Goal: Task Accomplishment & Management: Use online tool/utility

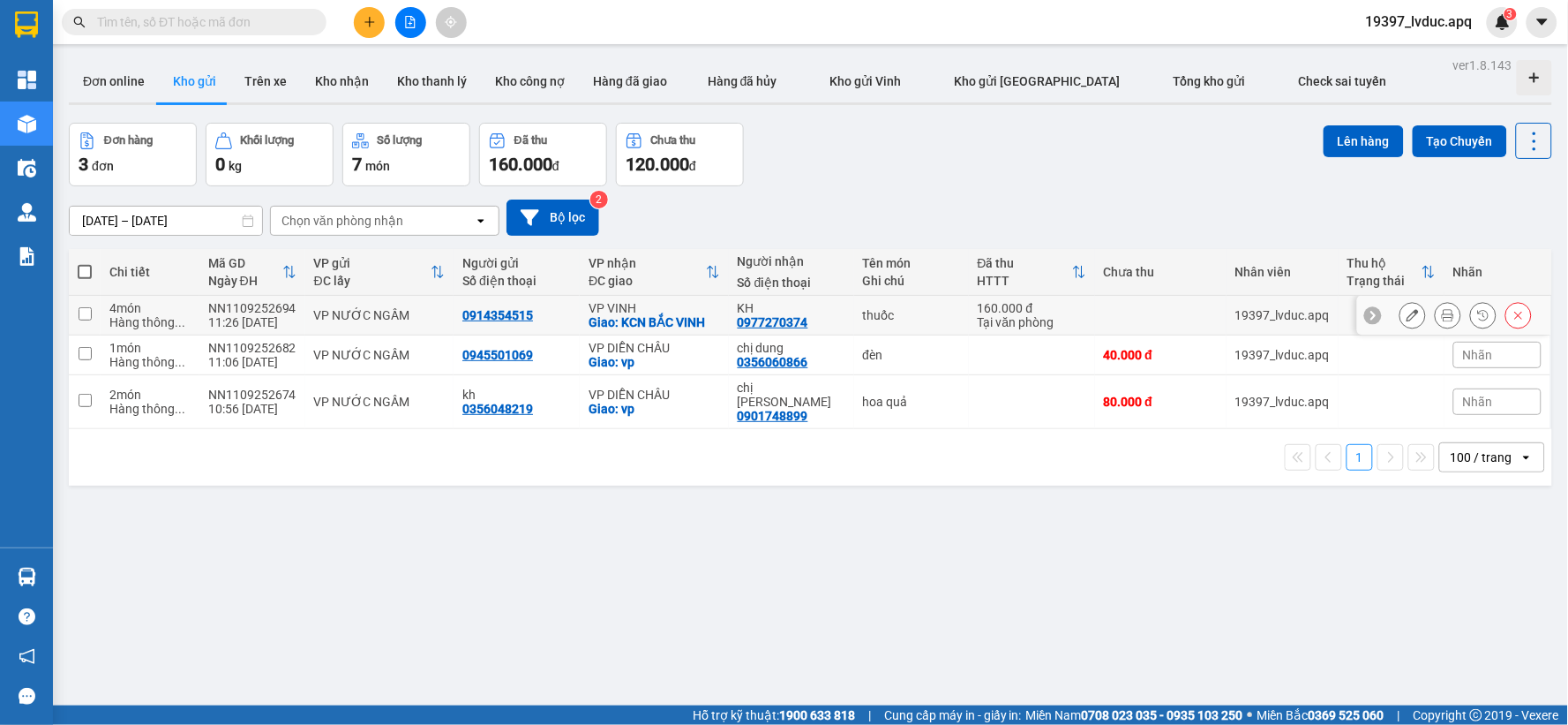
click at [640, 311] on div "VP VINH" at bounding box center [654, 307] width 132 height 14
checkbox input "true"
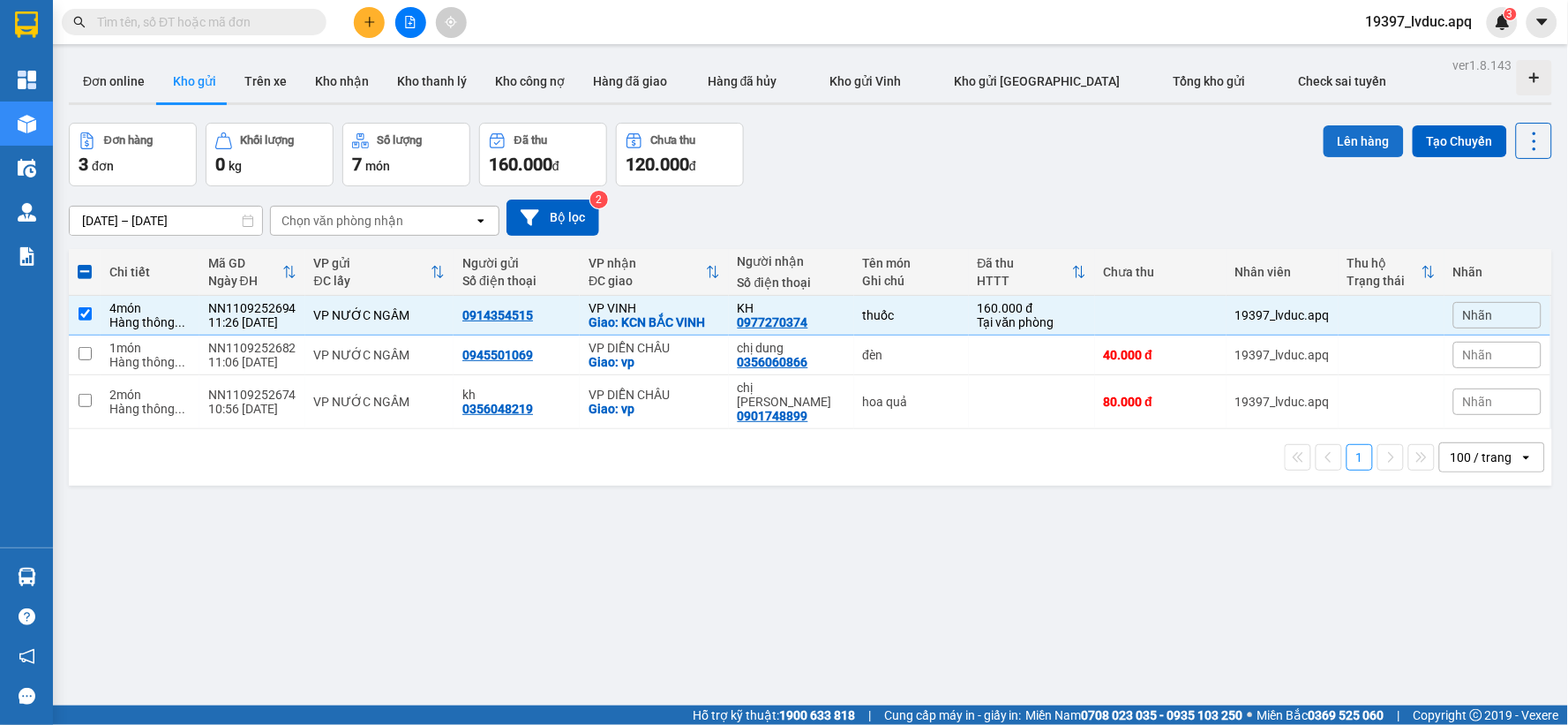
click at [1347, 135] on button "Lên hàng" at bounding box center [1363, 141] width 81 height 32
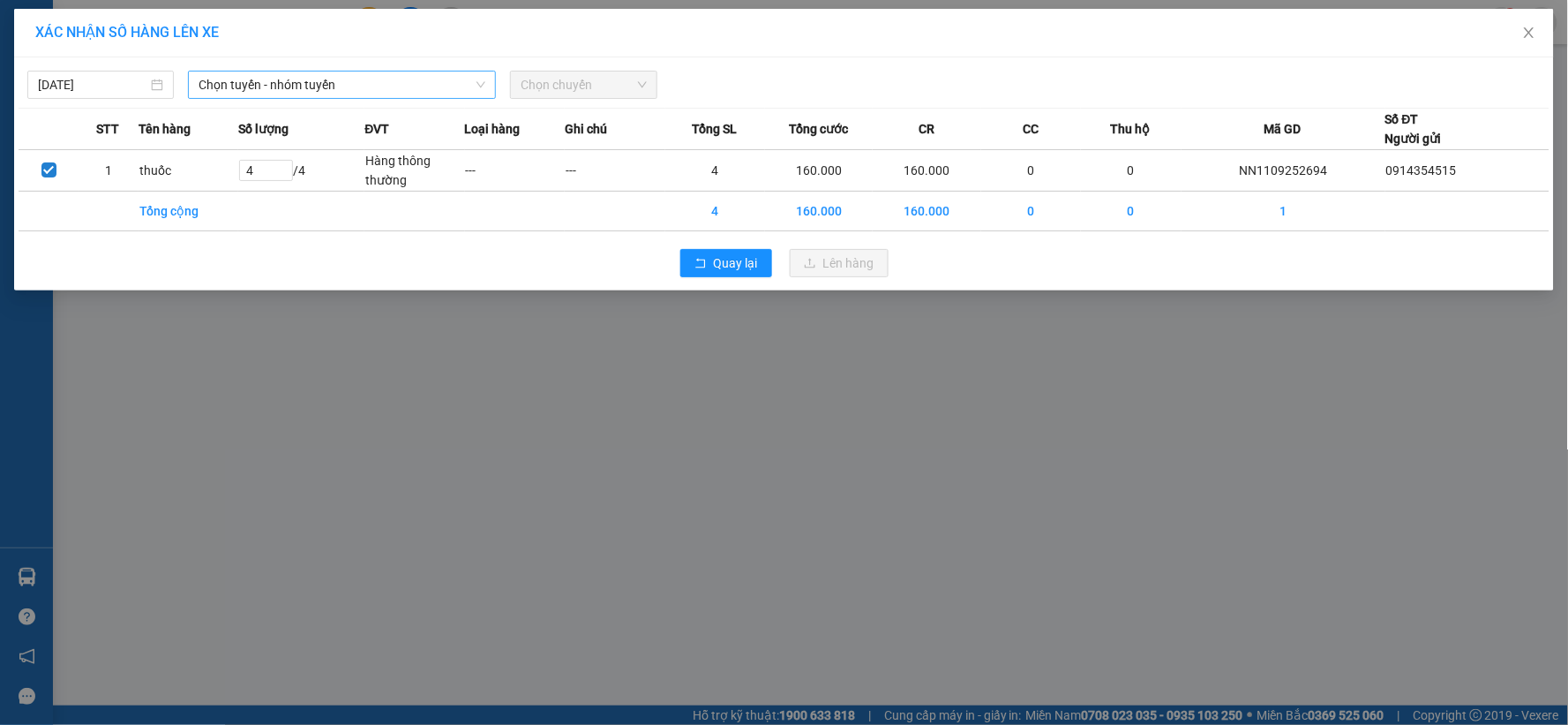
click at [382, 81] on span "Chọn tuyến - nhóm tuyến" at bounding box center [341, 84] width 287 height 27
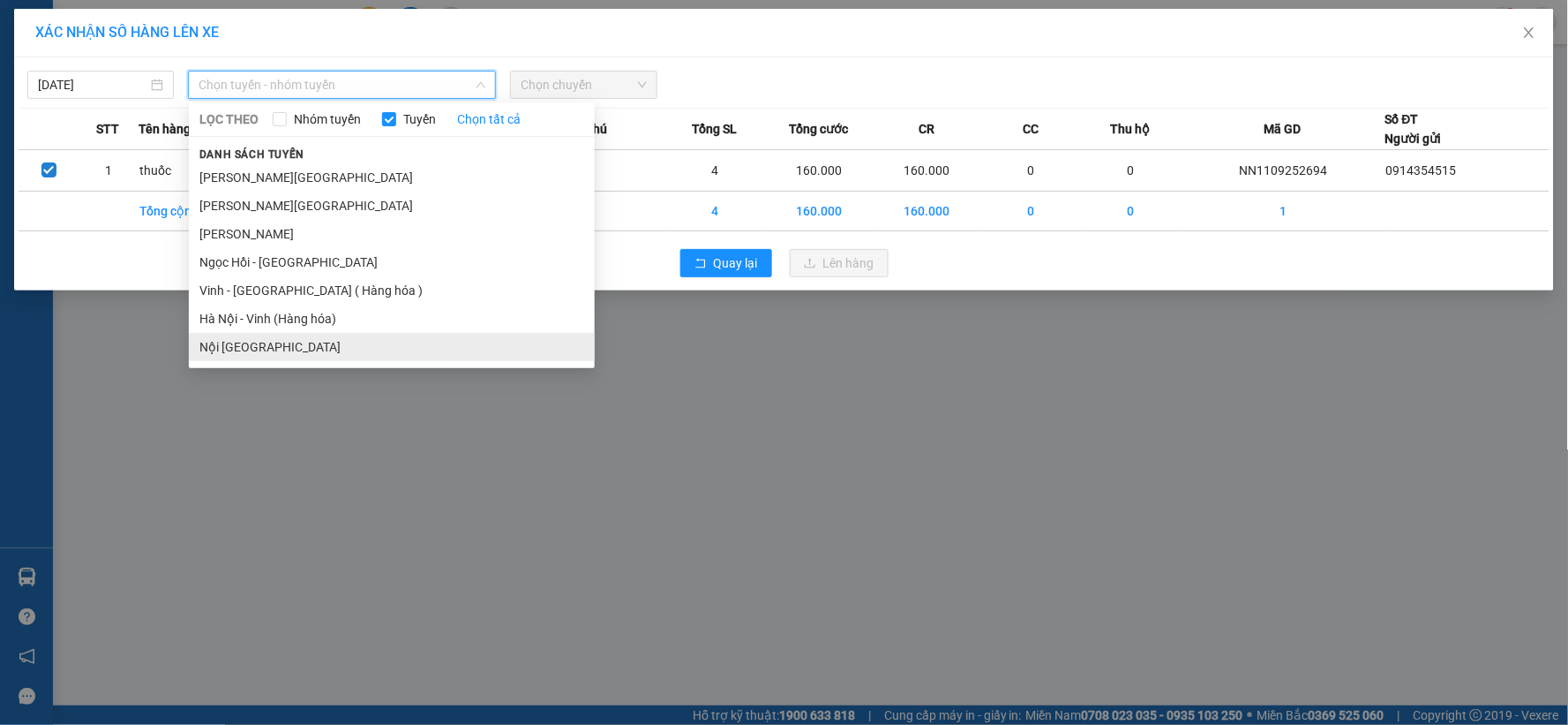
click at [319, 332] on li "Nội [GEOGRAPHIC_DATA]" at bounding box center [391, 346] width 405 height 28
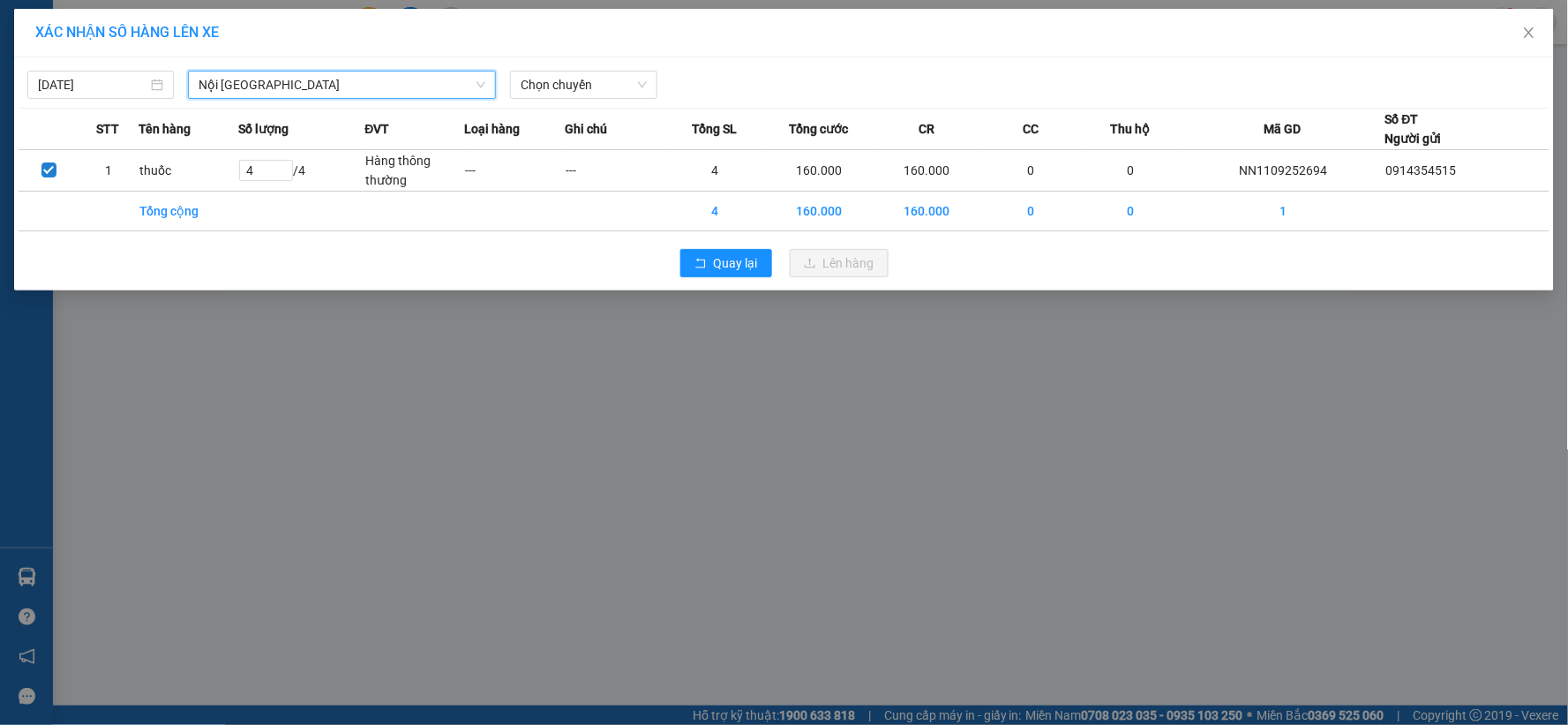
click at [647, 67] on div "11/09/2025 Nội Tỉnh Vinh Nội Tỉnh Vinh LỌC THEO Nhóm tuyến Tuyến Chọn tất cả Da…" at bounding box center [784, 81] width 1531 height 37
click at [633, 74] on span "Chọn chuyến" at bounding box center [583, 84] width 125 height 27
click at [324, 85] on span "Nội [GEOGRAPHIC_DATA]" at bounding box center [341, 84] width 287 height 27
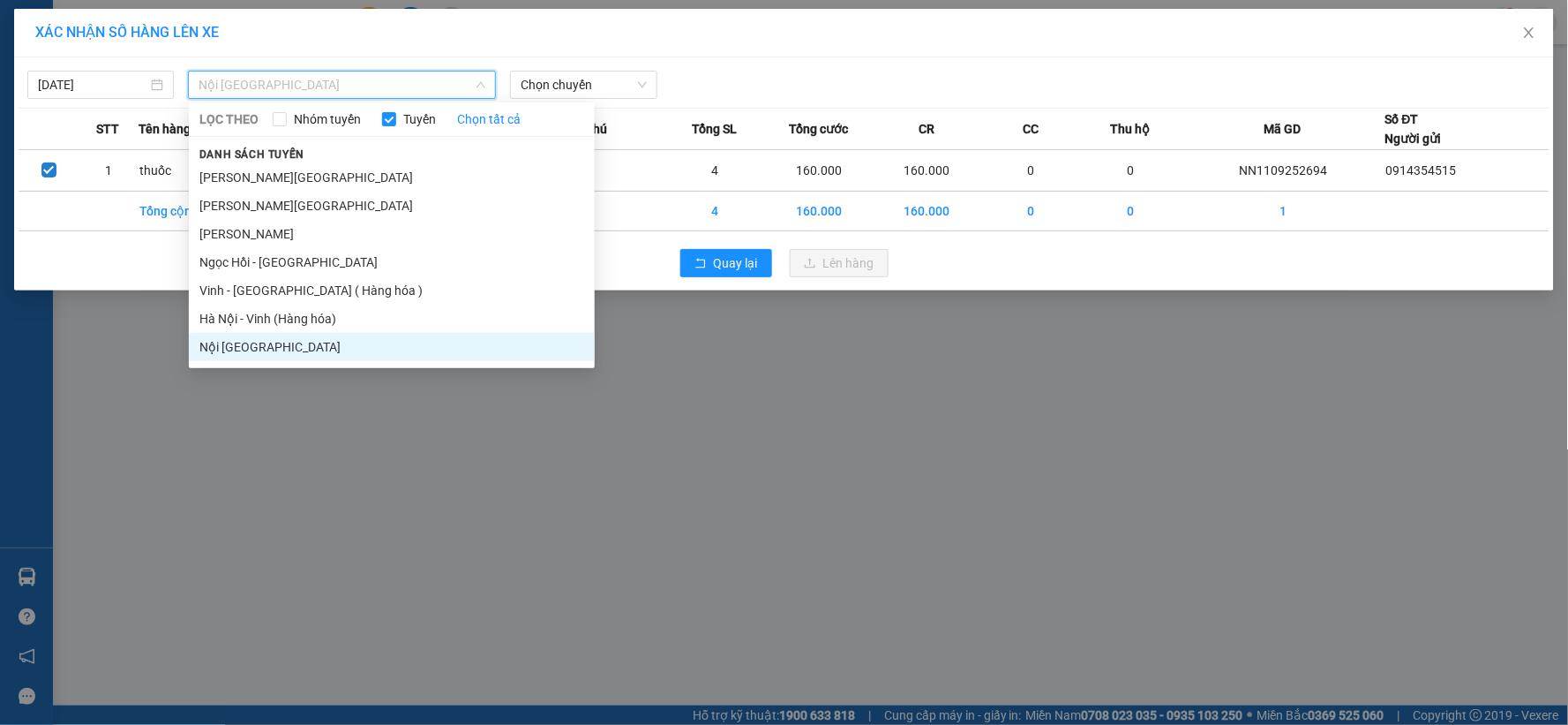
drag, startPoint x: 260, startPoint y: 313, endPoint x: 289, endPoint y: 277, distance: 46.2
click at [260, 314] on li "Hà Nội - Vinh (Hàng hóa)" at bounding box center [391, 318] width 405 height 28
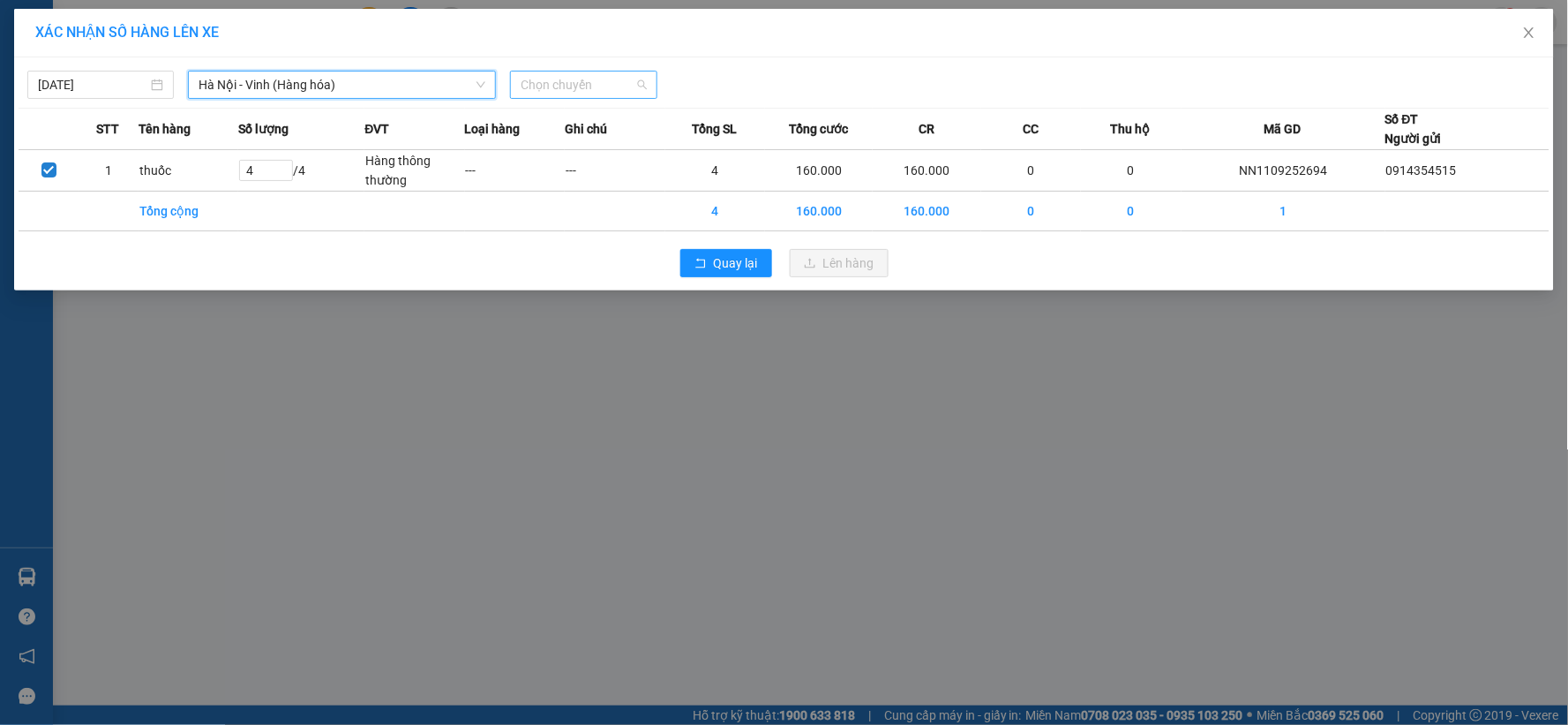
click at [597, 91] on span "Chọn chuyến" at bounding box center [583, 84] width 125 height 27
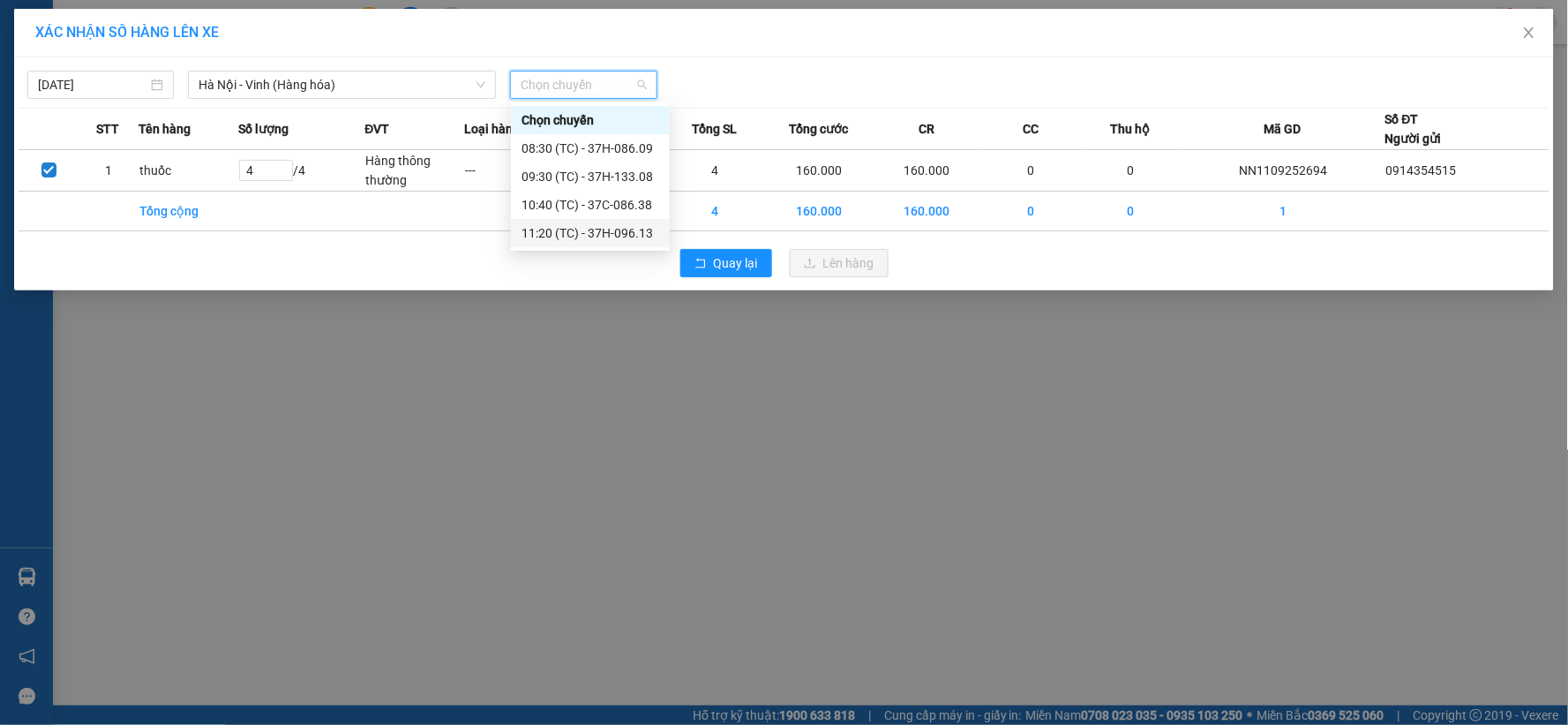
click at [640, 237] on div "11:20 (TC) - 37H-096.13" at bounding box center [590, 233] width 137 height 19
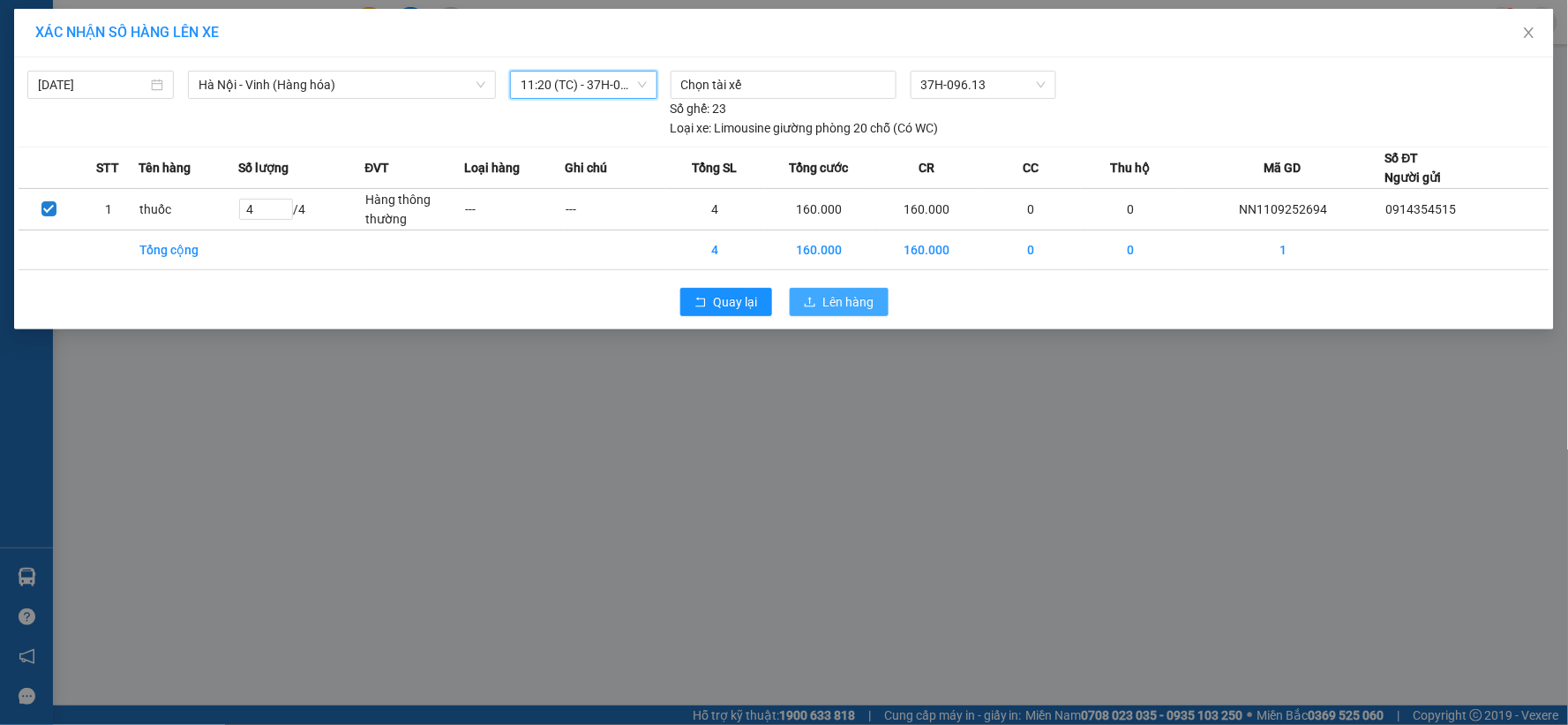
click at [830, 309] on span "Lên hàng" at bounding box center [848, 302] width 51 height 19
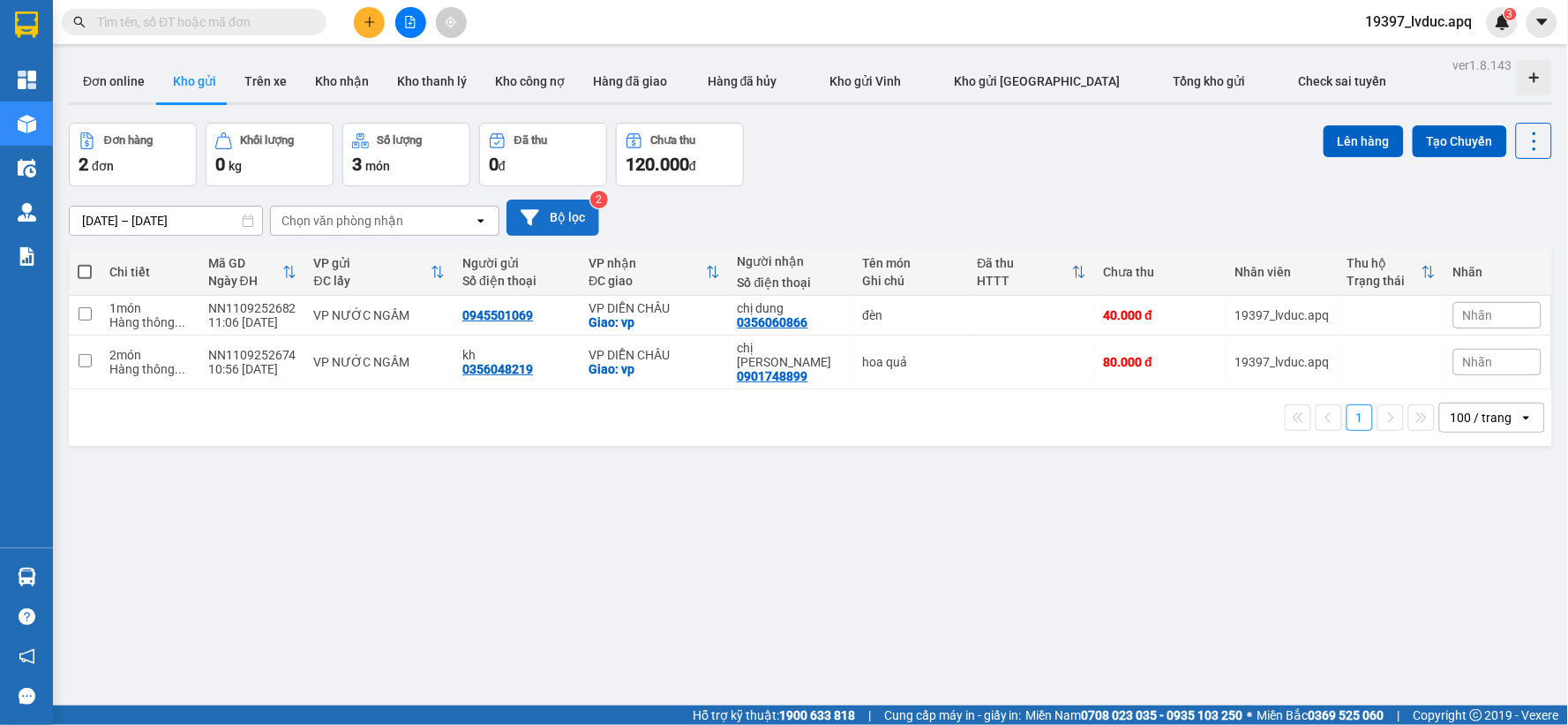
click at [558, 217] on button "Bộ lọc" at bounding box center [553, 217] width 93 height 36
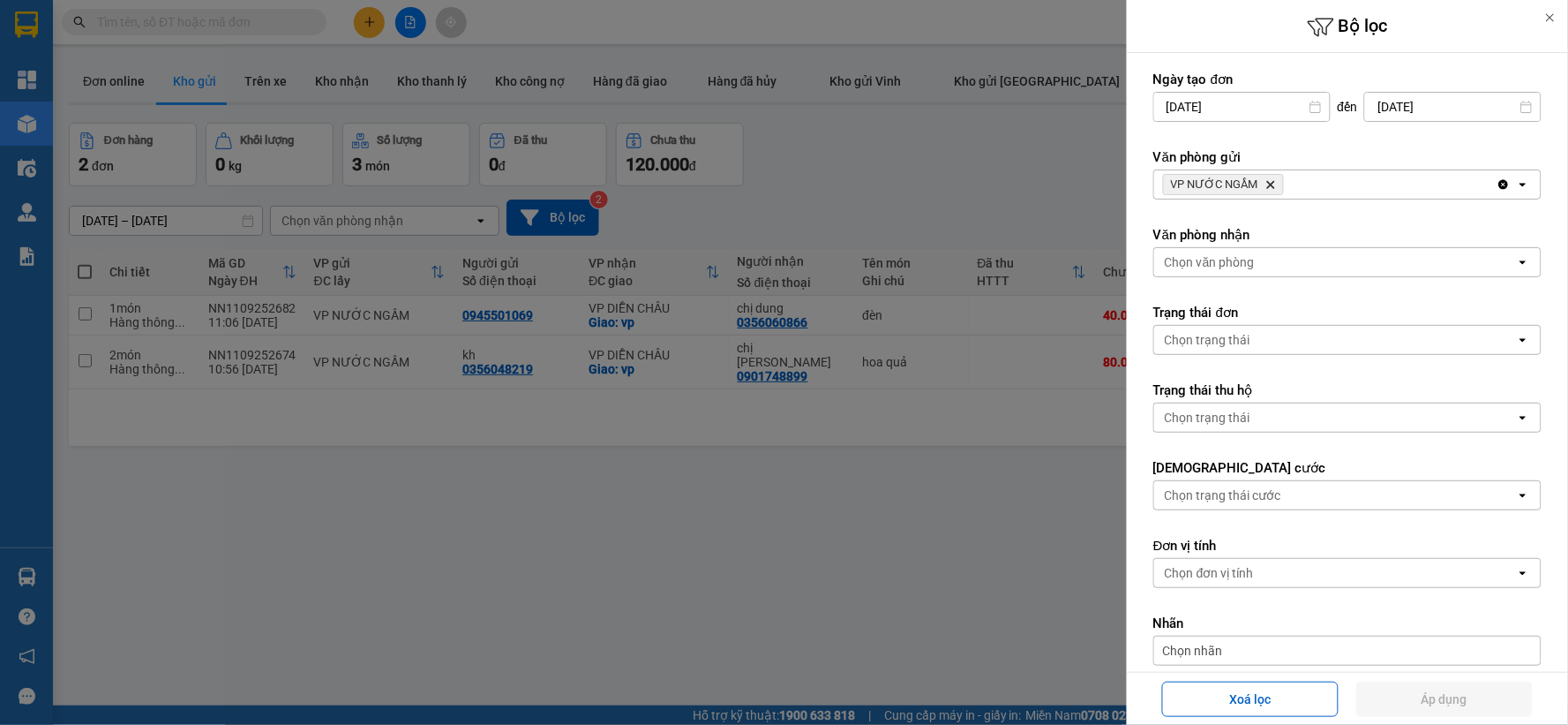
click at [1265, 181] on icon "Delete" at bounding box center [1269, 184] width 10 height 10
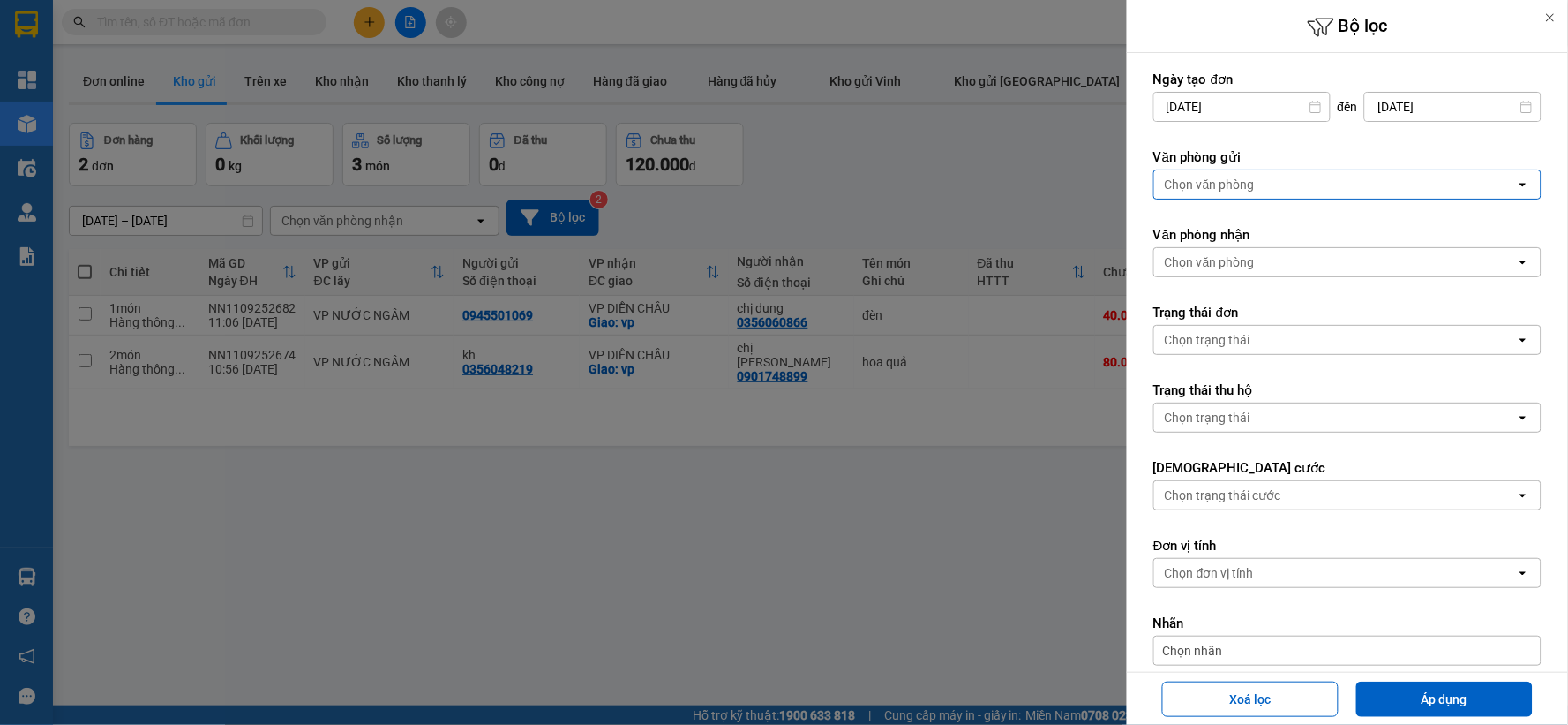
click at [1264, 181] on div "Chọn văn phòng" at bounding box center [1335, 184] width 362 height 28
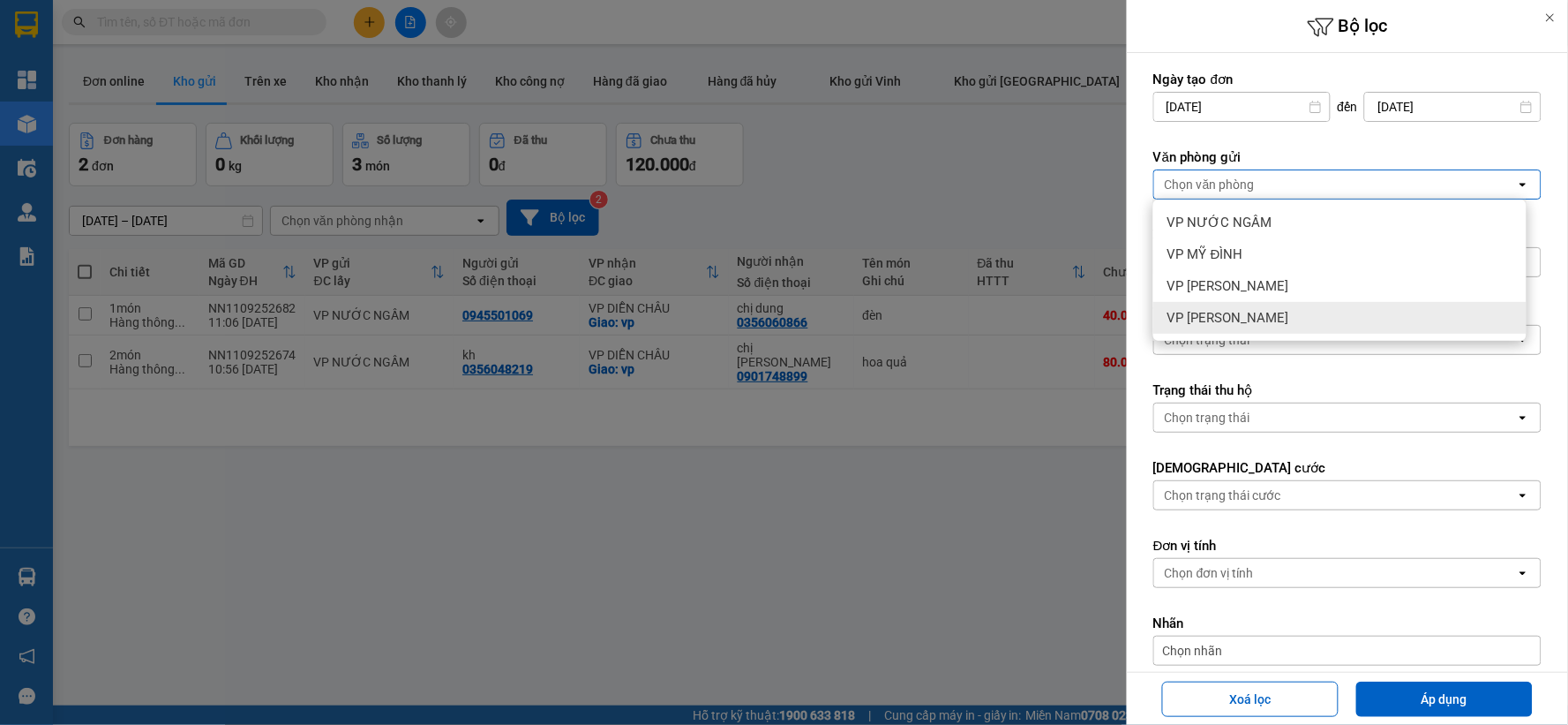
click at [1244, 314] on div "VP [PERSON_NAME]" at bounding box center [1340, 317] width 373 height 32
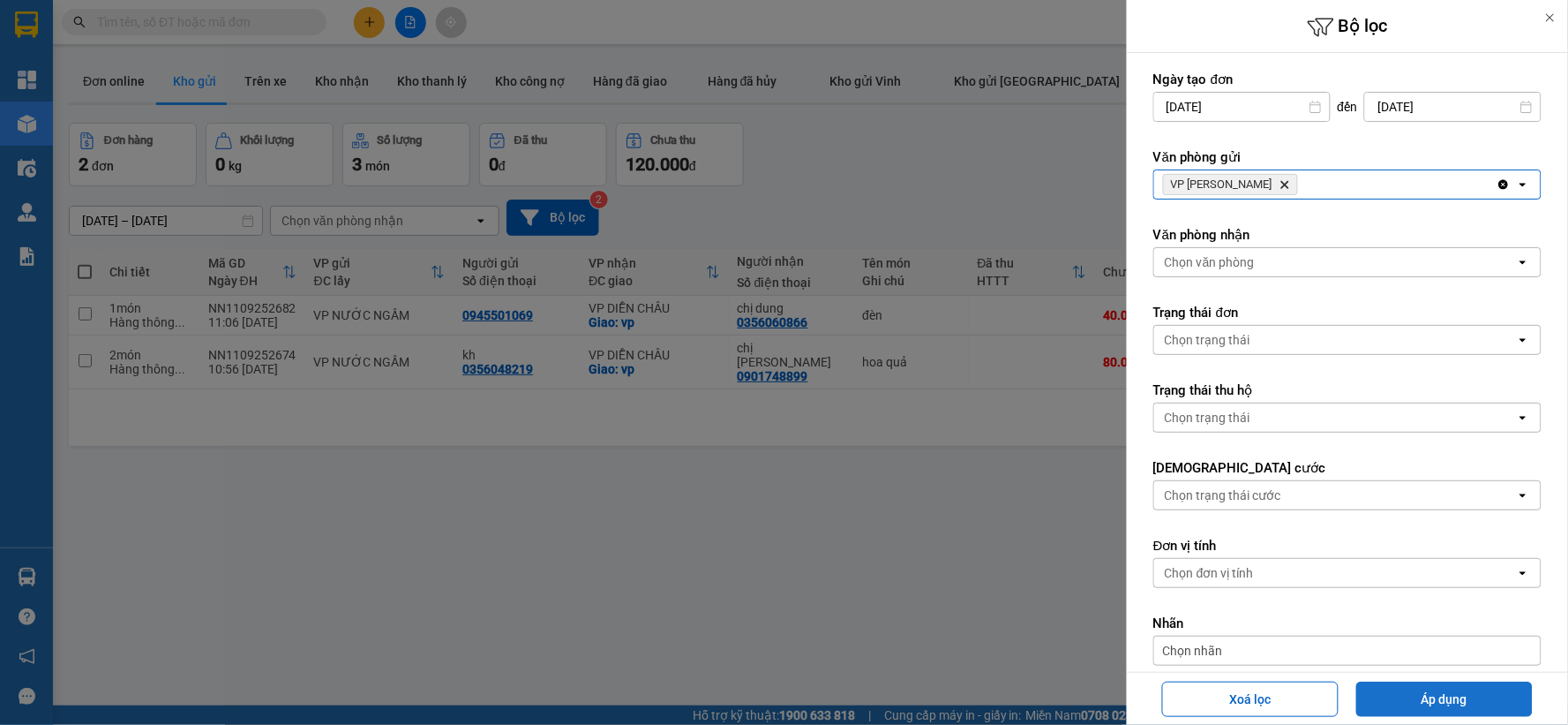
click at [1396, 708] on button "Áp dụng" at bounding box center [1444, 699] width 176 height 35
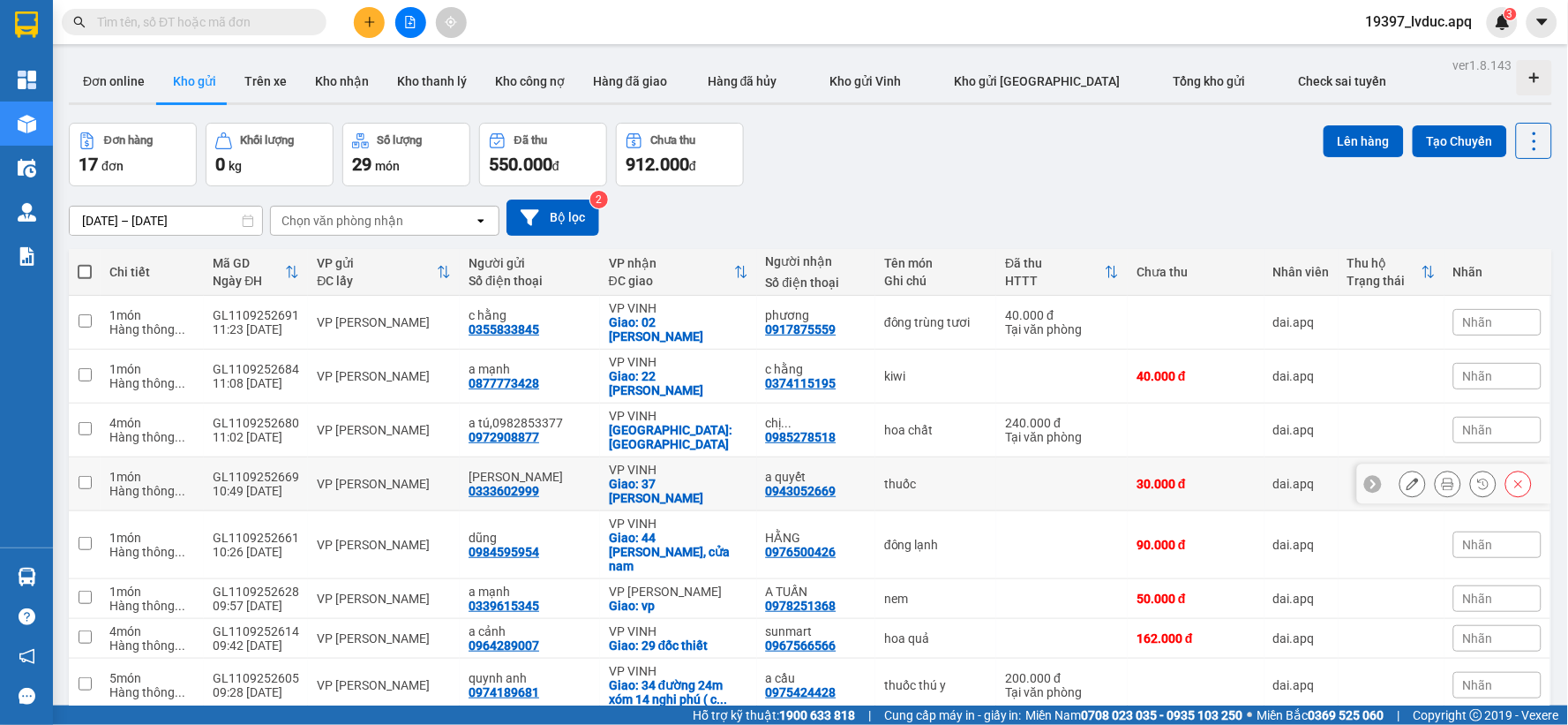
click at [365, 476] on div "VP [PERSON_NAME]" at bounding box center [383, 483] width 135 height 14
checkbox input "true"
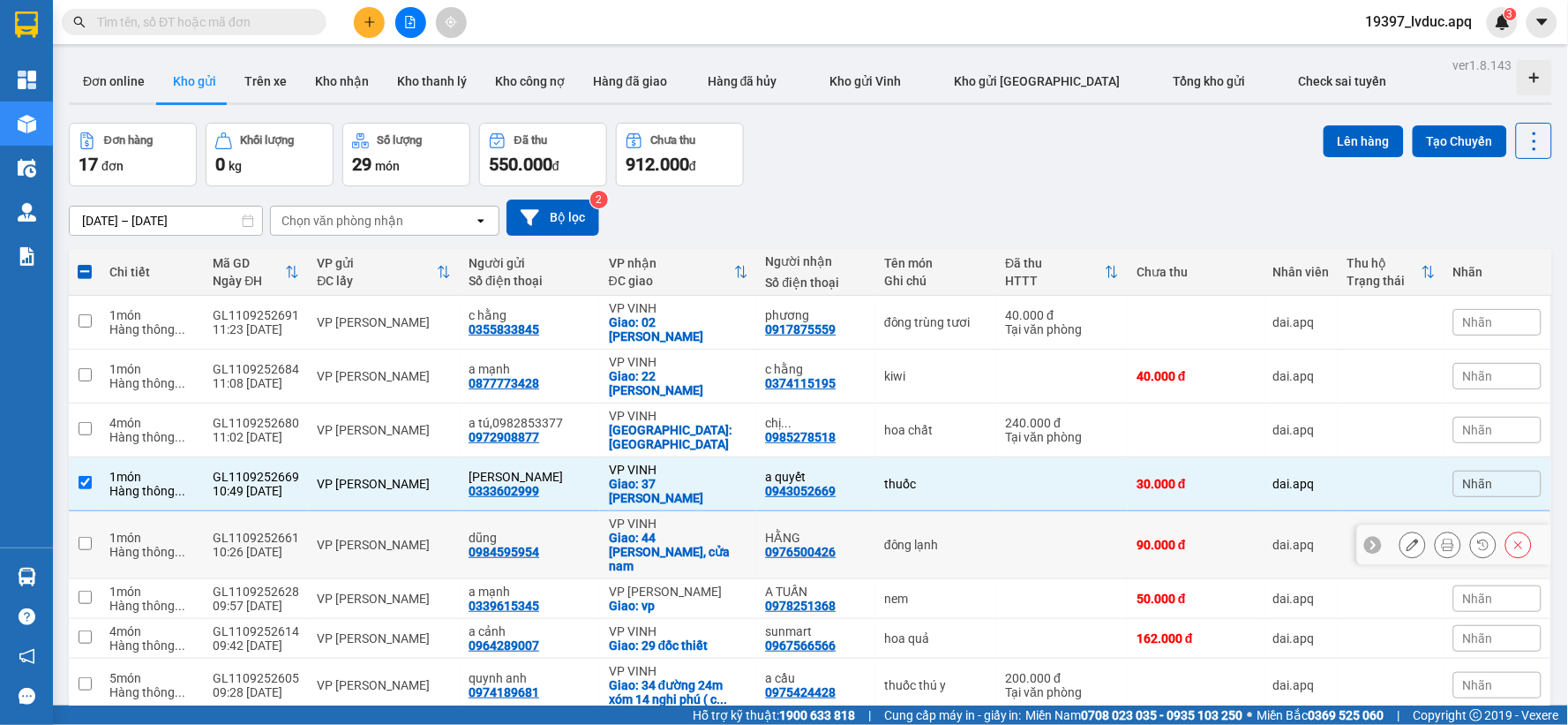
click at [579, 511] on td "dũng 0984595954" at bounding box center [529, 544] width 140 height 68
checkbox input "true"
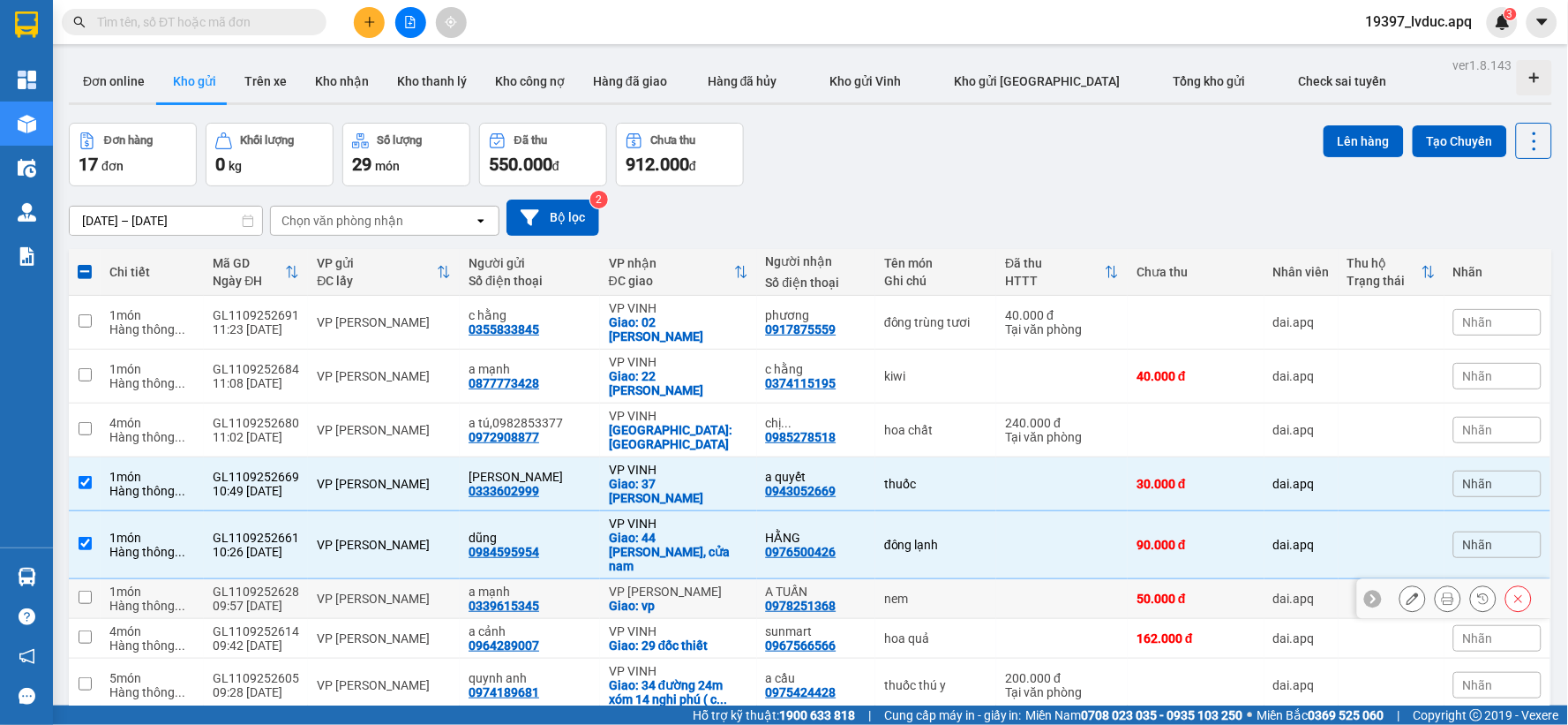
click at [530, 584] on div "a mạnh" at bounding box center [530, 590] width 122 height 14
checkbox input "true"
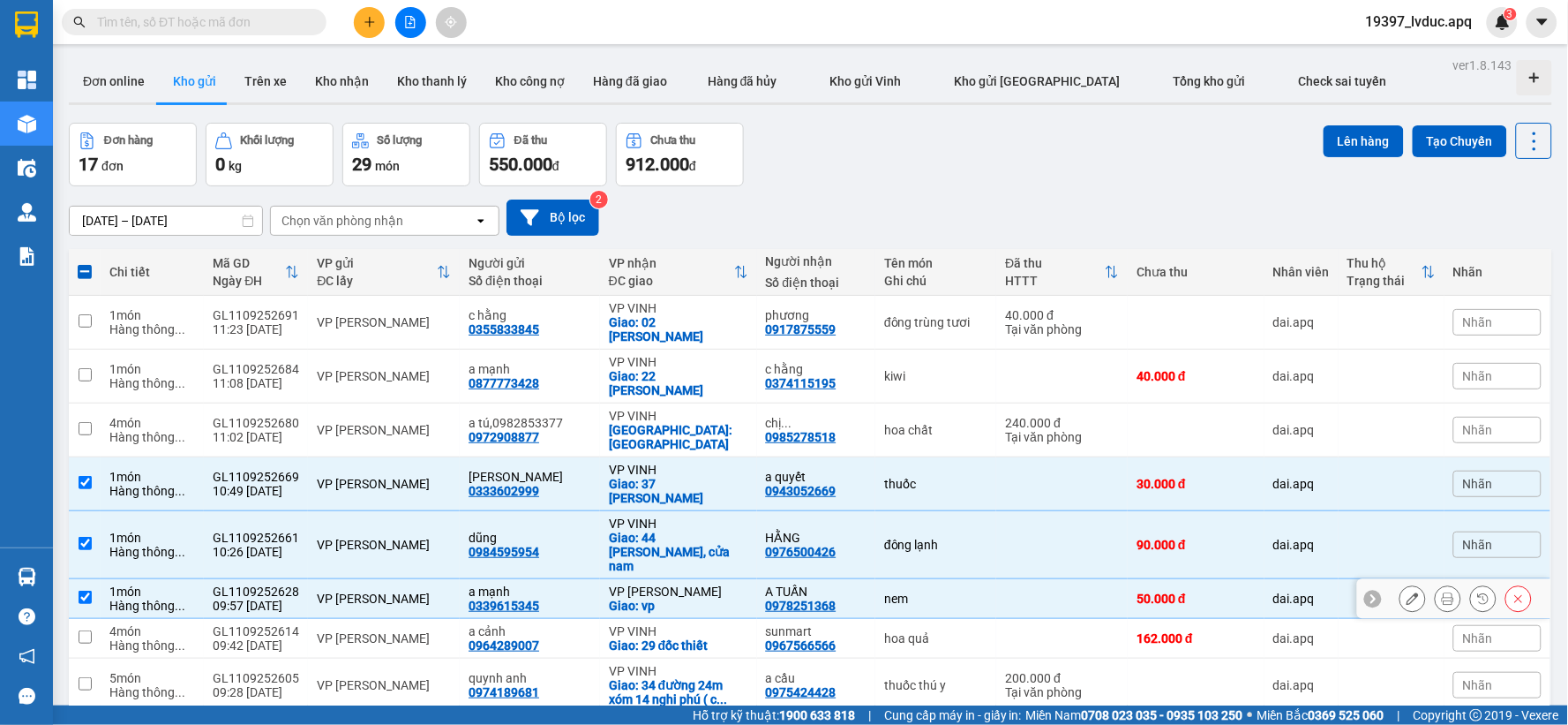
scroll to position [98, 0]
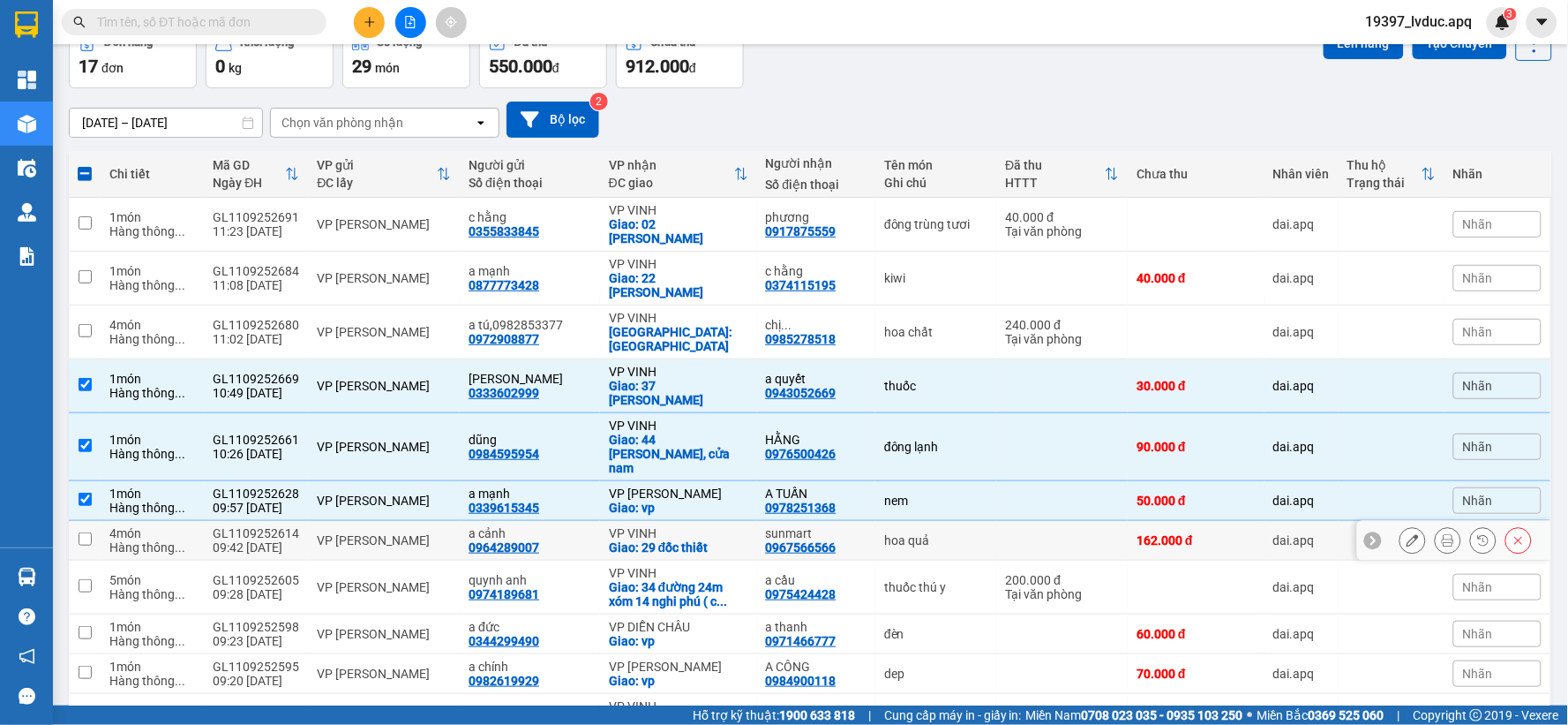
click at [561, 526] on div "a cảnh 0964289007" at bounding box center [530, 540] width 122 height 28
checkbox input "true"
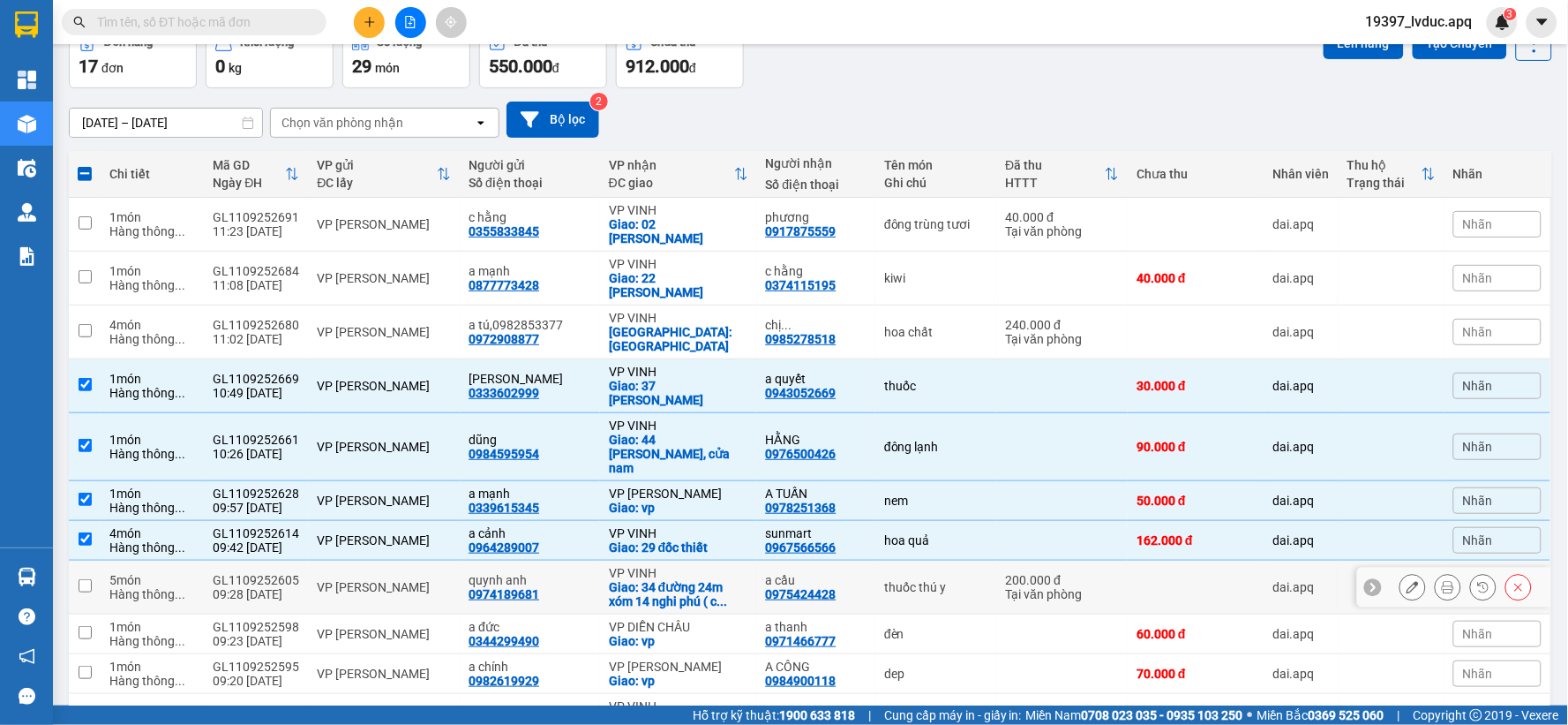
click at [521, 573] on div "quynh anh" at bounding box center [530, 579] width 122 height 14
checkbox input "true"
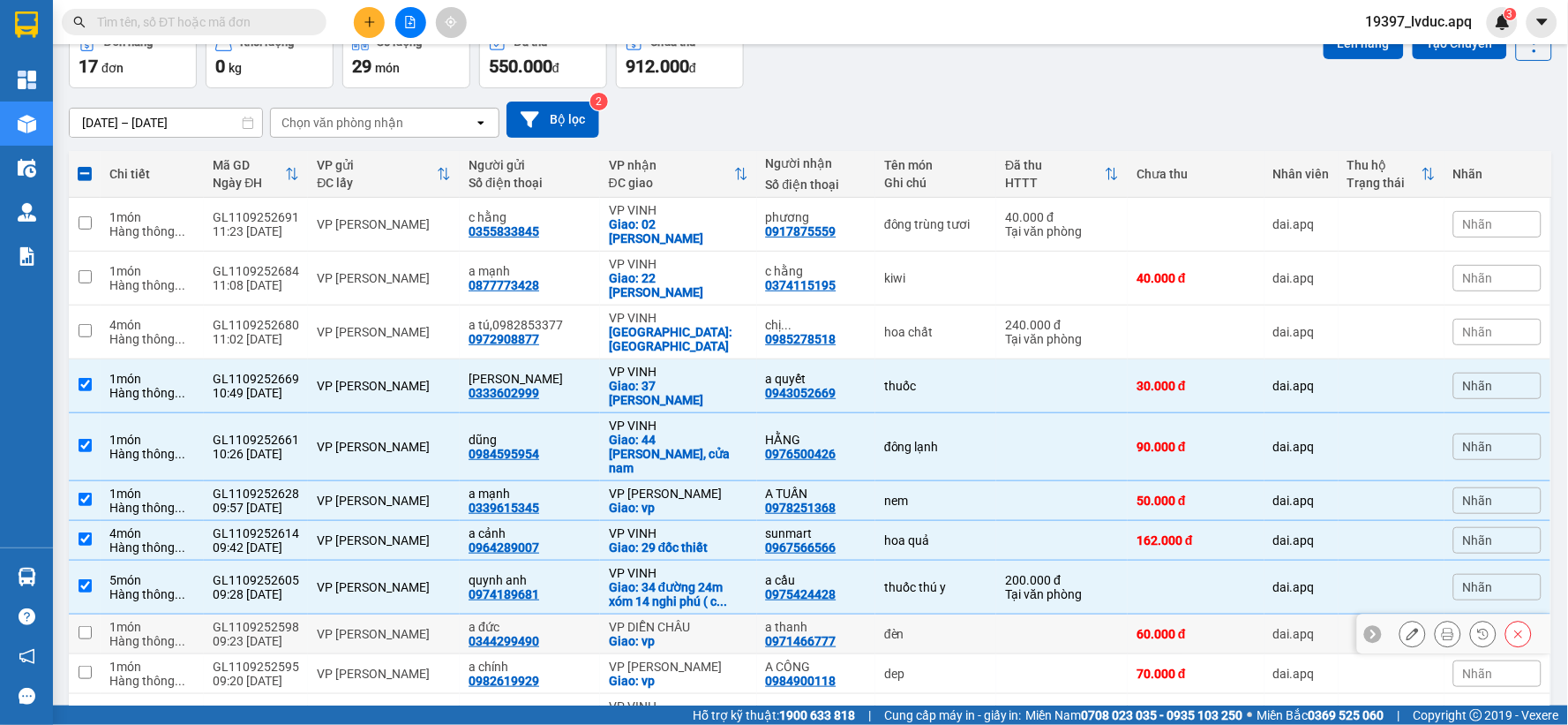
click at [474, 619] on div "a đức" at bounding box center [530, 626] width 122 height 14
checkbox input "true"
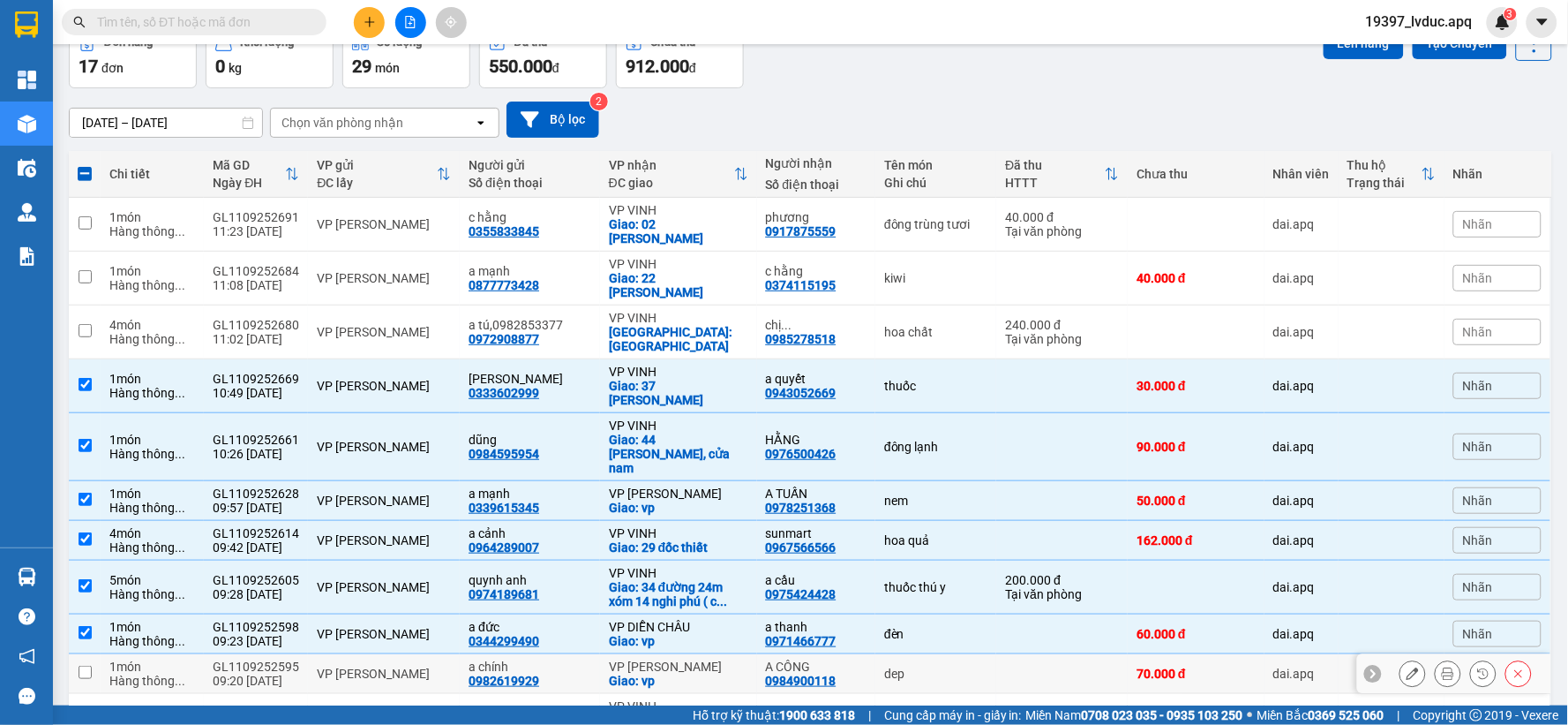
click at [336, 667] on div "VP [PERSON_NAME]" at bounding box center [383, 673] width 135 height 14
checkbox input "true"
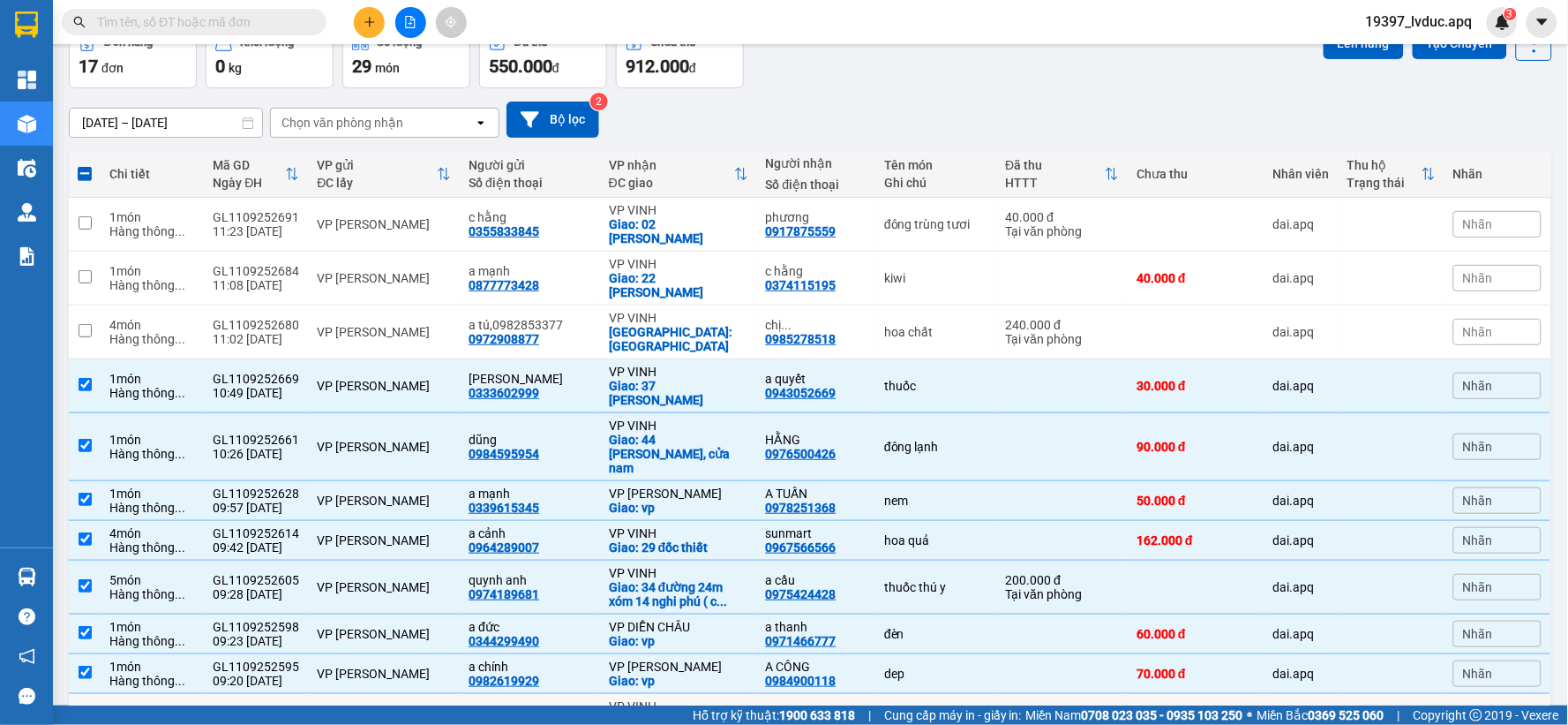
click at [251, 724] on div "09:12 11/09" at bounding box center [255, 733] width 86 height 14
checkbox input "true"
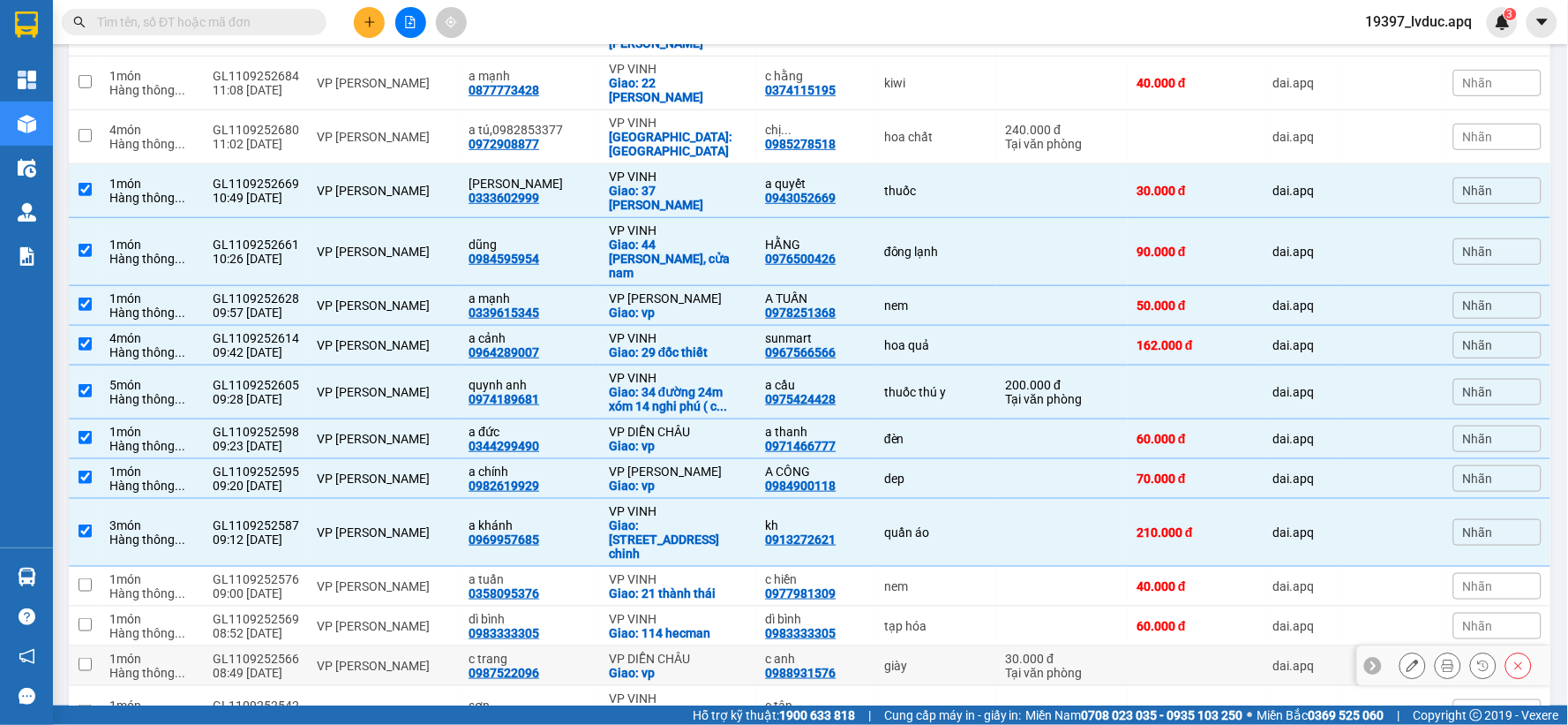
scroll to position [294, 0]
click at [215, 585] on div "09:00 11/09" at bounding box center [255, 591] width 86 height 14
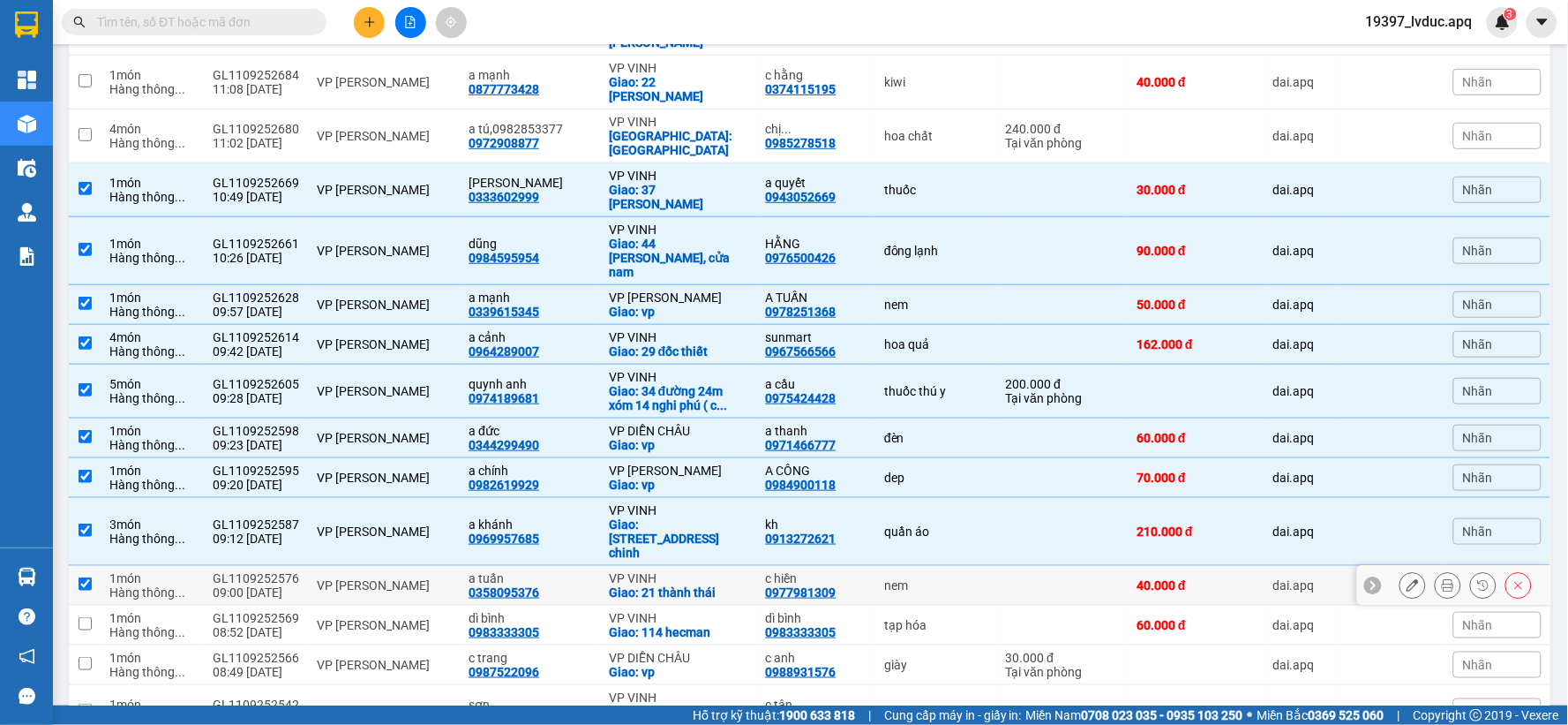
checkbox input "true"
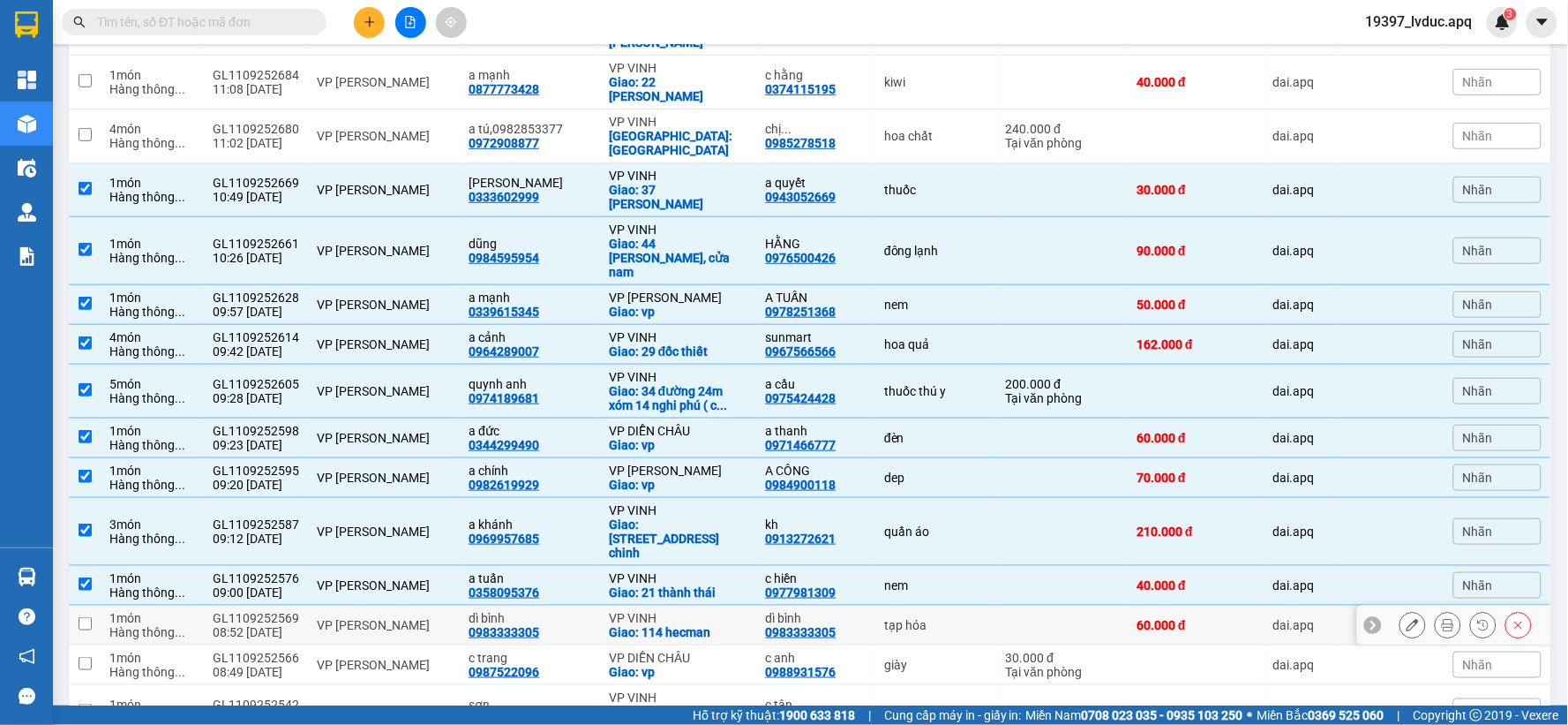
click at [190, 611] on div "1 món" at bounding box center [152, 617] width 85 height 14
checkbox input "true"
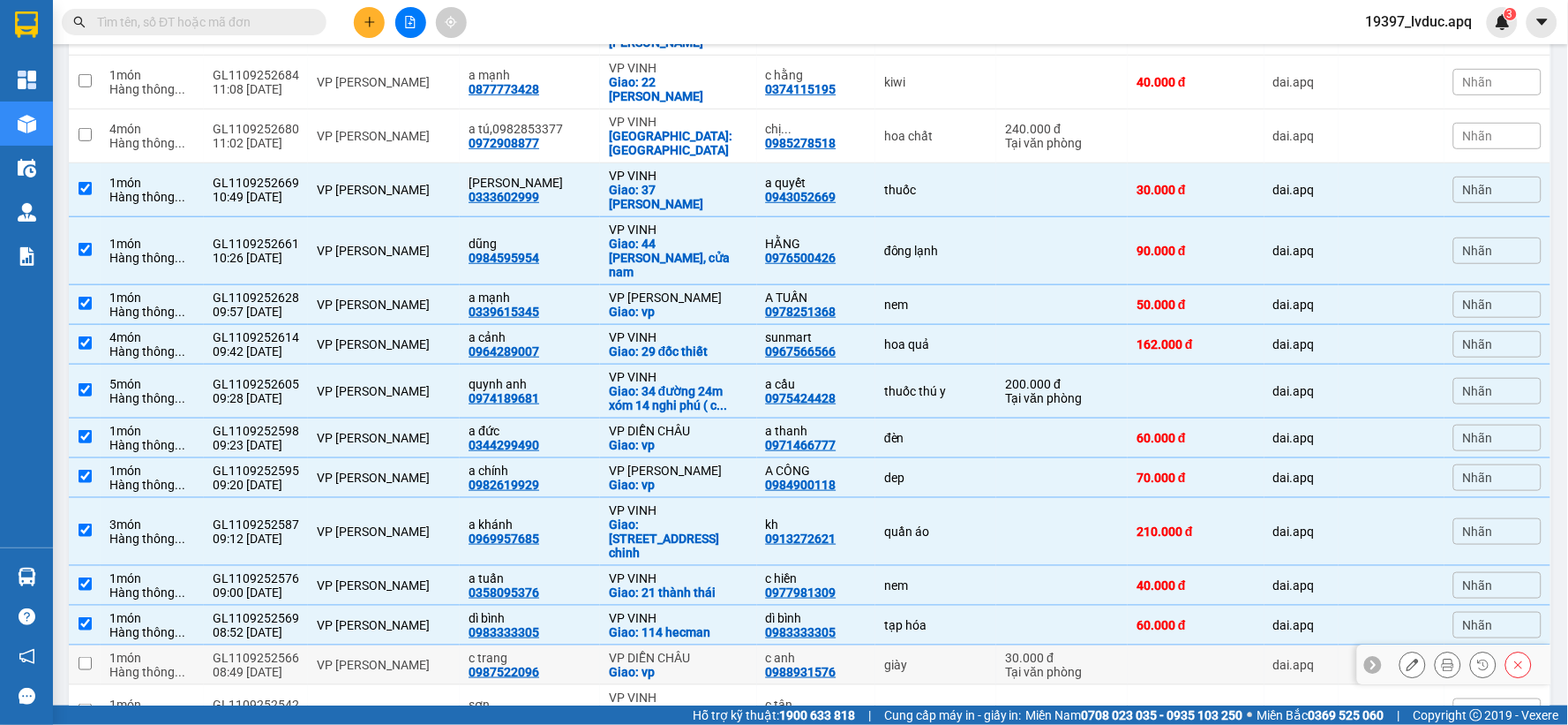
click at [182, 665] on span "..." at bounding box center [179, 671] width 10 height 14
checkbox input "true"
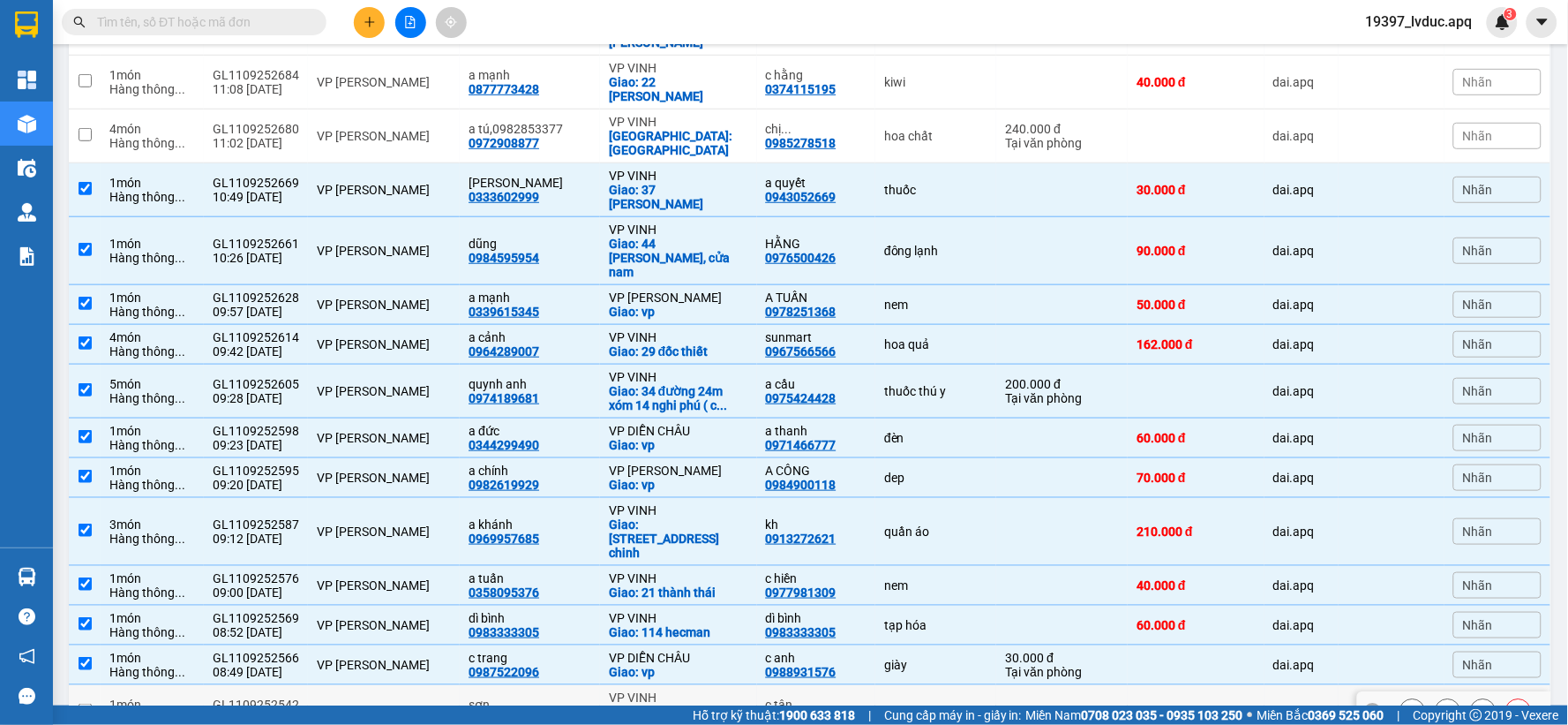
click at [165, 697] on div "1 món" at bounding box center [152, 704] width 85 height 14
checkbox input "true"
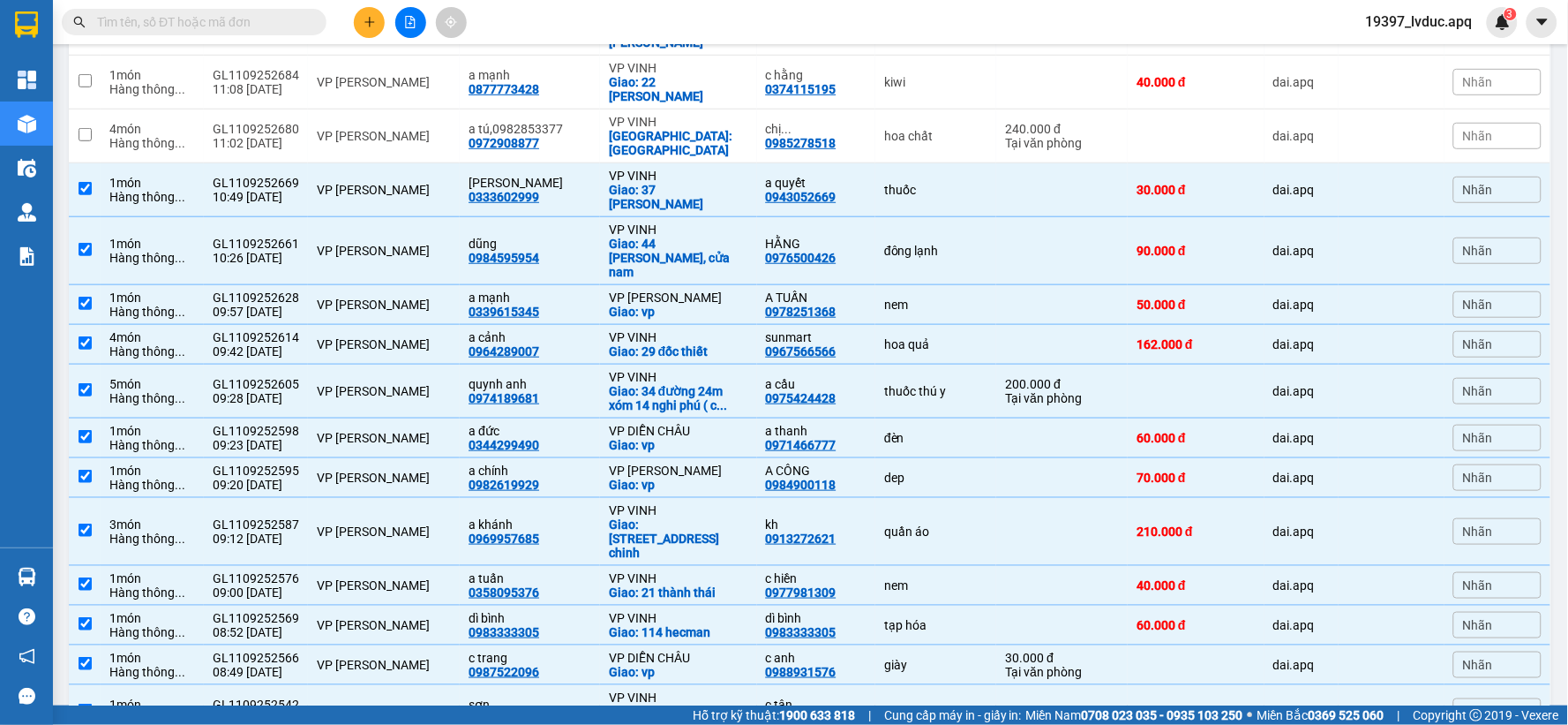
checkbox input "true"
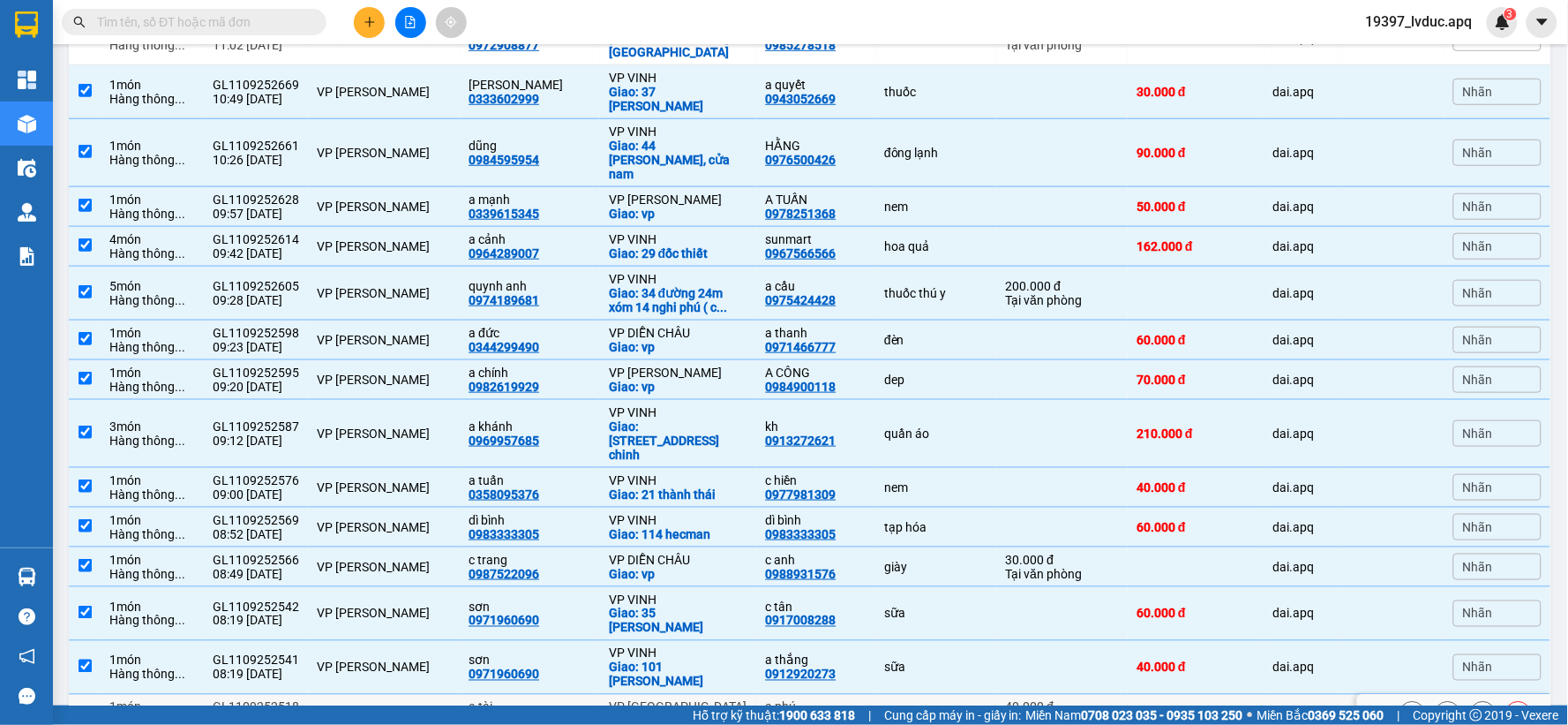
click at [174, 700] on div "1 món" at bounding box center [152, 706] width 85 height 14
checkbox input "true"
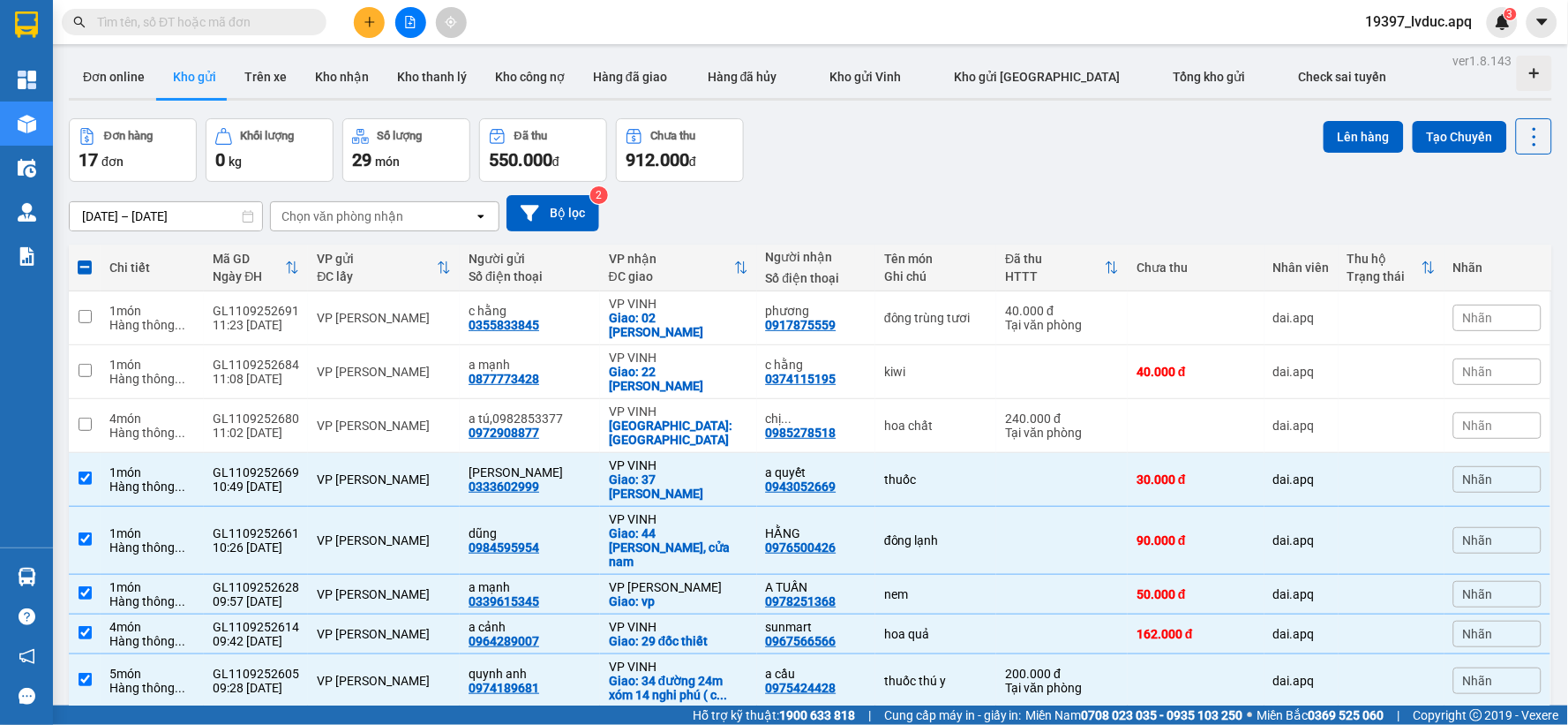
scroll to position [0, 0]
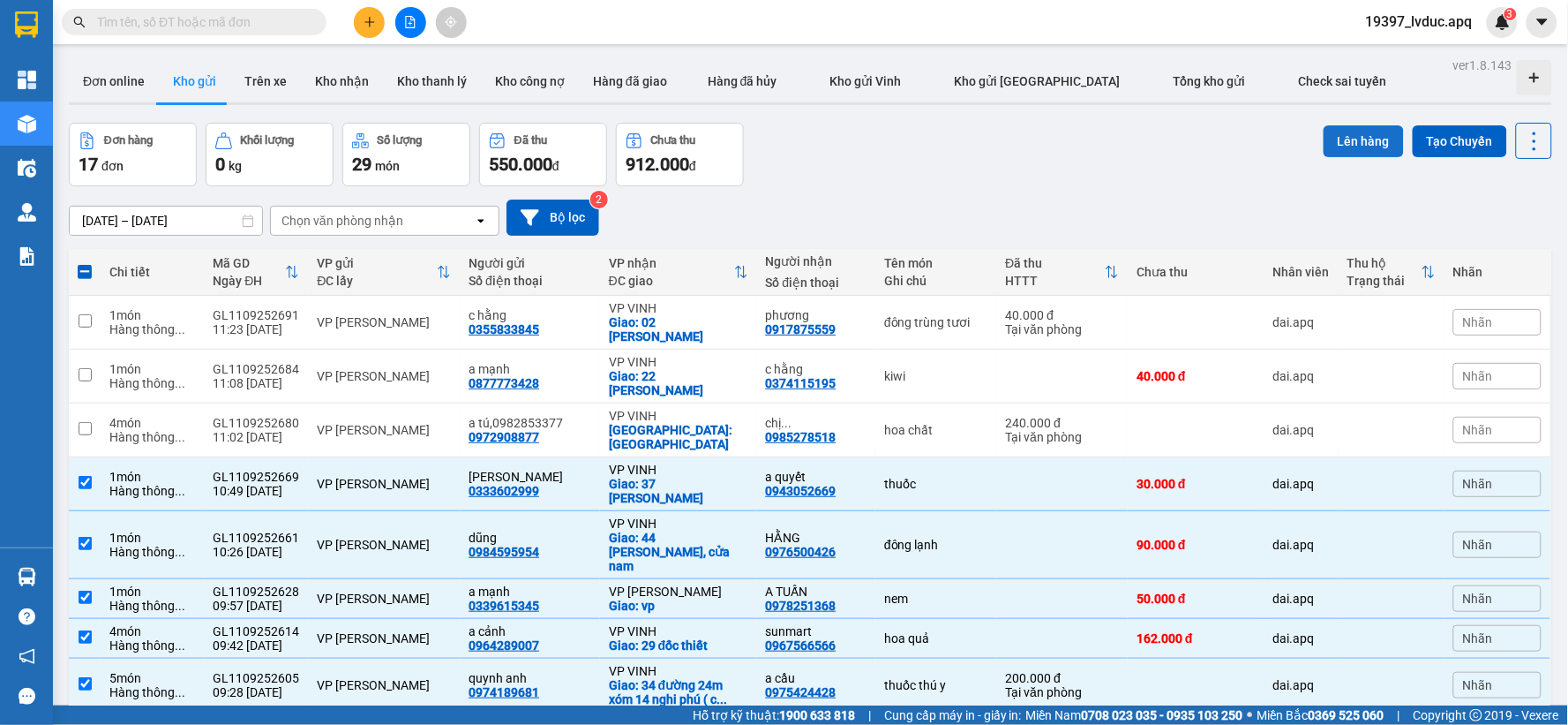
click at [1360, 135] on button "Lên hàng" at bounding box center [1363, 141] width 81 height 32
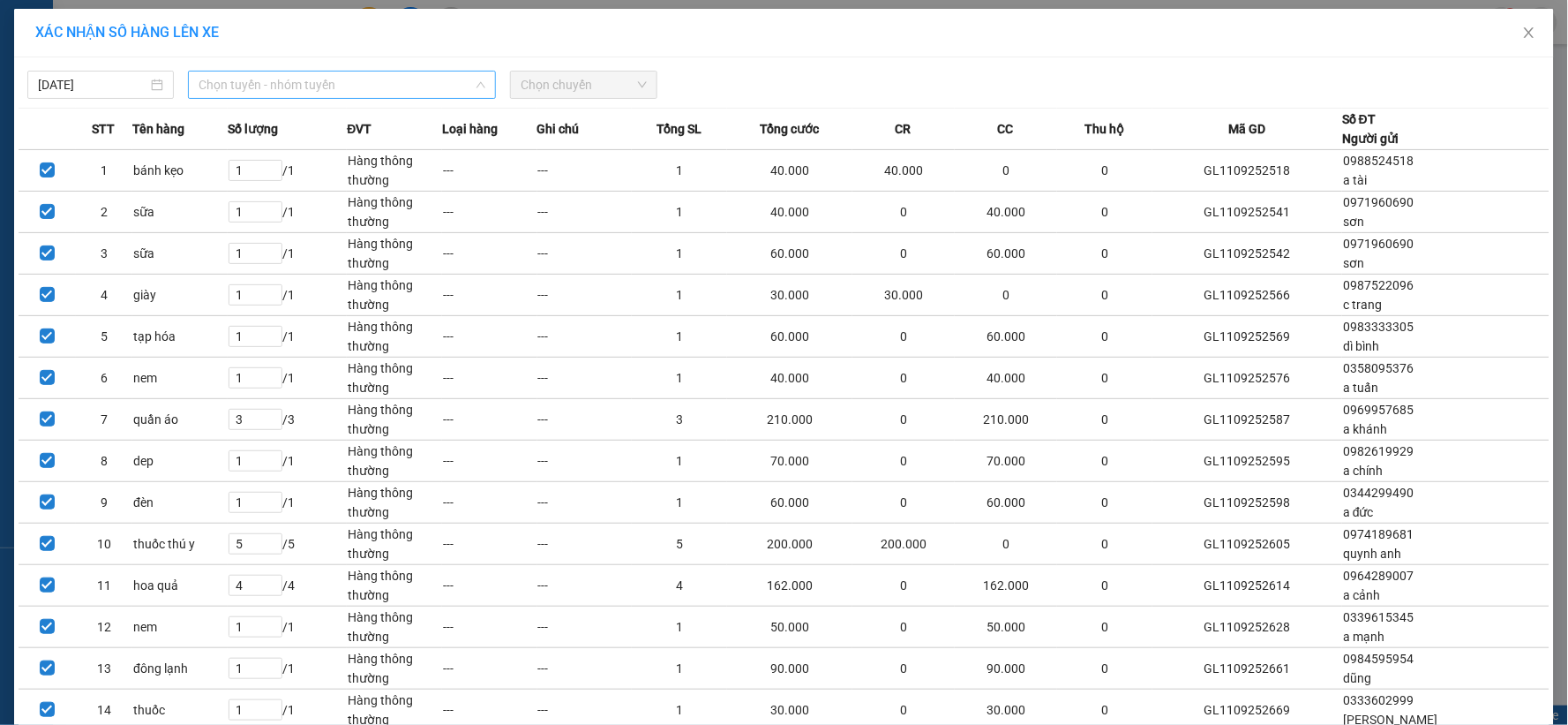
click at [377, 82] on span "Chọn tuyến - nhóm tuyến" at bounding box center [341, 84] width 287 height 27
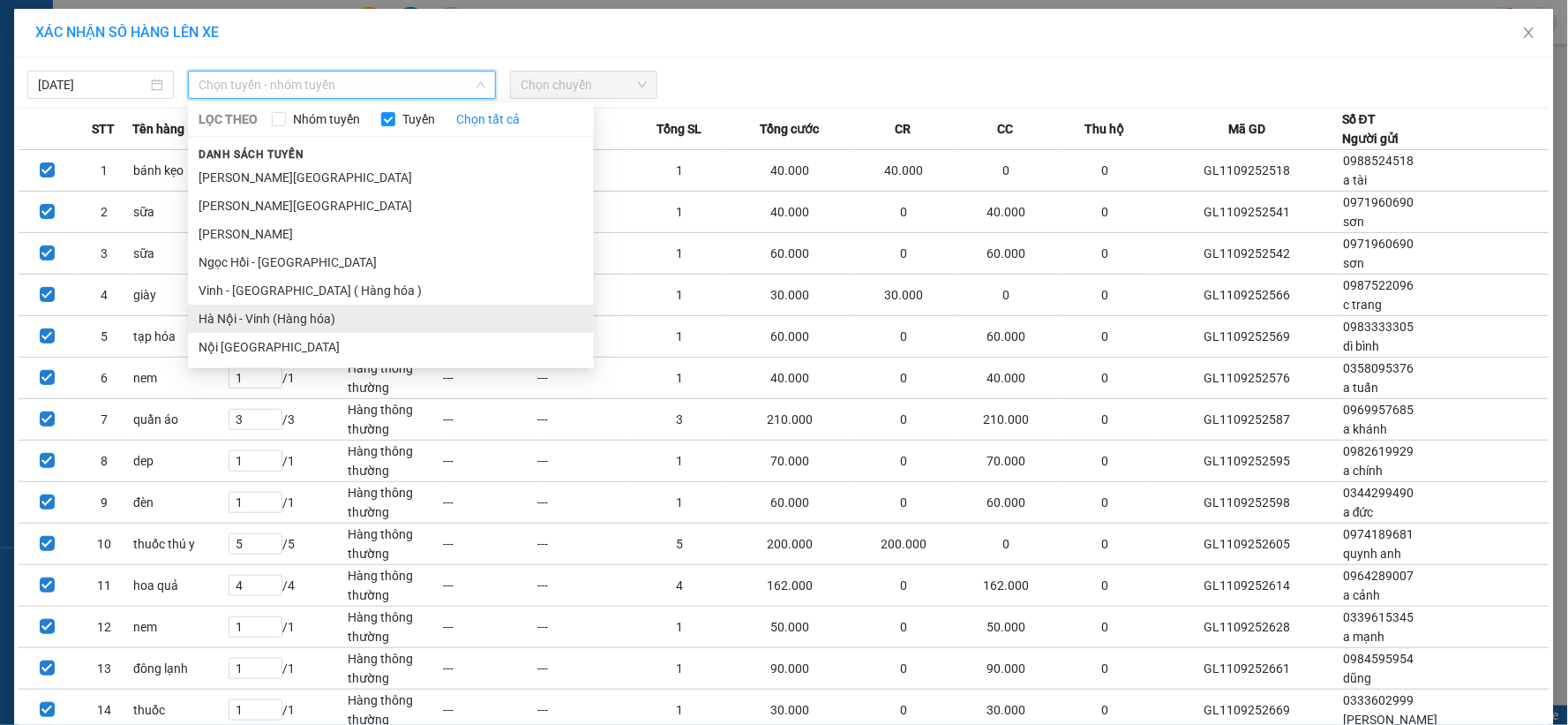
click at [312, 327] on li "Hà Nội - Vinh (Hàng hóa)" at bounding box center [391, 318] width 405 height 28
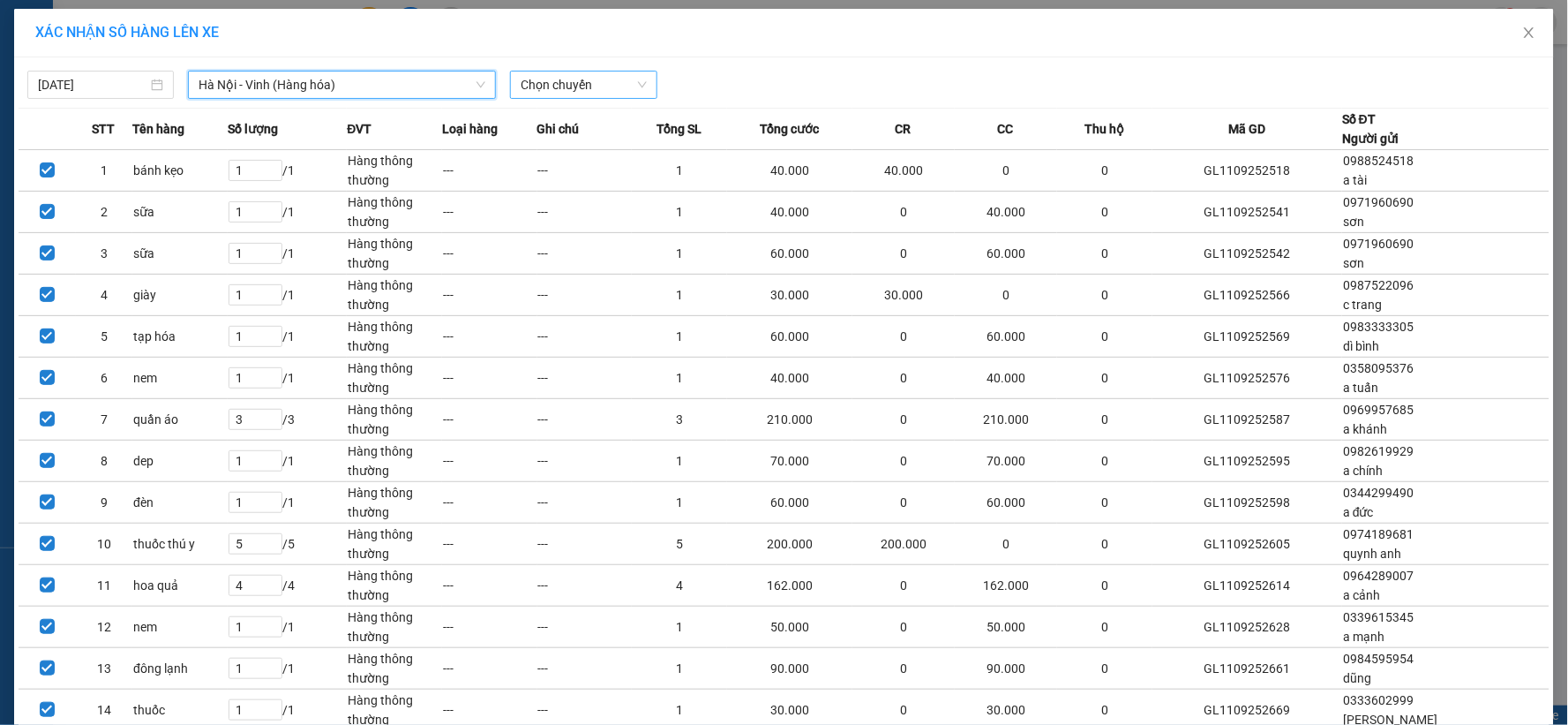
click at [620, 85] on span "Chọn chuyến" at bounding box center [583, 84] width 125 height 27
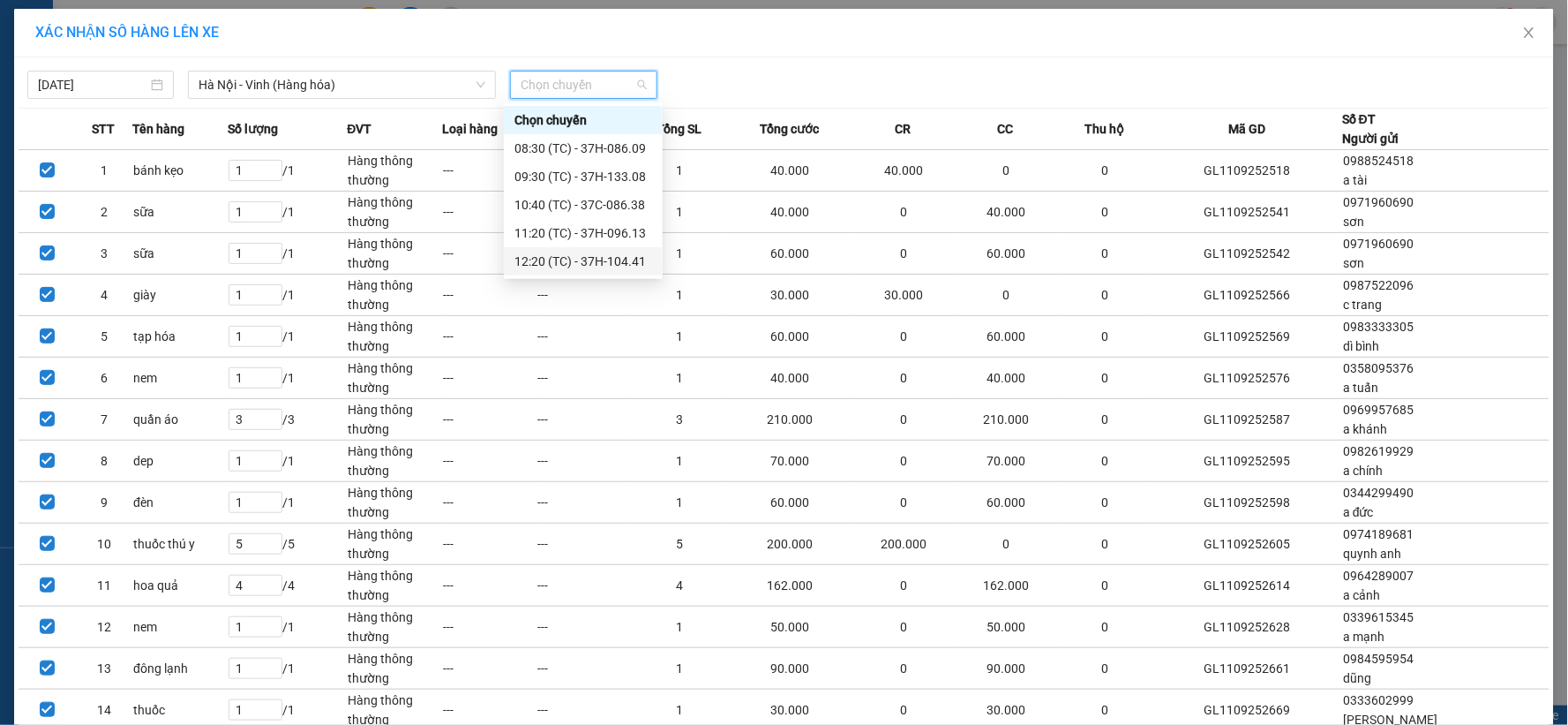
click at [630, 259] on div "12:20 (TC) - 37H-104.41" at bounding box center [583, 261] width 137 height 19
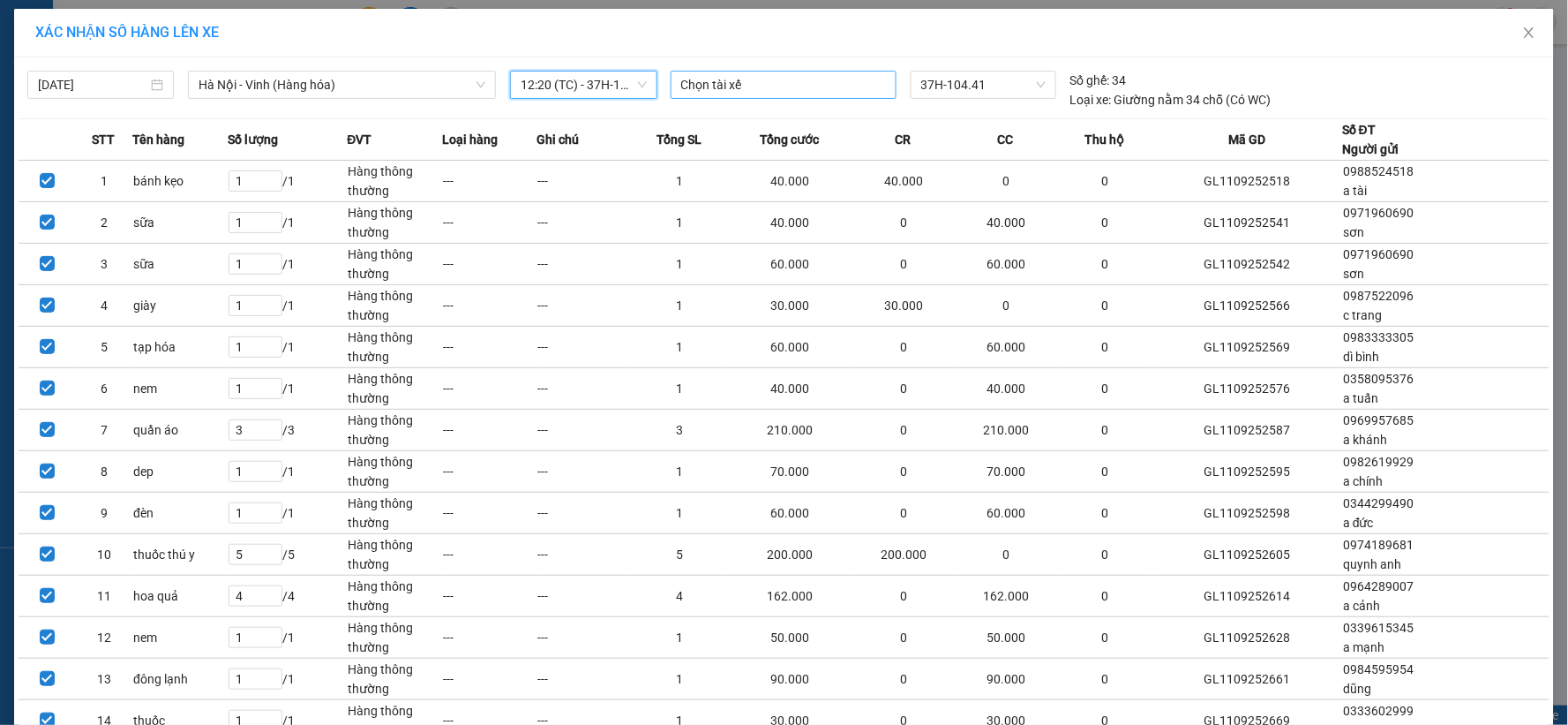
click at [809, 85] on div at bounding box center [783, 84] width 217 height 21
click at [810, 32] on div "XÁC NHẬN SỐ HÀNG LÊN XE" at bounding box center [783, 32] width 1497 height 19
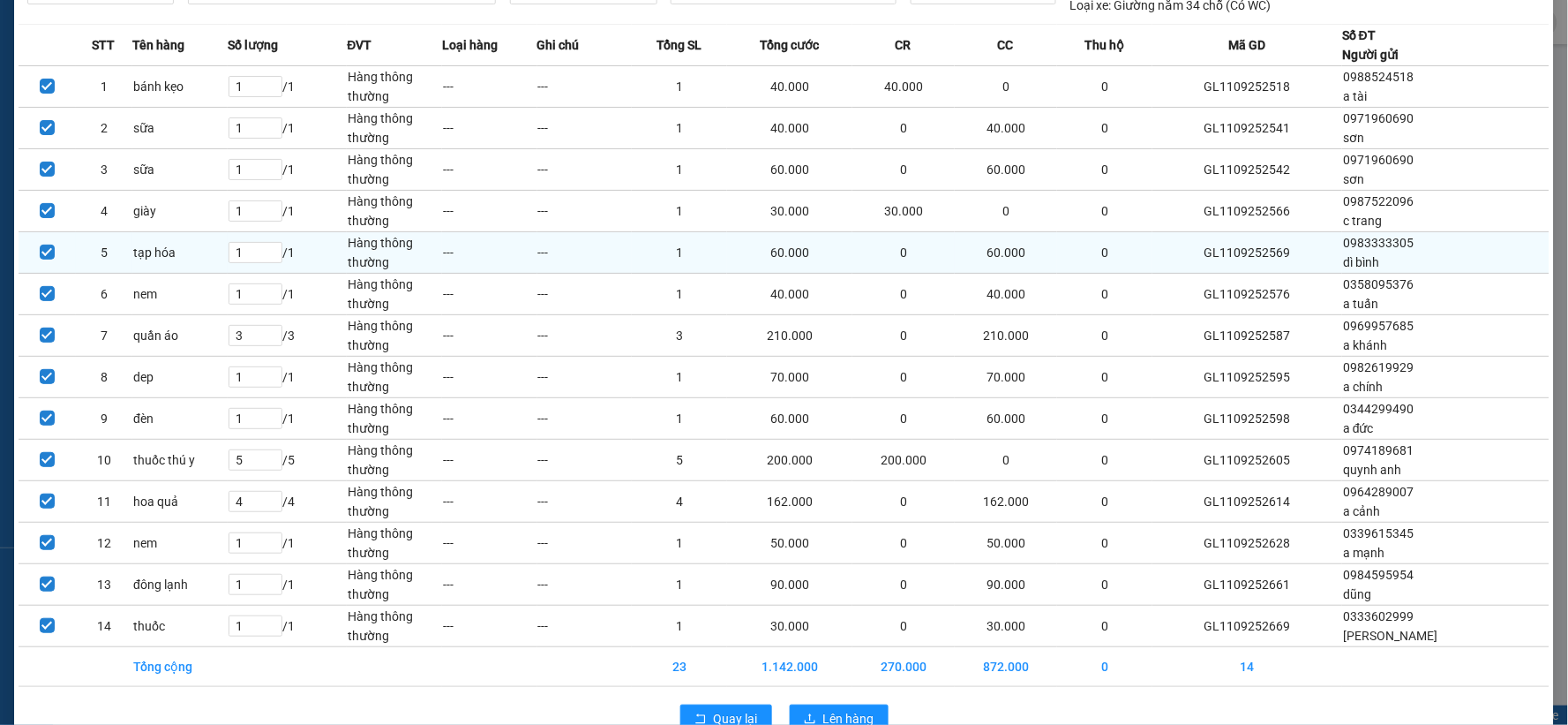
scroll to position [136, 0]
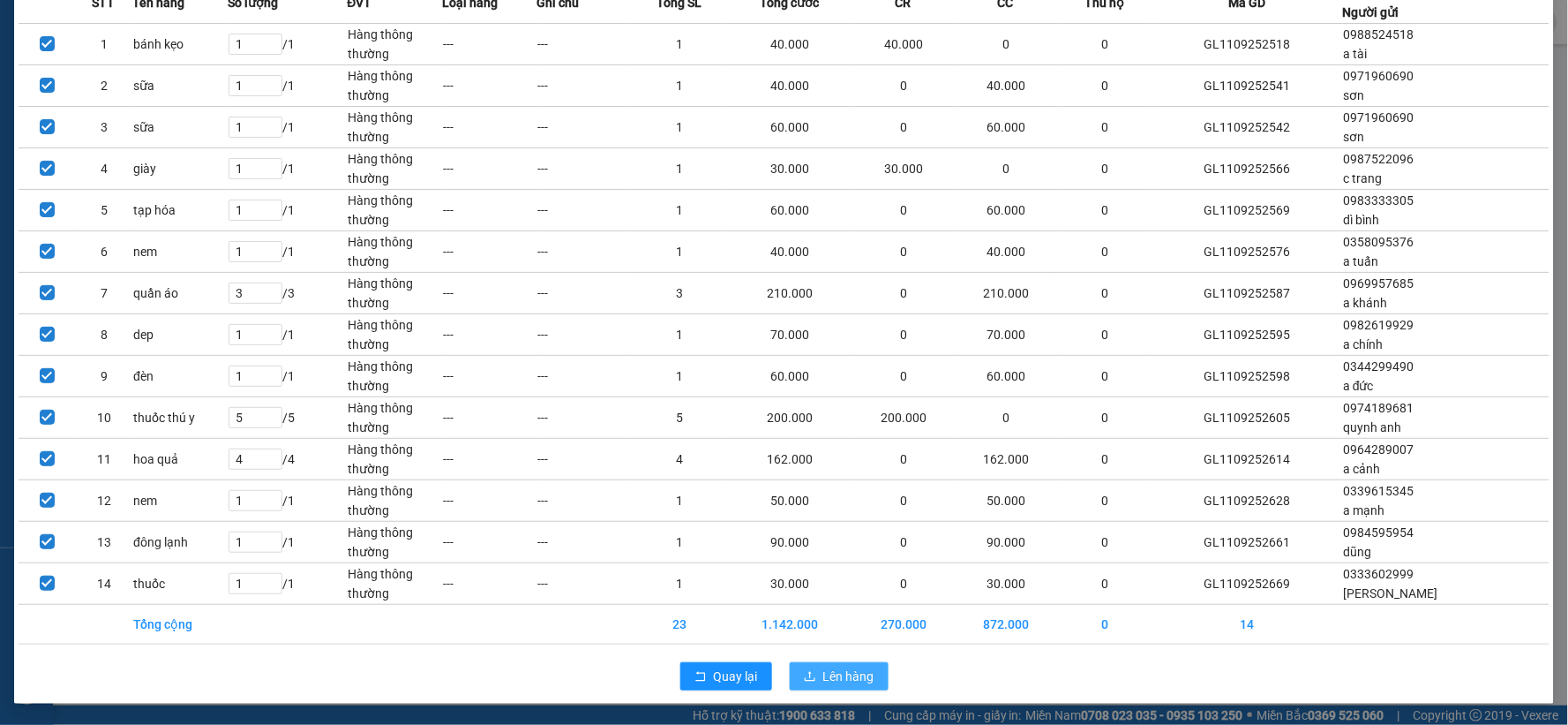
drag, startPoint x: 852, startPoint y: 674, endPoint x: 603, endPoint y: 689, distance: 249.5
click at [851, 678] on span "Lên hàng" at bounding box center [848, 676] width 51 height 19
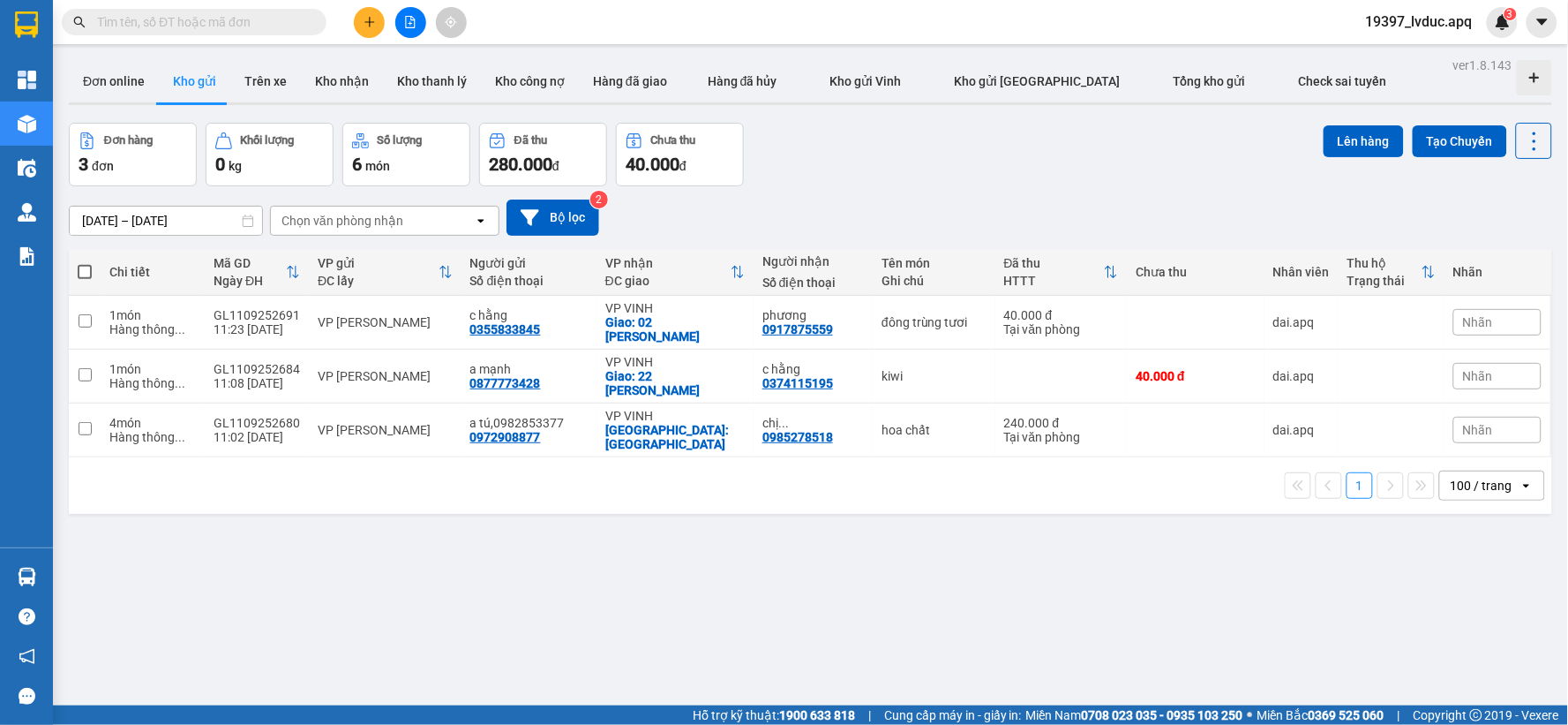
click at [268, 12] on input "text" at bounding box center [201, 21] width 208 height 19
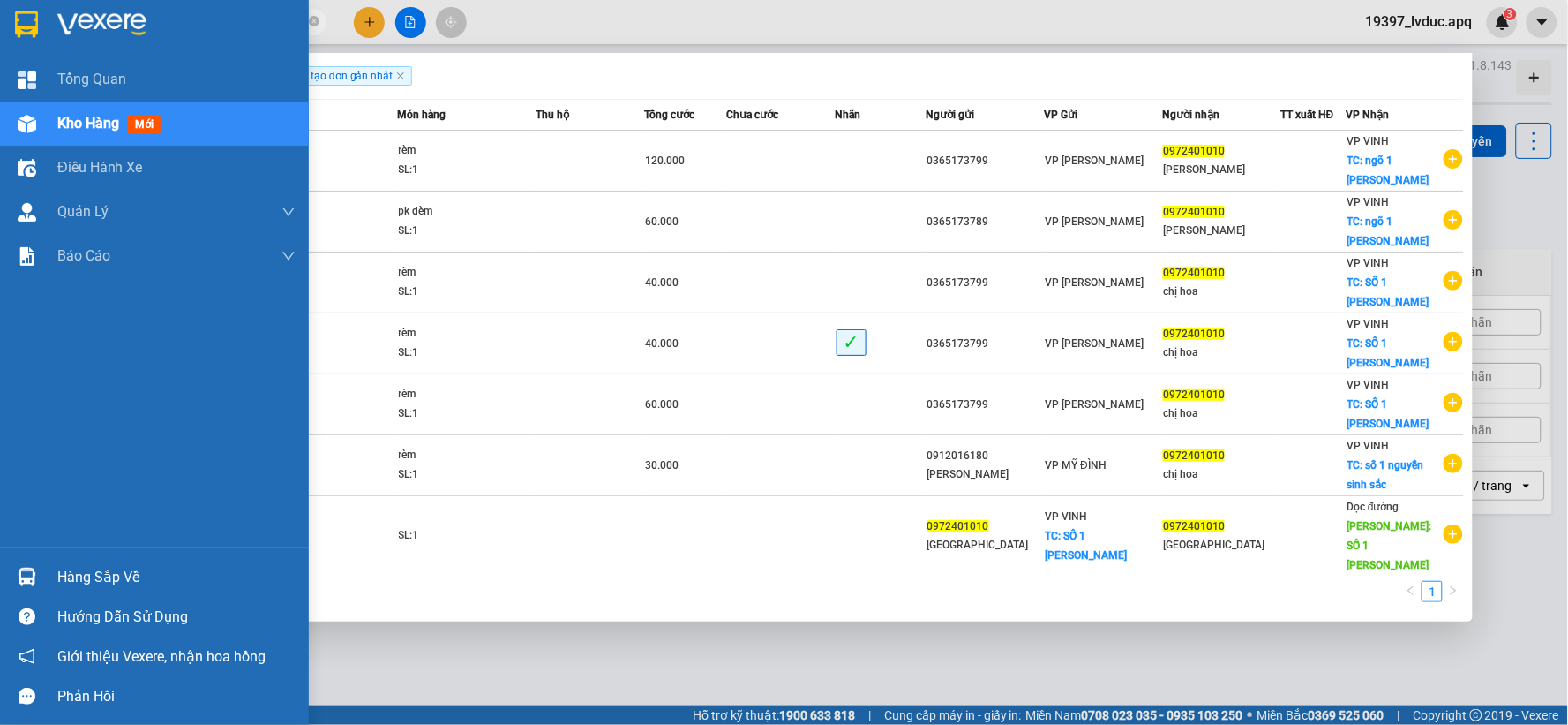
type input "0972401010"
click at [89, 126] on span "Kho hàng" at bounding box center [88, 123] width 62 height 17
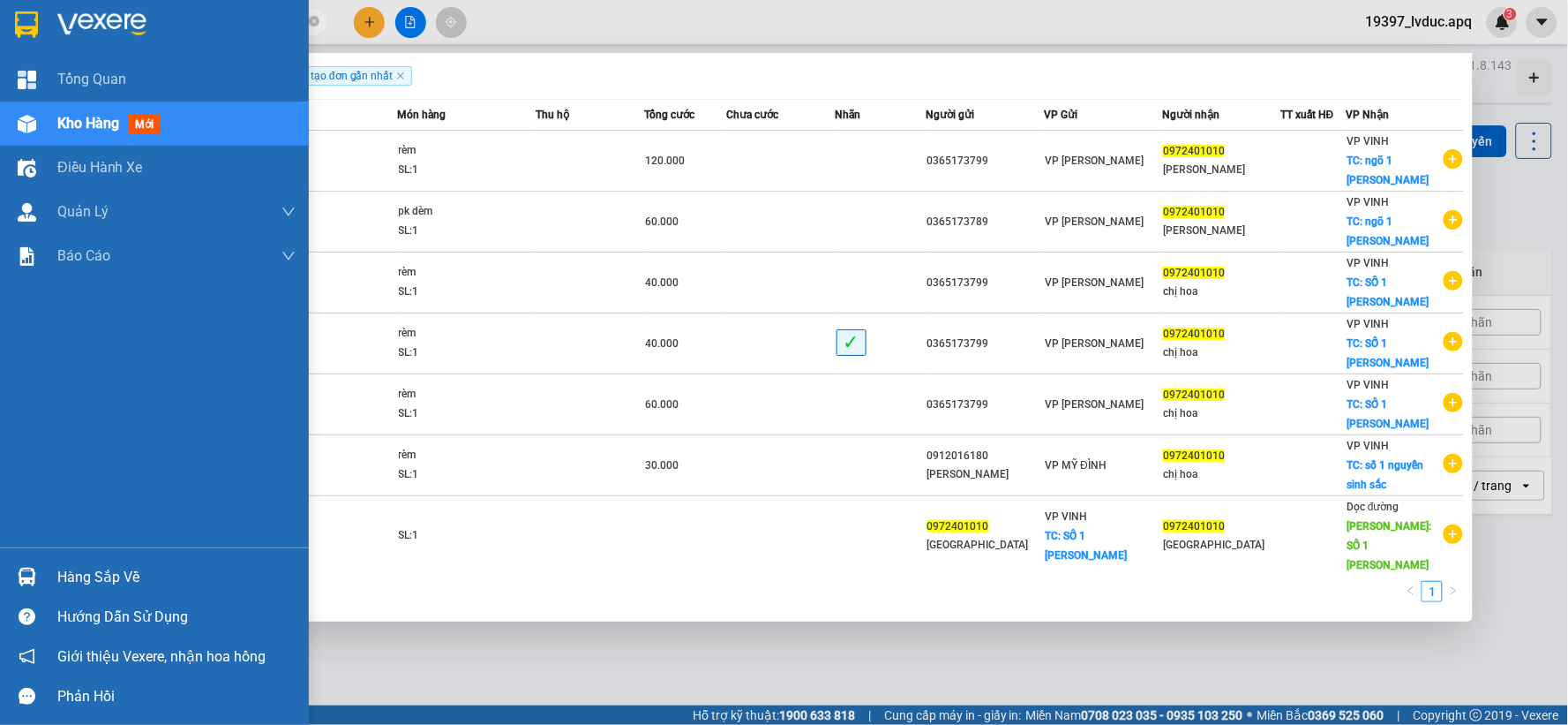
click at [89, 126] on span "Kho hàng" at bounding box center [88, 123] width 62 height 17
click at [19, 127] on img at bounding box center [27, 124] width 19 height 19
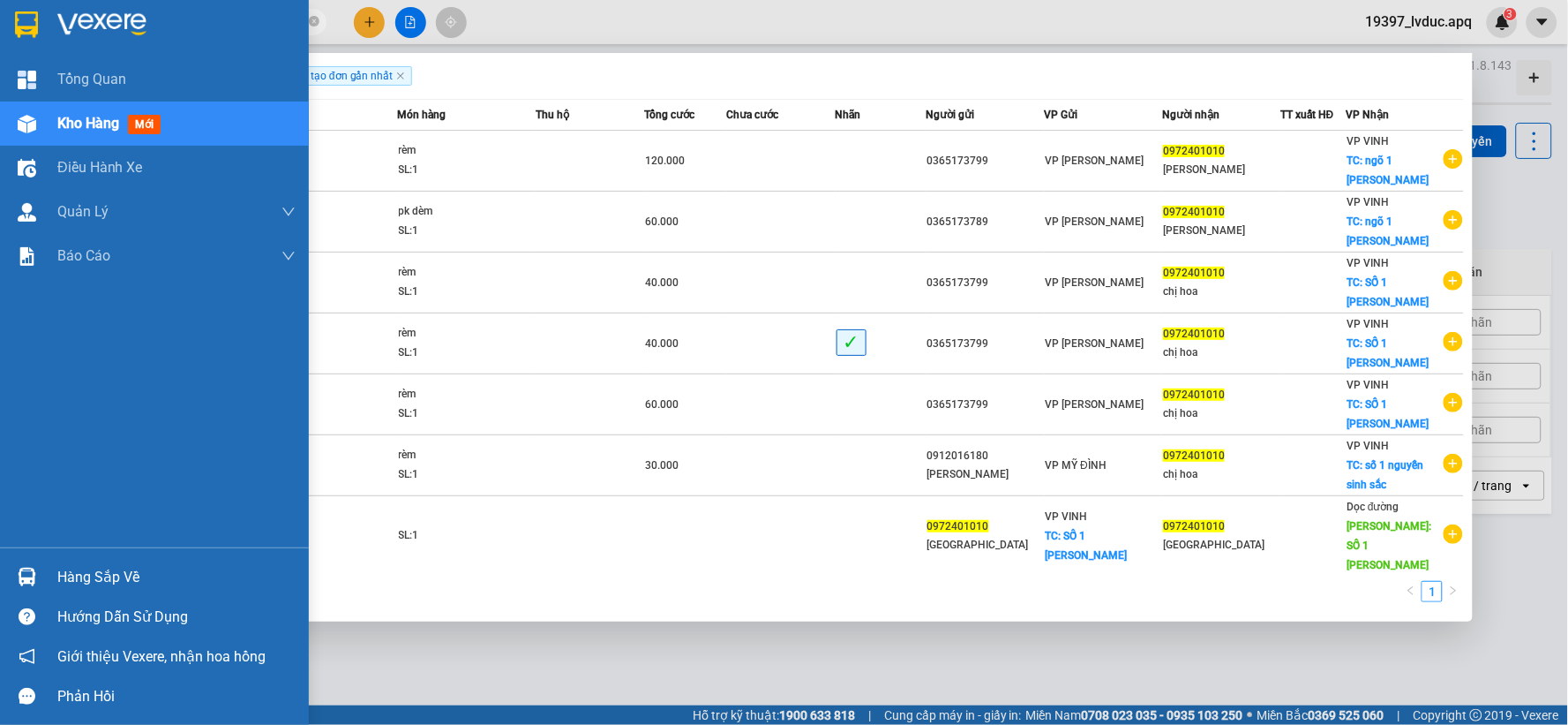
click at [19, 127] on img at bounding box center [27, 124] width 19 height 19
click at [20, 127] on img at bounding box center [27, 124] width 19 height 19
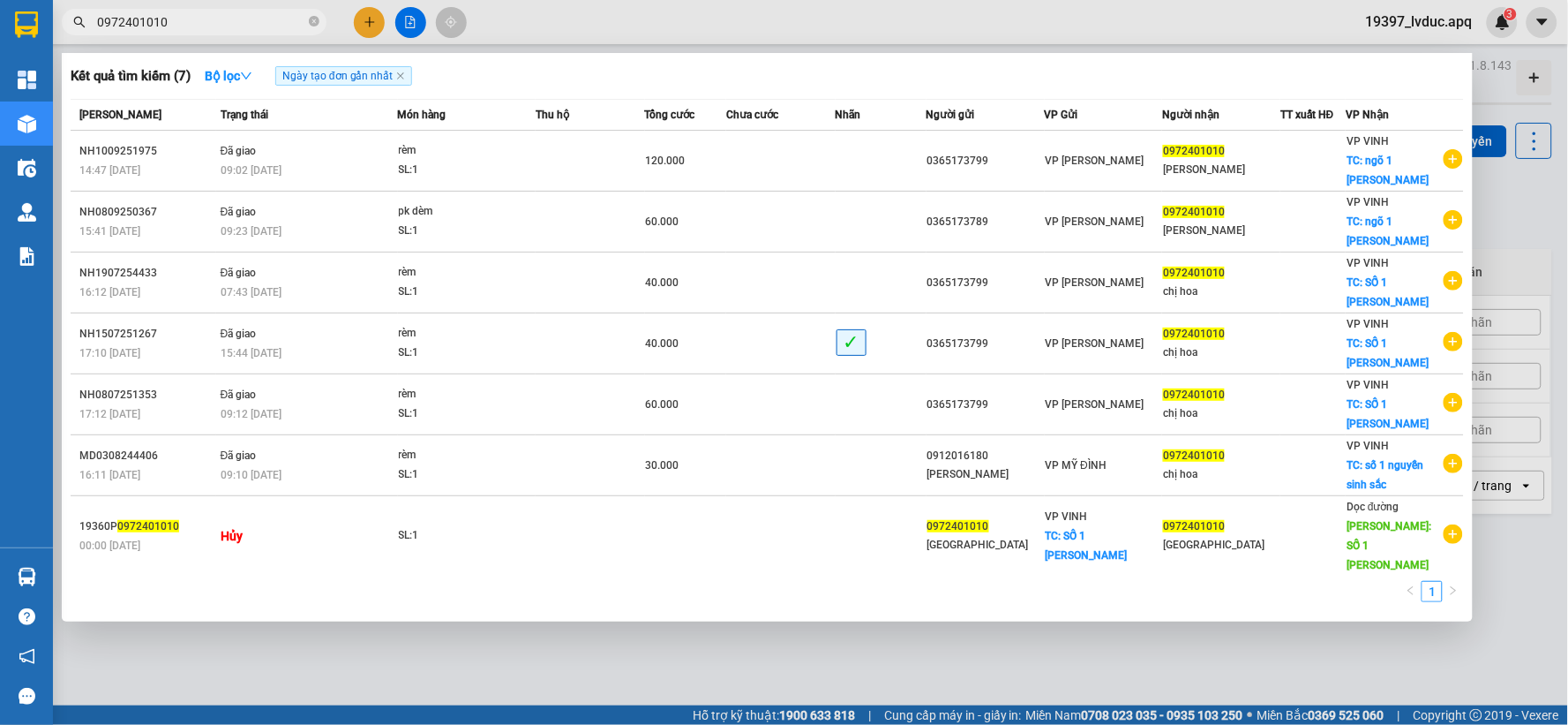
click at [1159, 654] on div at bounding box center [784, 362] width 1568 height 725
click at [1159, 654] on div "ver 1.8.143 Đơn online Kho gửi Trên xe Kho nhận Kho thanh lý Kho công nợ Hàng đ…" at bounding box center [810, 415] width 1497 height 725
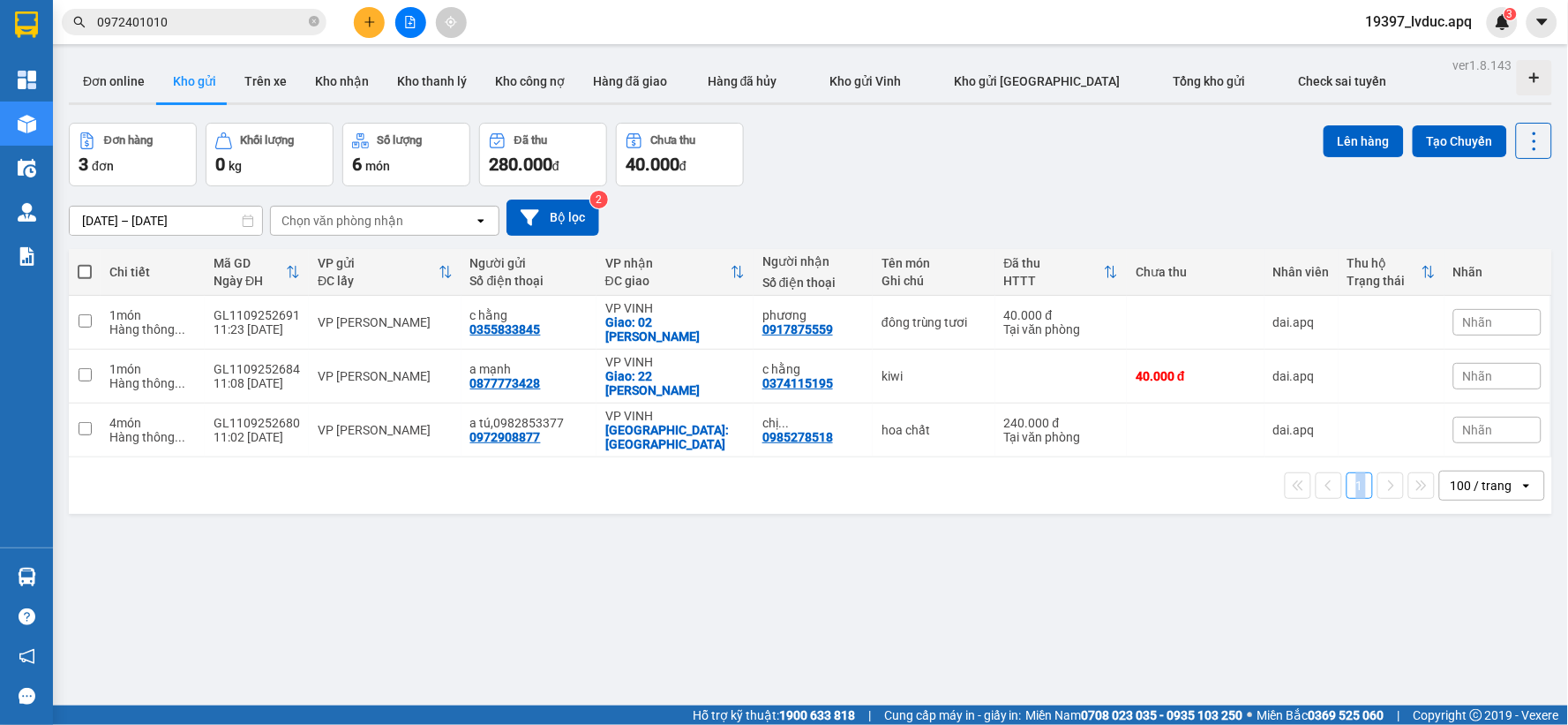
click at [1159, 654] on div "ver 1.8.143 Đơn online Kho gửi Trên xe Kho nhận Kho thanh lý Kho công nợ Hàng đ…" at bounding box center [810, 415] width 1497 height 725
click at [587, 225] on button "Bộ lọc" at bounding box center [553, 217] width 93 height 36
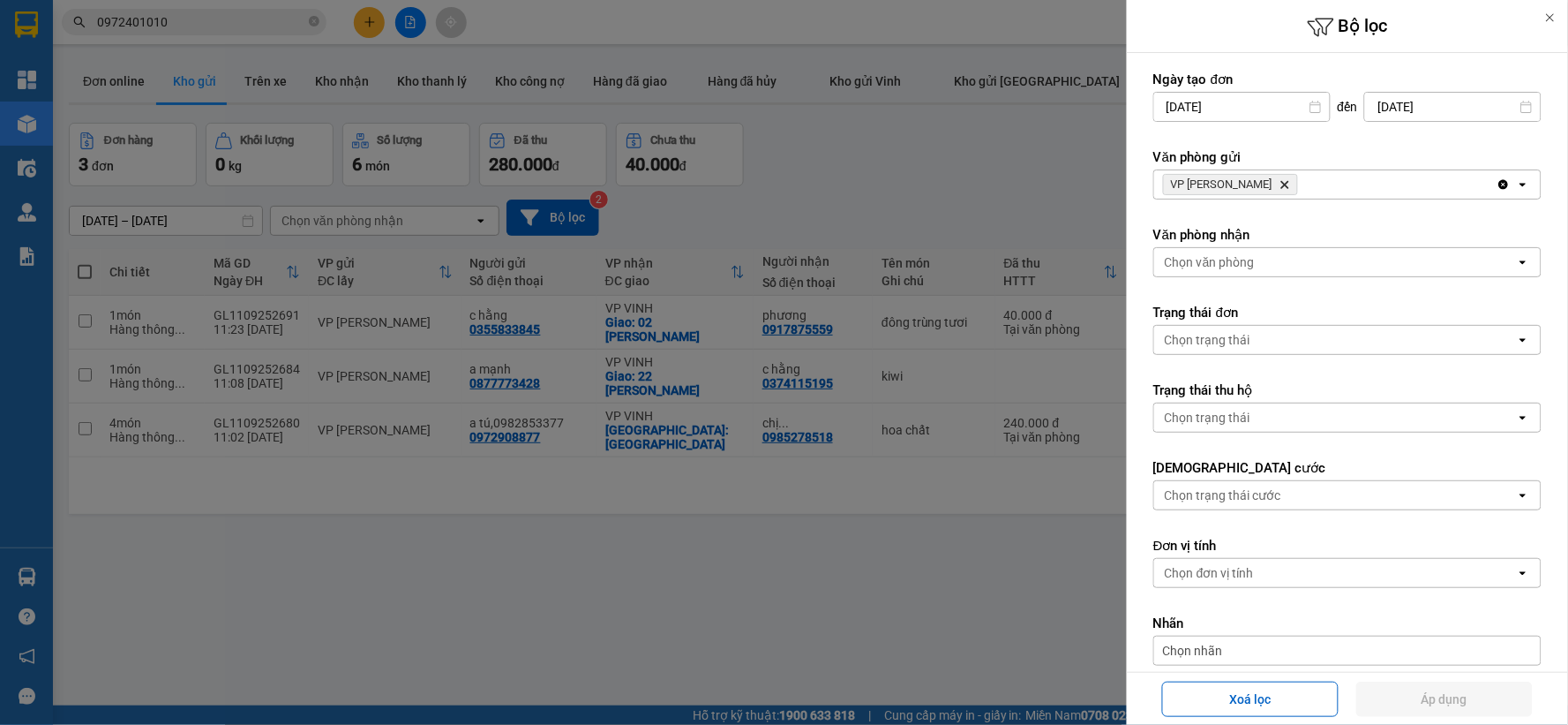
drag, startPoint x: 1264, startPoint y: 689, endPoint x: 909, endPoint y: 593, distance: 367.8
click at [1259, 694] on button "Xoá lọc" at bounding box center [1250, 699] width 176 height 35
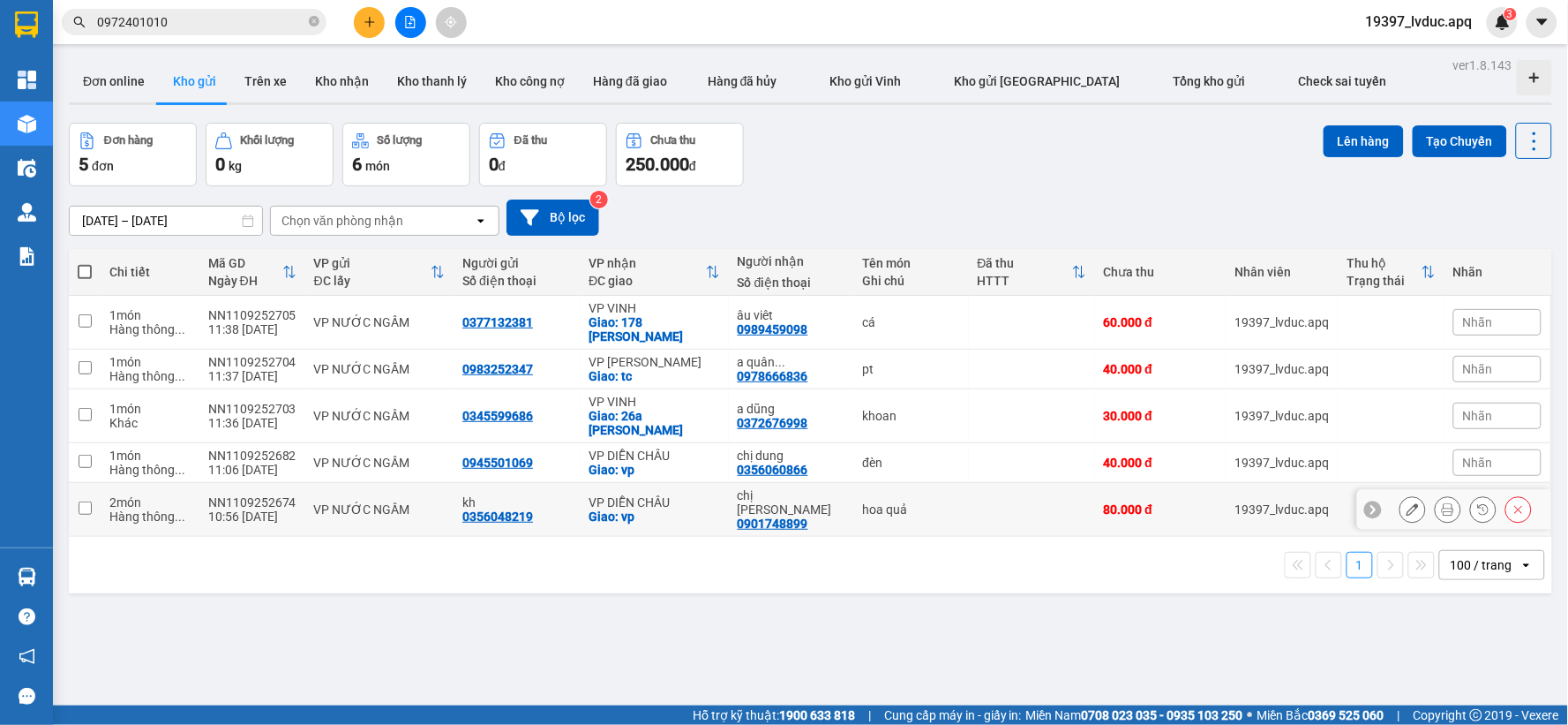
click at [913, 497] on td "hoa quả" at bounding box center [911, 510] width 115 height 54
checkbox input "true"
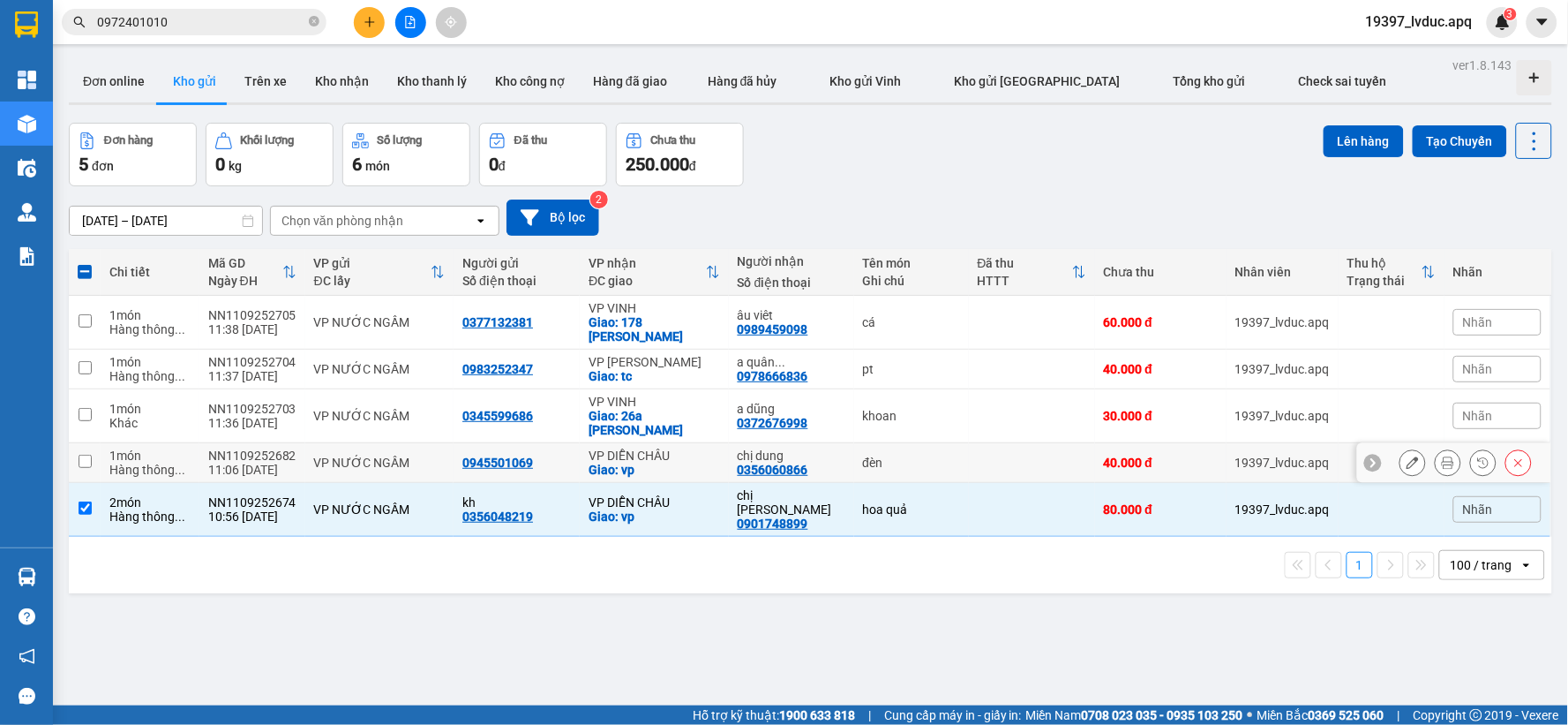
drag, startPoint x: 935, startPoint y: 456, endPoint x: 937, endPoint y: 429, distance: 27.1
click at [935, 456] on div "đèn" at bounding box center [911, 462] width 97 height 14
checkbox input "true"
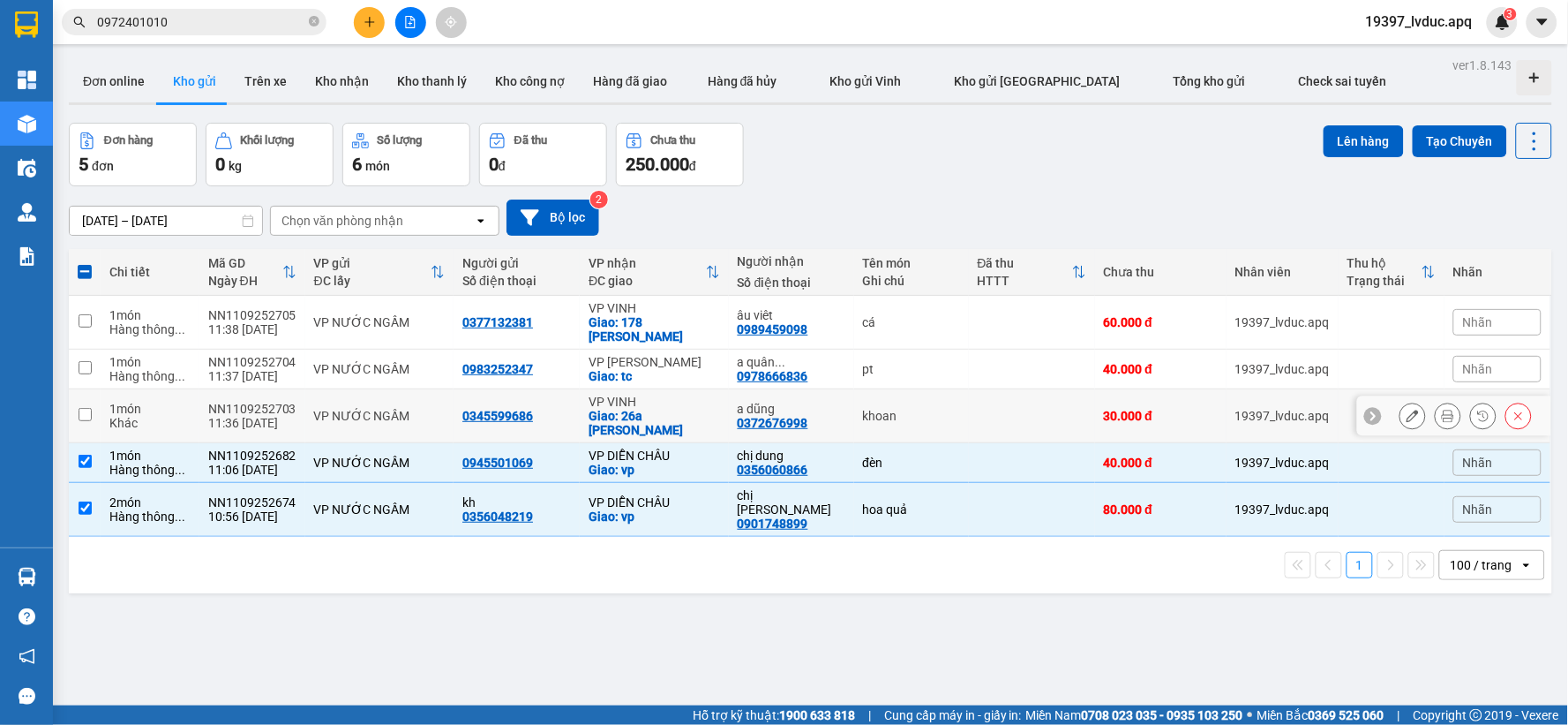
click at [941, 412] on td "khoan" at bounding box center [911, 416] width 115 height 54
checkbox input "true"
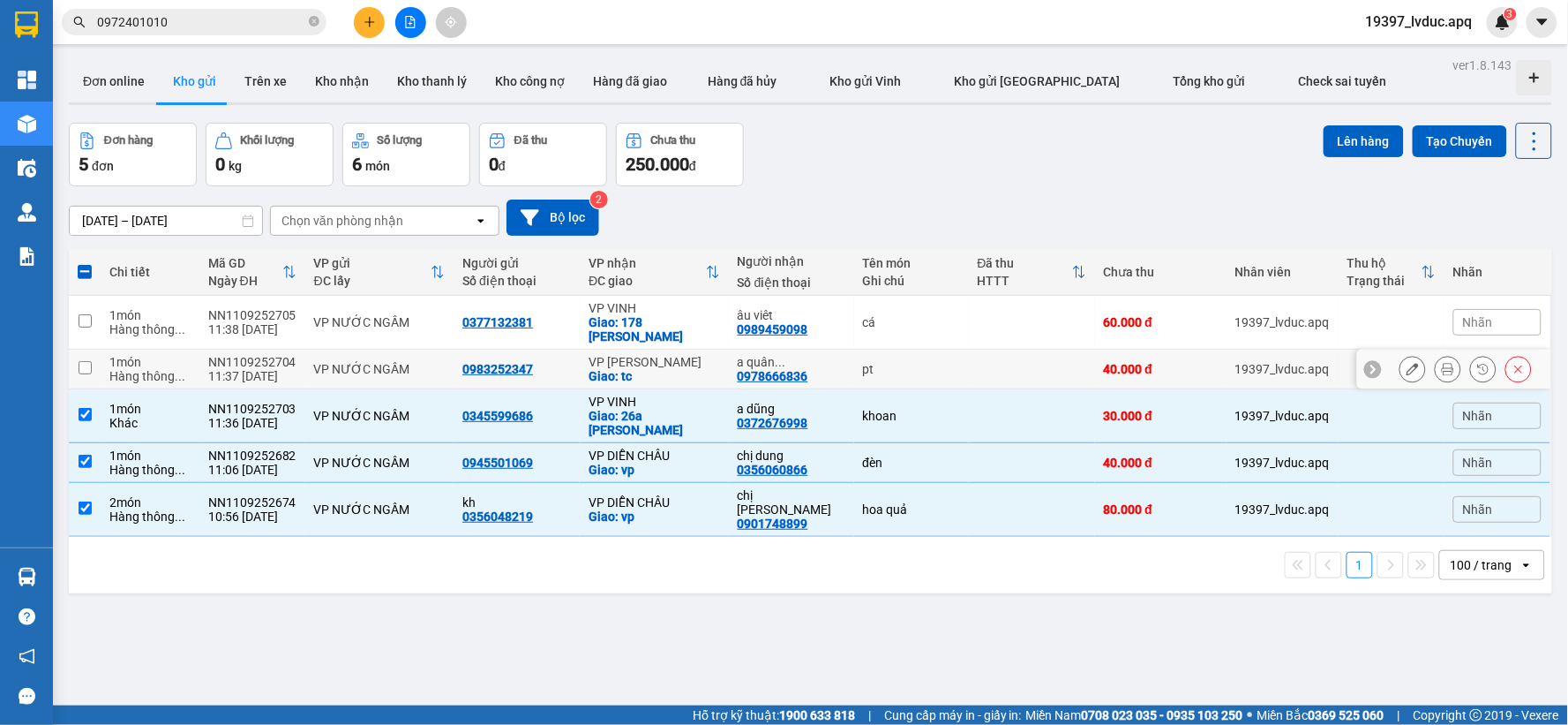
click at [944, 362] on div "pt" at bounding box center [911, 369] width 97 height 14
checkbox input "true"
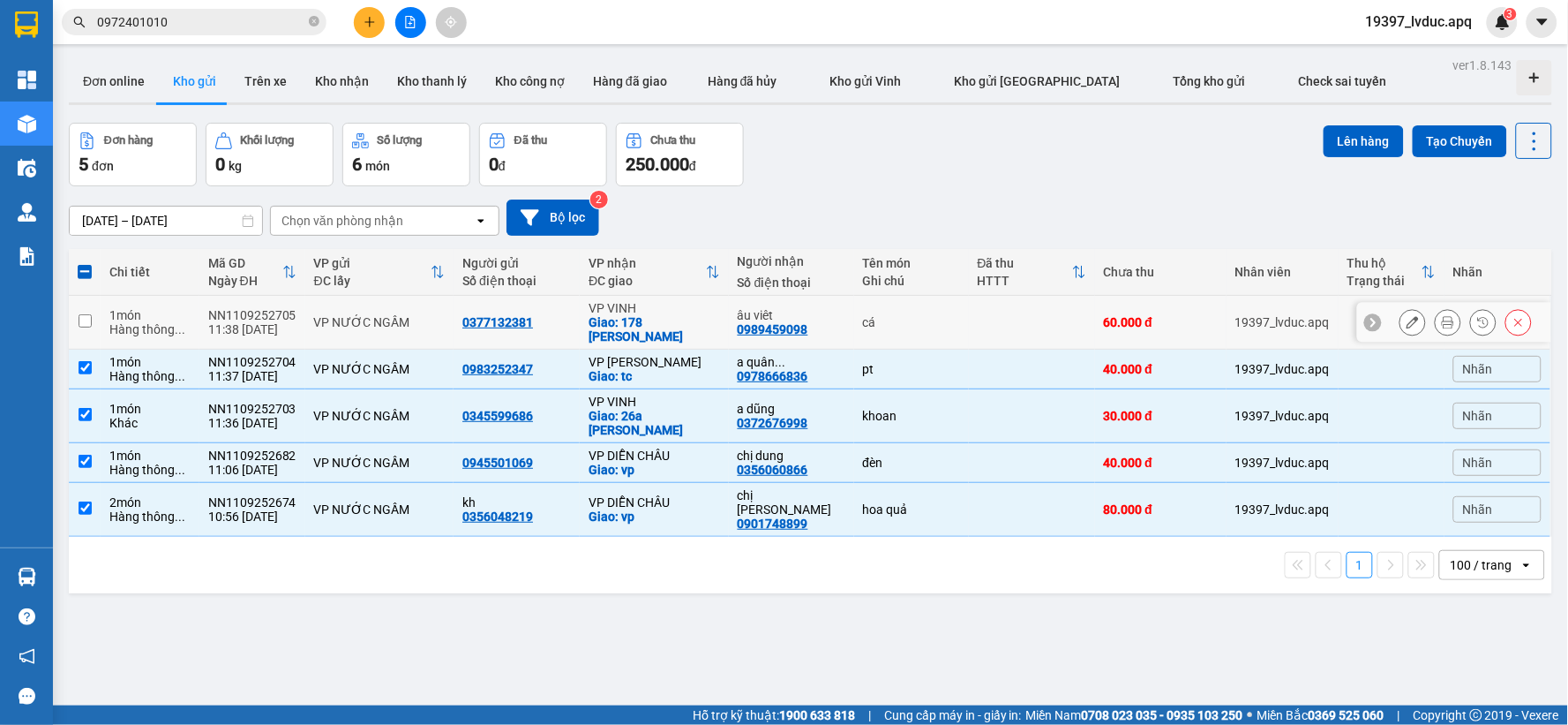
click at [951, 310] on td "cá" at bounding box center [911, 323] width 115 height 54
checkbox input "true"
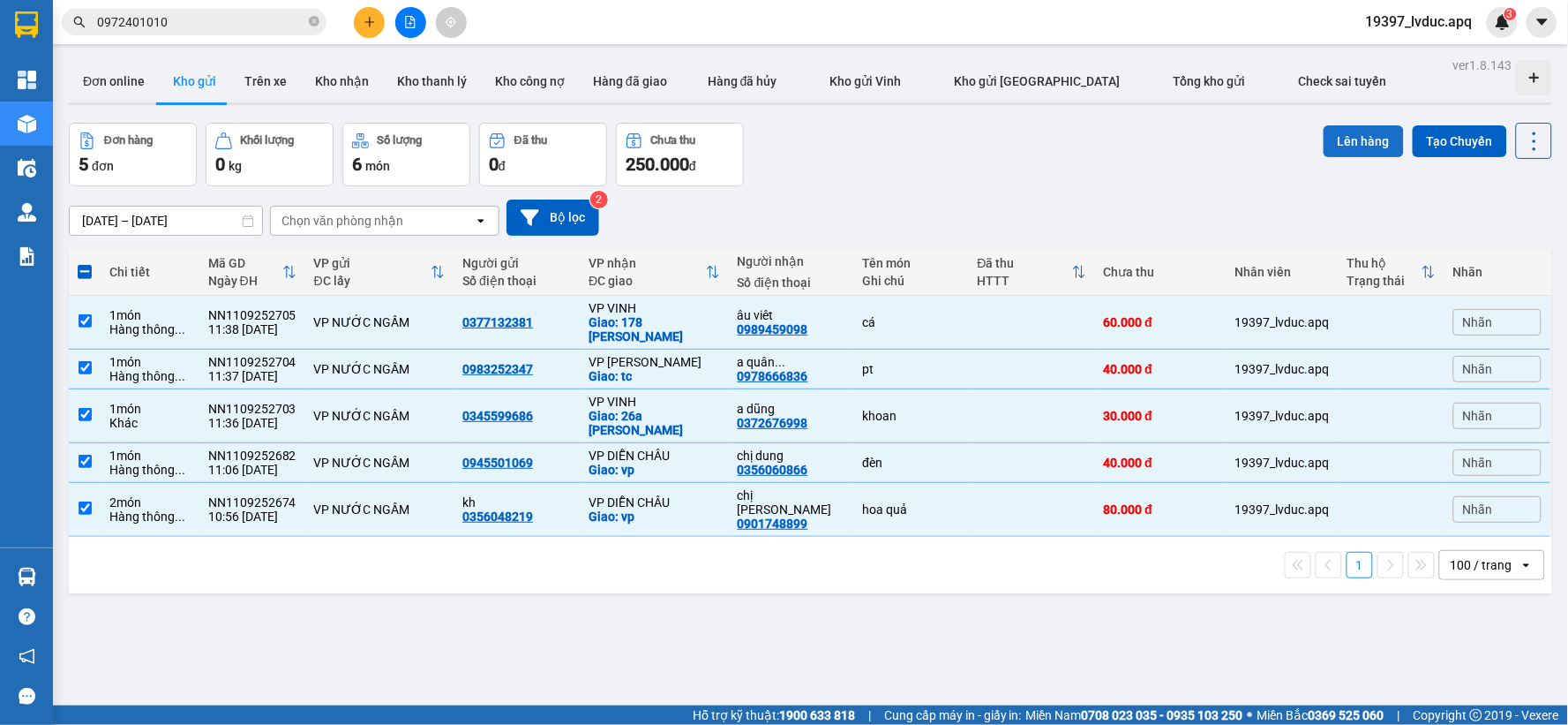
click at [1353, 144] on button "Lên hàng" at bounding box center [1363, 141] width 81 height 32
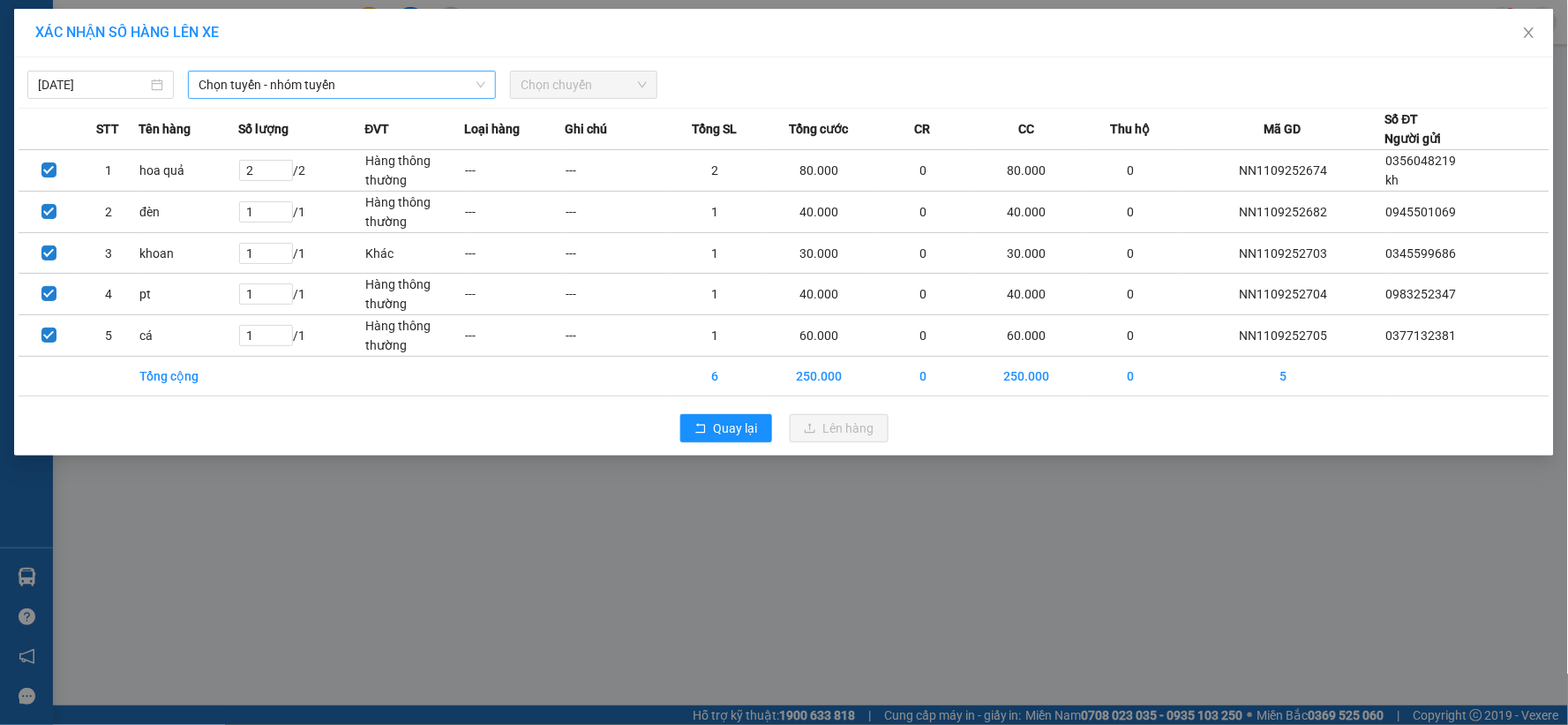
click at [331, 83] on span "Chọn tuyến - nhóm tuyến" at bounding box center [341, 84] width 287 height 27
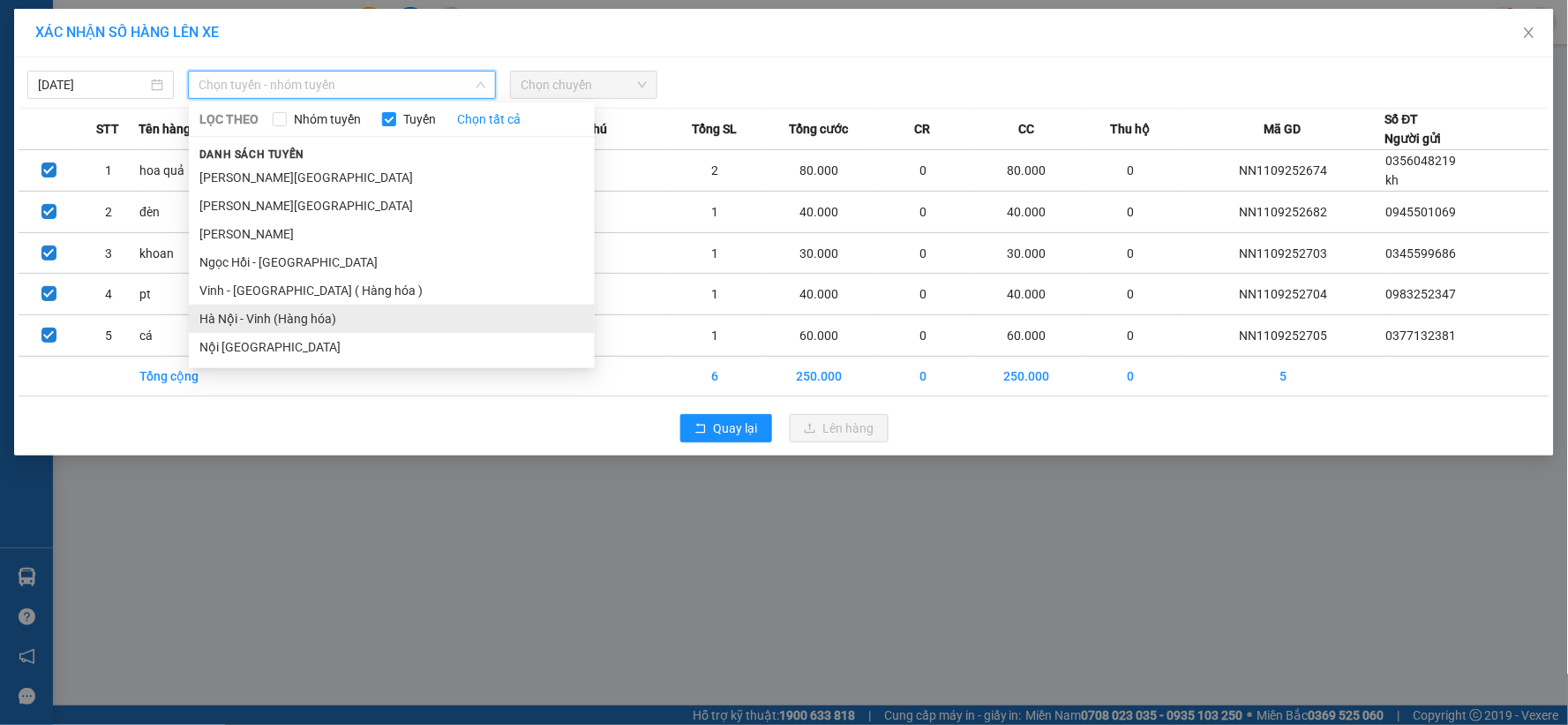
click at [317, 316] on li "Hà Nội - Vinh (Hàng hóa)" at bounding box center [391, 318] width 405 height 28
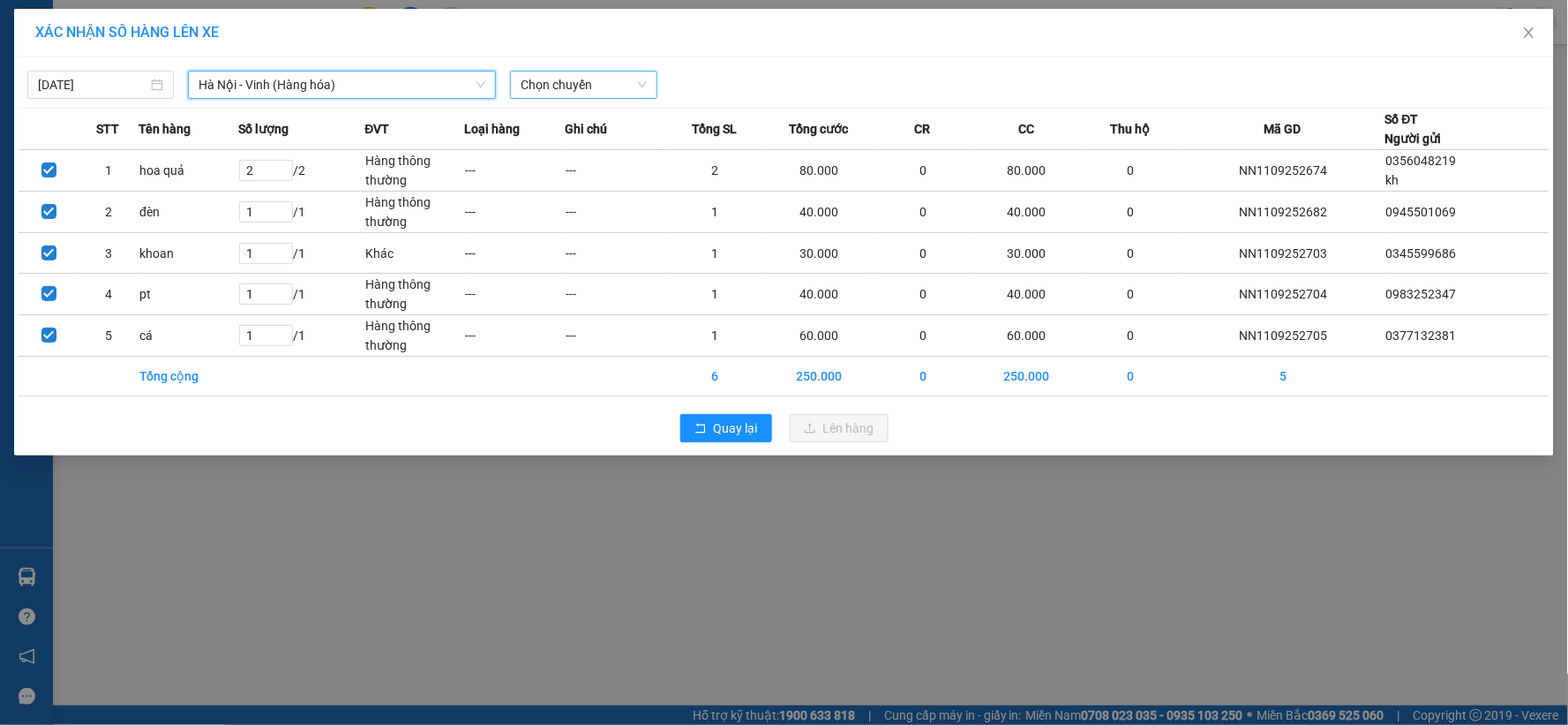
click at [588, 93] on span "Chọn chuyến" at bounding box center [583, 84] width 125 height 27
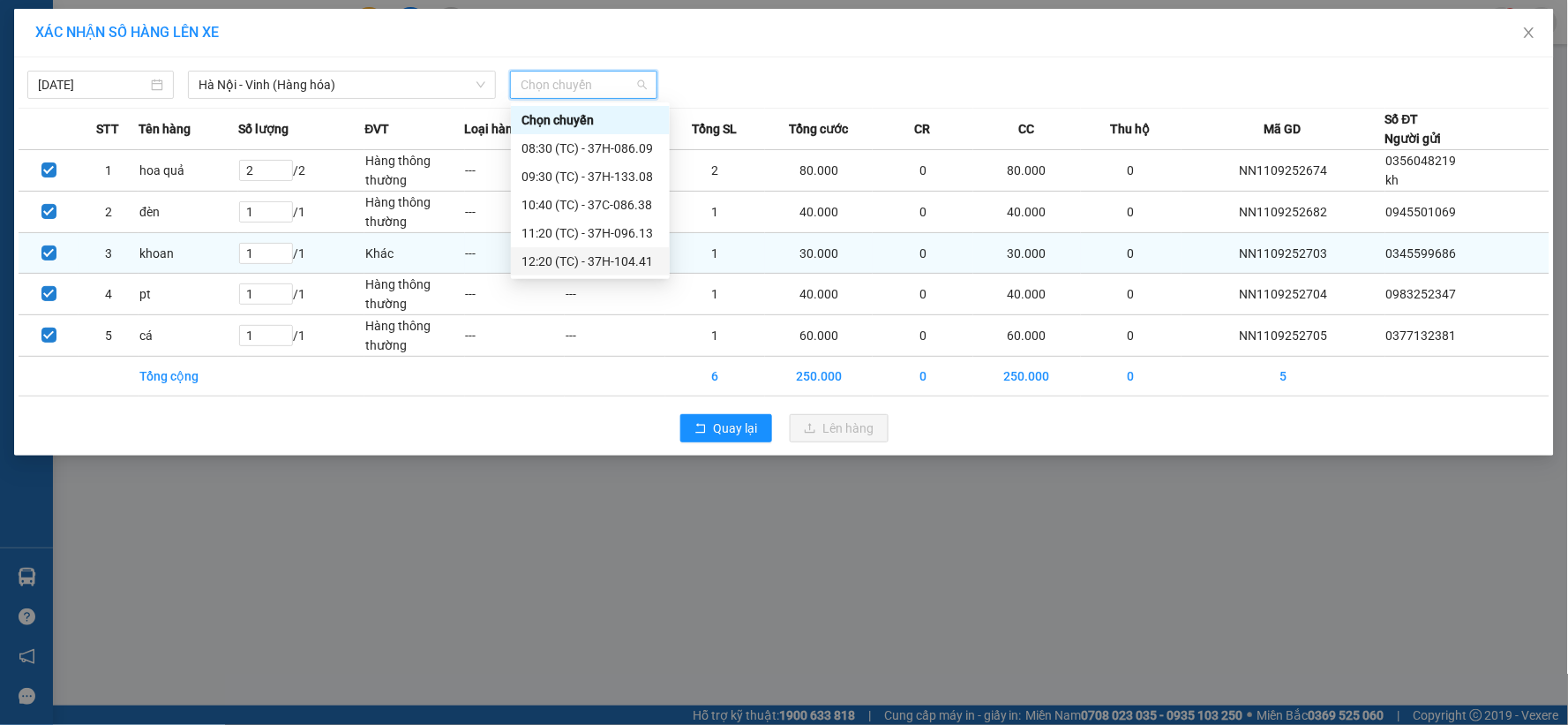
click at [626, 257] on div "12:20 (TC) - 37H-104.41" at bounding box center [590, 261] width 137 height 19
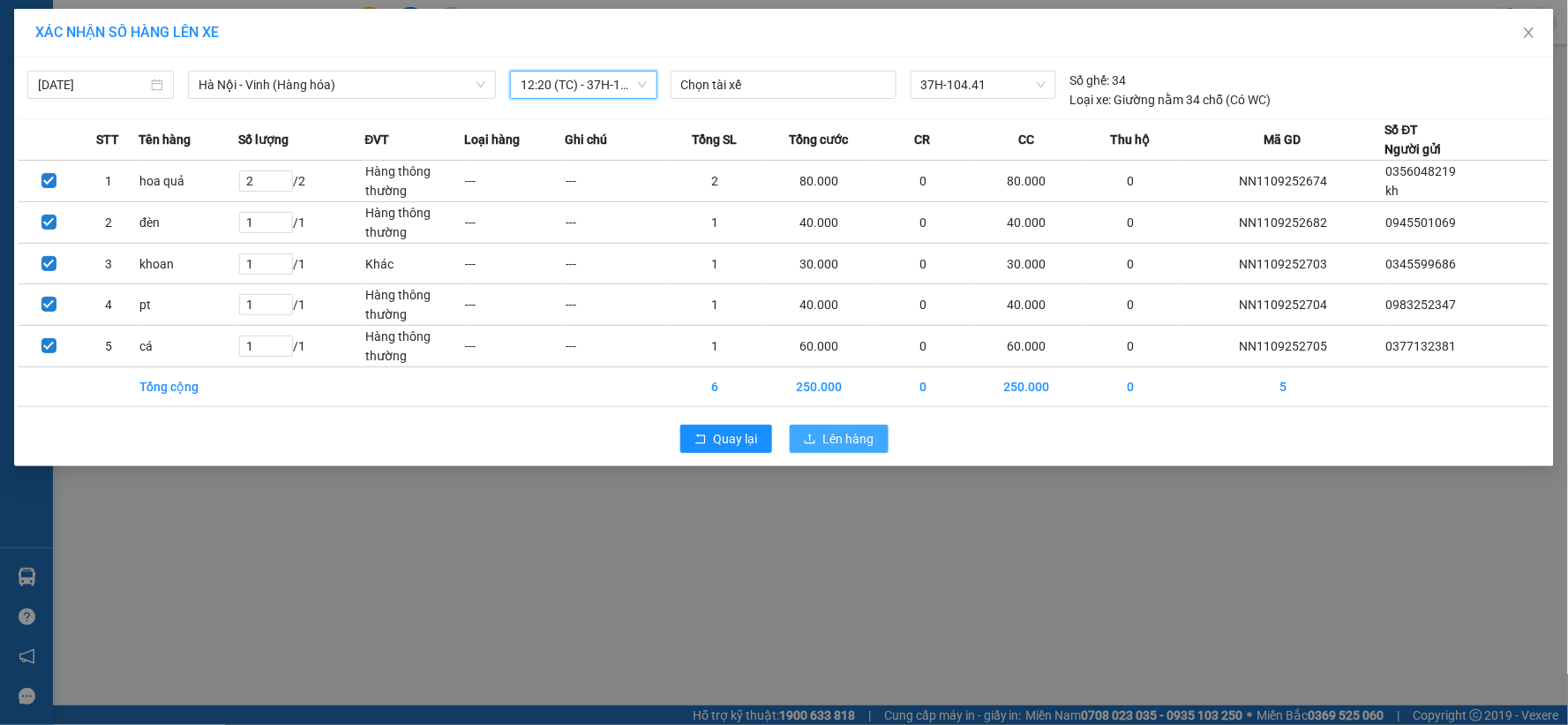
click at [817, 435] on button "Lên hàng" at bounding box center [839, 438] width 98 height 28
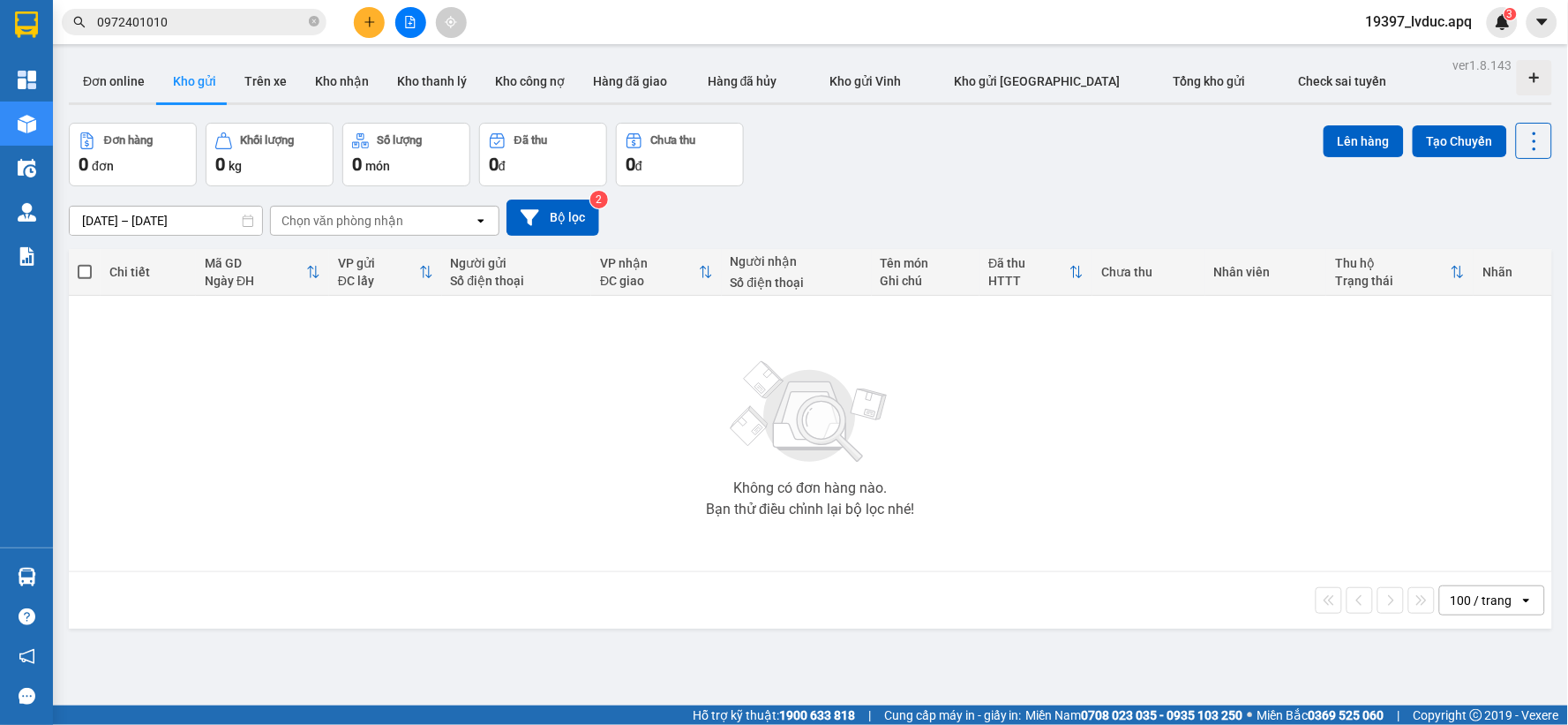
click at [418, 23] on button at bounding box center [410, 22] width 31 height 31
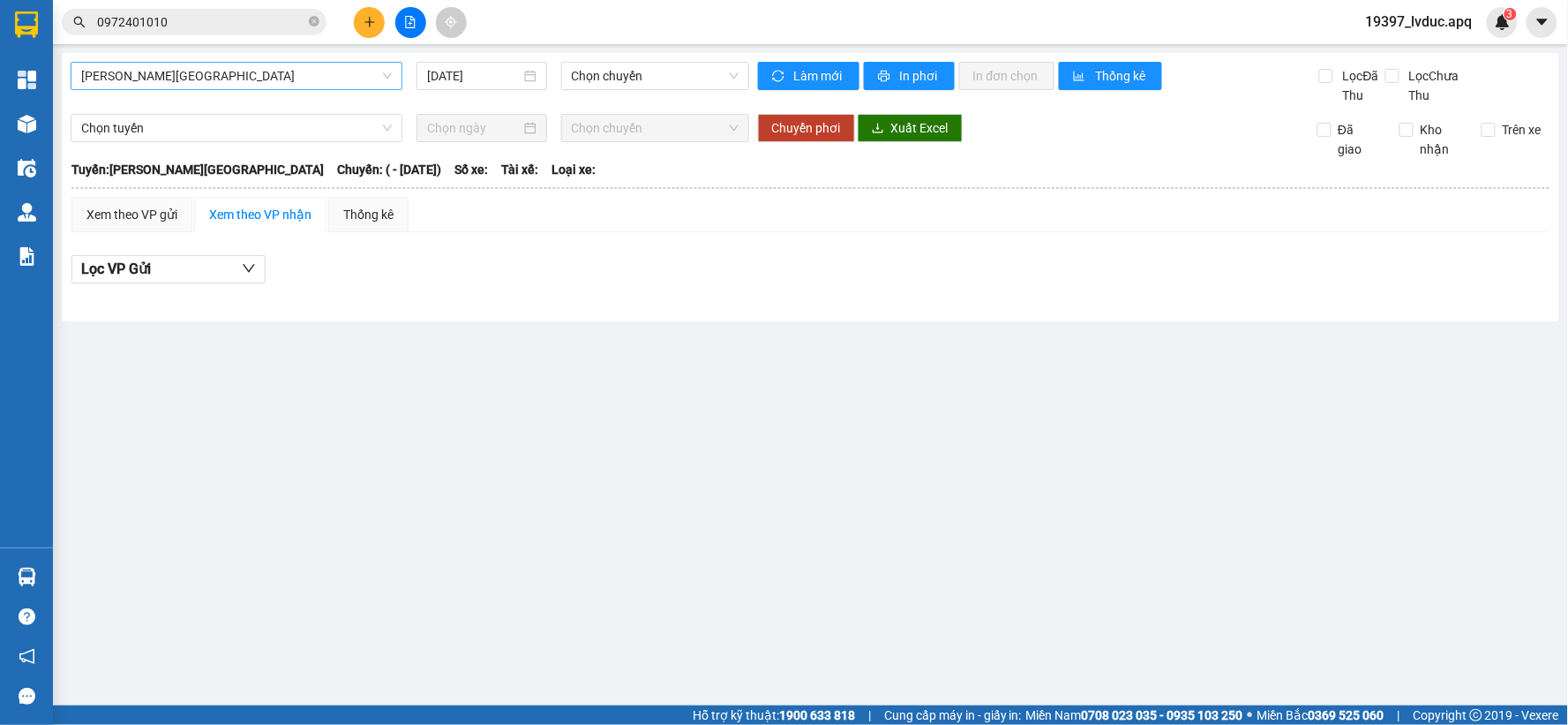
click at [306, 77] on span "[PERSON_NAME][GEOGRAPHIC_DATA]" at bounding box center [236, 76] width 311 height 27
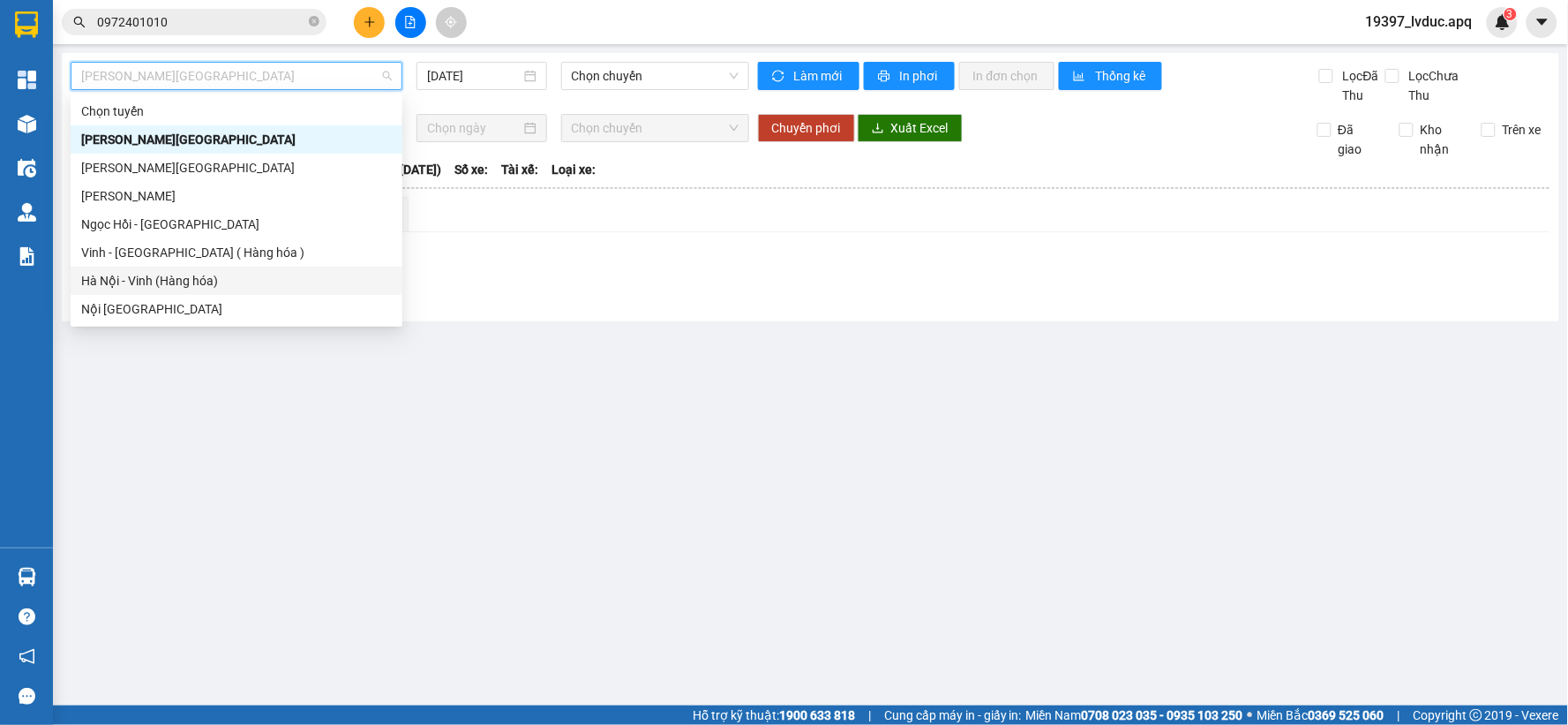
click at [249, 288] on div "Hà Nội - Vinh (Hàng hóa)" at bounding box center [236, 280] width 311 height 19
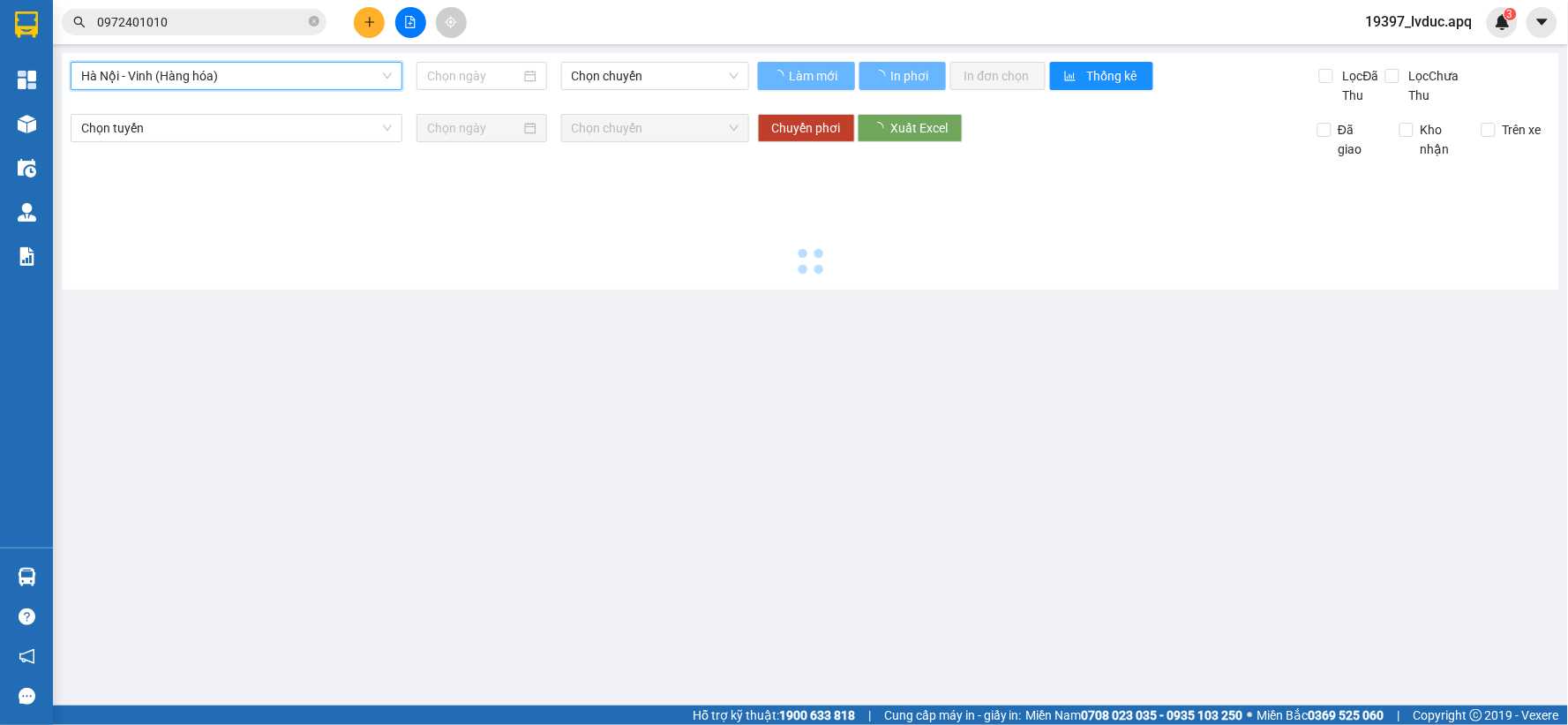
type input "[DATE]"
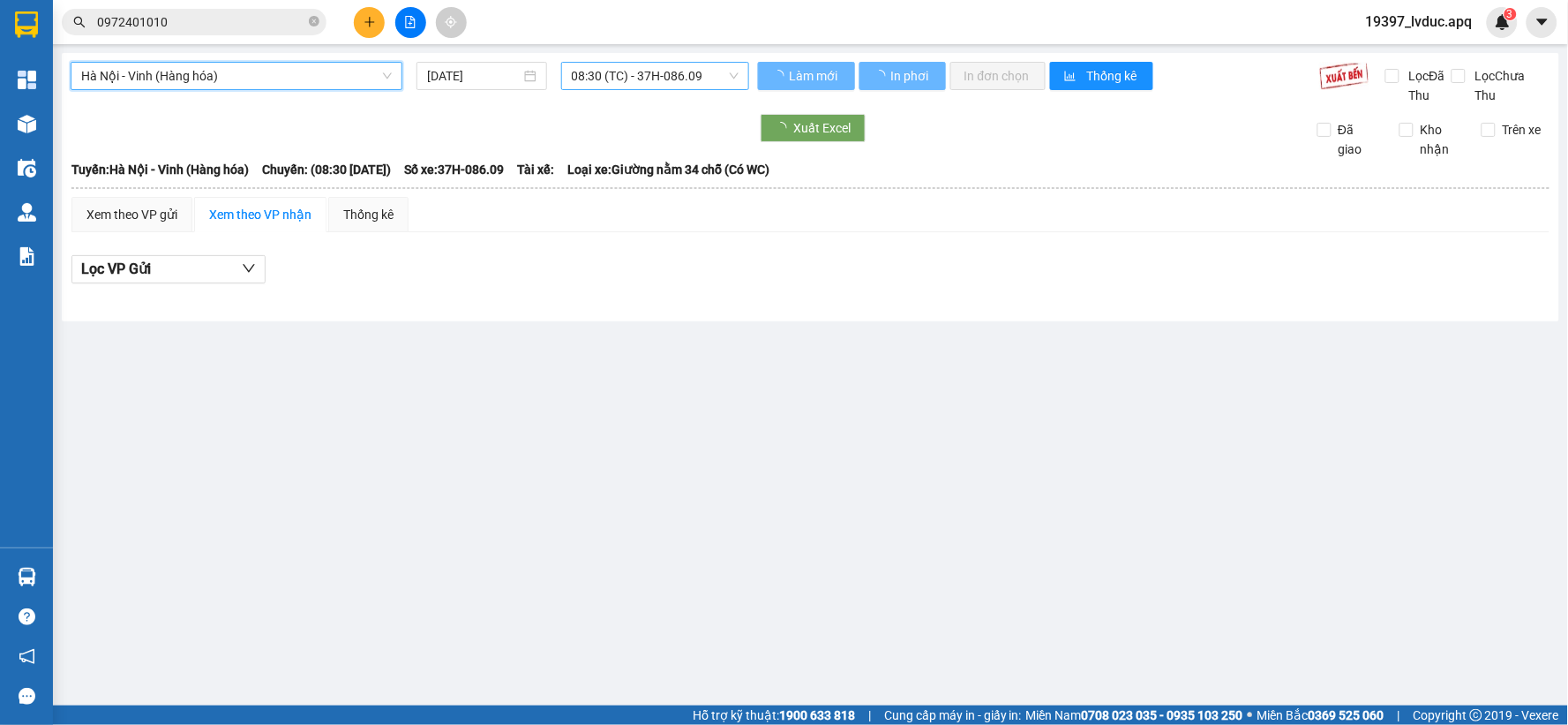
click at [671, 81] on span "08:30 (TC) - 37H-086.09" at bounding box center [655, 76] width 167 height 27
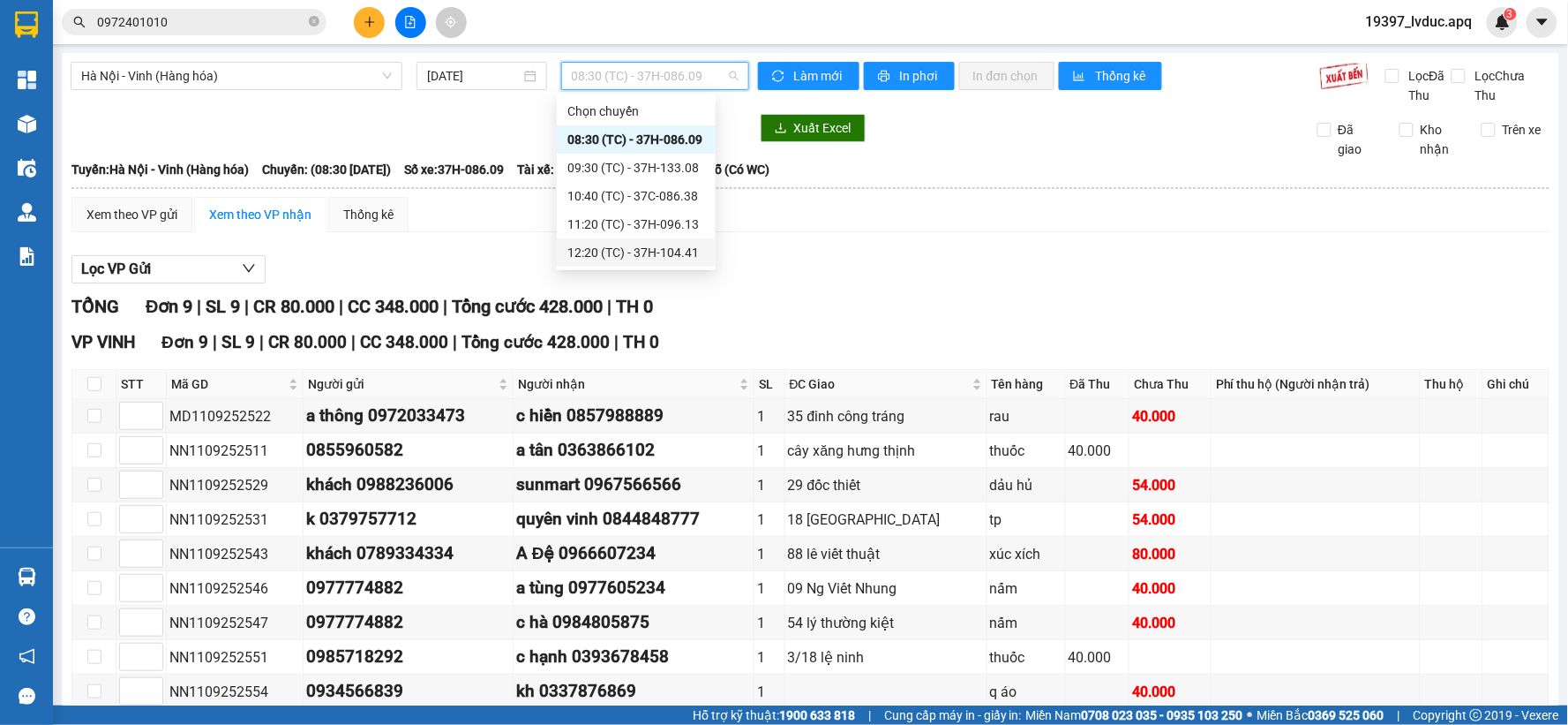
click at [663, 248] on div "12:20 (TC) - 37H-104.41" at bounding box center [636, 252] width 137 height 19
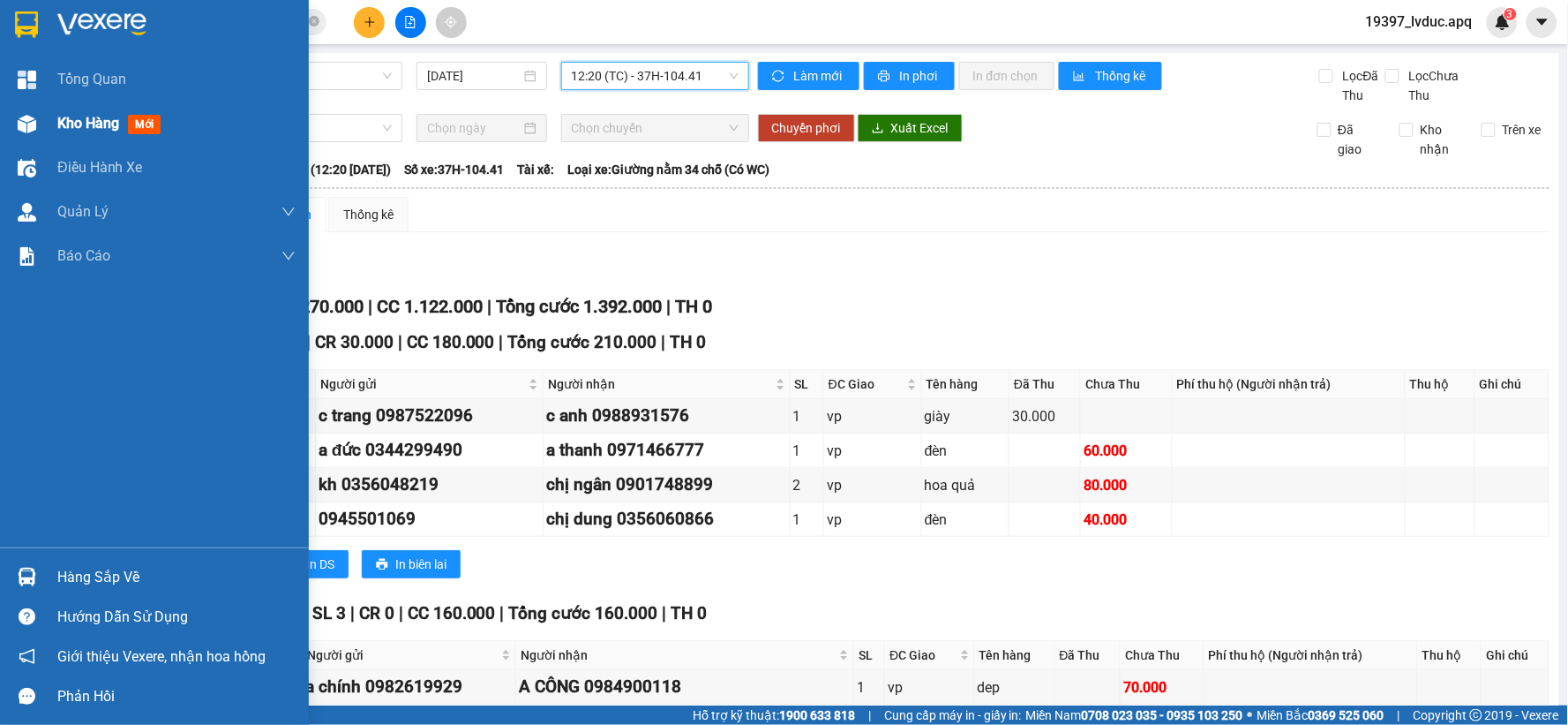
click at [27, 130] on img at bounding box center [27, 124] width 19 height 19
click at [27, 133] on img at bounding box center [27, 124] width 19 height 19
click at [27, 134] on div at bounding box center [26, 123] width 31 height 31
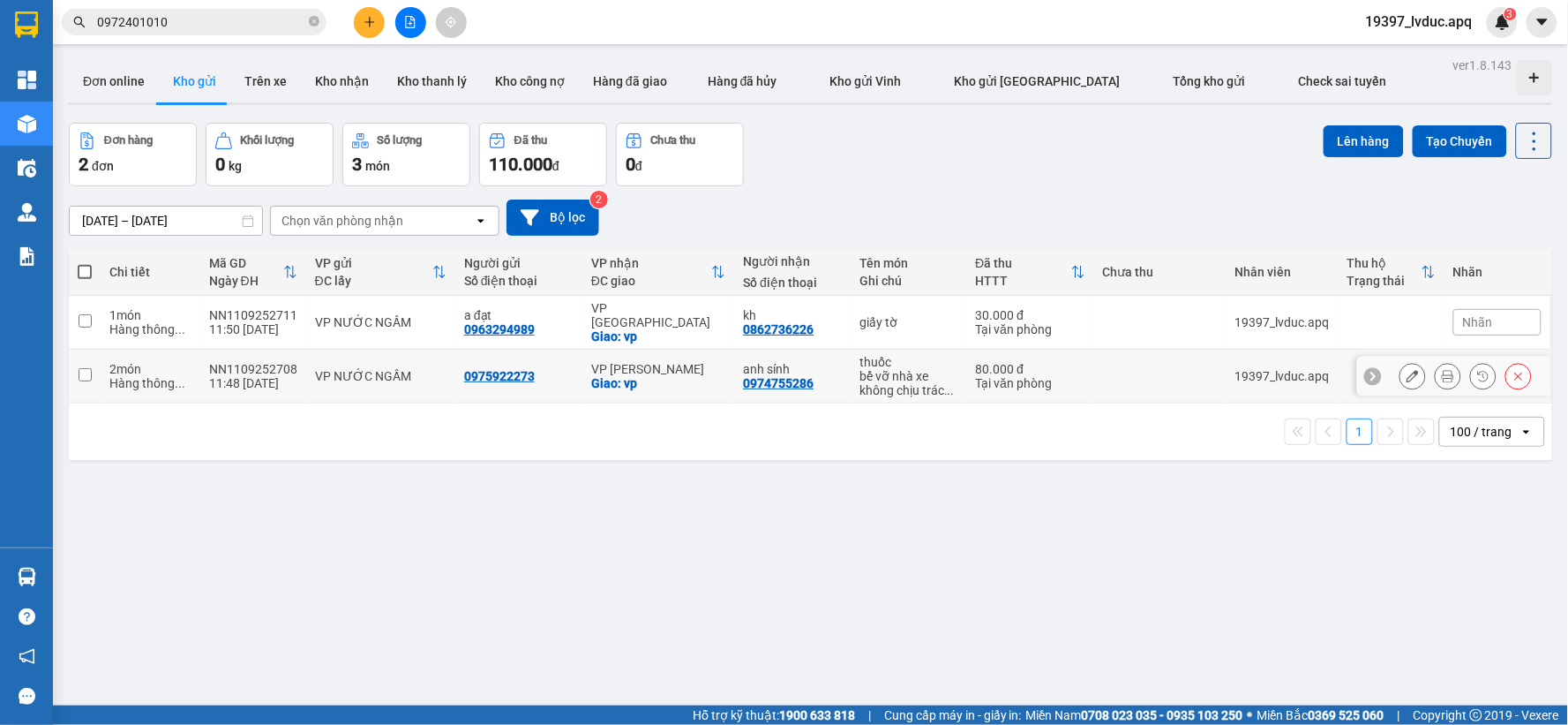
click at [743, 362] on div "anh sính" at bounding box center [792, 369] width 98 height 14
checkbox input "true"
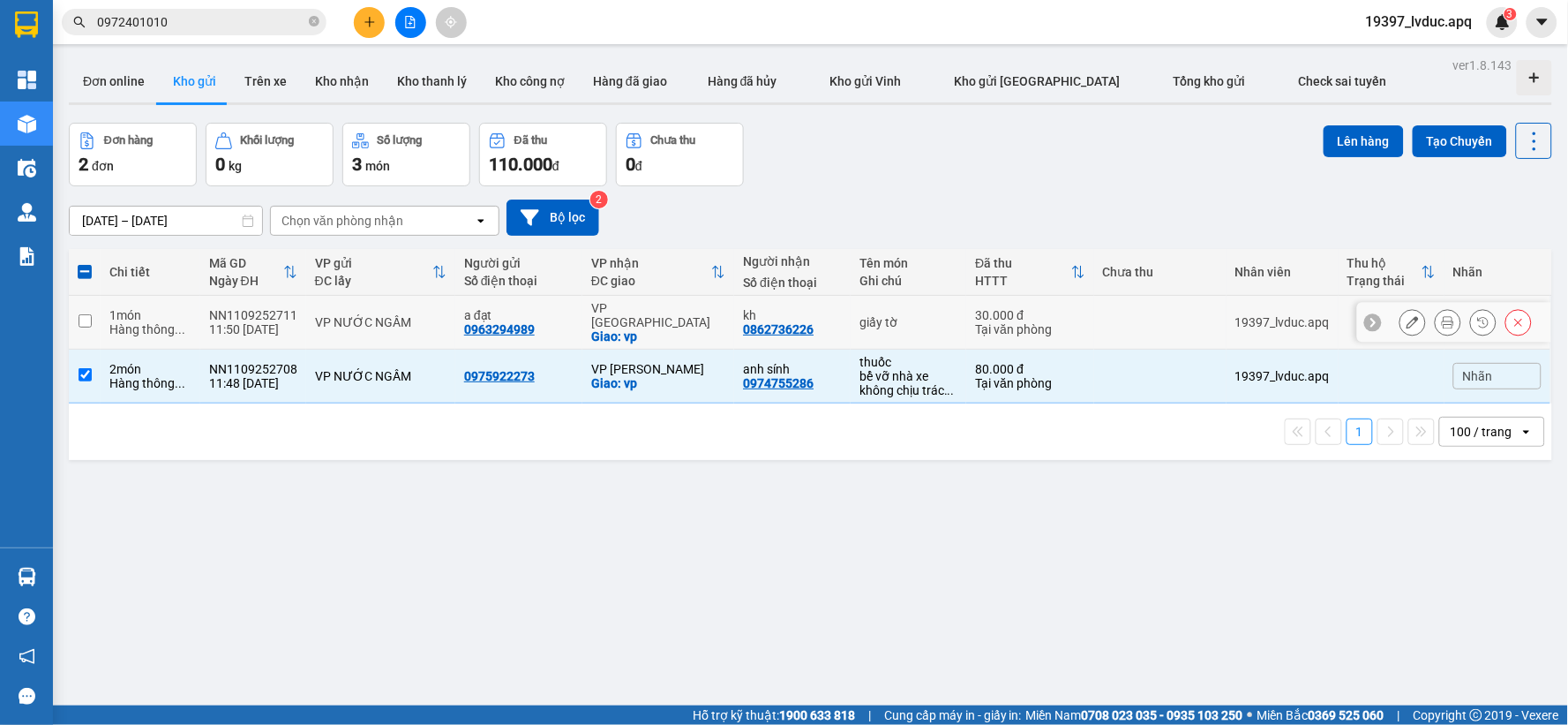
click at [710, 330] on div "Giao: vp" at bounding box center [658, 336] width 135 height 14
checkbox input "true"
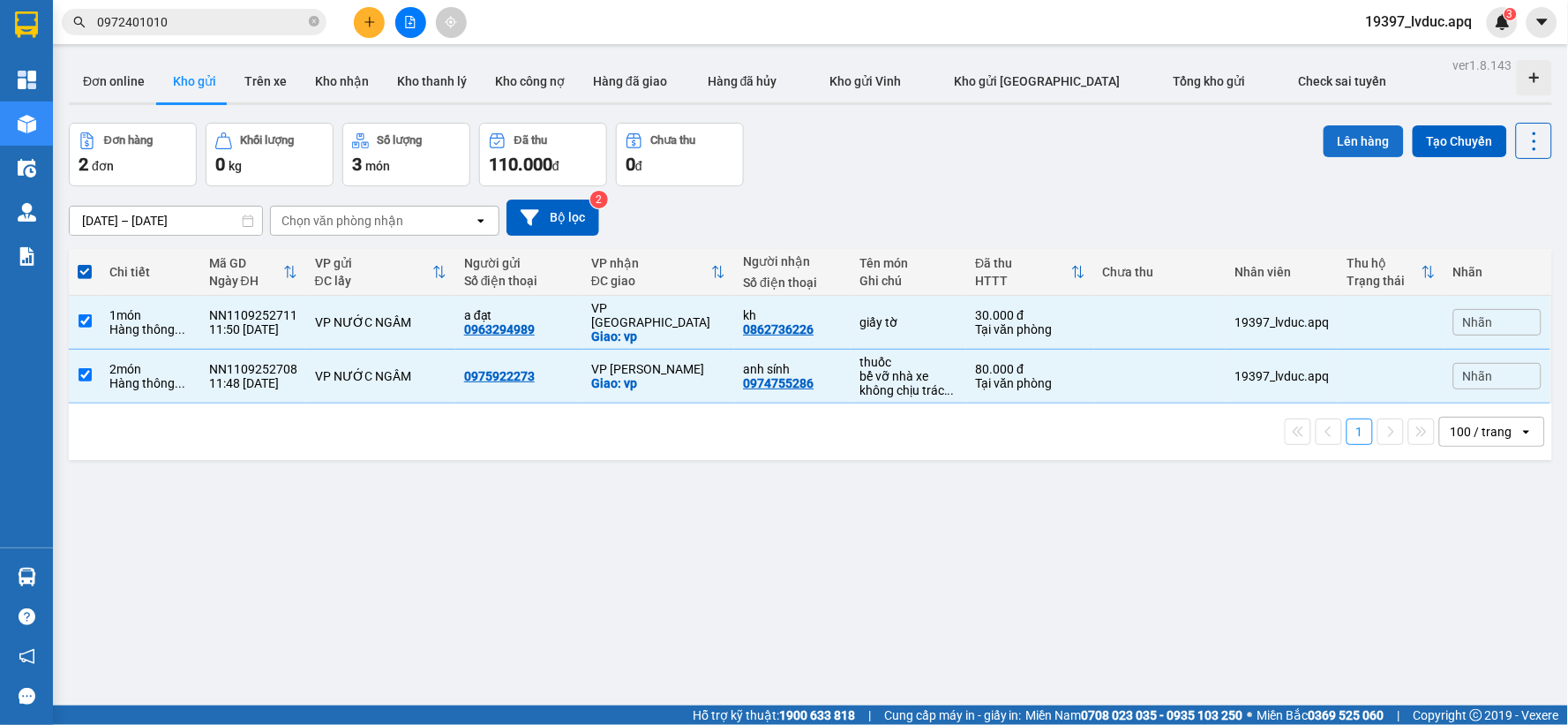
click at [1327, 135] on button "Lên hàng" at bounding box center [1363, 141] width 81 height 32
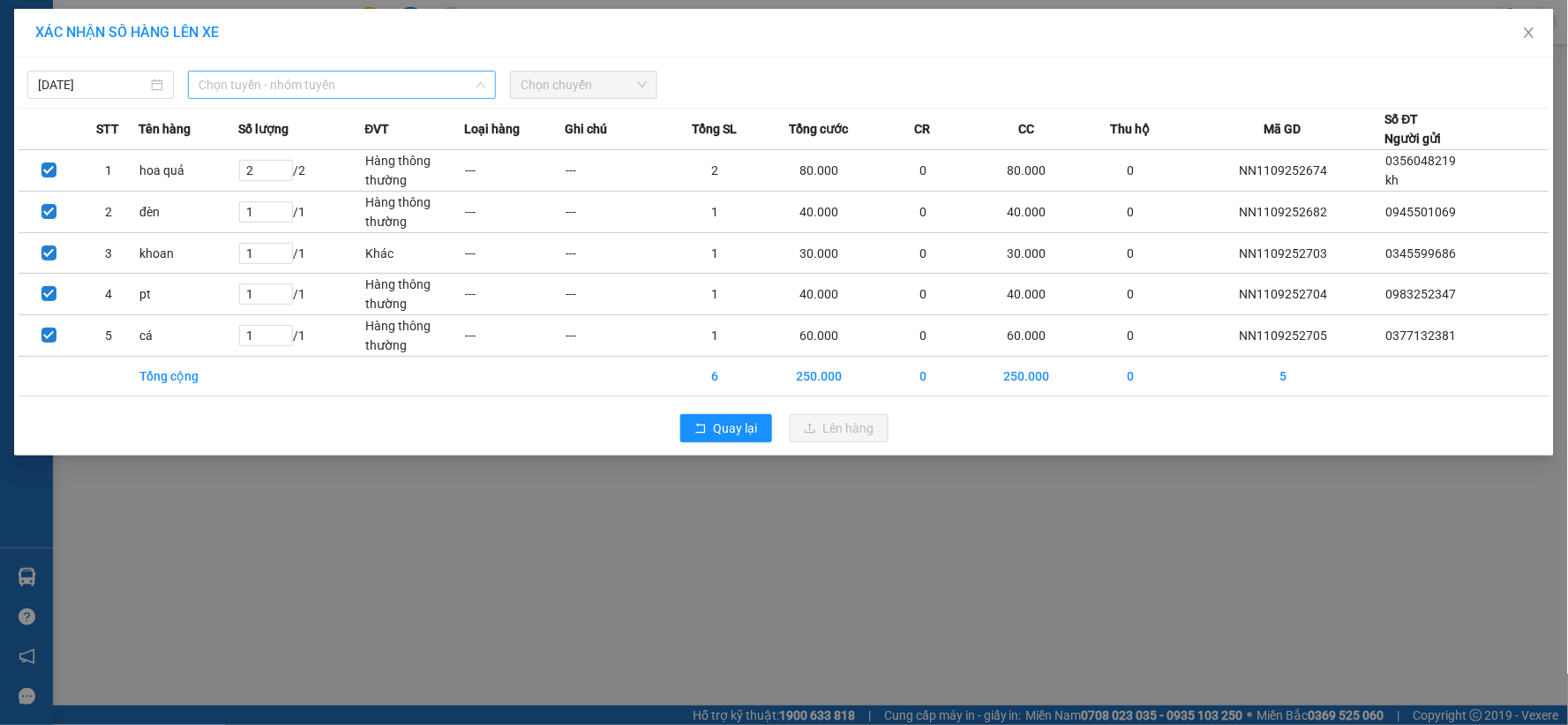
click at [306, 88] on span "Chọn tuyến - nhóm tuyến" at bounding box center [341, 84] width 287 height 27
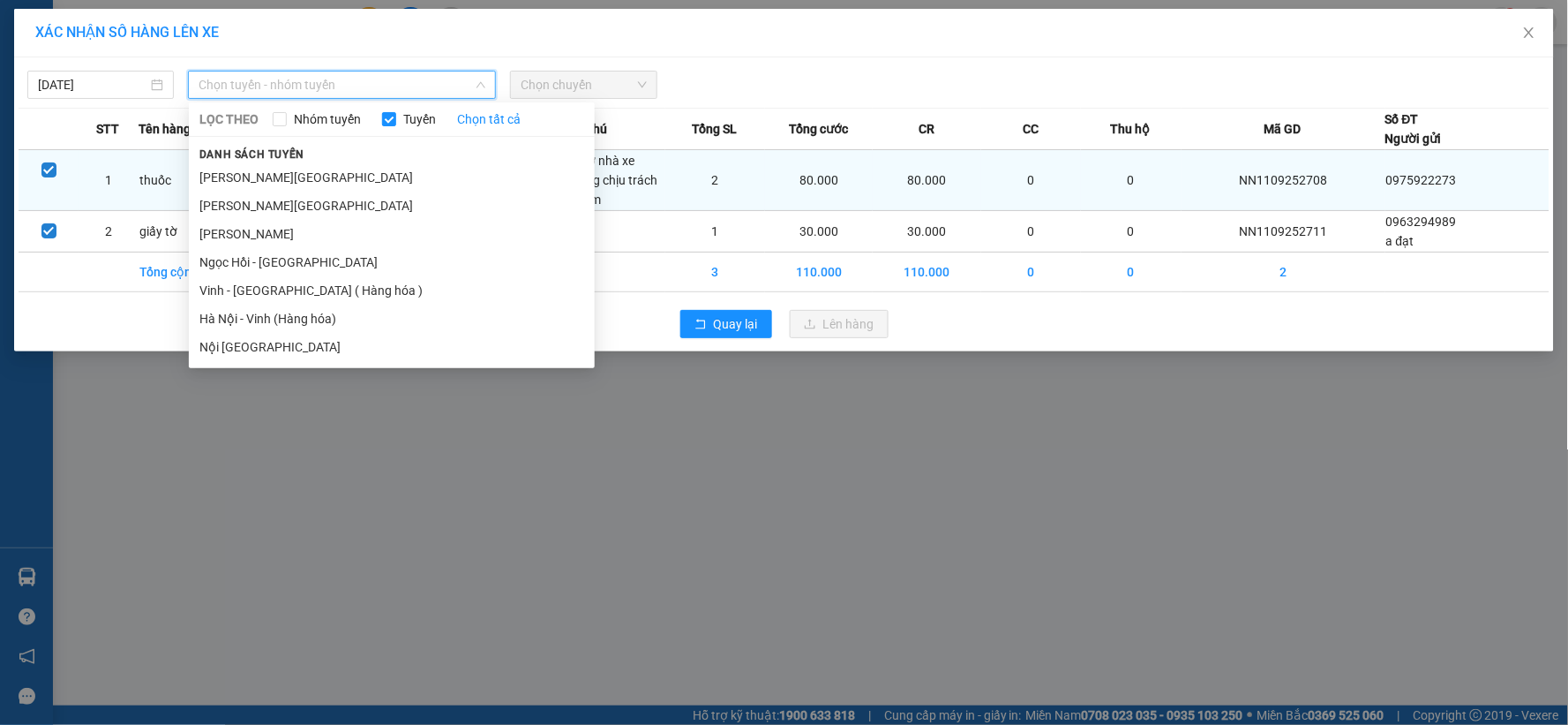
drag, startPoint x: 275, startPoint y: 314, endPoint x: 460, endPoint y: 152, distance: 245.9
click at [276, 313] on li "Hà Nội - Vinh (Hàng hóa)" at bounding box center [391, 318] width 405 height 28
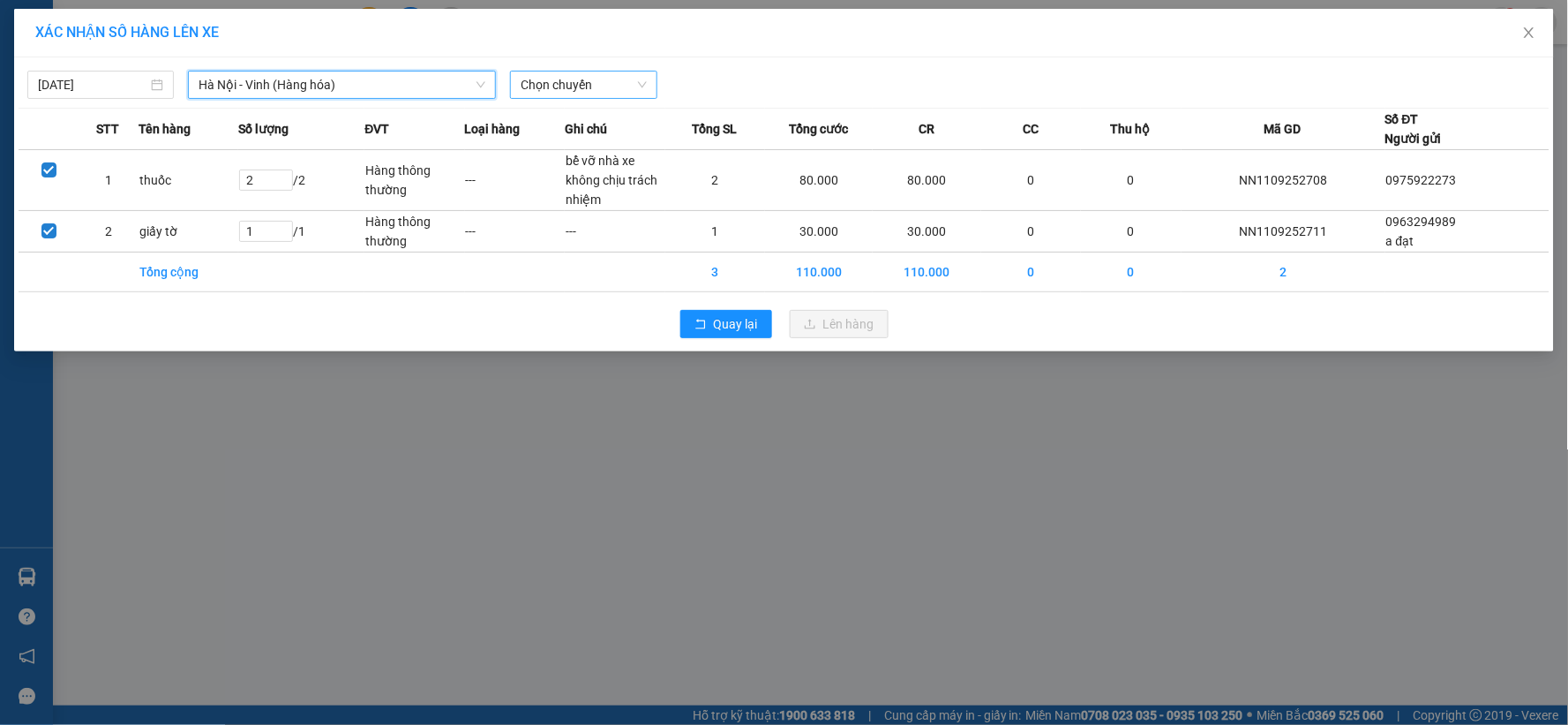
click at [588, 85] on span "Chọn chuyến" at bounding box center [583, 84] width 125 height 27
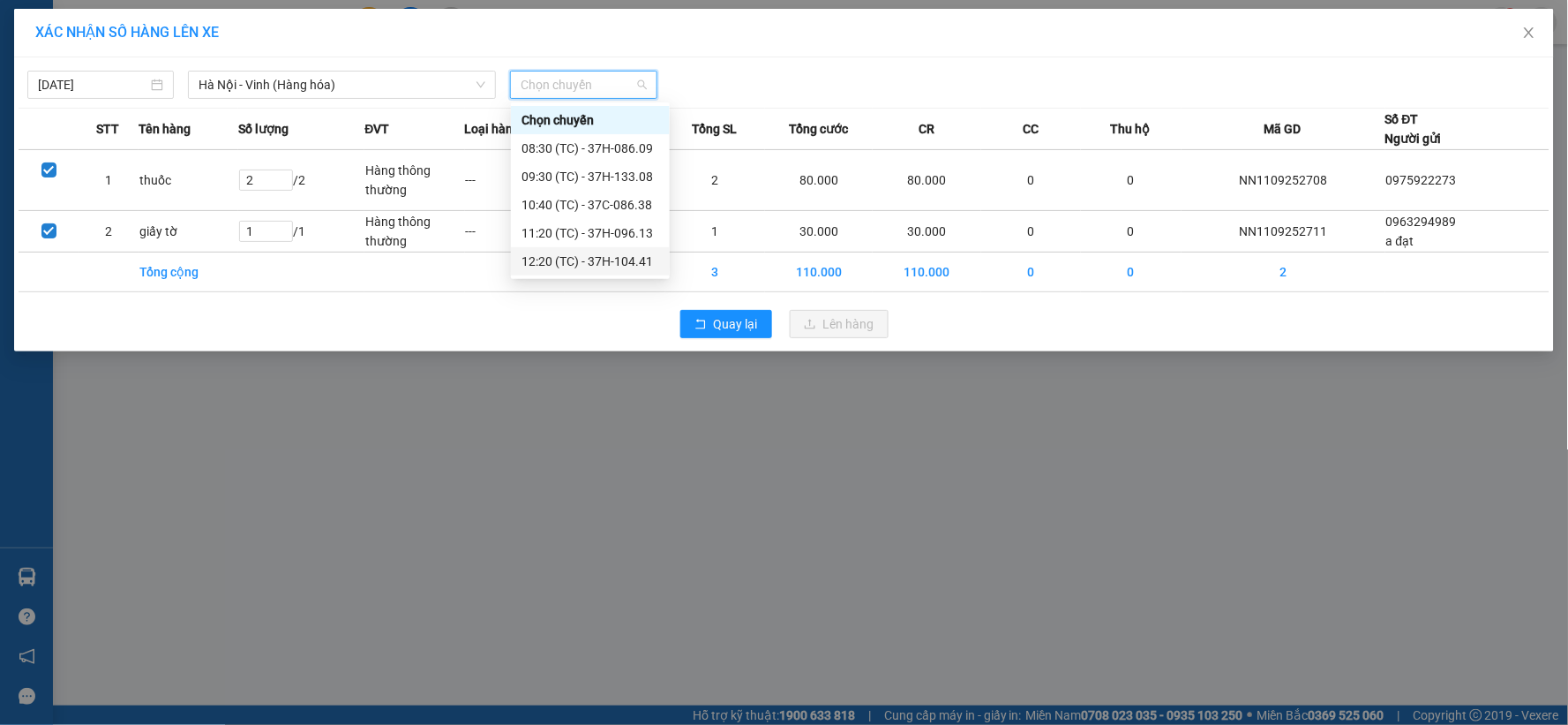
drag, startPoint x: 618, startPoint y: 266, endPoint x: 627, endPoint y: 269, distance: 9.5
click at [620, 265] on div "12:20 (TC) - 37H-104.41" at bounding box center [590, 261] width 137 height 19
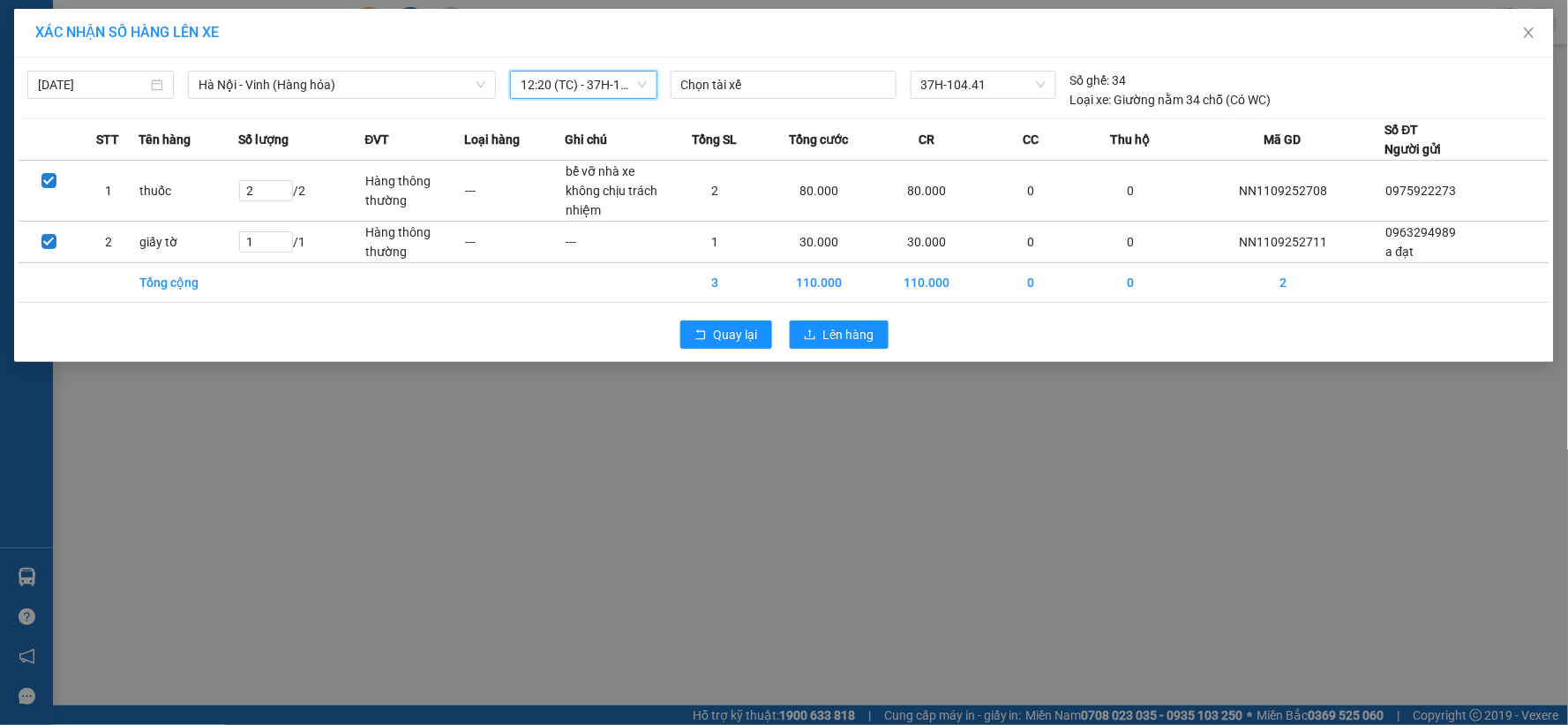
click at [830, 349] on div "Quay lại Lên hàng" at bounding box center [784, 334] width 1531 height 45
click at [832, 344] on span "Lên hàng" at bounding box center [848, 334] width 51 height 19
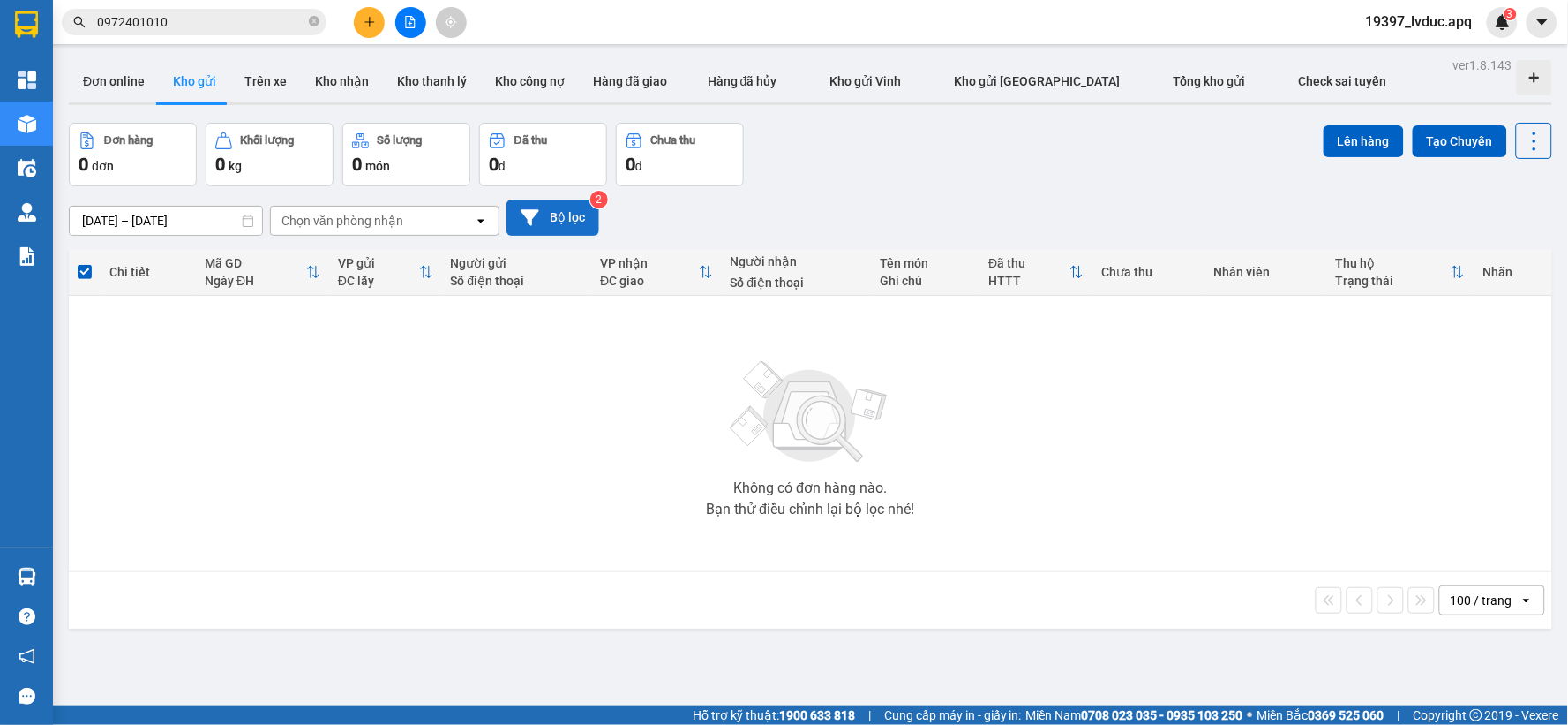
click at [563, 226] on button "Bộ lọc" at bounding box center [553, 217] width 93 height 36
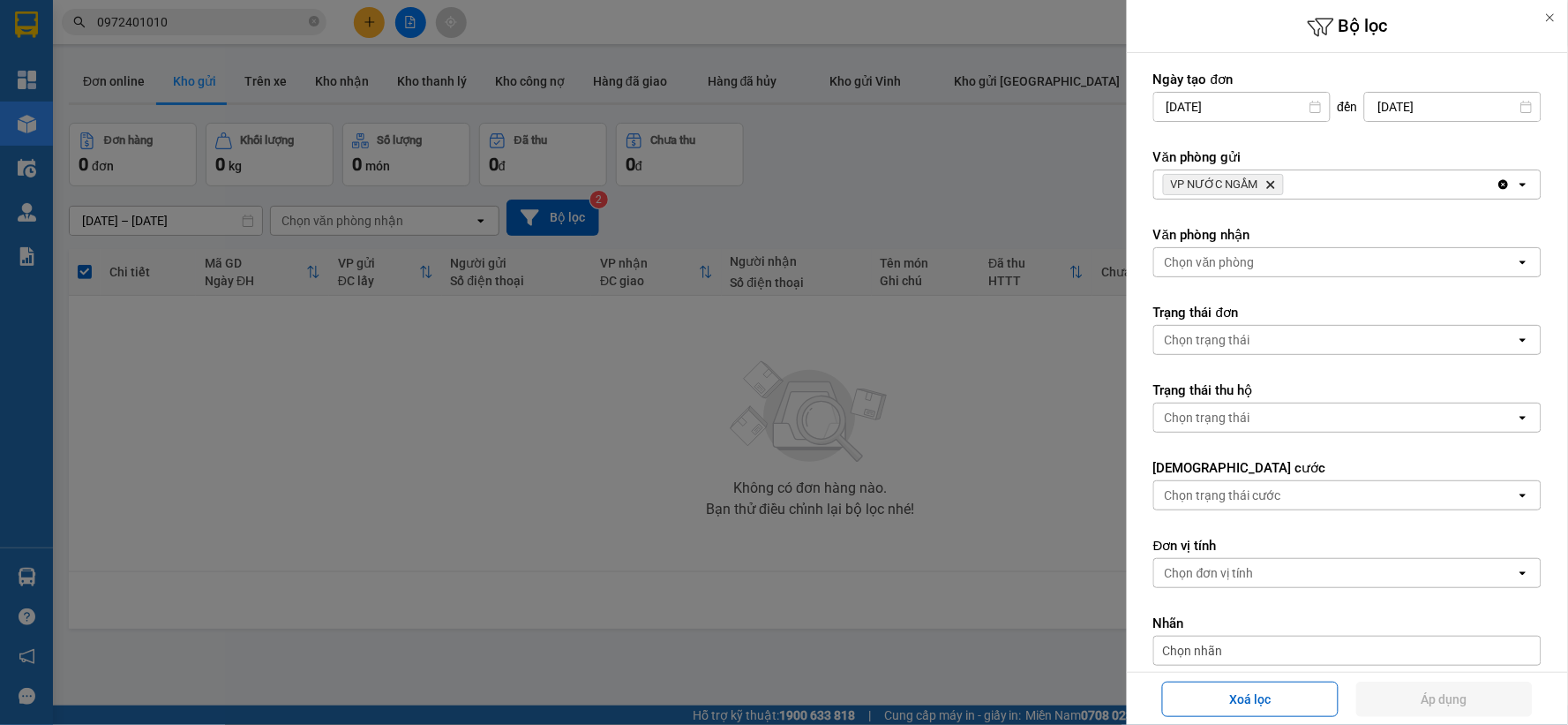
click at [1267, 180] on icon "Delete" at bounding box center [1269, 184] width 10 height 10
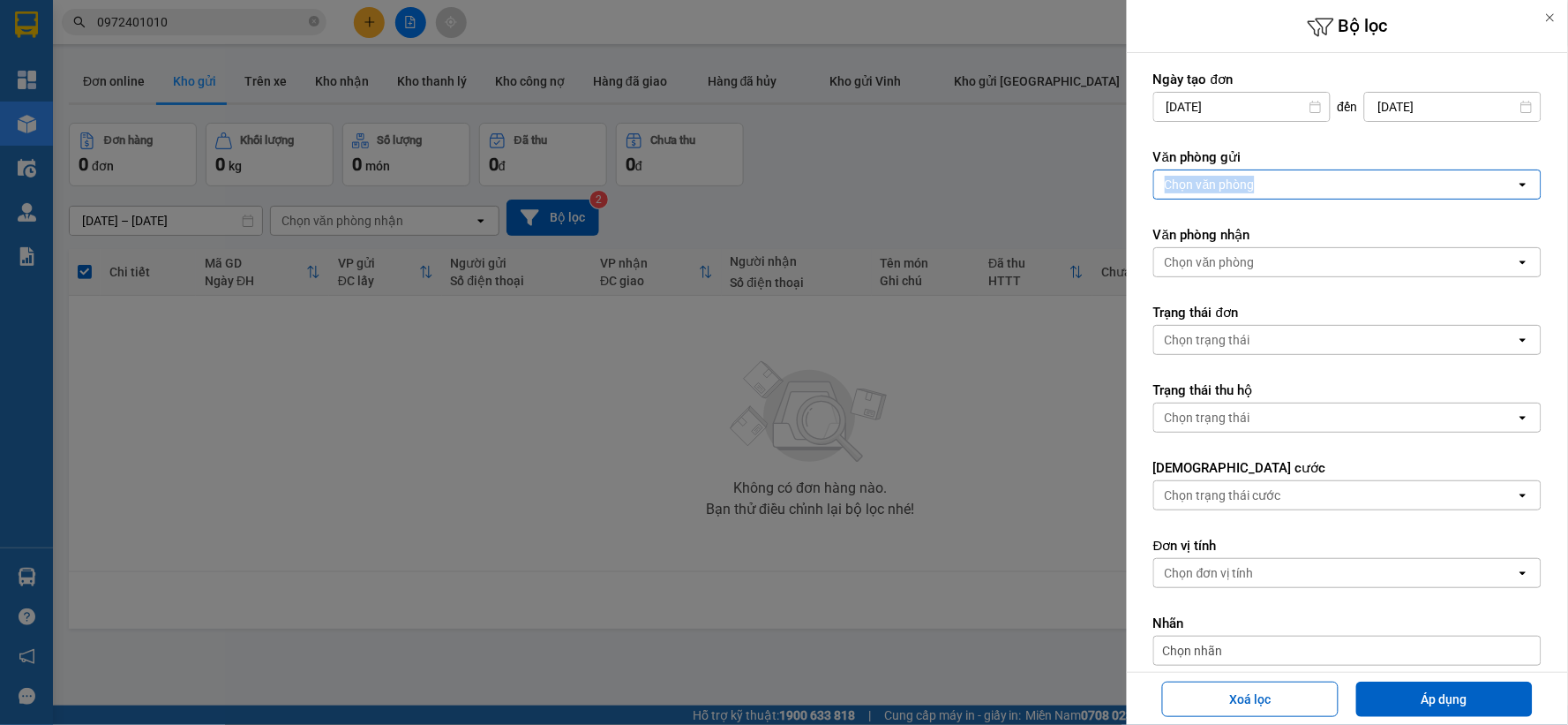
click at [1267, 180] on div "Chọn văn phòng" at bounding box center [1335, 184] width 362 height 28
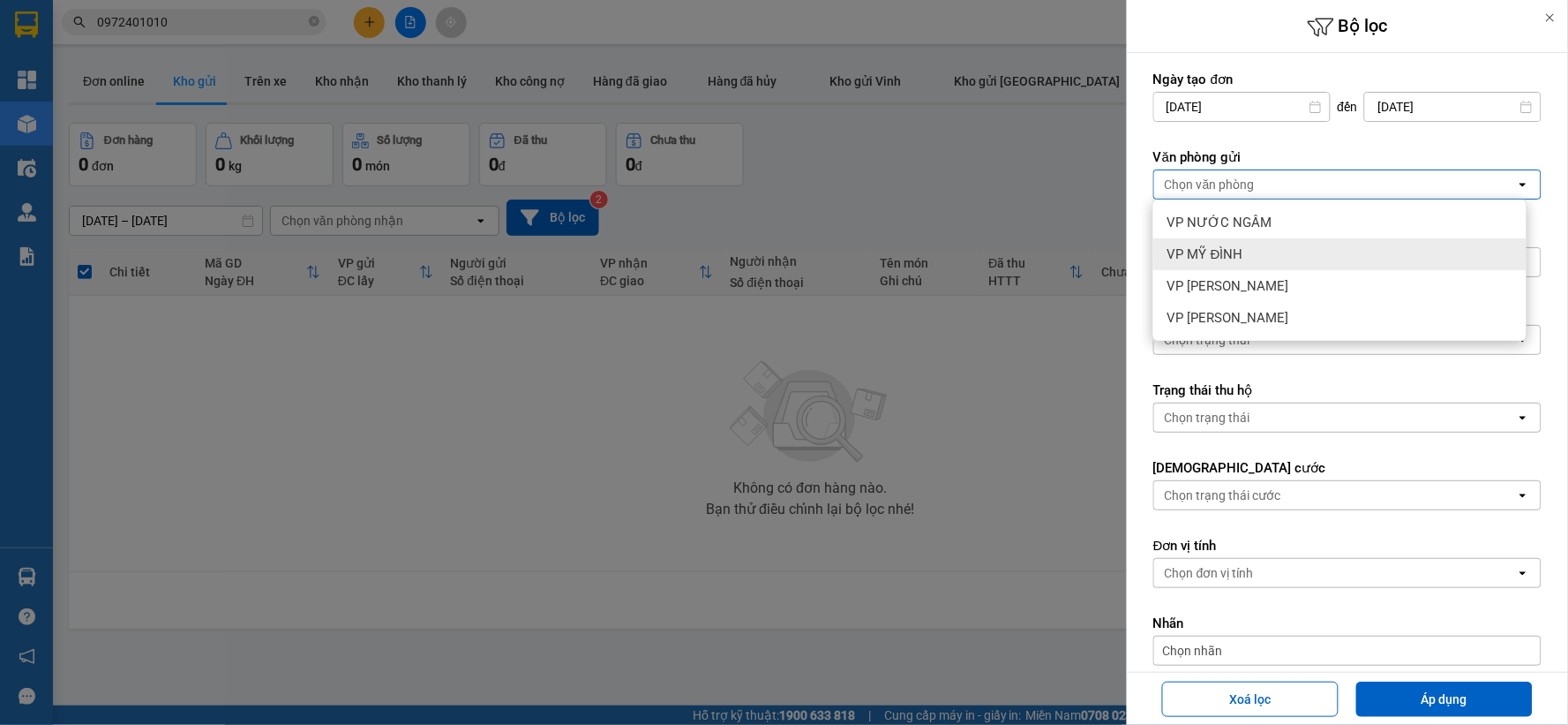
click at [1268, 252] on div "VP MỸ ĐÌNH" at bounding box center [1340, 254] width 373 height 32
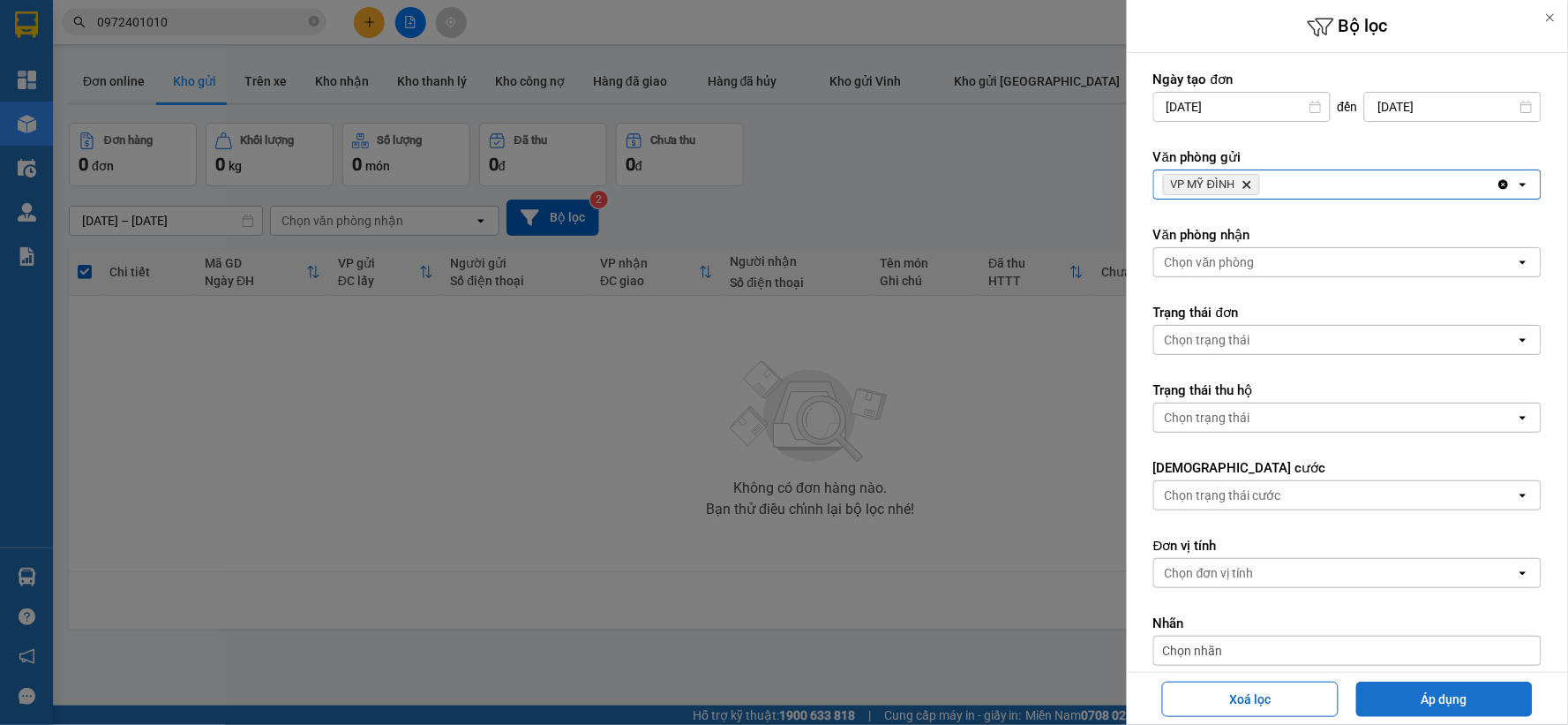
click at [1403, 691] on button "Áp dụng" at bounding box center [1444, 699] width 176 height 35
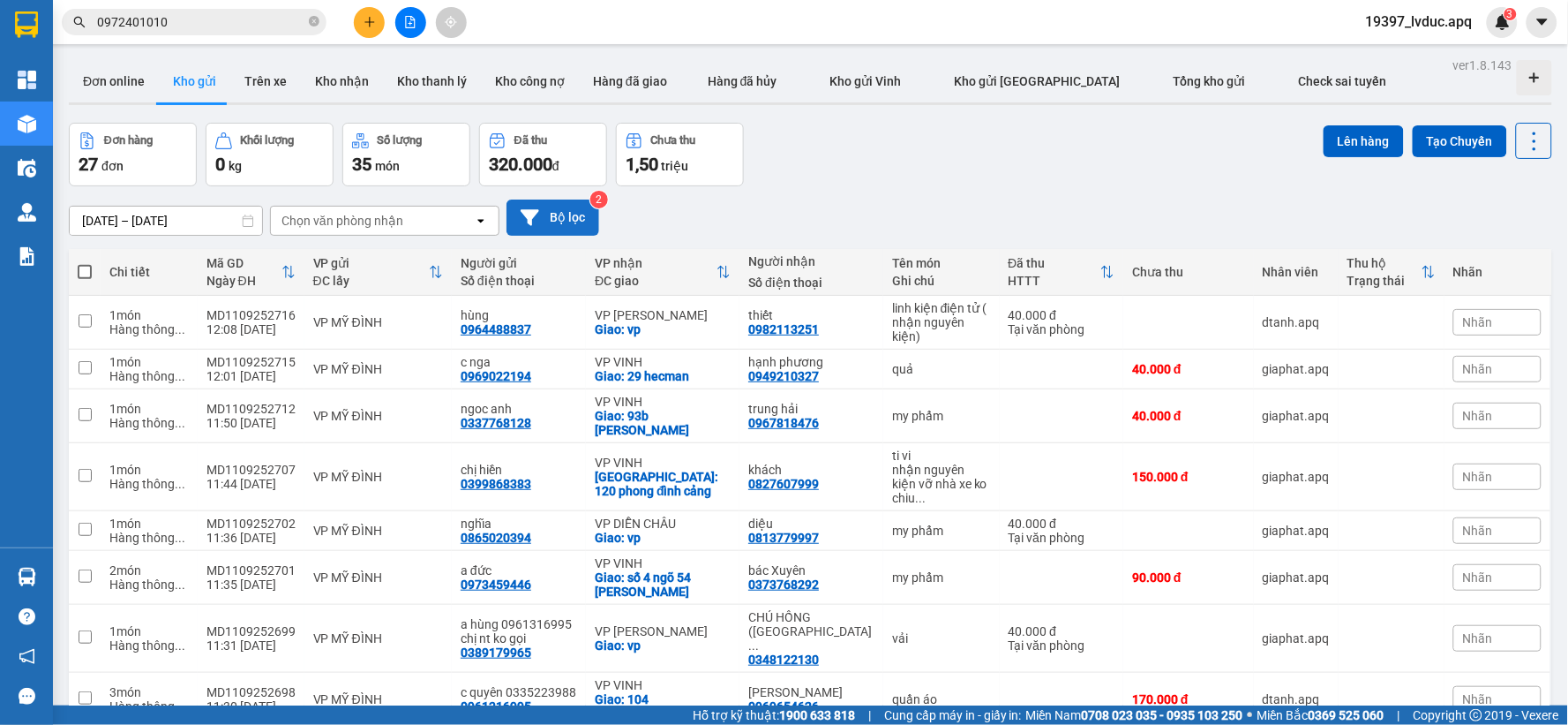
click at [576, 216] on button "Bộ lọc" at bounding box center [553, 217] width 93 height 36
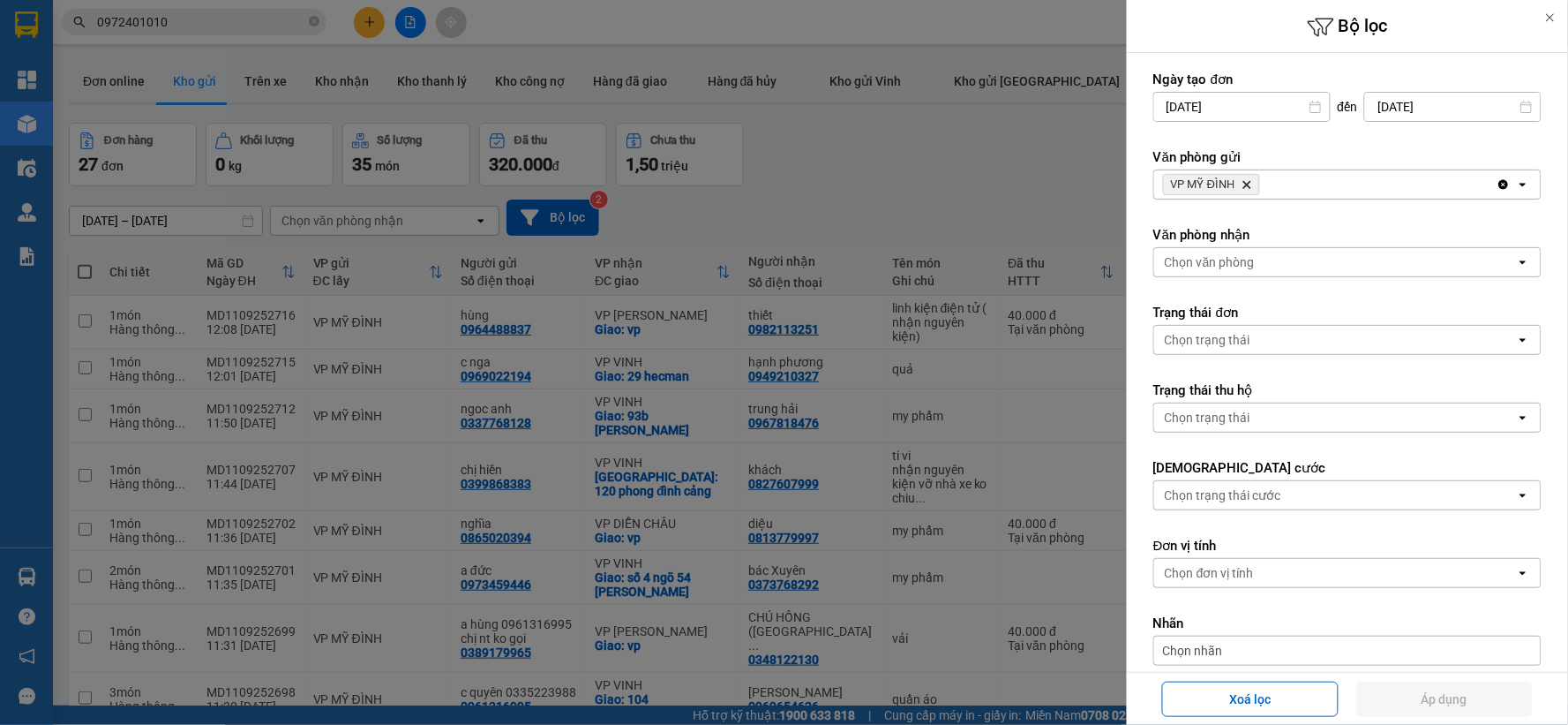
click at [1299, 184] on div "VP MỸ ĐÌNH Delete" at bounding box center [1325, 184] width 342 height 28
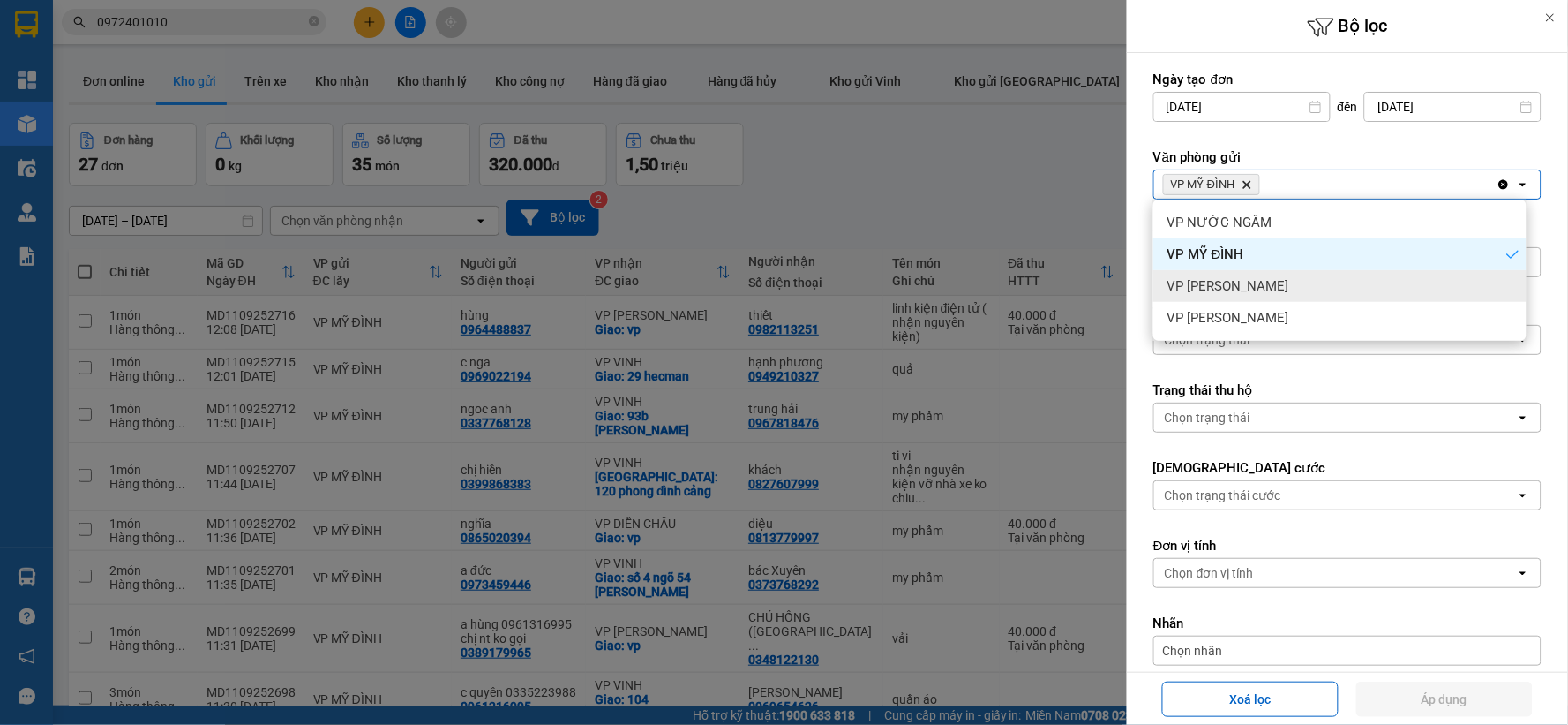
click at [1267, 275] on div "VP [PERSON_NAME]" at bounding box center [1340, 286] width 373 height 32
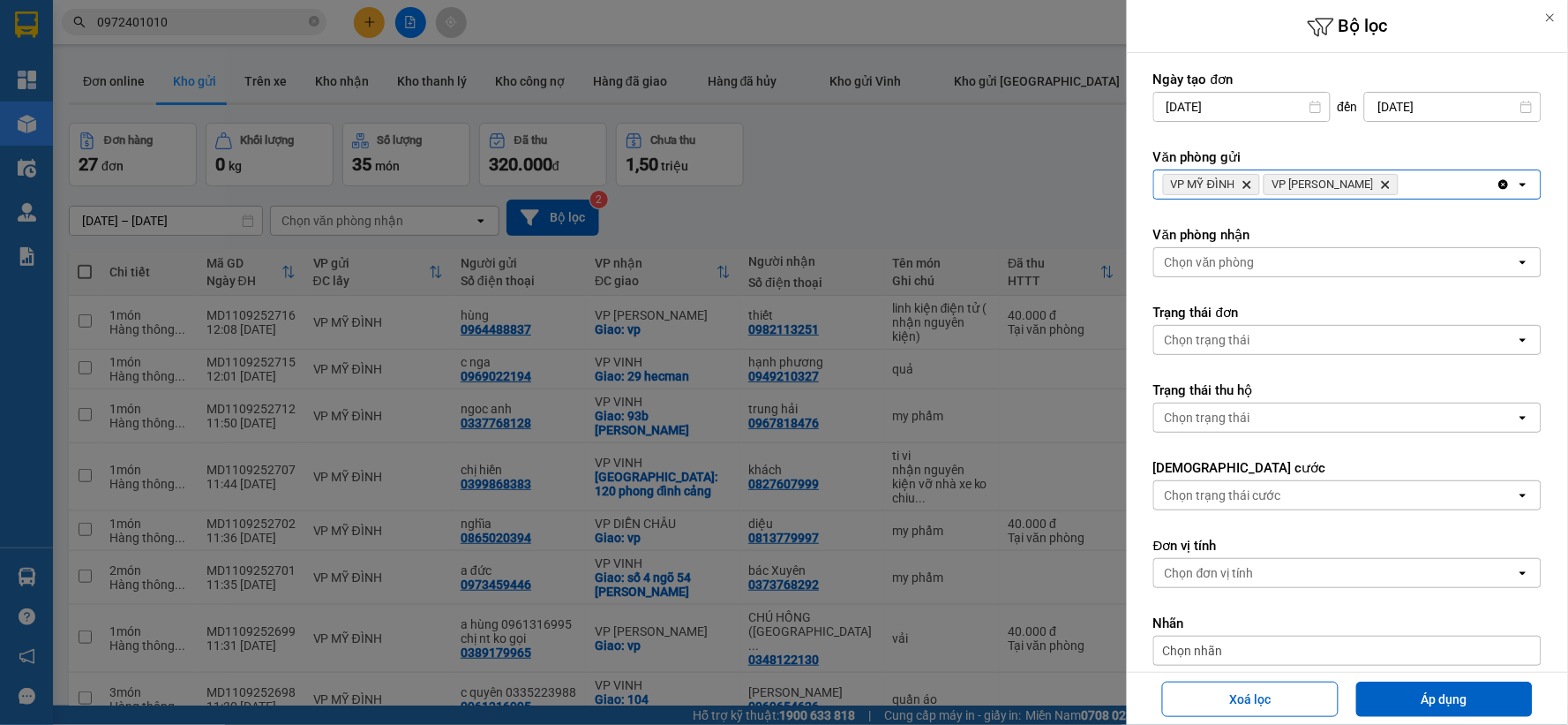
click at [1324, 252] on div "Chọn văn phòng" at bounding box center [1335, 262] width 362 height 28
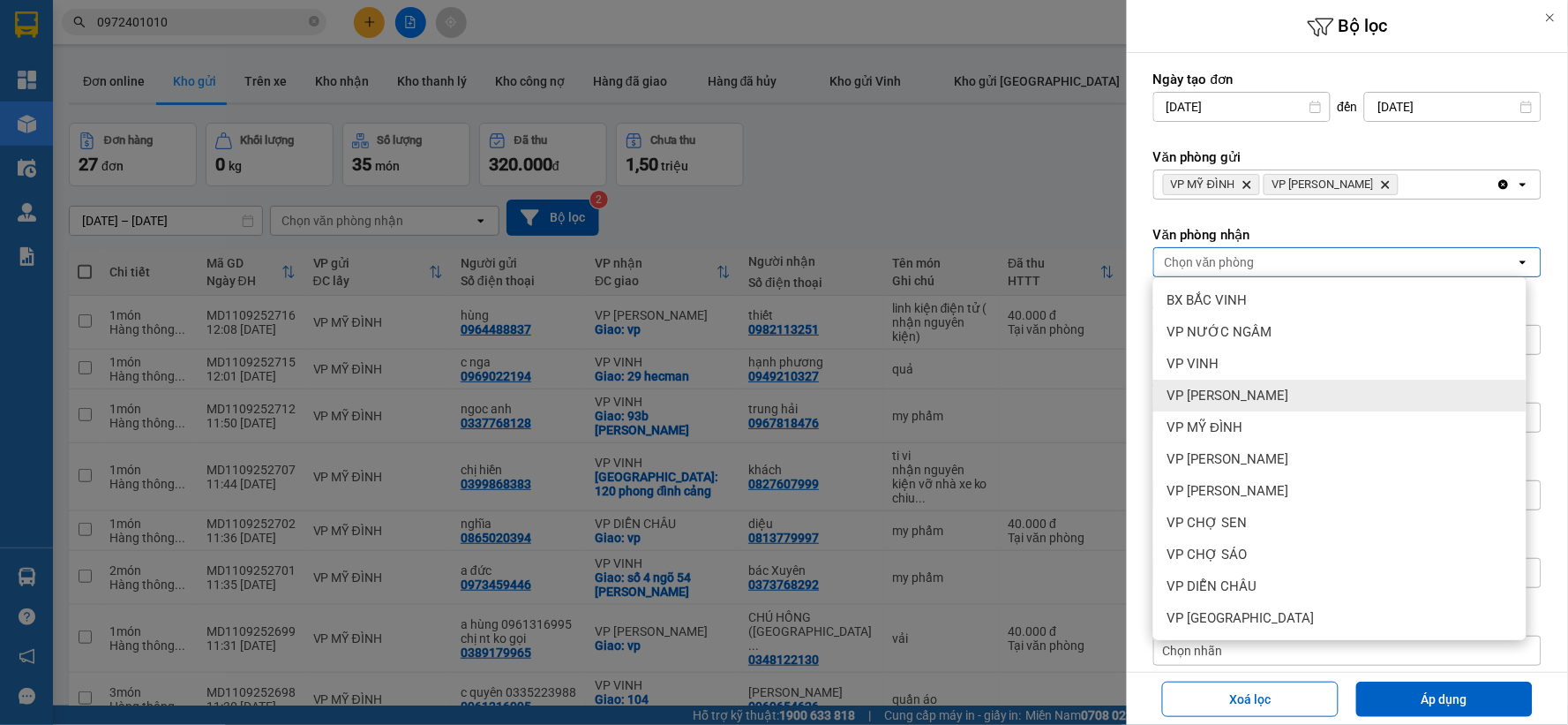
click at [1318, 397] on div "VP [PERSON_NAME]" at bounding box center [1340, 395] width 373 height 32
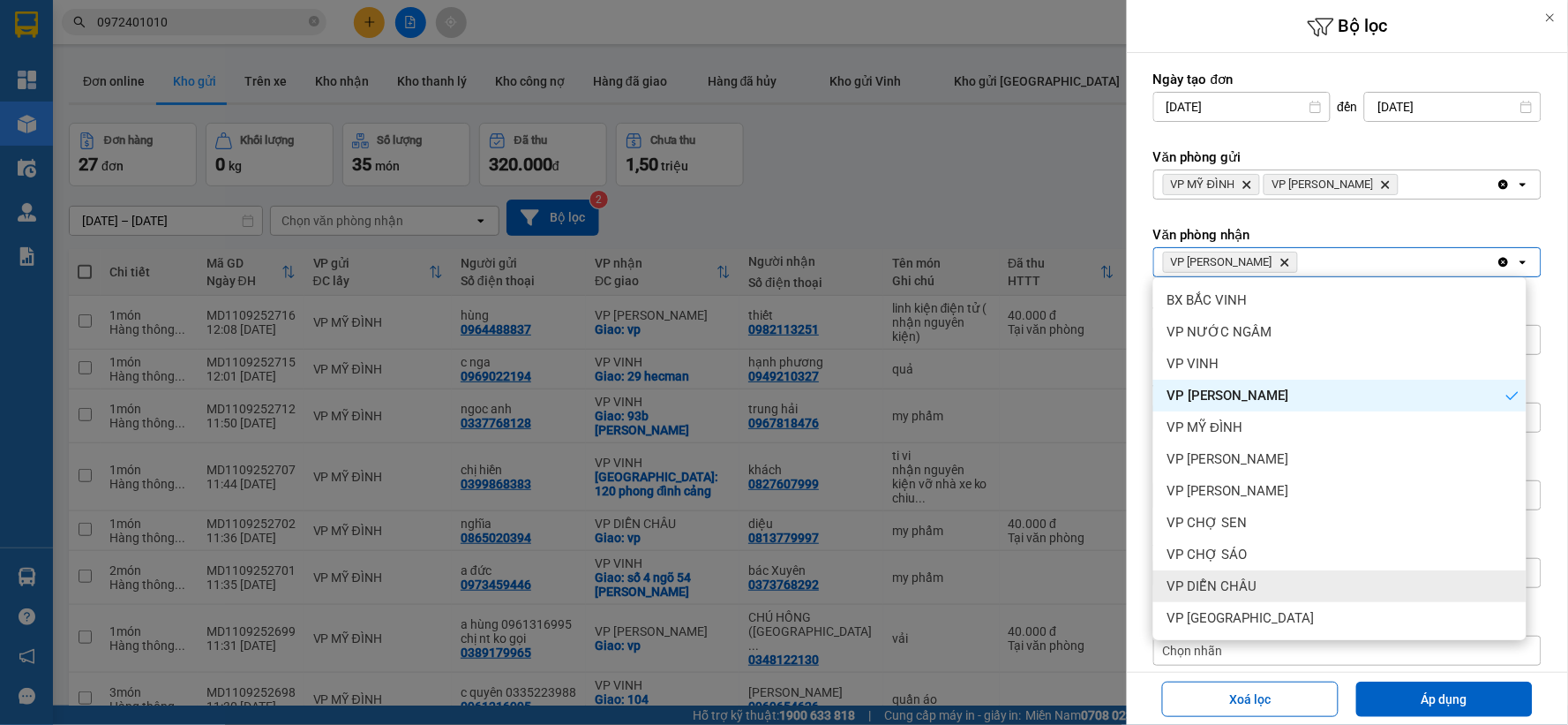
click at [1309, 588] on div "VP DIỄN CHÂU" at bounding box center [1340, 586] width 373 height 32
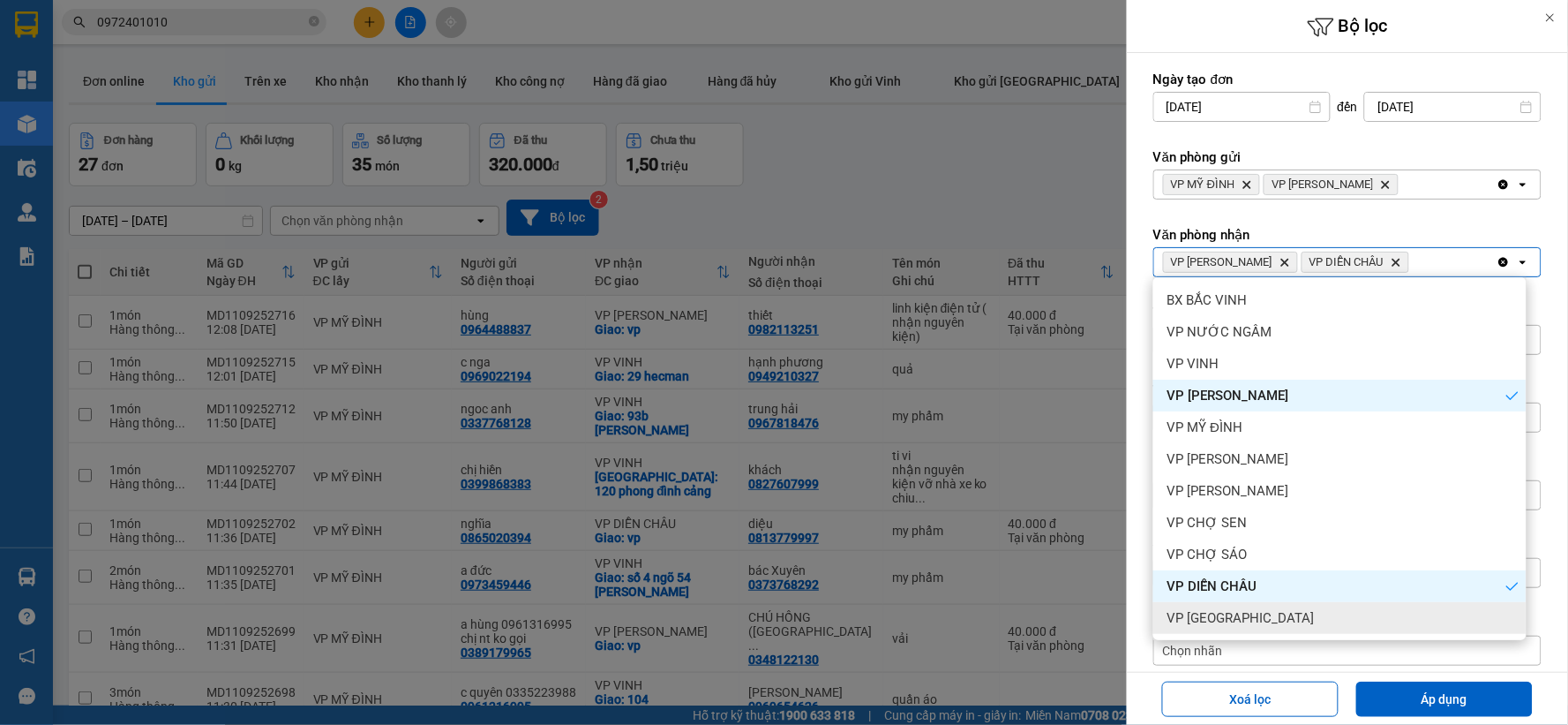
click at [1311, 616] on div "VP [GEOGRAPHIC_DATA]" at bounding box center [1340, 617] width 373 height 32
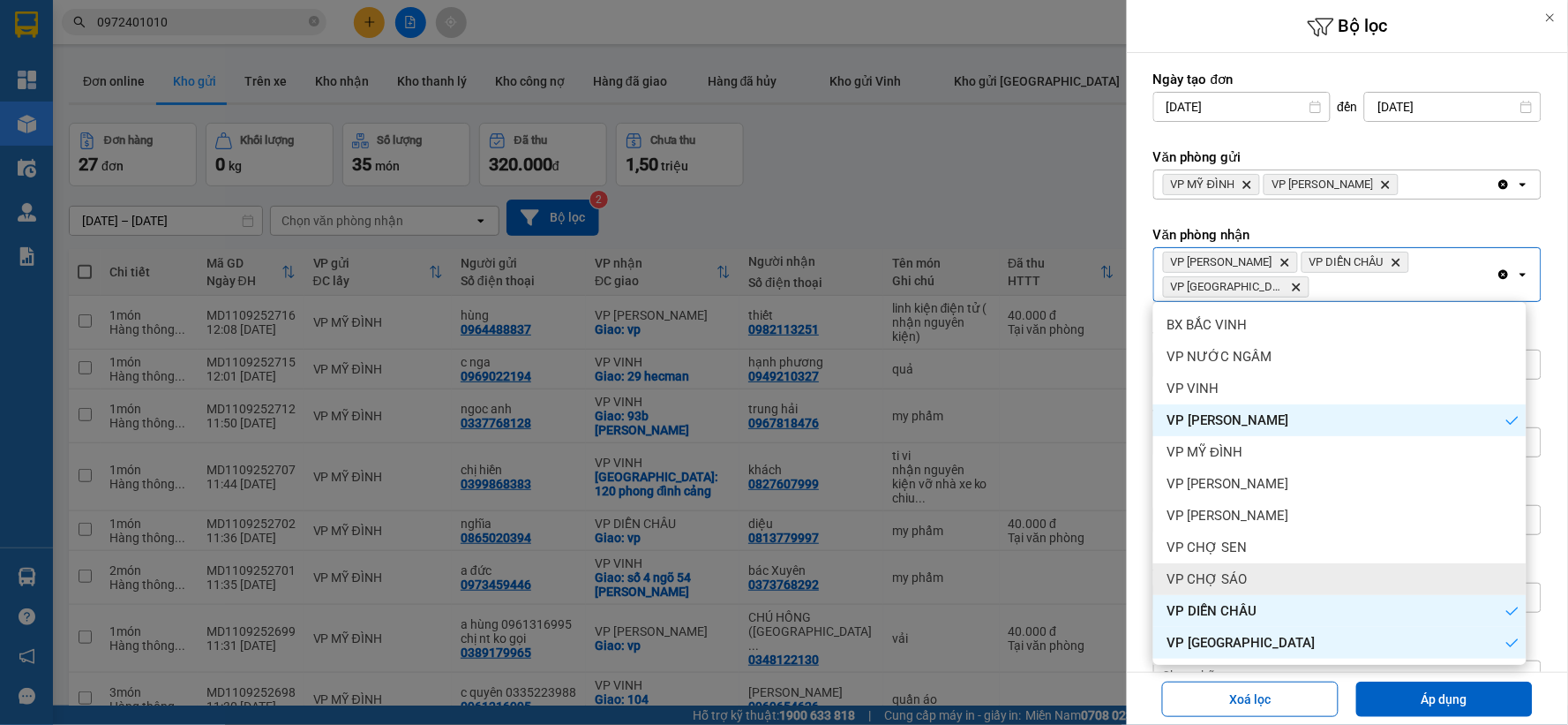
click at [1299, 577] on div "VP CHỢ SÁO" at bounding box center [1340, 579] width 373 height 32
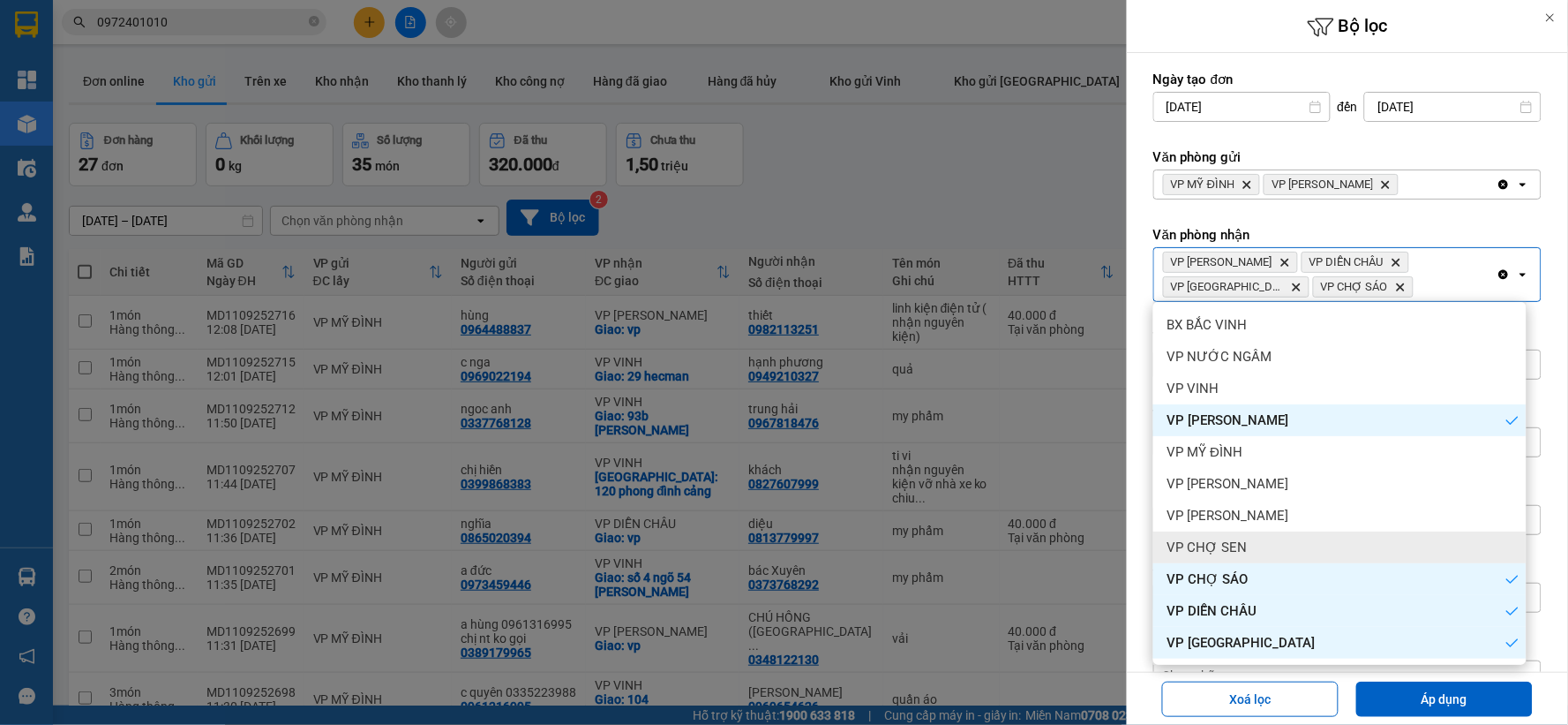
click at [1294, 553] on div "VP CHỢ SEN" at bounding box center [1340, 547] width 373 height 32
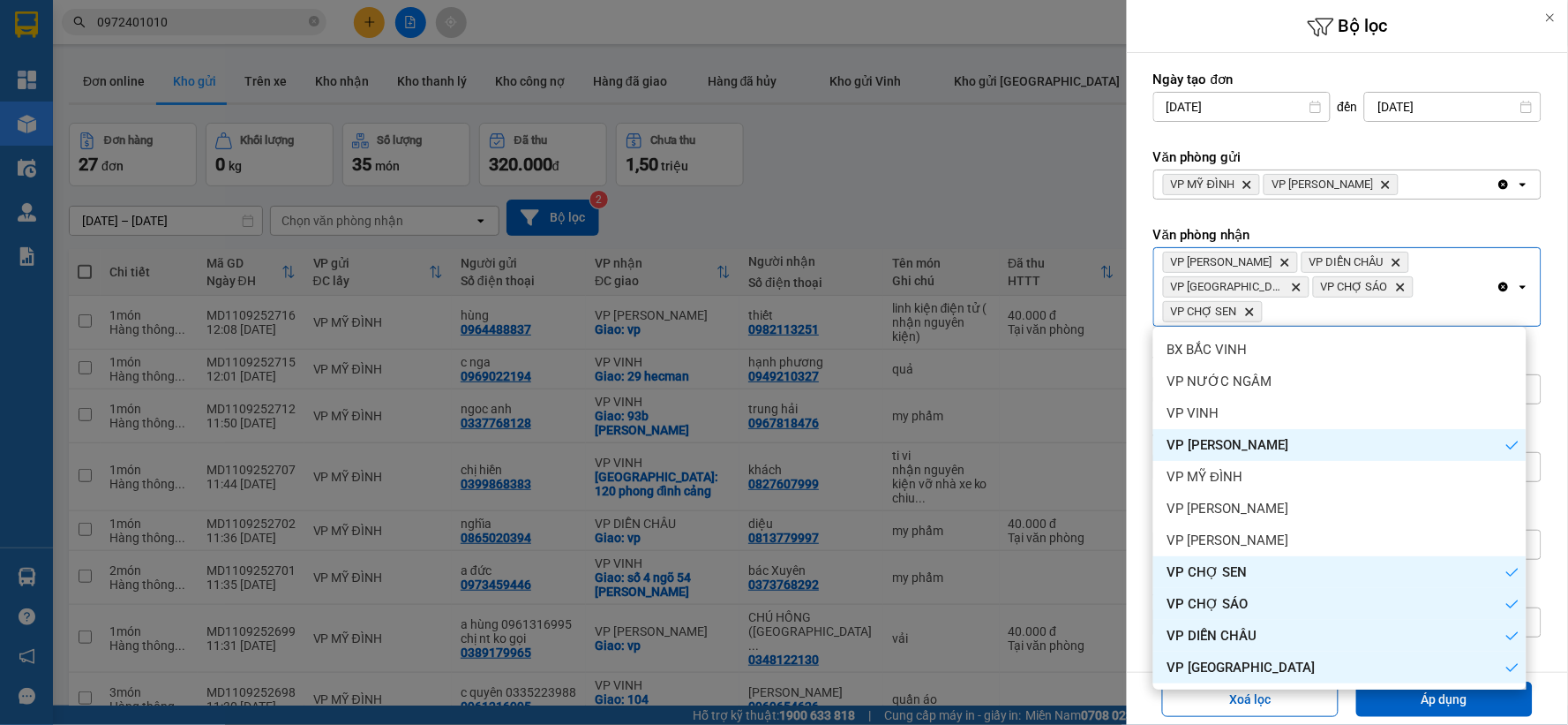
click at [1317, 628] on div "VP DIỄN CHÂU" at bounding box center [1340, 635] width 373 height 32
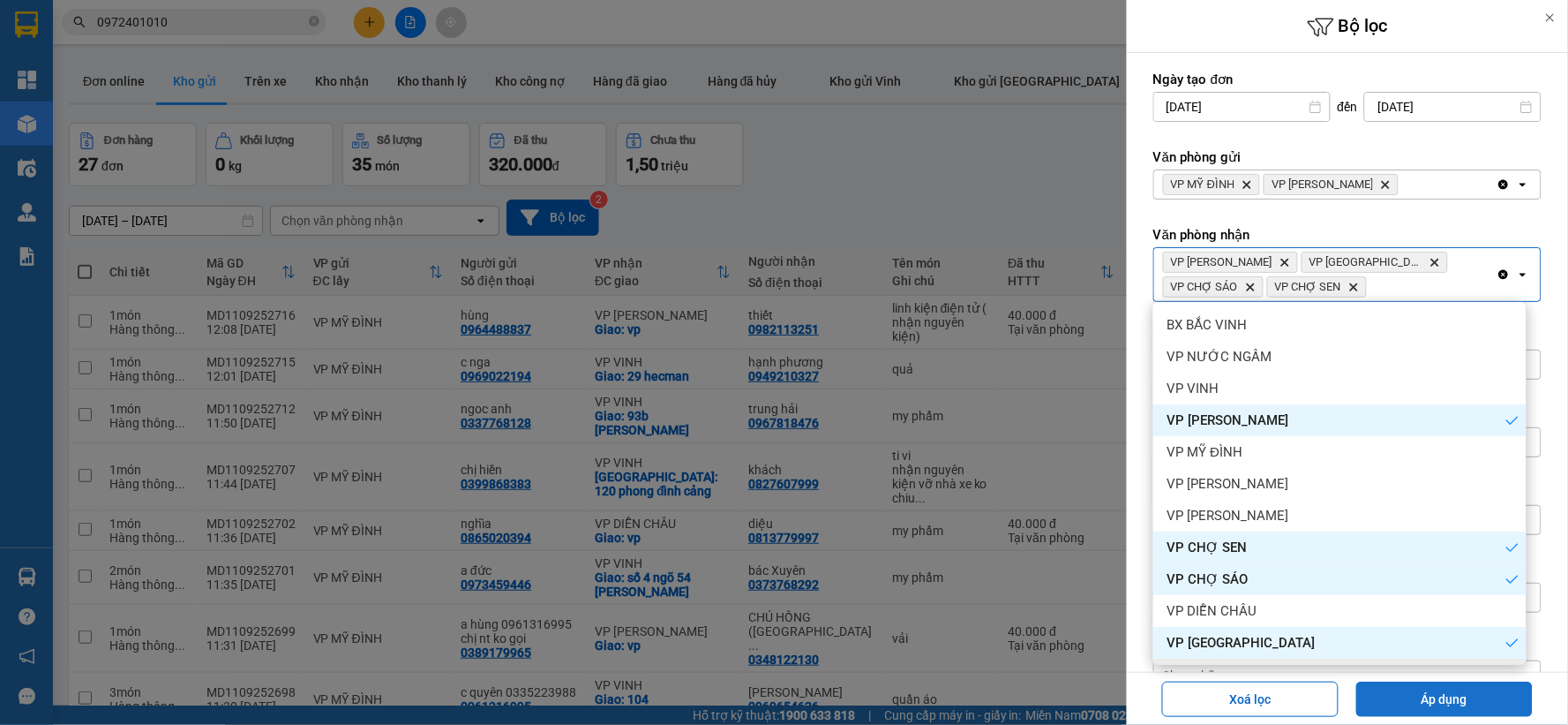
click at [1403, 691] on button "Áp dụng" at bounding box center [1444, 699] width 176 height 35
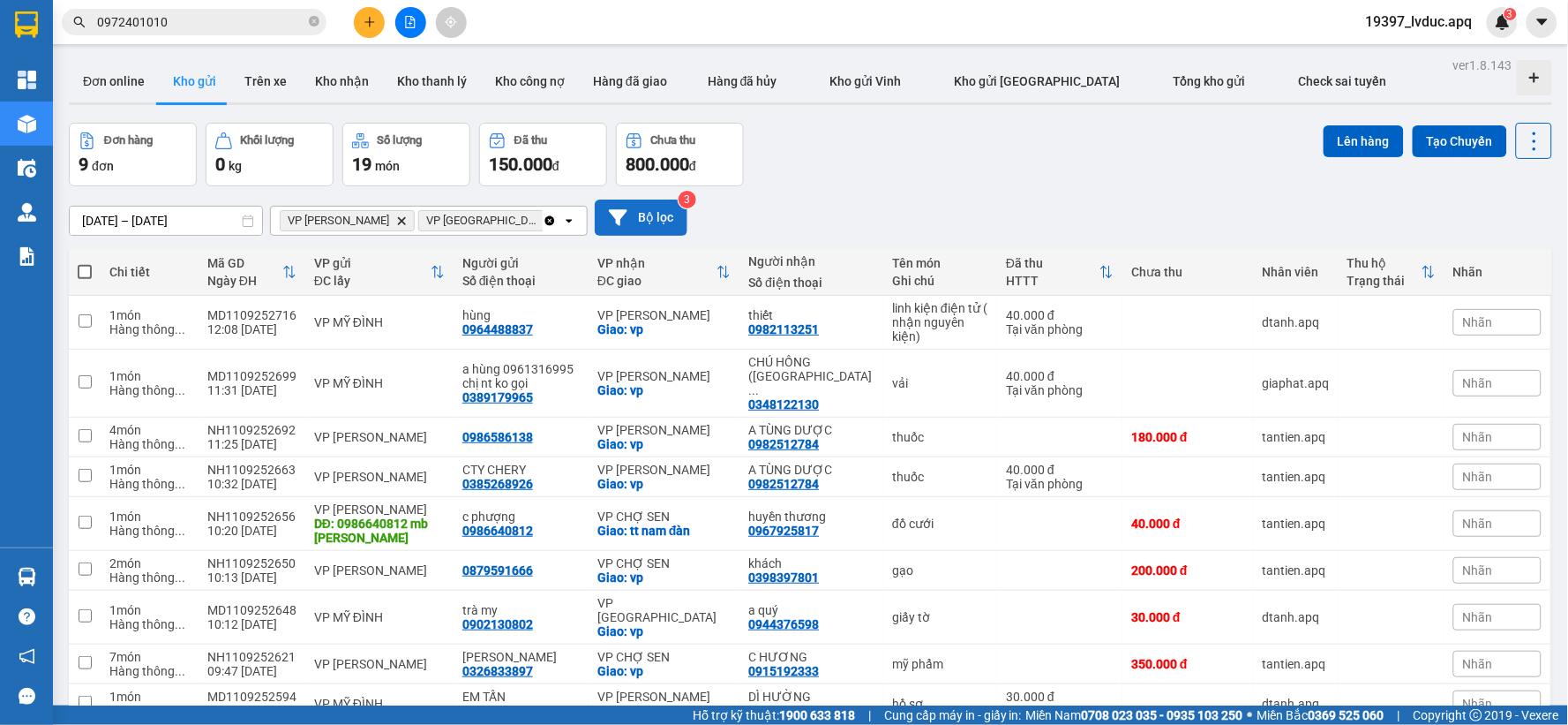
click at [642, 223] on button "Bộ lọc" at bounding box center [641, 217] width 93 height 36
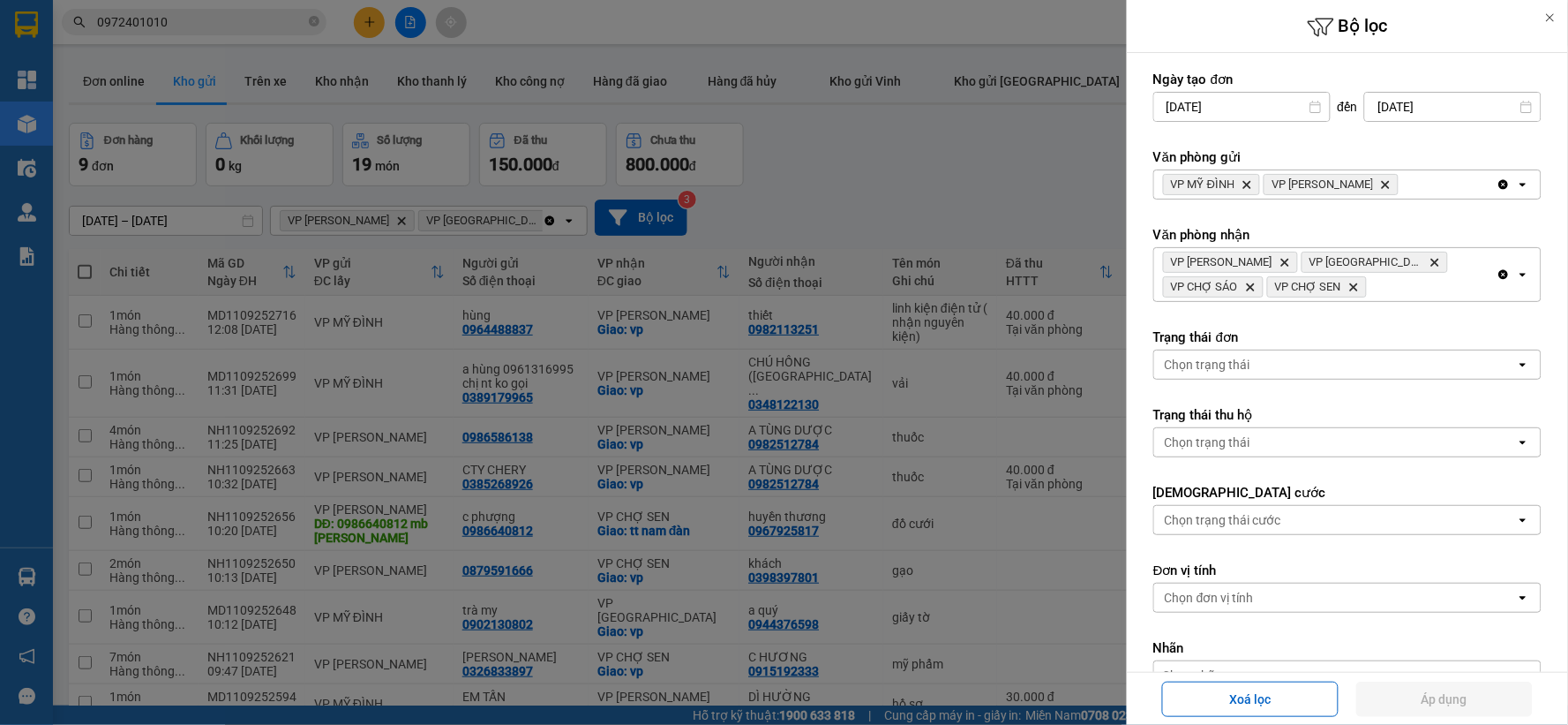
click at [1497, 270] on icon "Clear all" at bounding box center [1503, 274] width 14 height 14
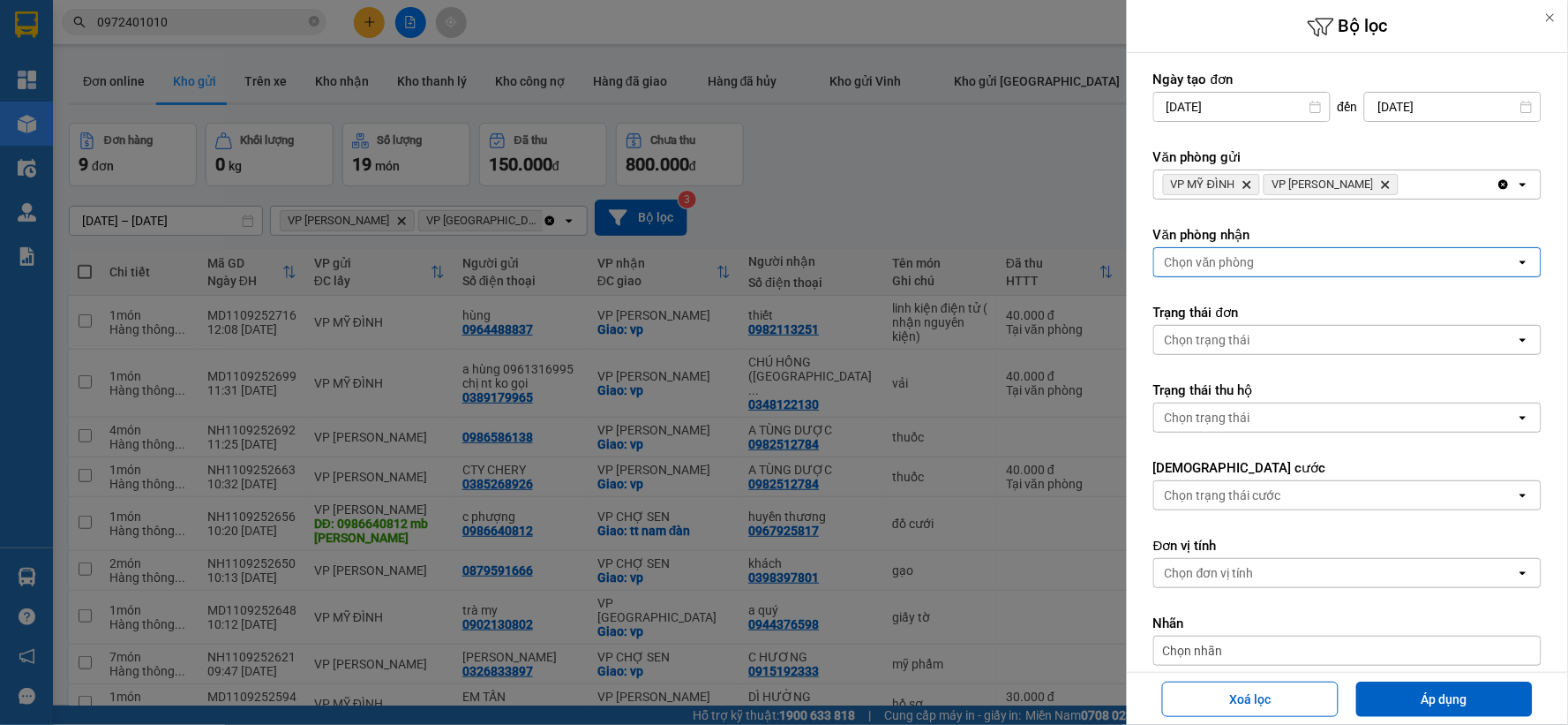
click at [1456, 270] on div "Chọn văn phòng" at bounding box center [1335, 262] width 362 height 28
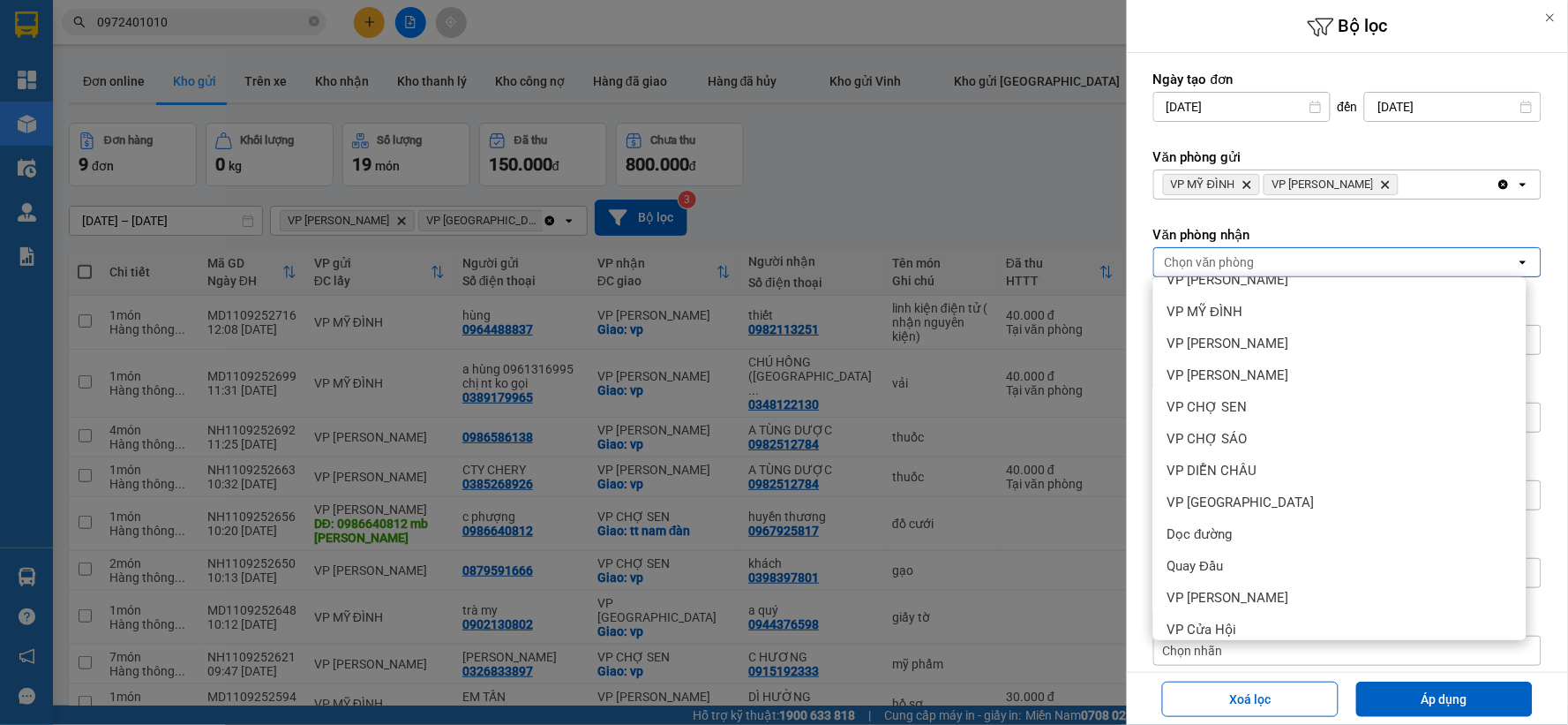
scroll to position [190, 0]
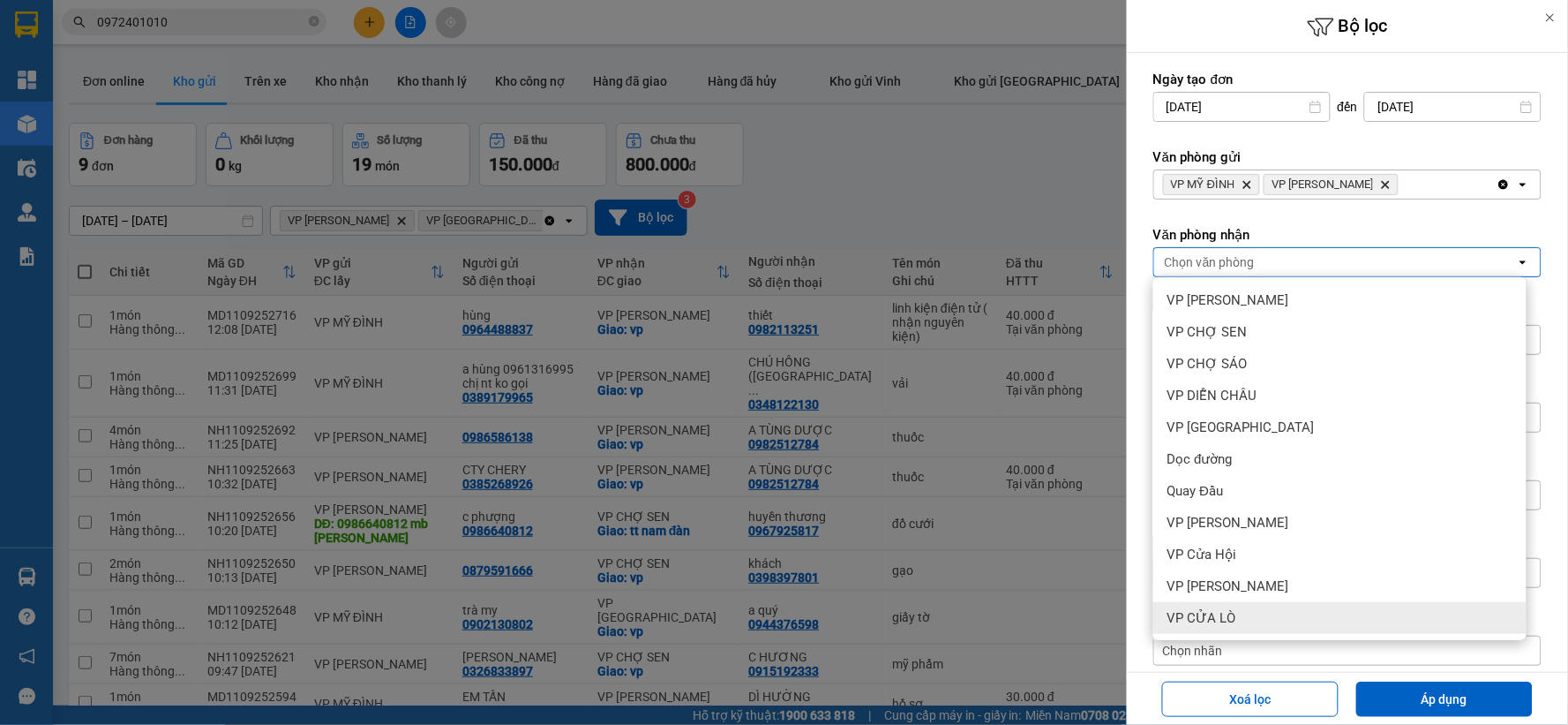
click at [1272, 615] on div "VP CỬA LÒ" at bounding box center [1340, 617] width 373 height 32
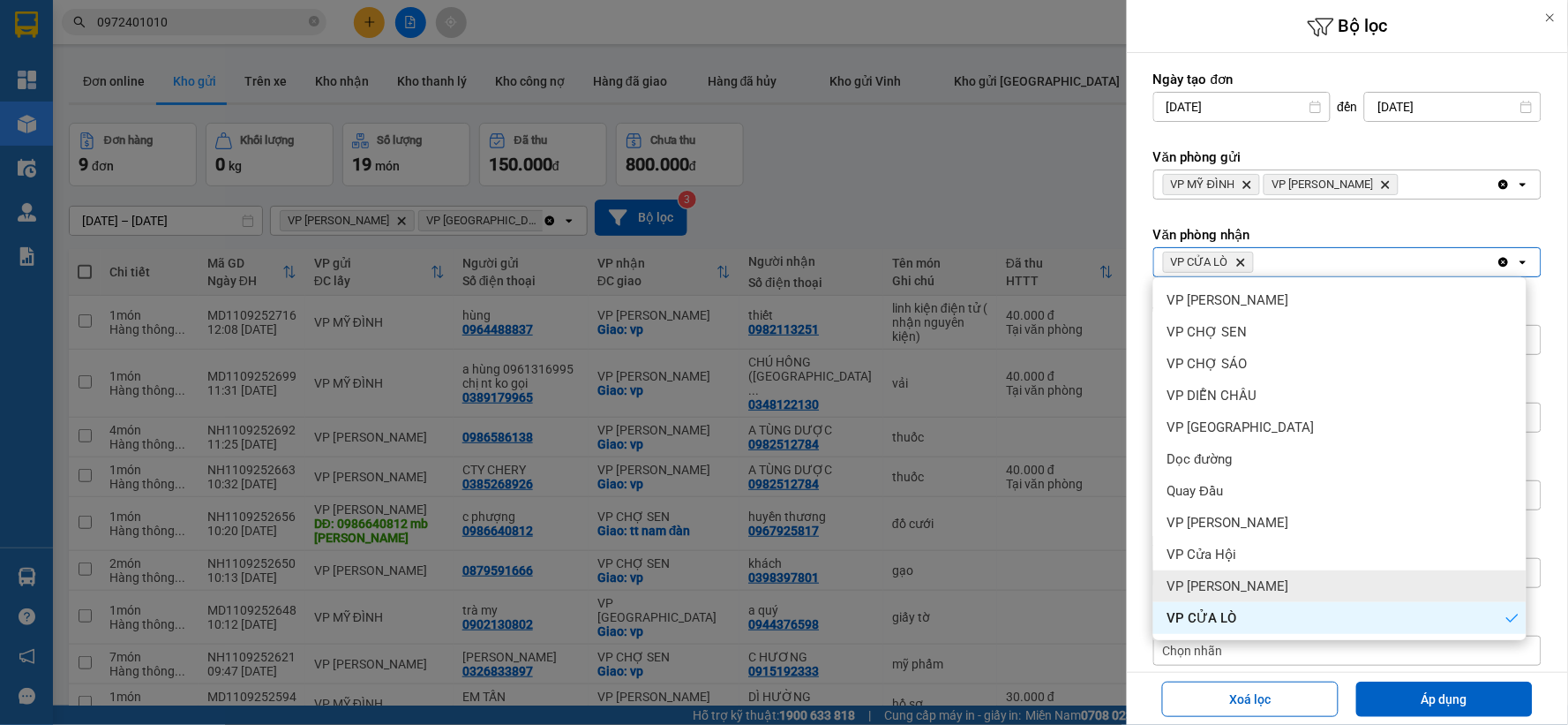
click at [1255, 584] on div "VP [PERSON_NAME]" at bounding box center [1340, 586] width 373 height 32
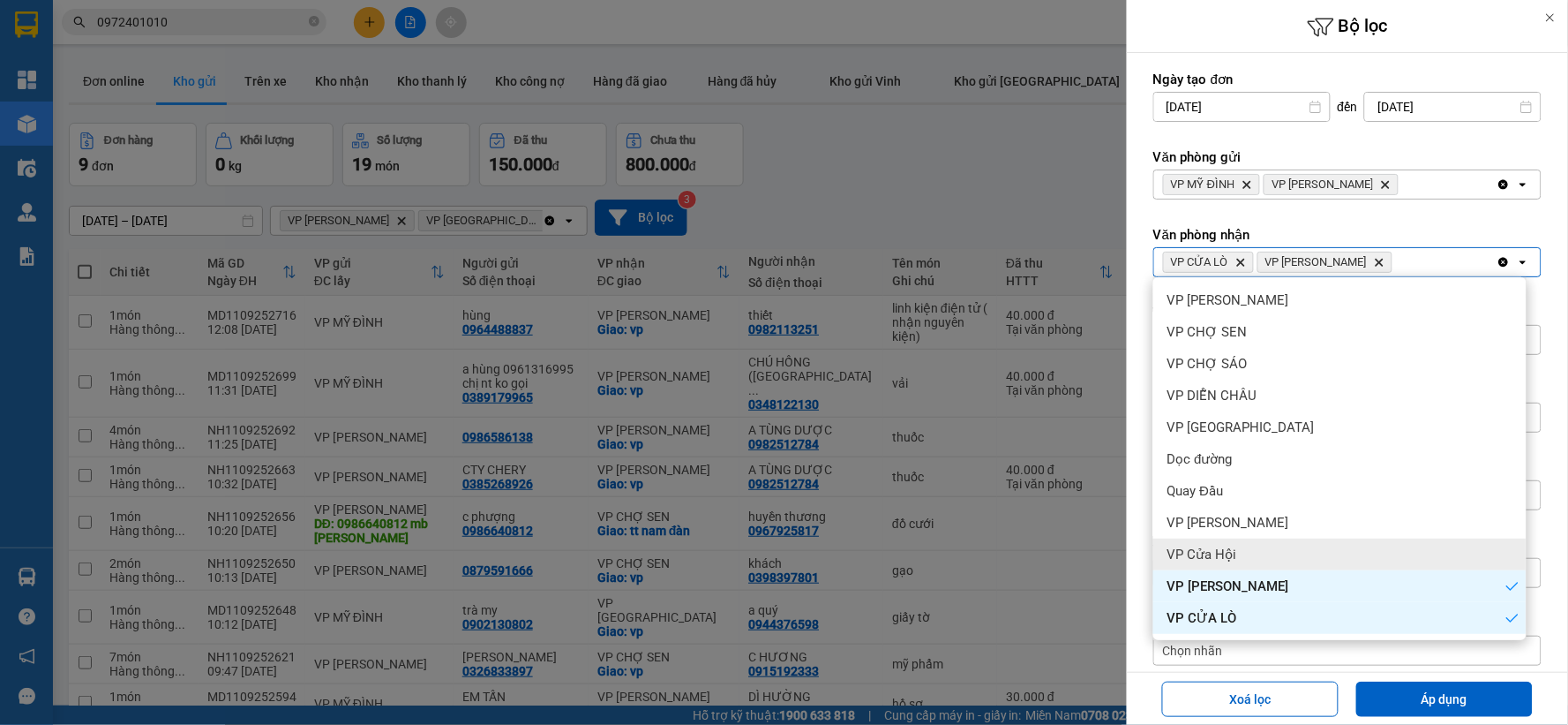
drag, startPoint x: 1255, startPoint y: 584, endPoint x: 1237, endPoint y: 554, distance: 35.0
click at [1237, 554] on div "VP Cửa Hội" at bounding box center [1340, 554] width 373 height 32
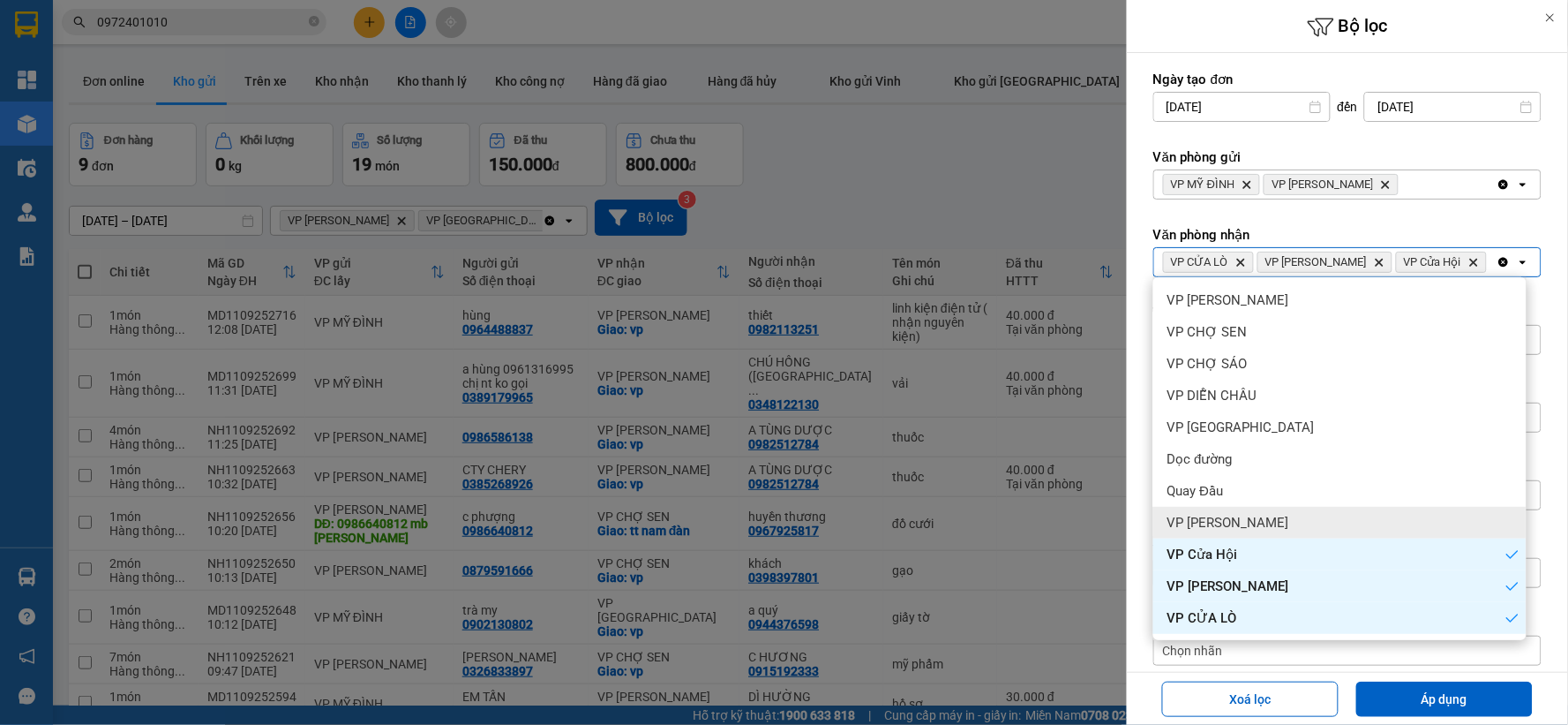
click at [1244, 524] on div "VP [PERSON_NAME]" at bounding box center [1340, 523] width 373 height 32
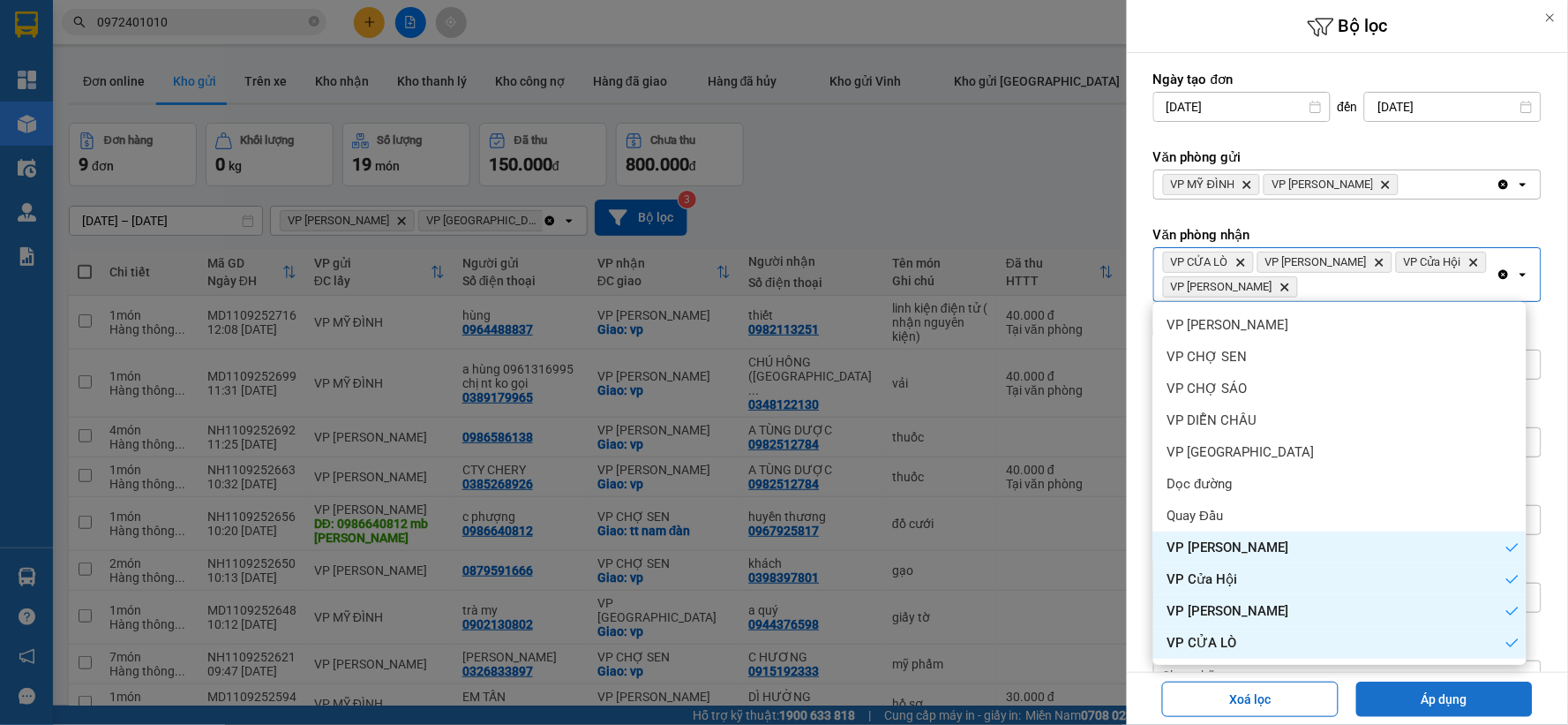
click at [1439, 691] on button "Áp dụng" at bounding box center [1444, 699] width 176 height 35
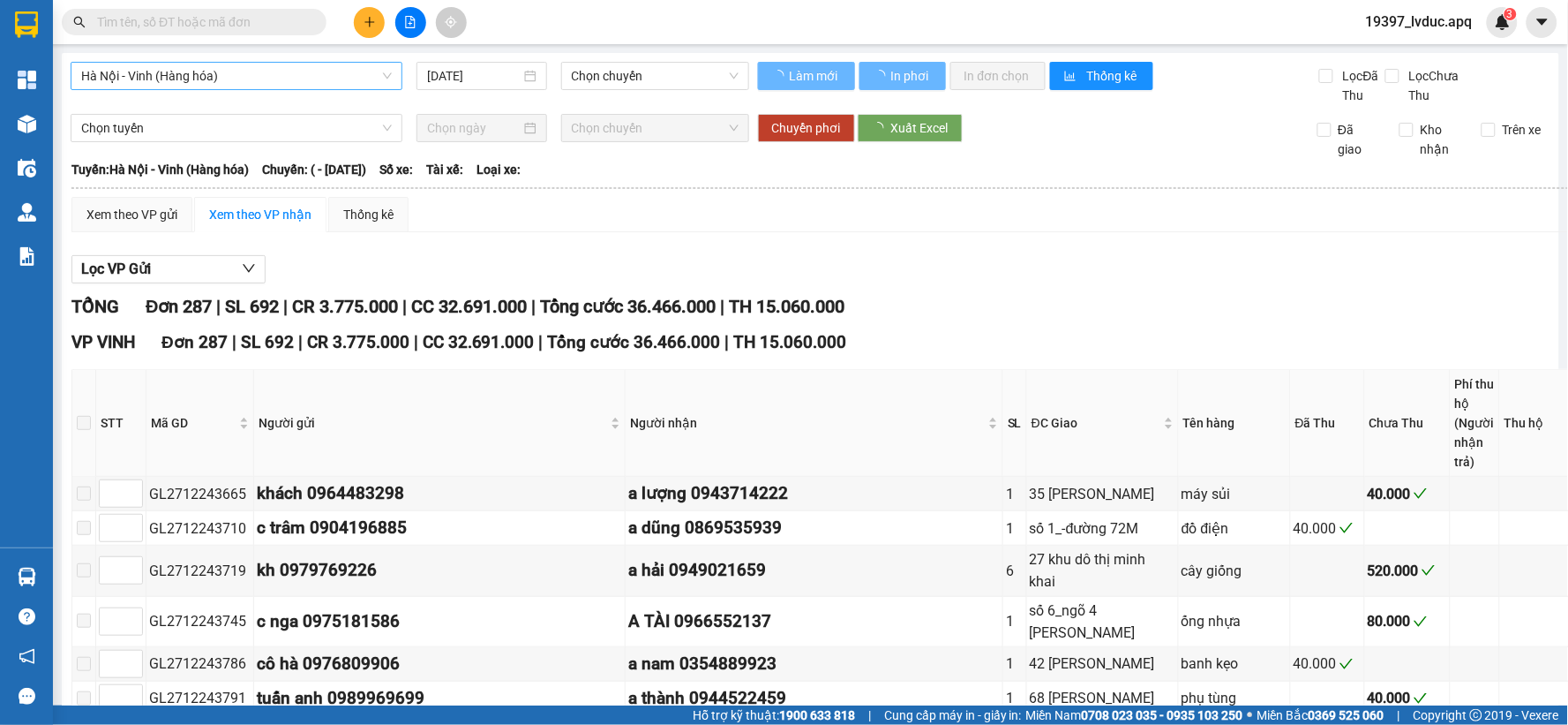
click at [254, 68] on span "Hà Nội - Vinh (Hàng hóa)" at bounding box center [236, 76] width 311 height 27
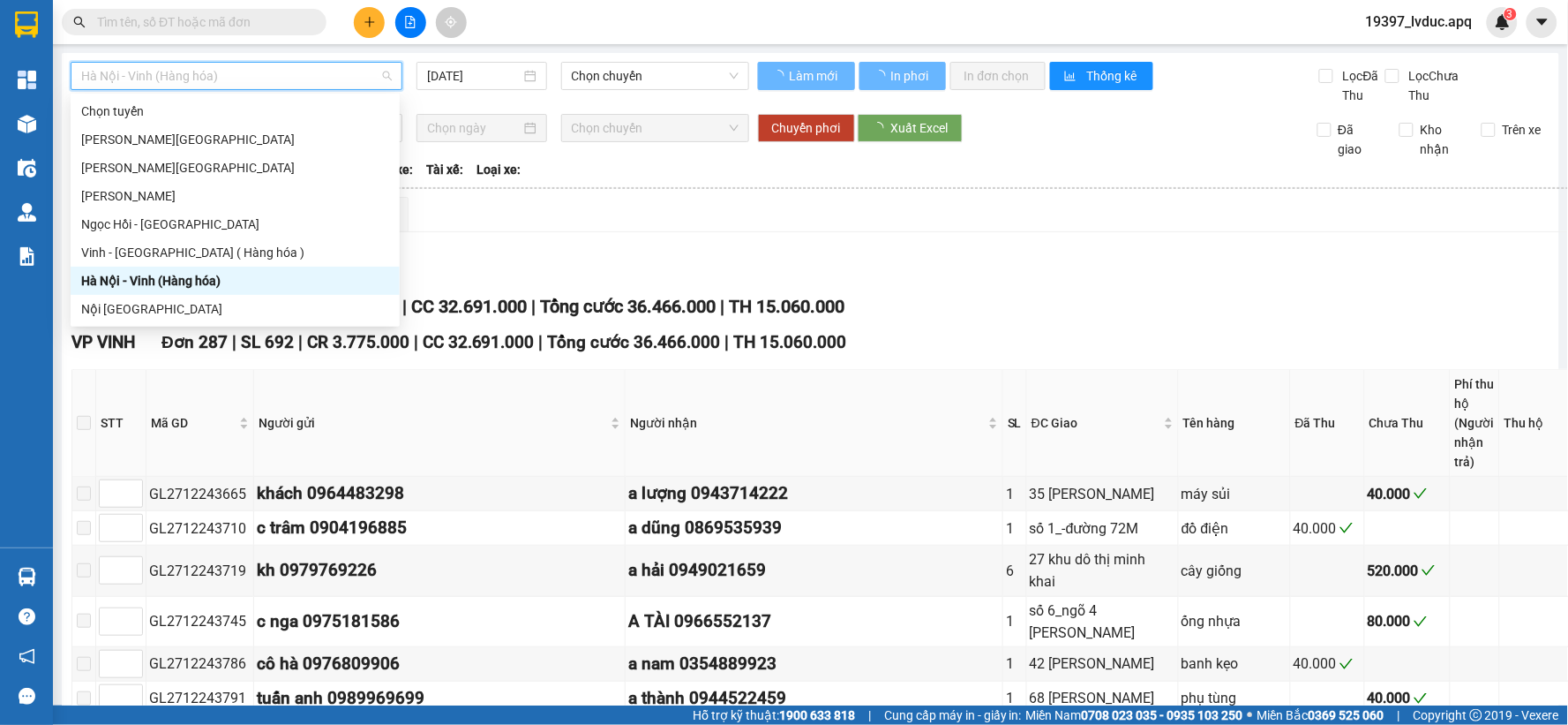
click at [547, 260] on div "Lọc VP Gửi" at bounding box center [844, 269] width 1546 height 29
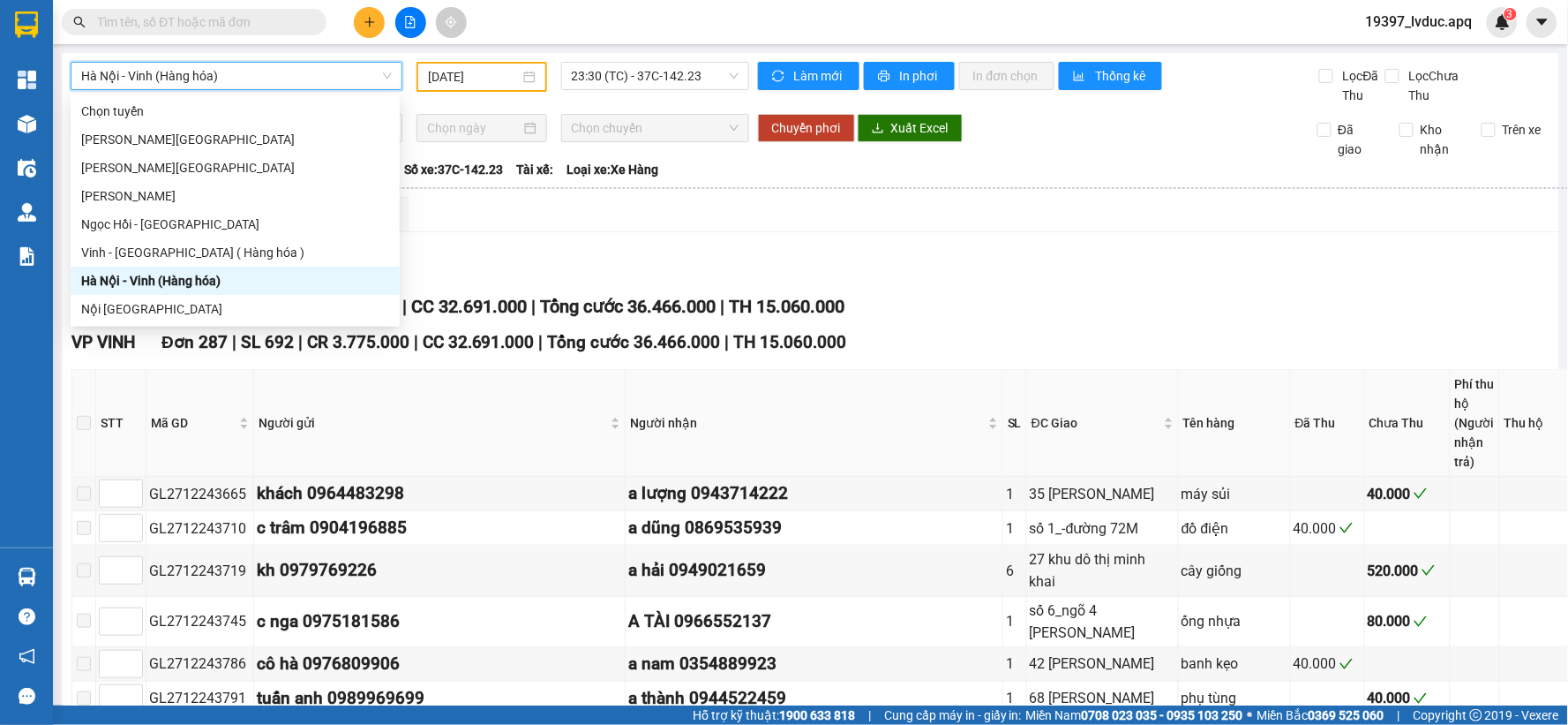
type input "[DATE]"
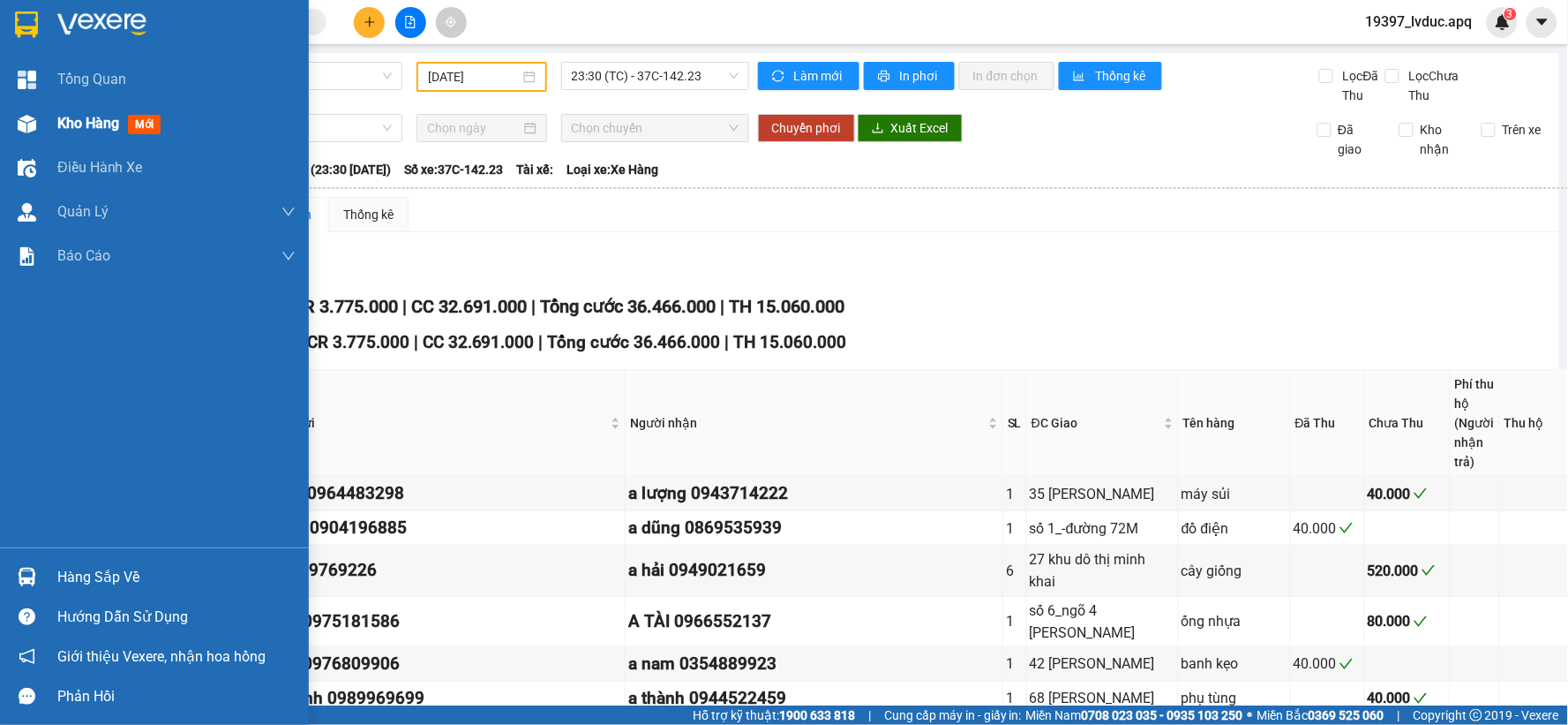
click at [25, 127] on img at bounding box center [27, 124] width 19 height 19
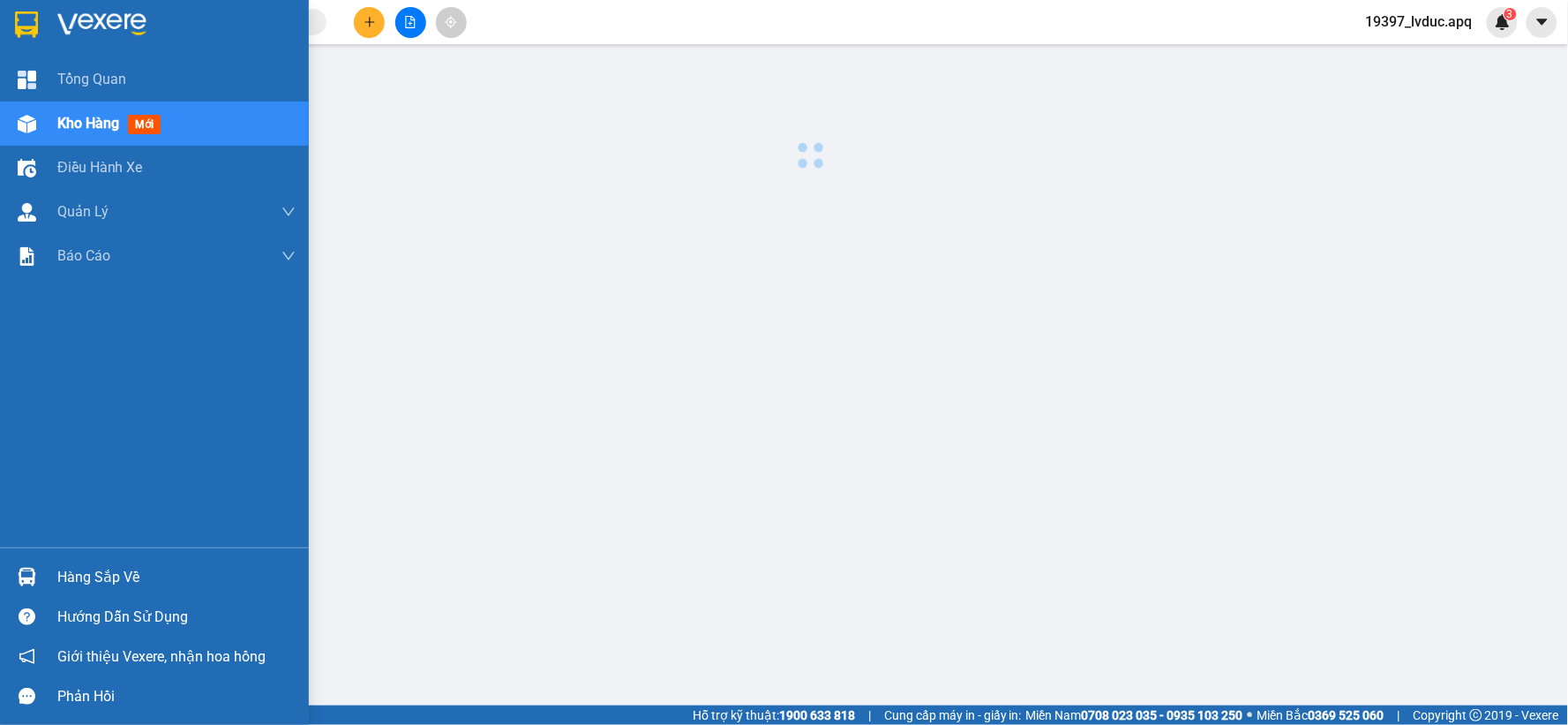
click at [25, 127] on img at bounding box center [27, 124] width 19 height 19
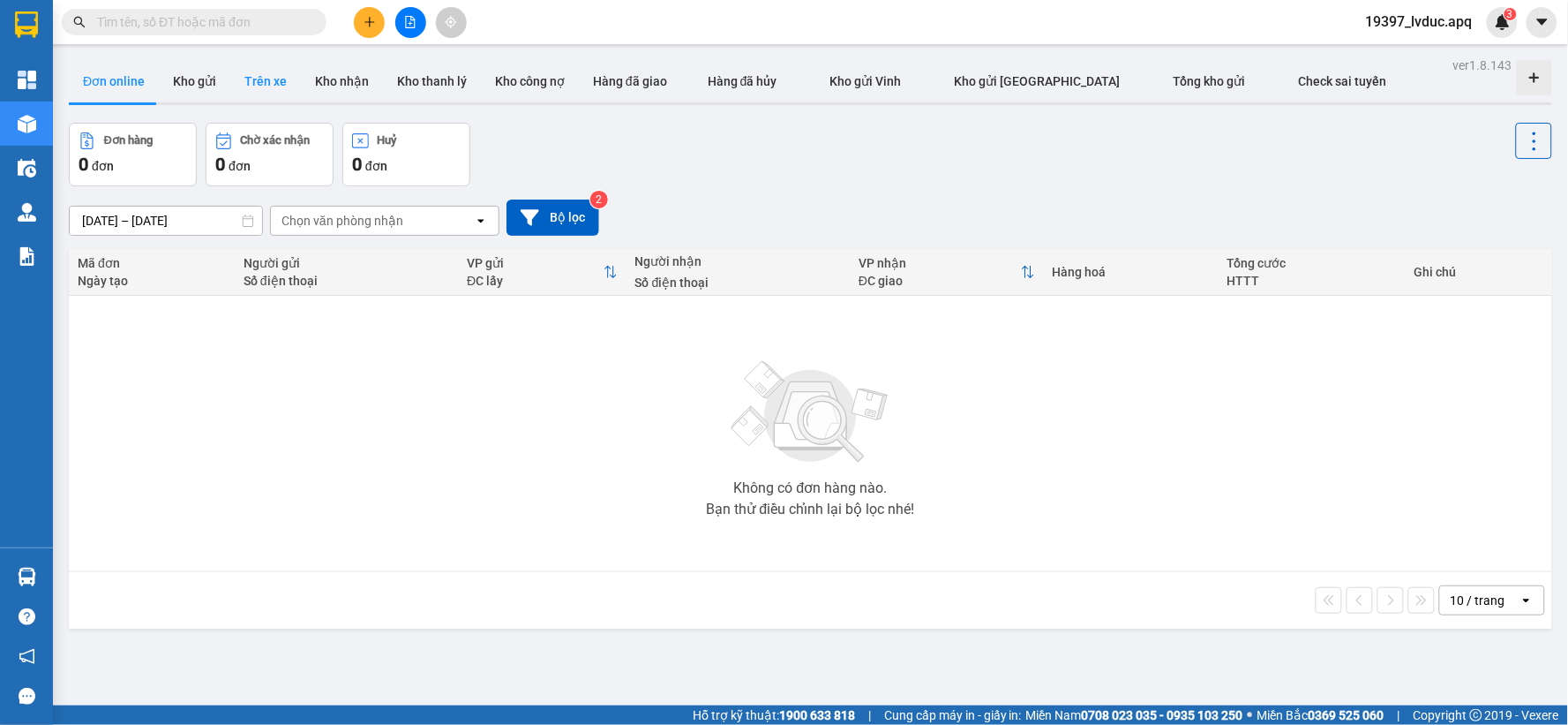
click at [230, 78] on button "Trên xe" at bounding box center [265, 82] width 71 height 43
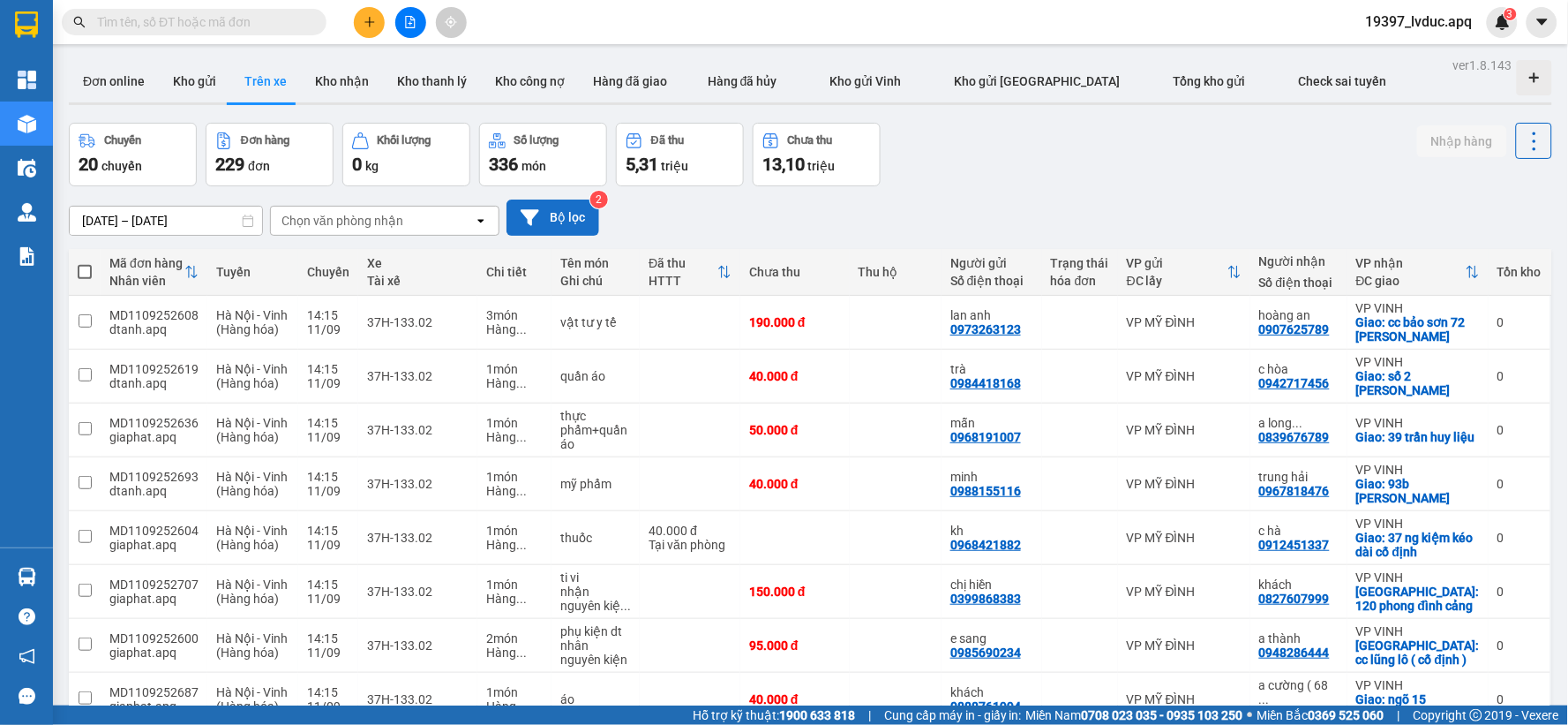
click at [561, 218] on button "Bộ lọc" at bounding box center [553, 217] width 93 height 36
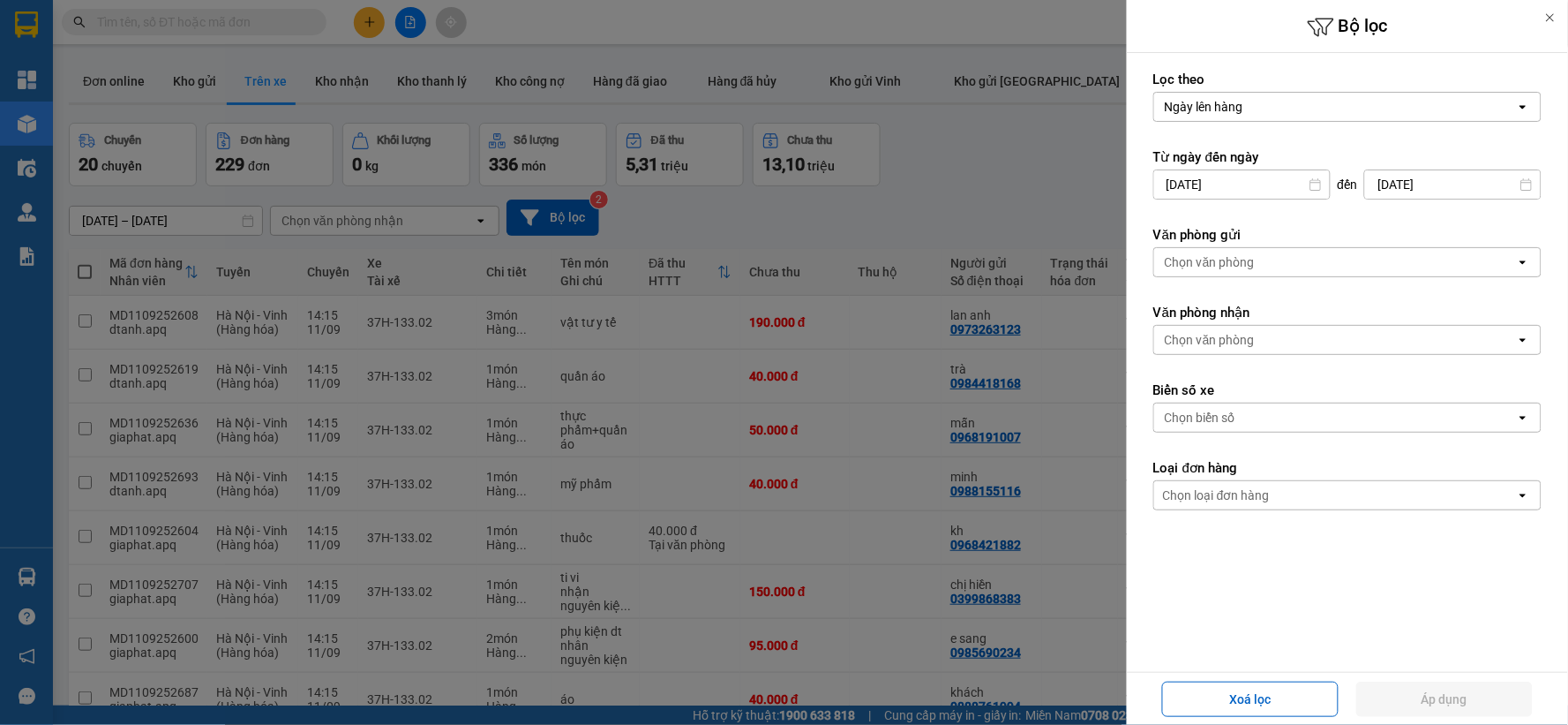
click at [923, 218] on div at bounding box center [784, 362] width 1568 height 725
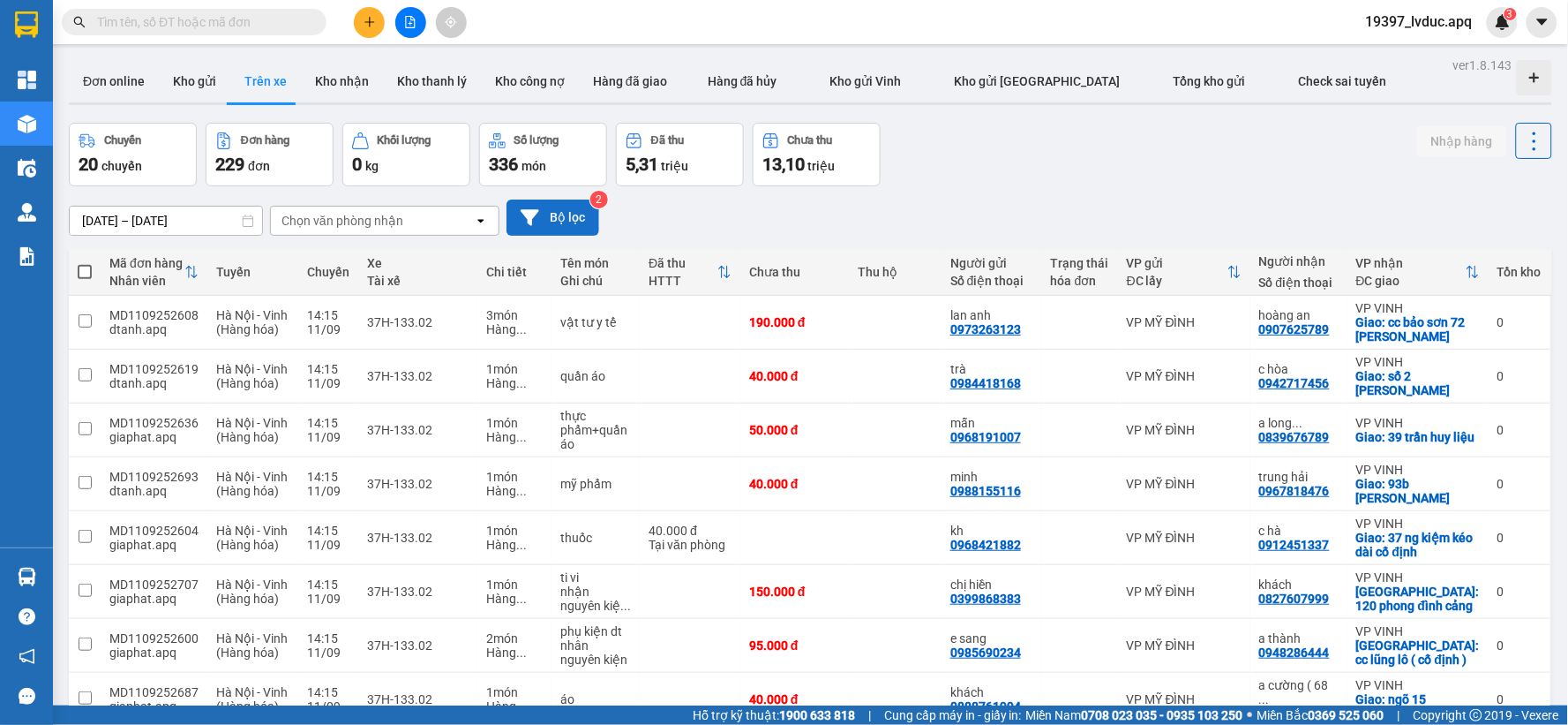
click at [546, 222] on button "Bộ lọc" at bounding box center [553, 217] width 93 height 36
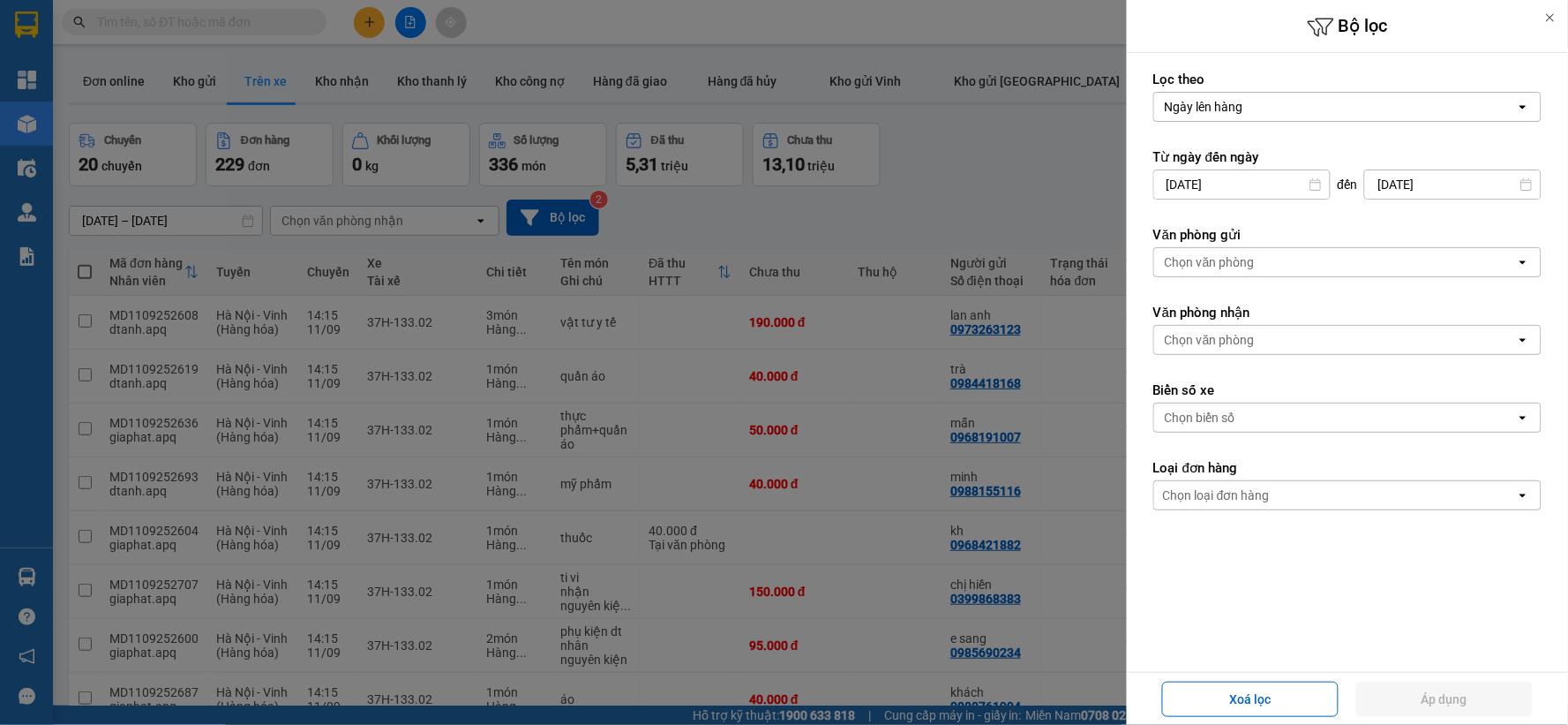
click at [188, 84] on div at bounding box center [784, 362] width 1568 height 725
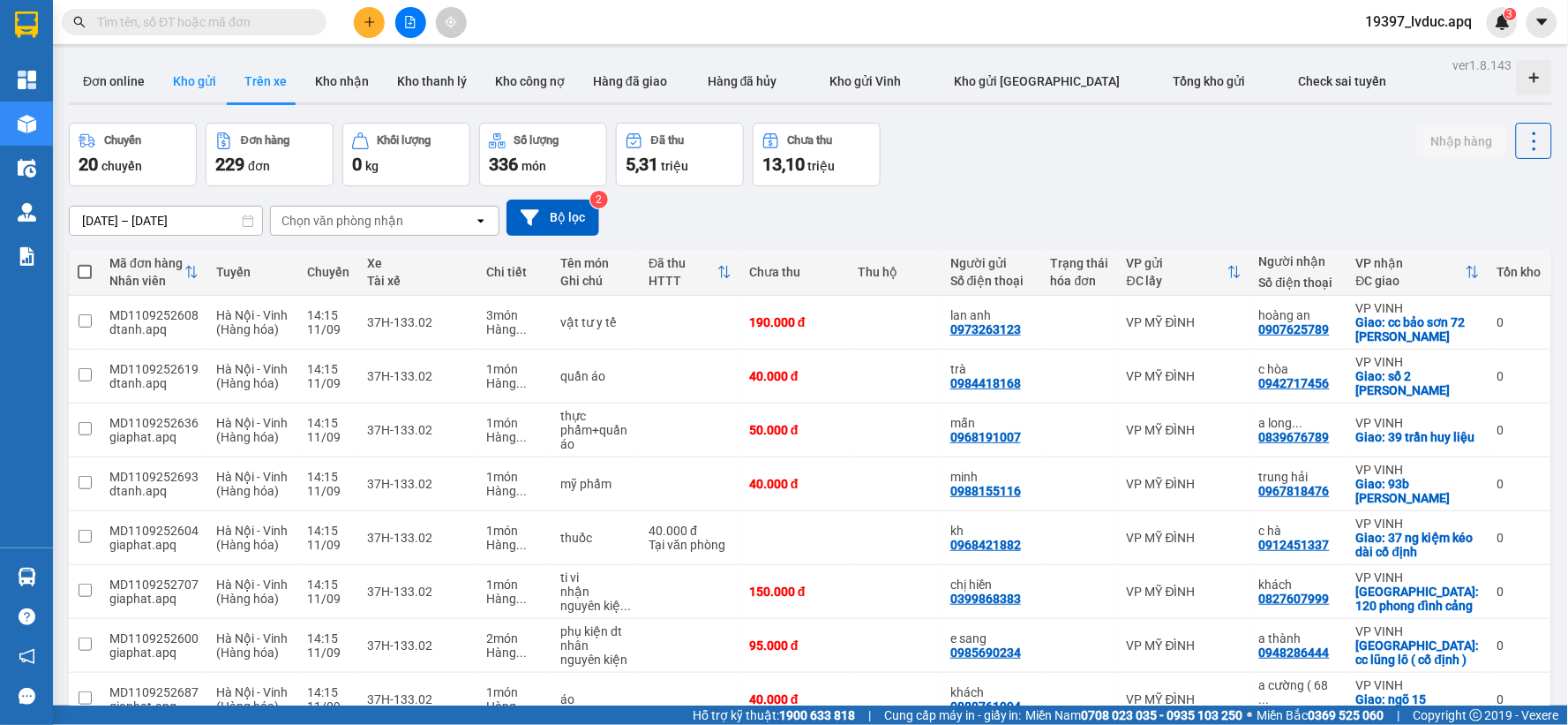
click at [195, 80] on button "Kho gửi" at bounding box center [194, 82] width 71 height 43
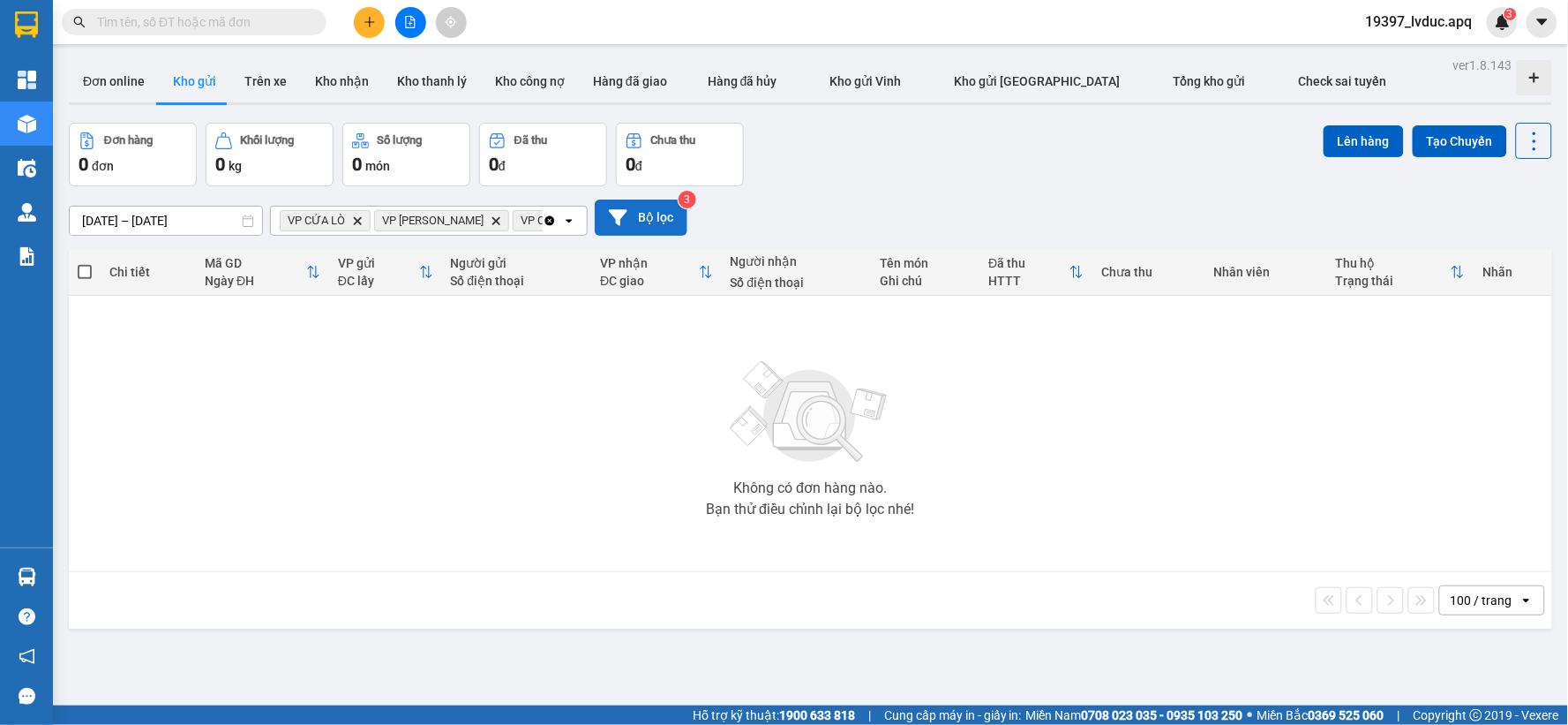
click at [644, 215] on button "Bộ lọc" at bounding box center [641, 217] width 93 height 36
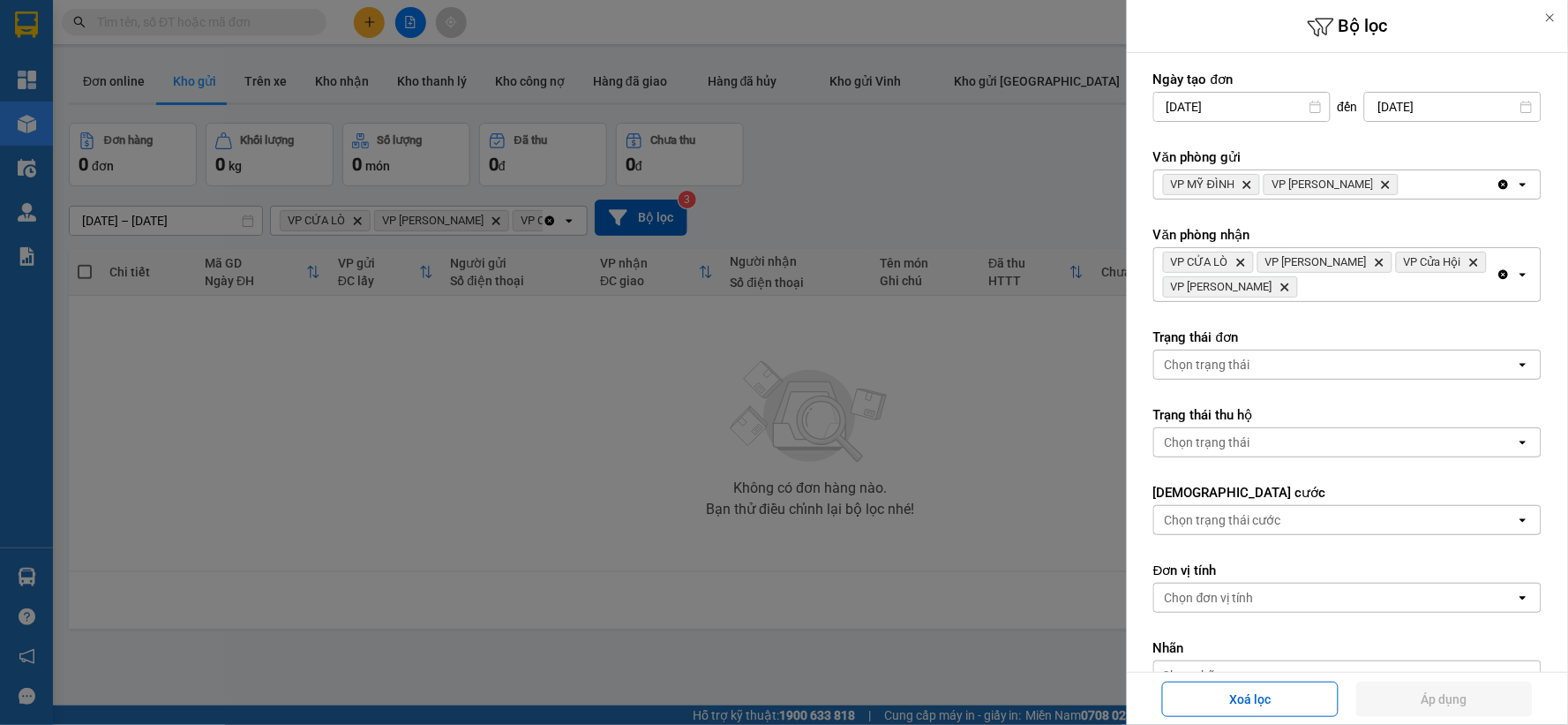
click at [1497, 179] on icon "Clear all" at bounding box center [1503, 184] width 14 height 14
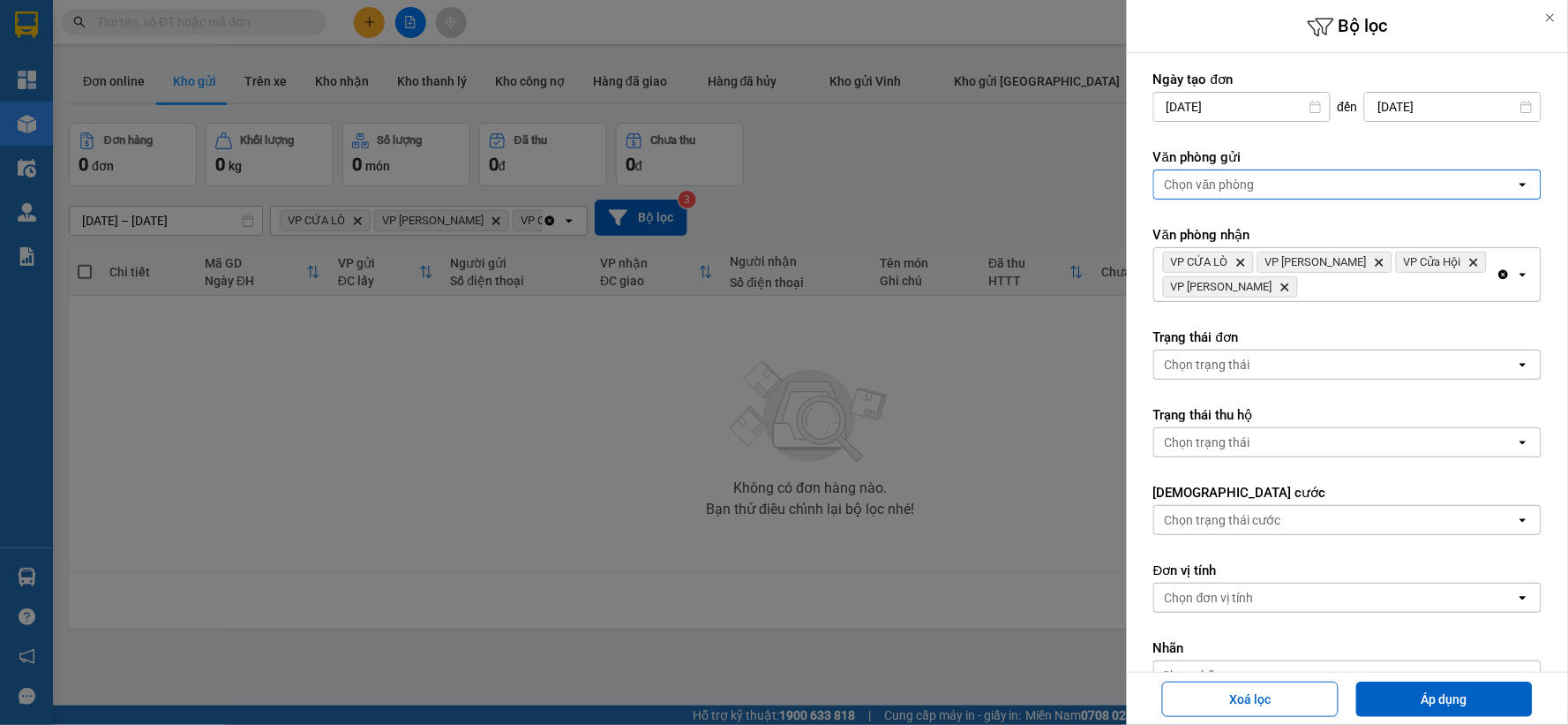
drag, startPoint x: 1485, startPoint y: 272, endPoint x: 1458, endPoint y: 254, distance: 32.4
click at [1479, 269] on div "VP CỬA LÒ Delete VP Nghi Xuân Delete VP Cửa Hội Delete VP Xuân Hội Delete Clear…" at bounding box center [1347, 274] width 388 height 55
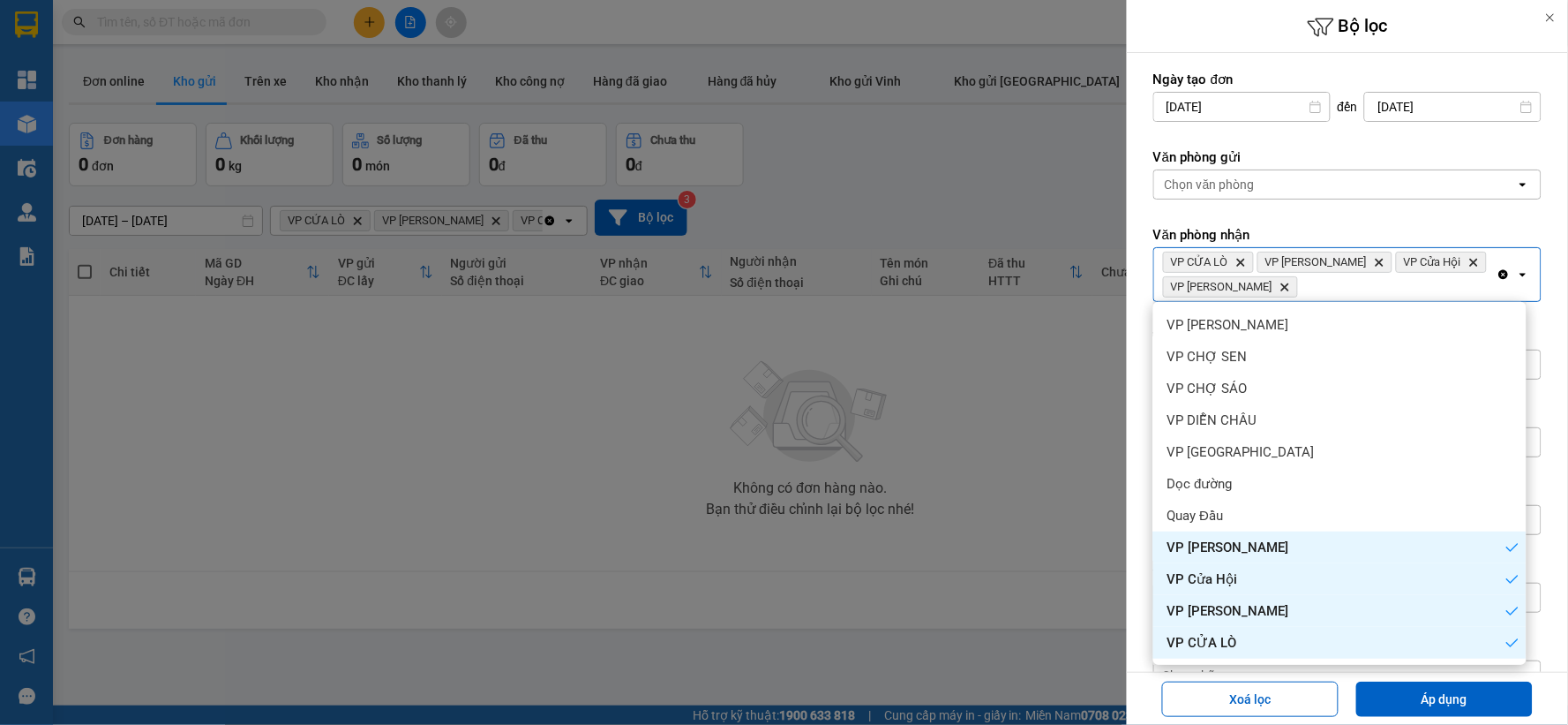
drag, startPoint x: 1492, startPoint y: 271, endPoint x: 1417, endPoint y: 239, distance: 81.5
click at [1497, 269] on icon "Clear all" at bounding box center [1503, 274] width 14 height 14
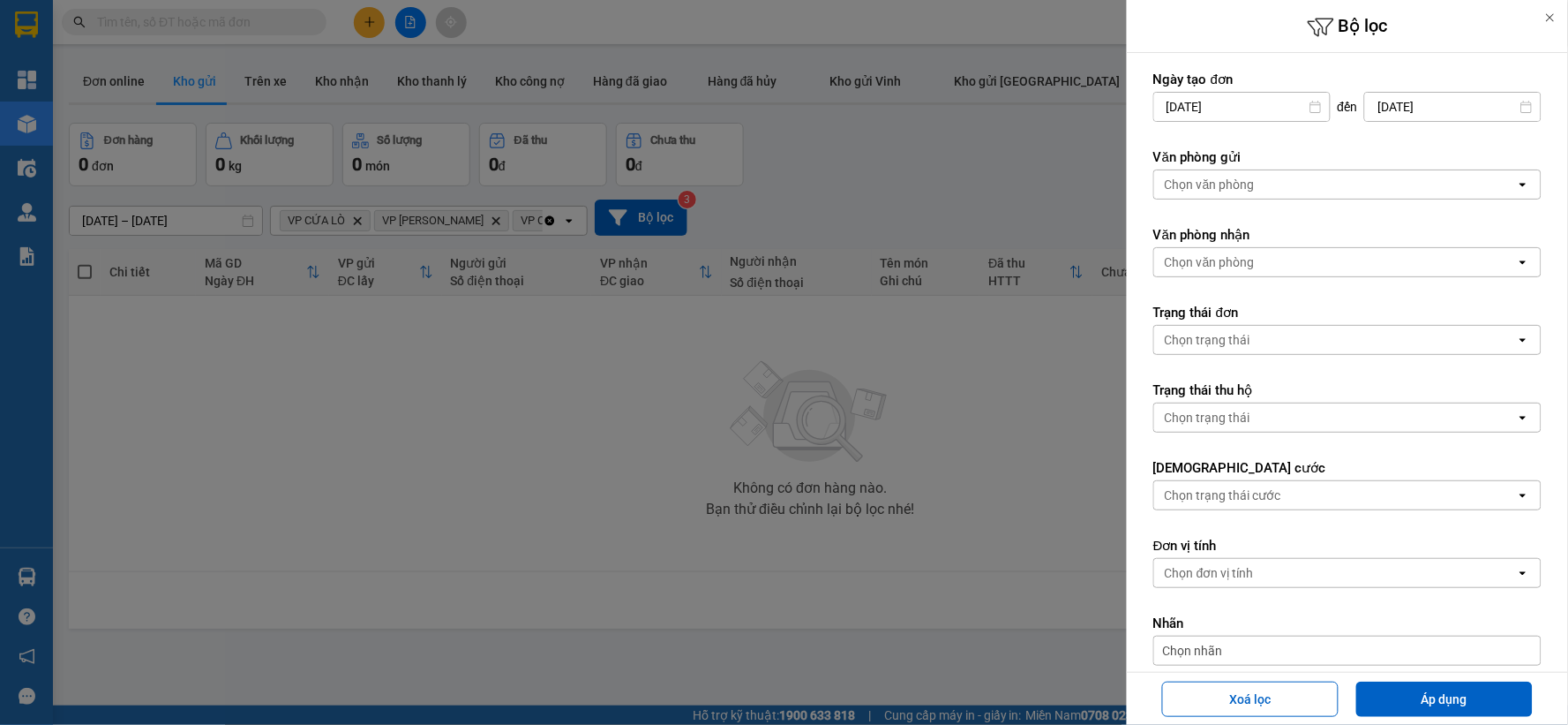
click at [1323, 187] on div "Chọn văn phòng" at bounding box center [1335, 184] width 362 height 28
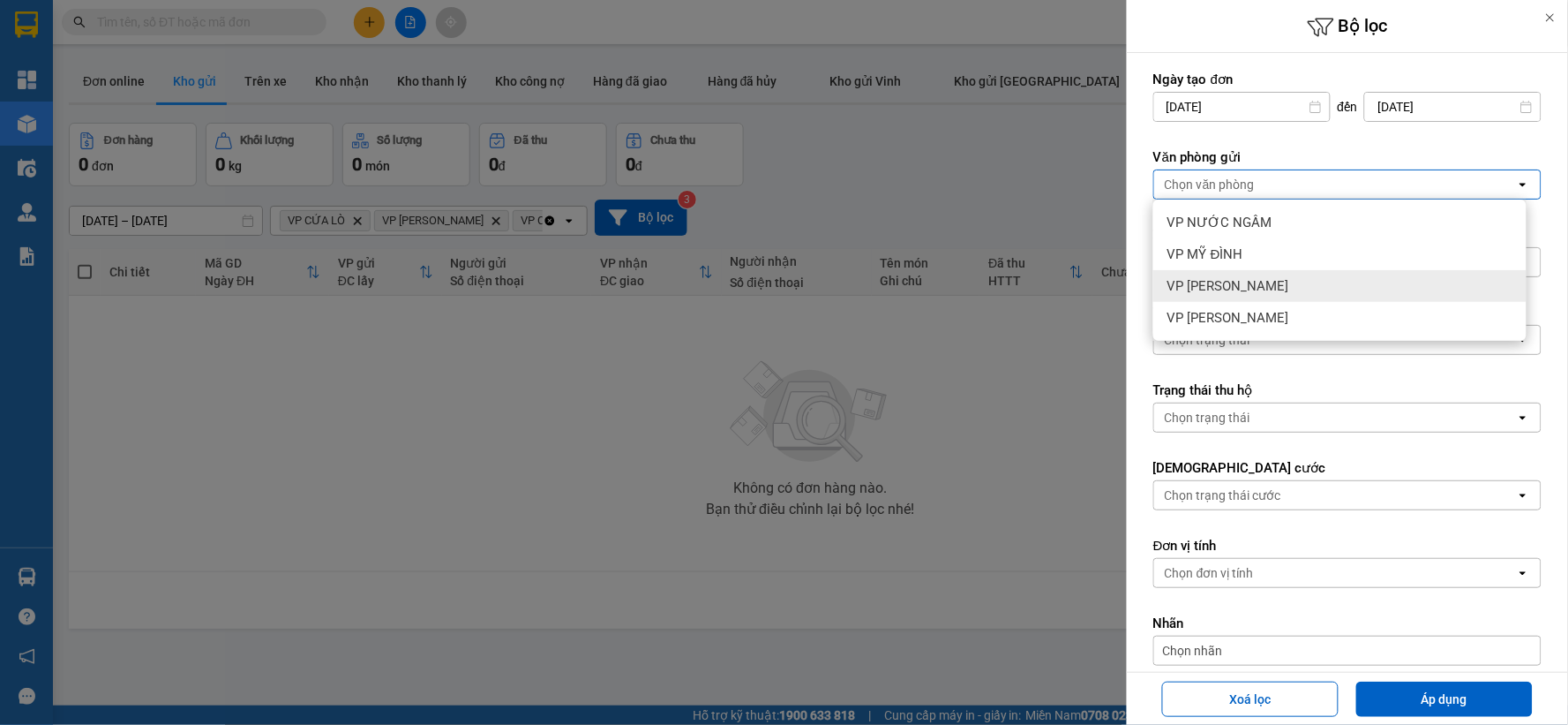
click at [1305, 276] on div "VP [PERSON_NAME]" at bounding box center [1340, 286] width 373 height 32
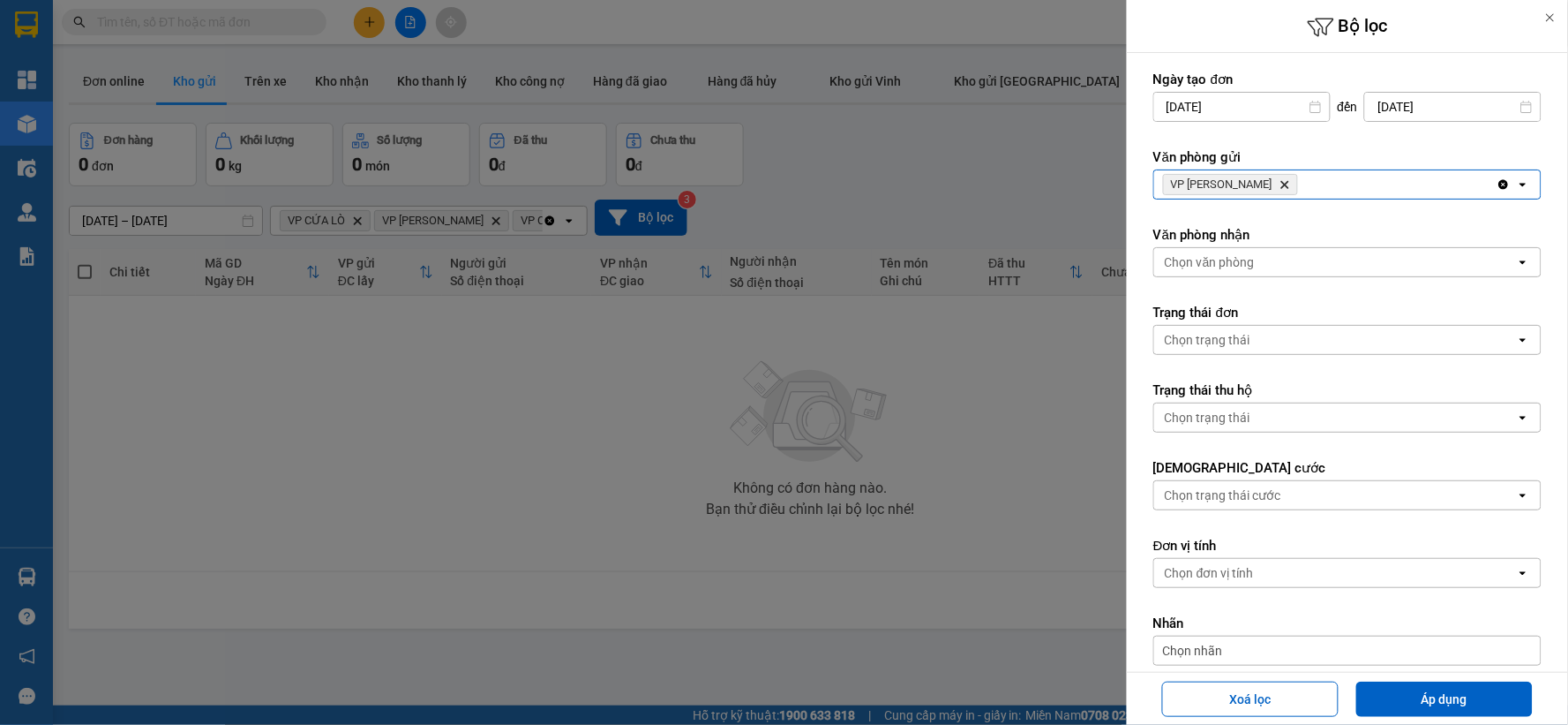
click at [1289, 267] on div "Chọn văn phòng" at bounding box center [1335, 262] width 362 height 28
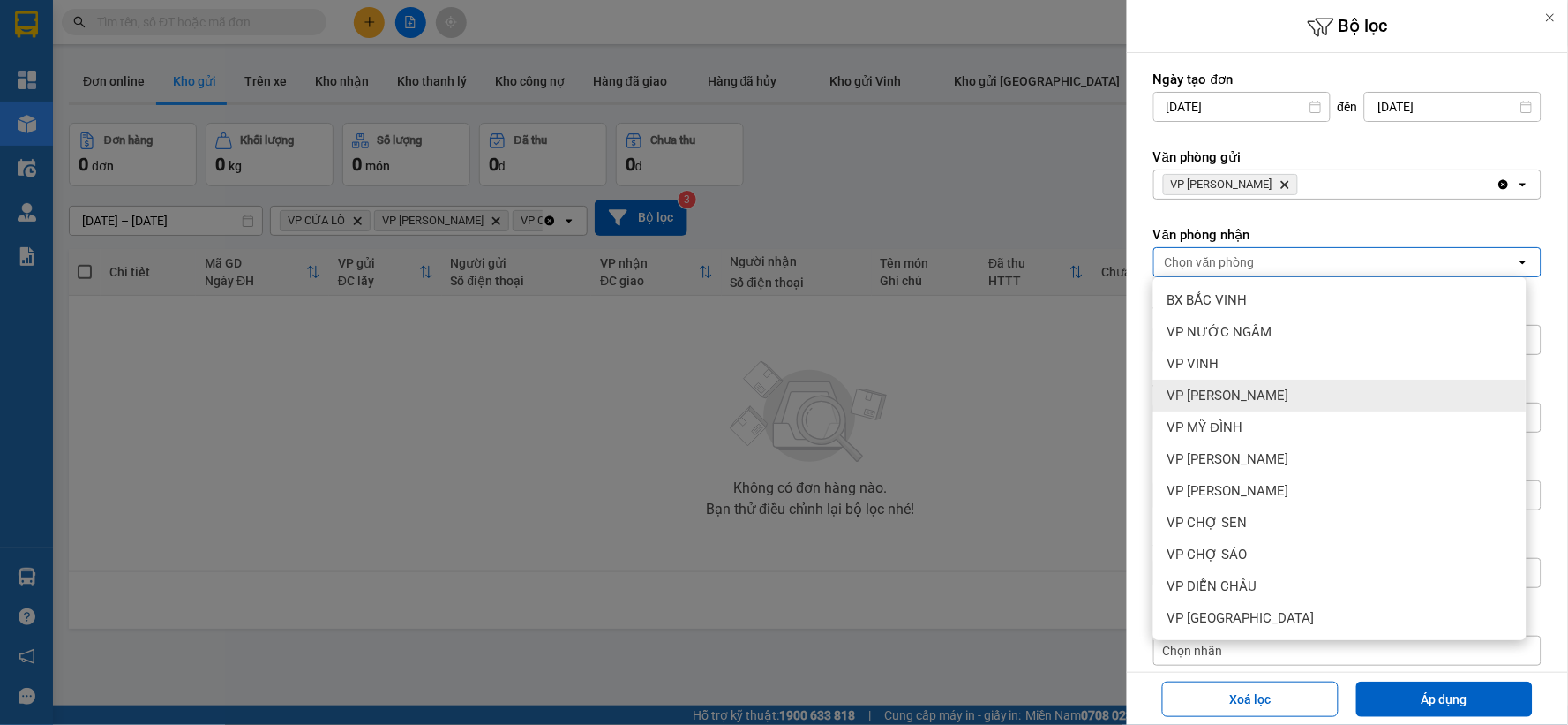
click at [1299, 395] on div "VP [PERSON_NAME]" at bounding box center [1340, 395] width 373 height 32
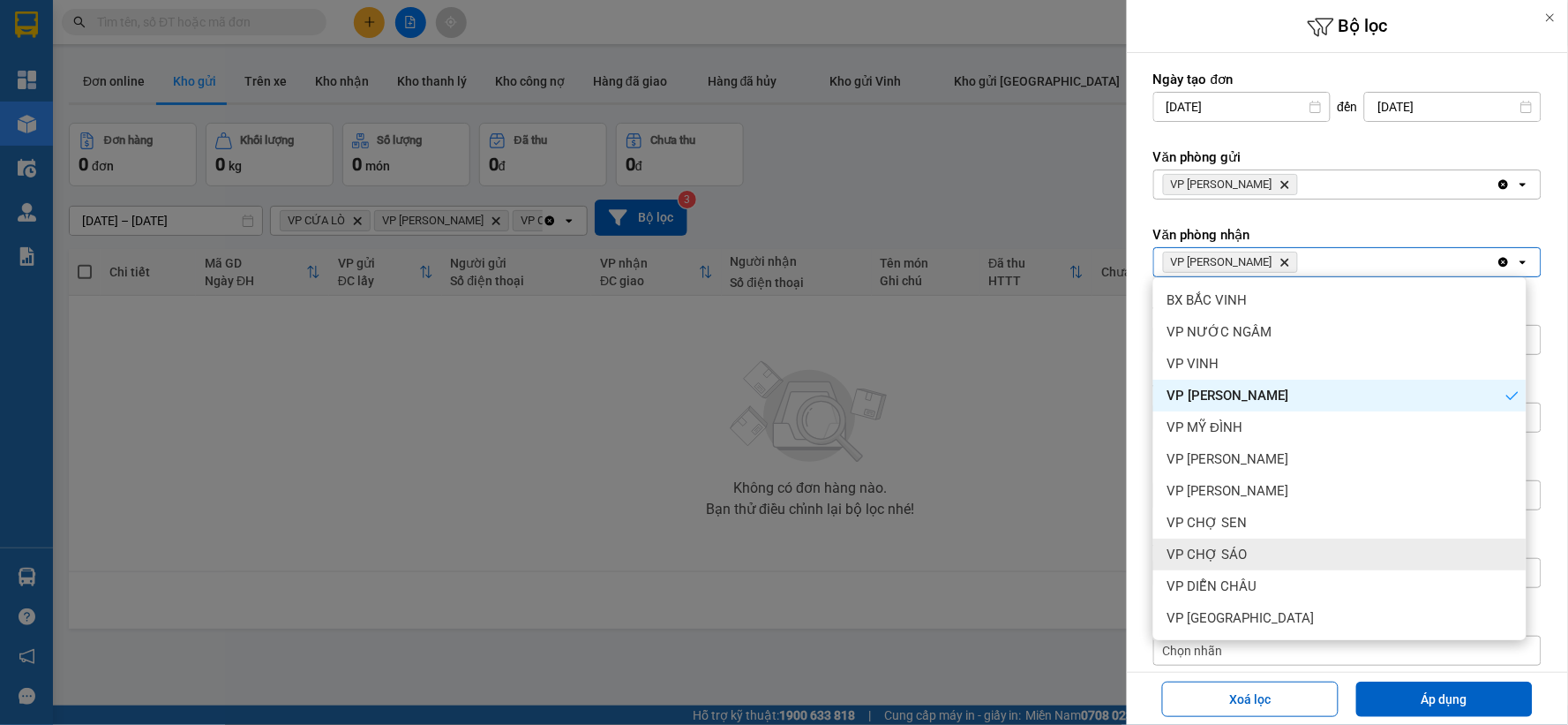
click at [1259, 542] on div "VP CHỢ SÁO" at bounding box center [1340, 554] width 373 height 32
click at [1255, 524] on div "VP CHỢ SEN" at bounding box center [1340, 523] width 373 height 32
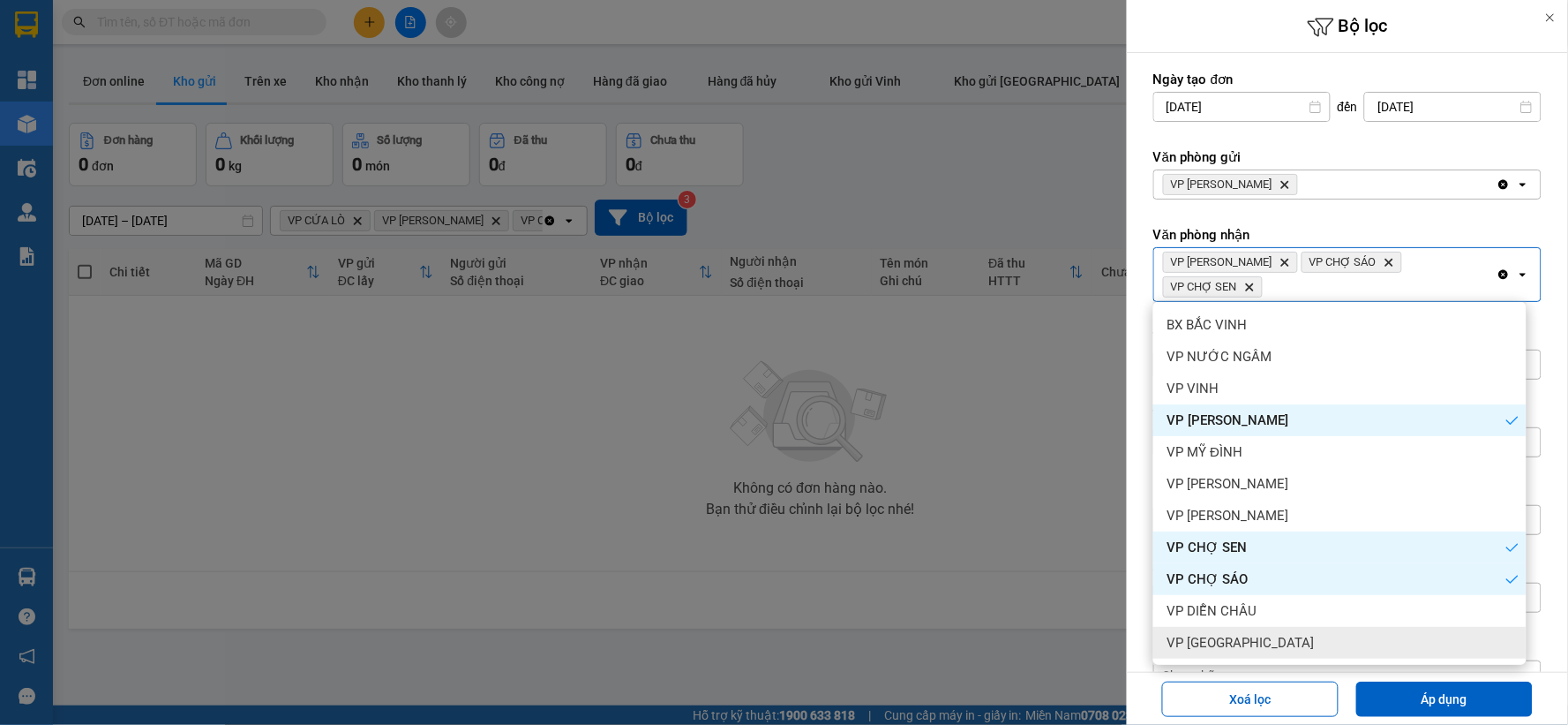
click at [1247, 636] on span "VP [GEOGRAPHIC_DATA]" at bounding box center [1240, 642] width 148 height 18
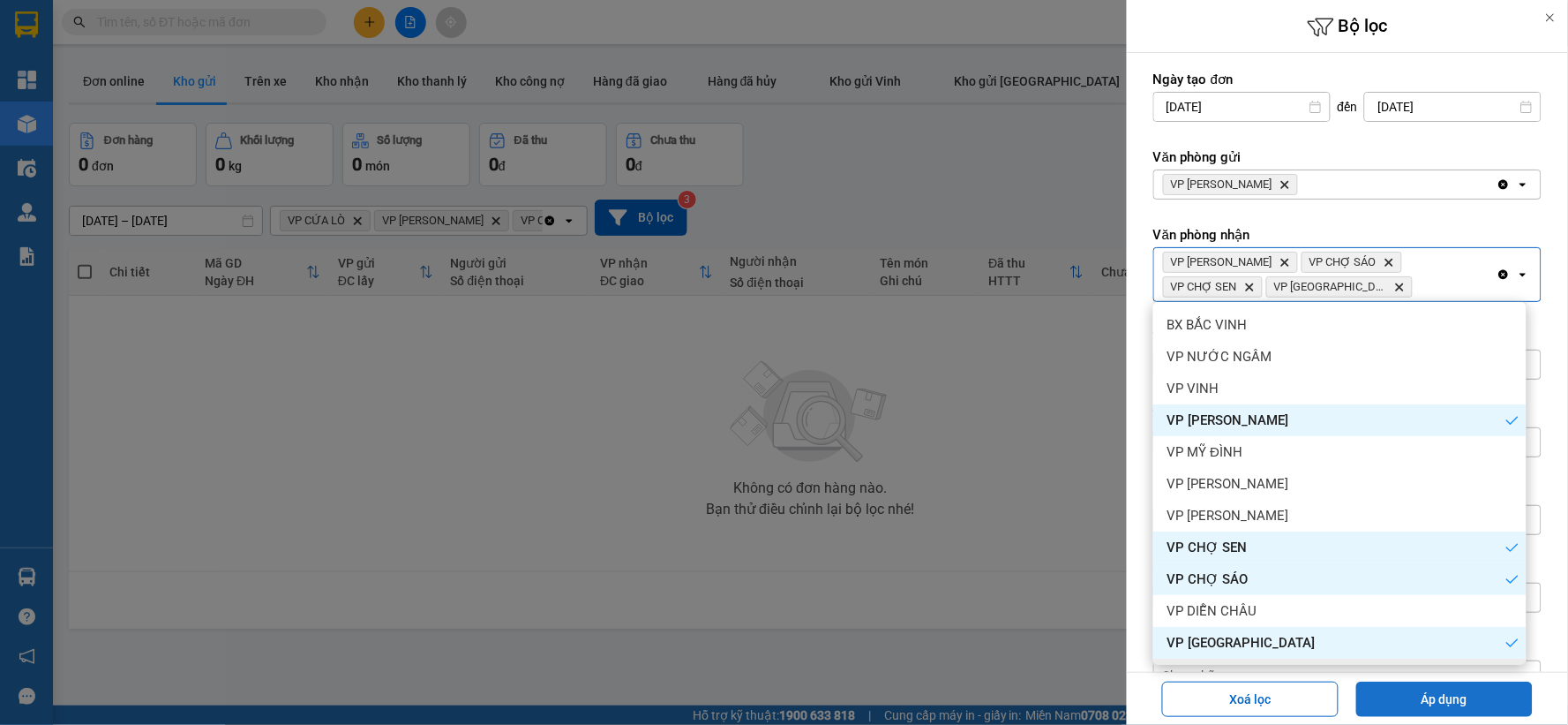
click at [1387, 692] on button "Áp dụng" at bounding box center [1444, 699] width 176 height 35
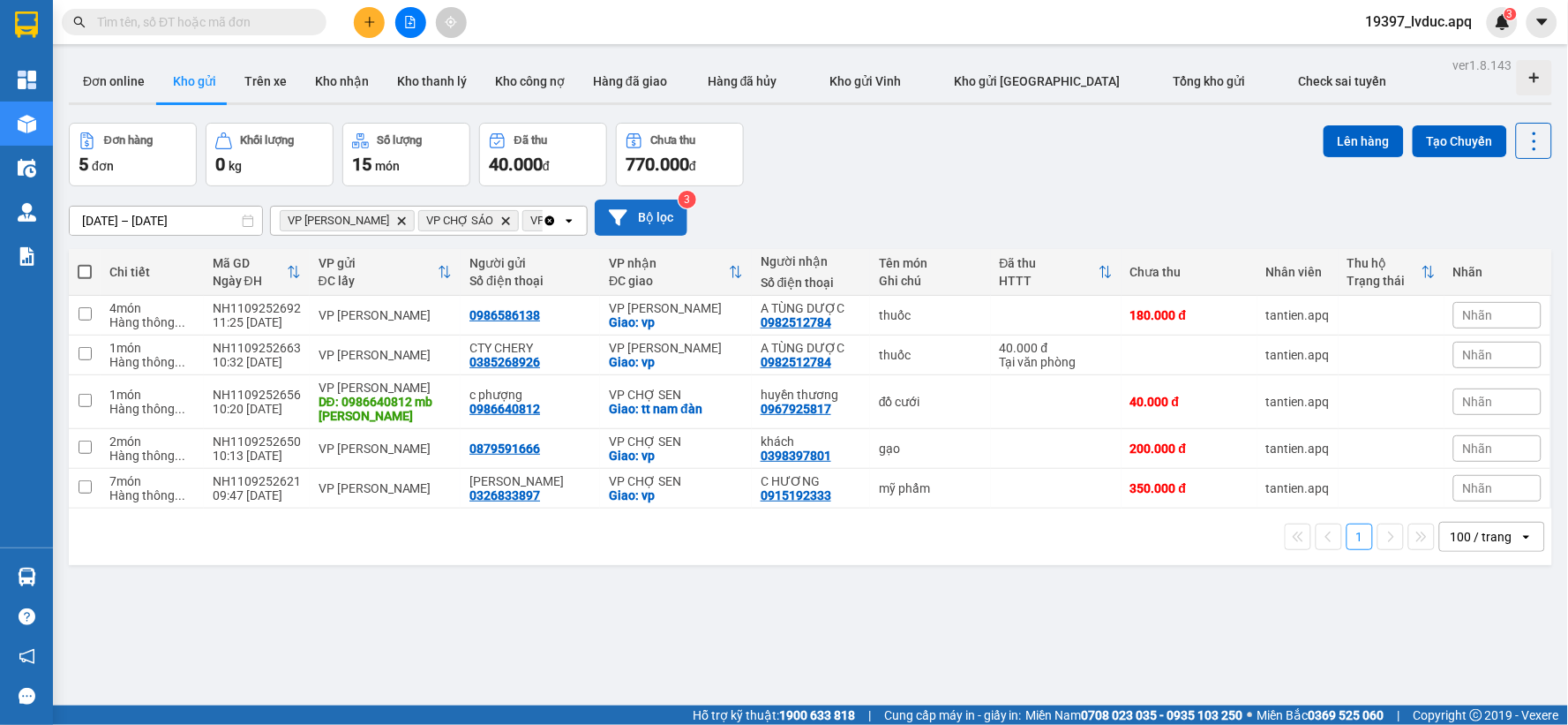
click at [659, 214] on button "Bộ lọc" at bounding box center [641, 217] width 93 height 36
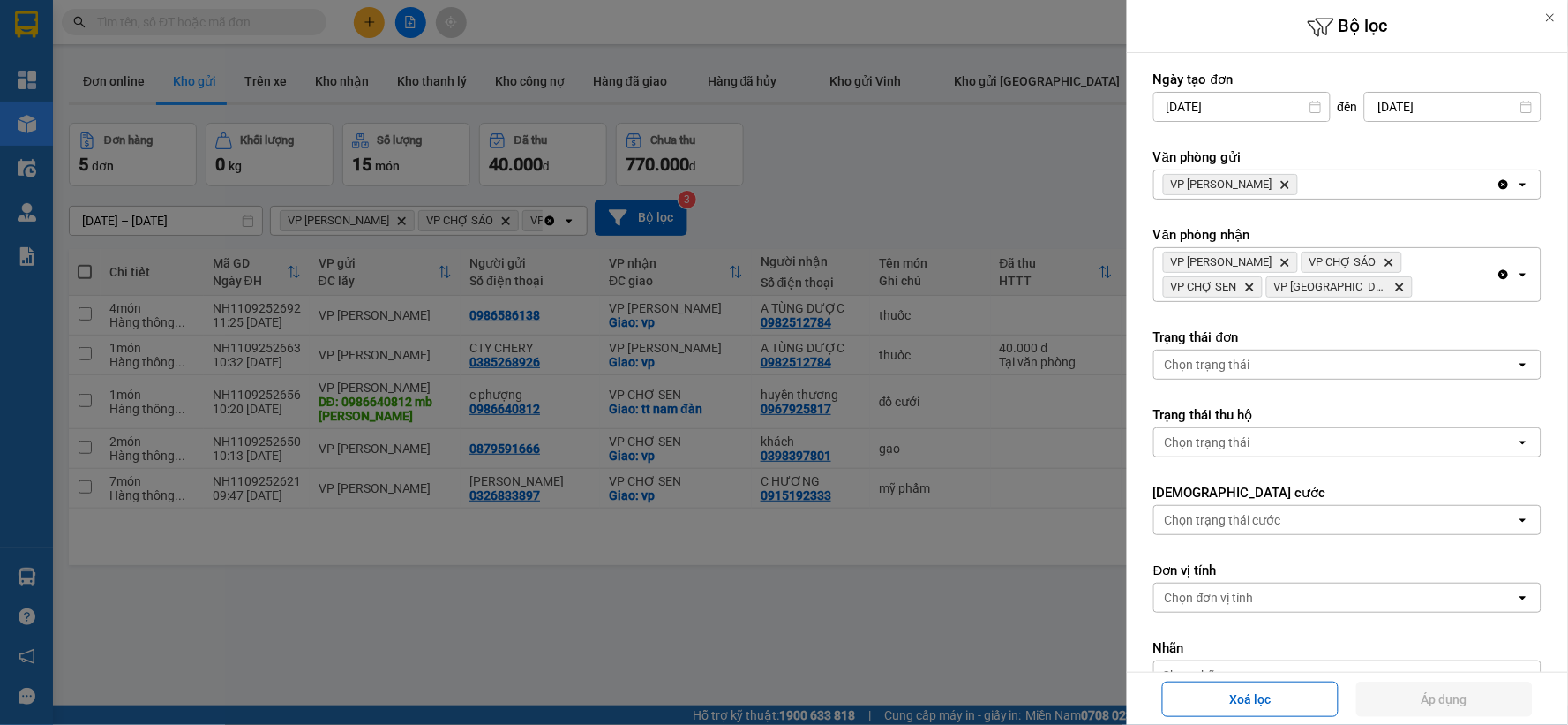
click at [1497, 271] on icon "Clear all" at bounding box center [1503, 274] width 14 height 14
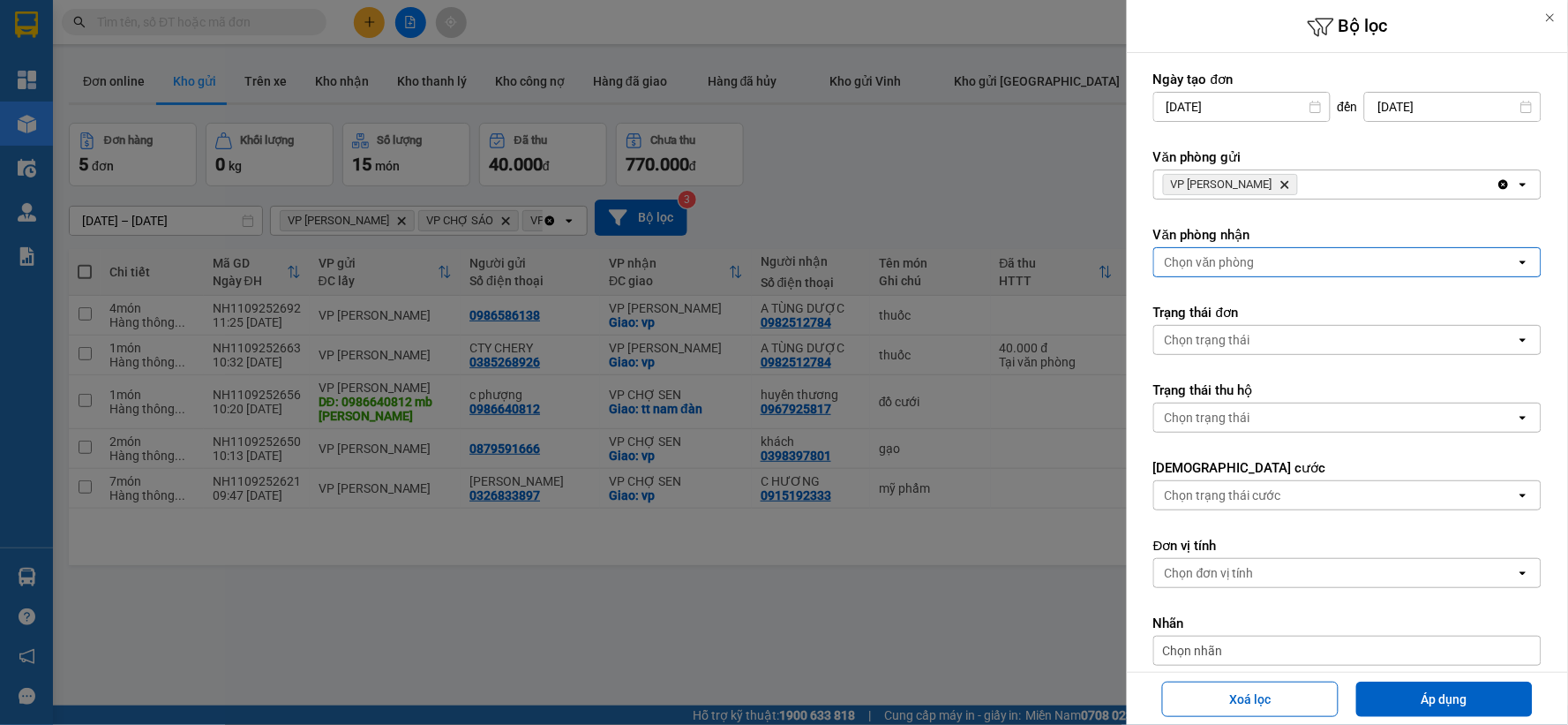
click at [1316, 263] on div "Chọn văn phòng" at bounding box center [1335, 262] width 362 height 28
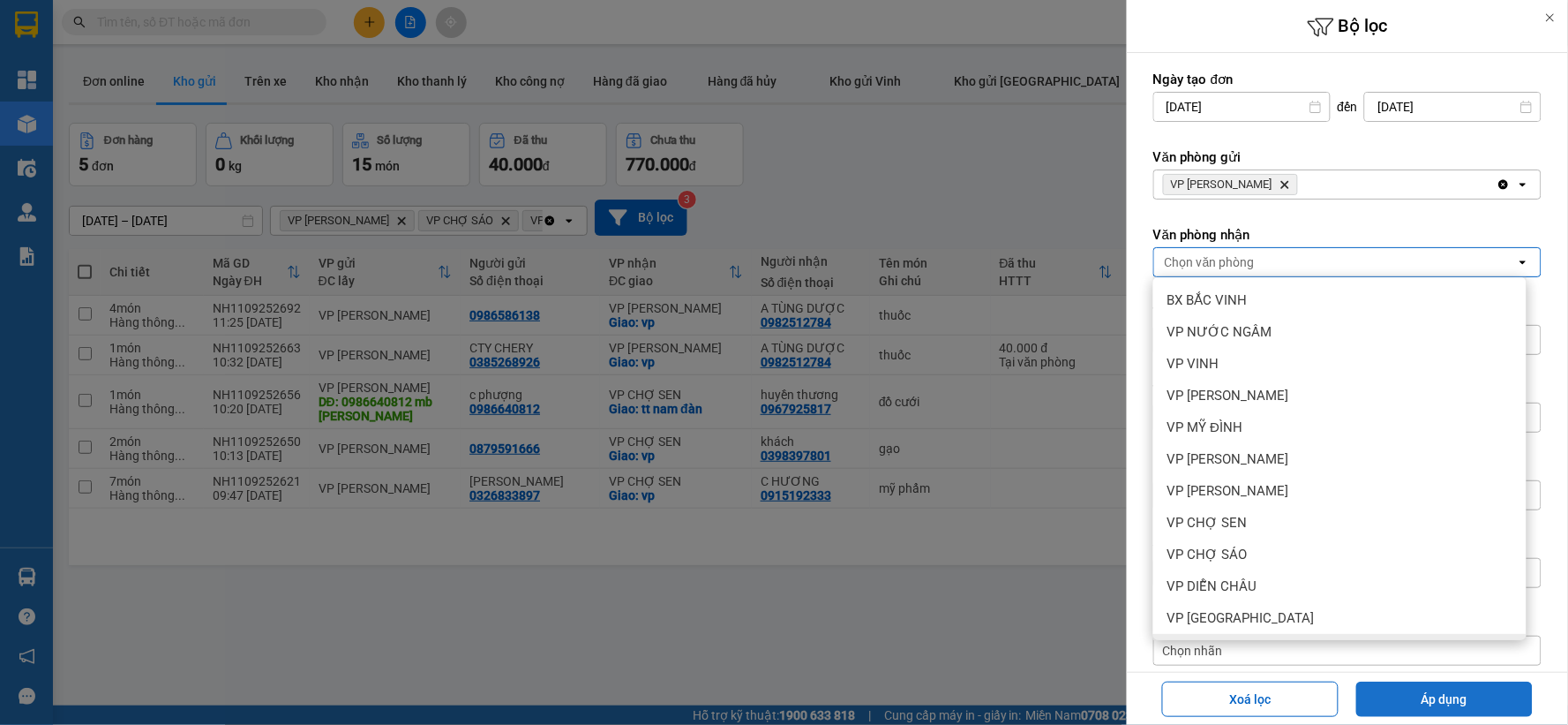
click at [1389, 697] on button "Áp dụng" at bounding box center [1444, 699] width 176 height 35
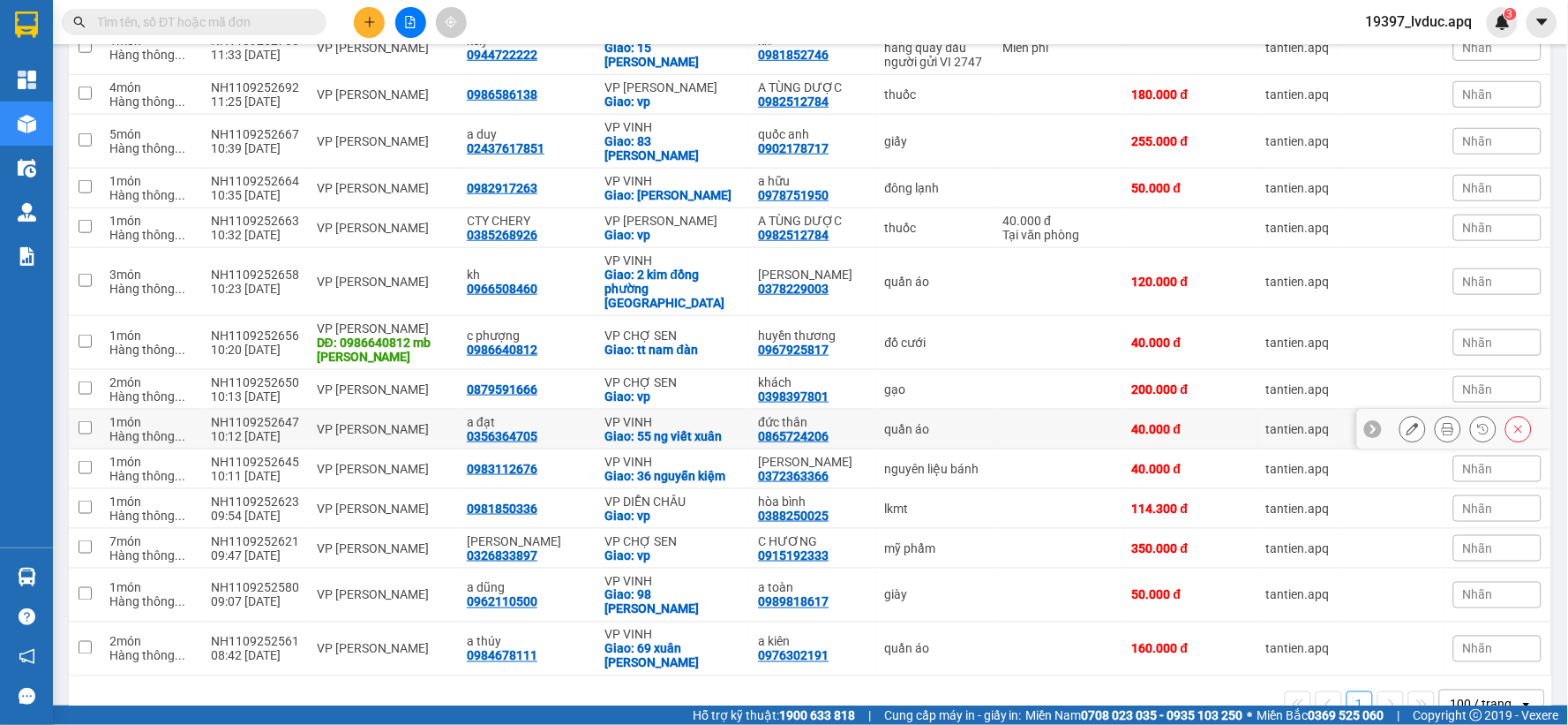
scroll to position [439, 0]
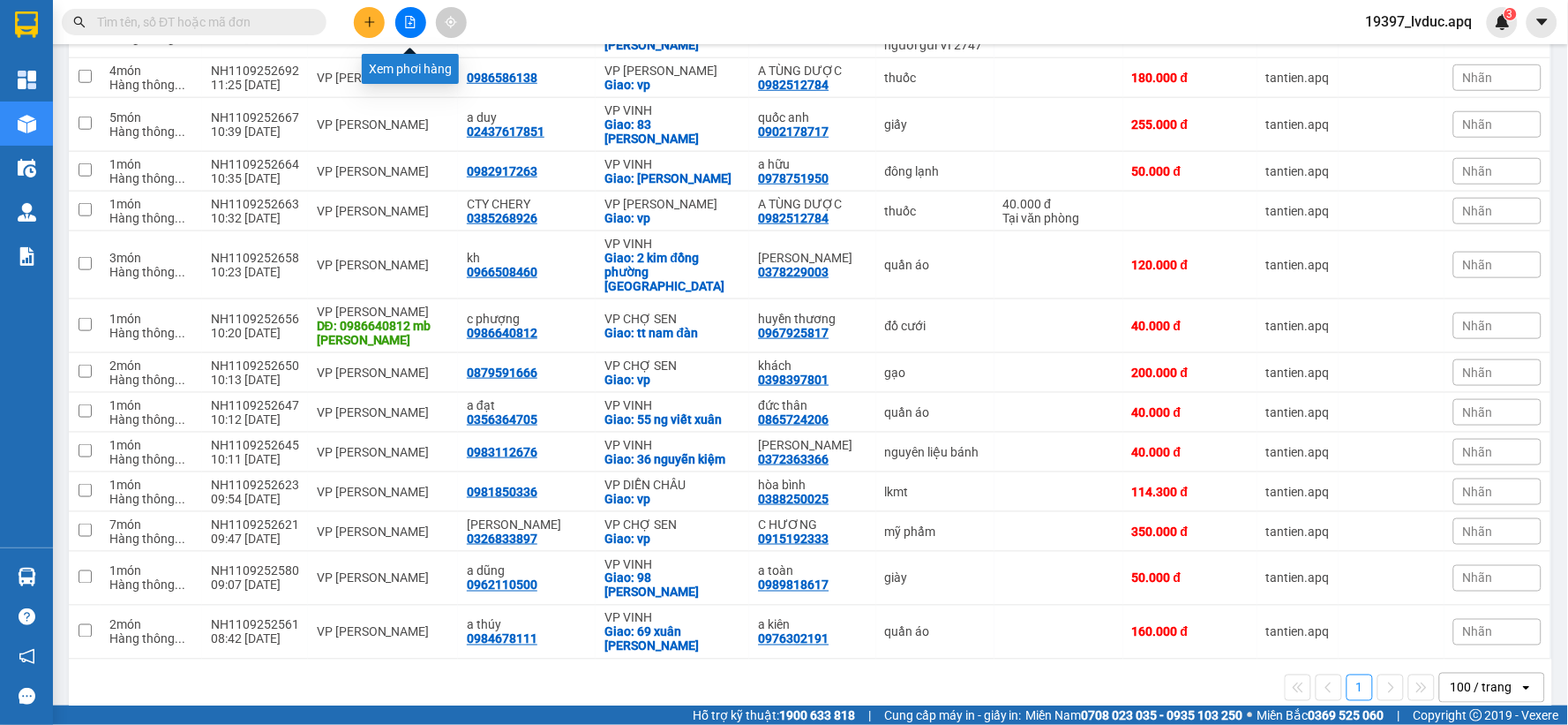
click at [411, 18] on icon "file-add" at bounding box center [409, 21] width 12 height 12
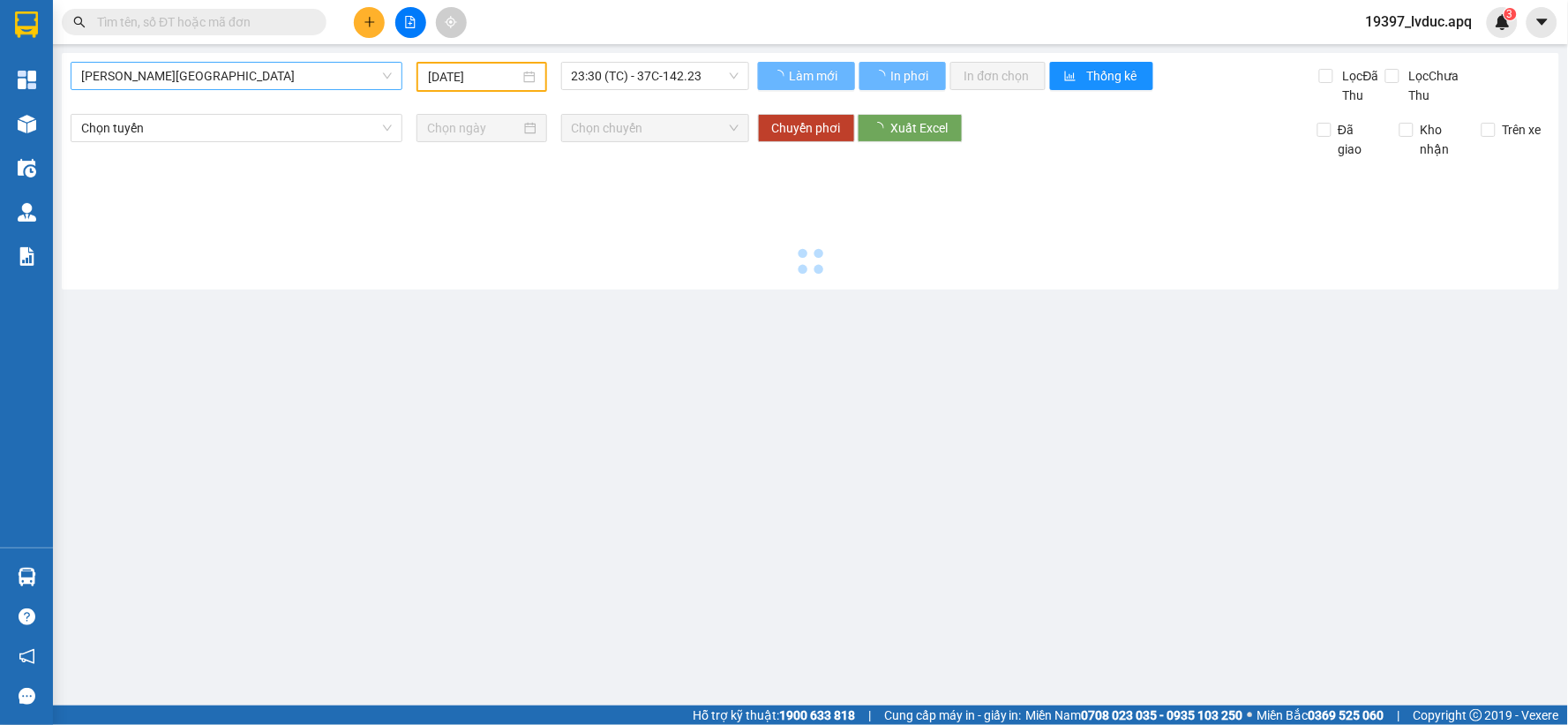
type input "[DATE]"
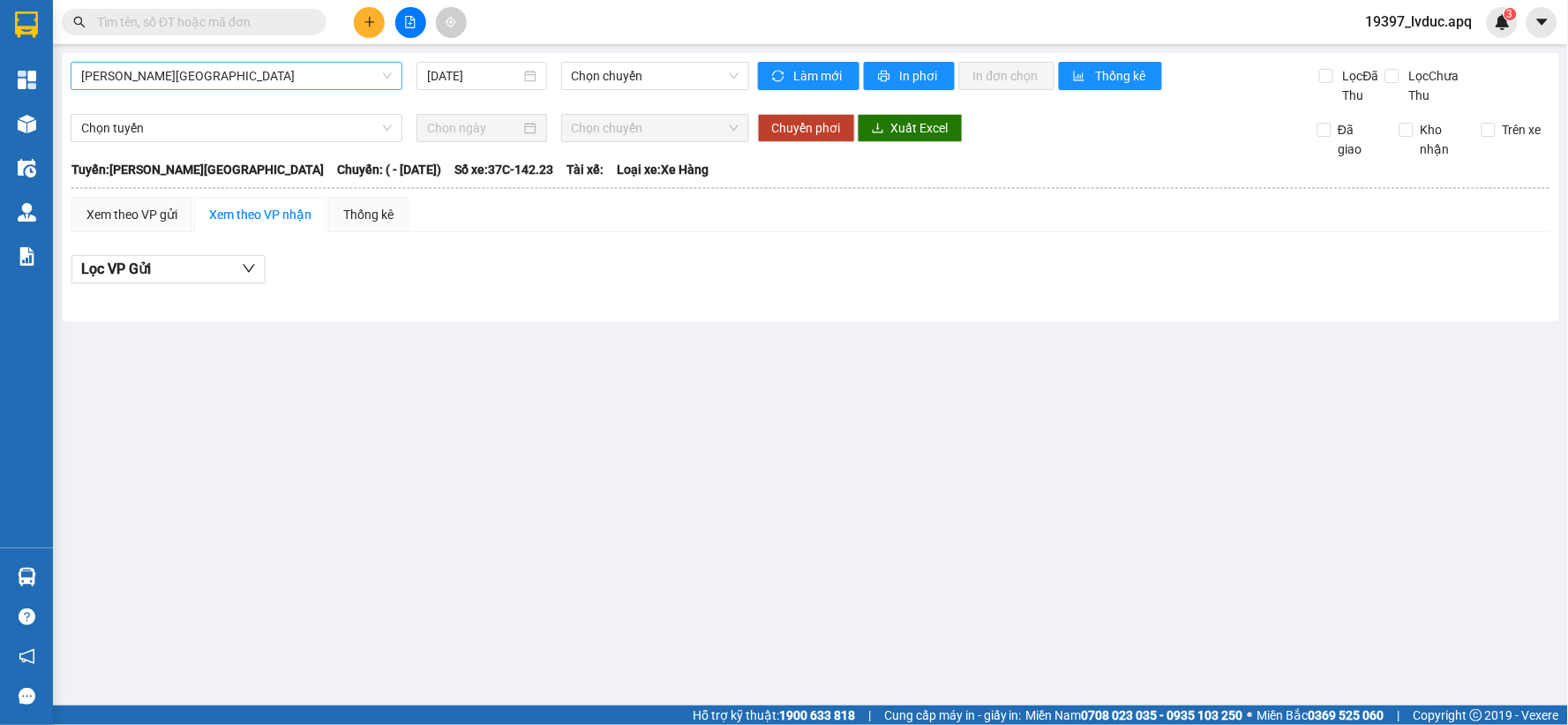
click at [336, 83] on span "[PERSON_NAME][GEOGRAPHIC_DATA]" at bounding box center [236, 76] width 311 height 27
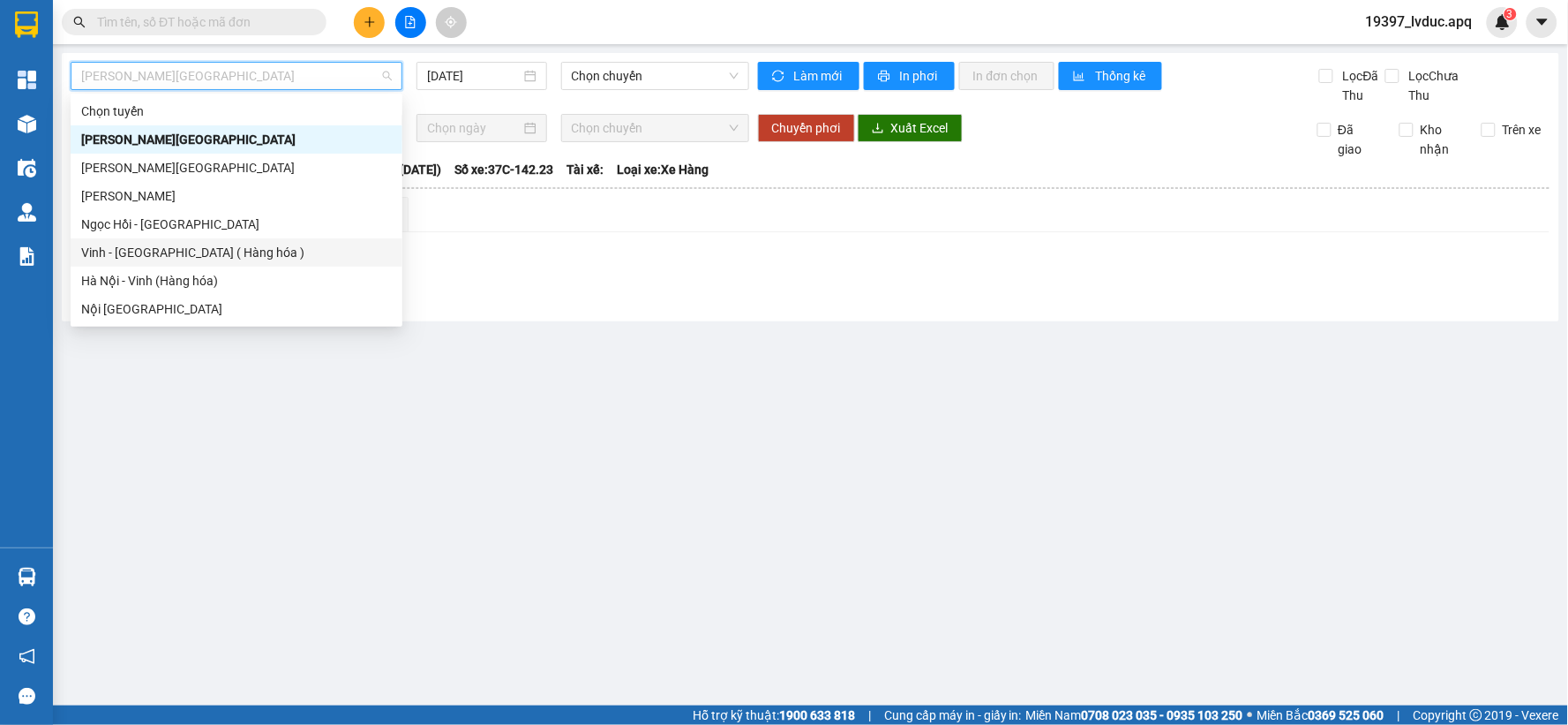
drag, startPoint x: 237, startPoint y: 283, endPoint x: 238, endPoint y: 259, distance: 24.0
click at [238, 259] on div "Chọn tuyến [GEOGRAPHIC_DATA] - [GEOGRAPHIC_DATA] [GEOGRAPHIC_DATA] - [GEOGRAPHI…" at bounding box center [236, 210] width 331 height 226
click at [239, 254] on div "Vinh - [GEOGRAPHIC_DATA] ( Hàng hóa )" at bounding box center [236, 252] width 311 height 19
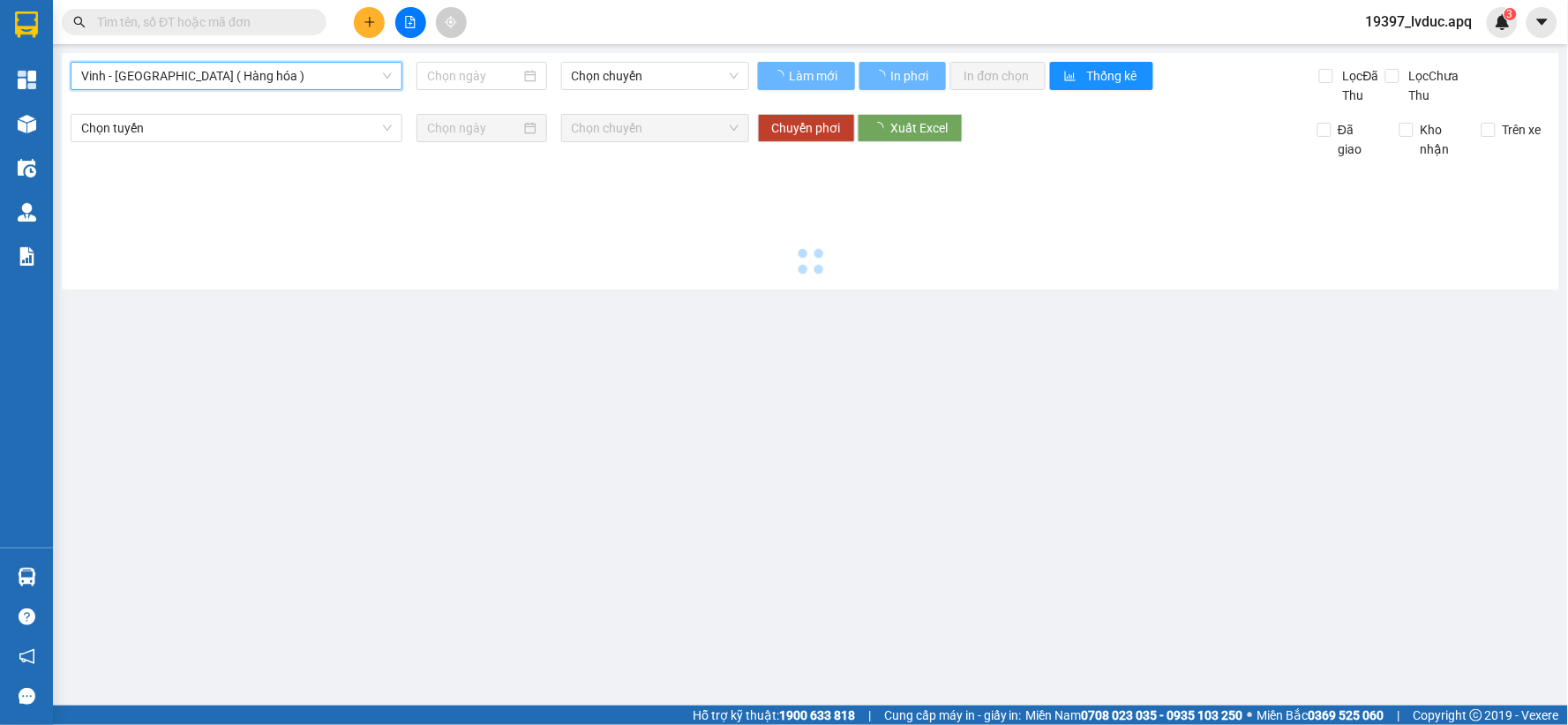
type input "[DATE]"
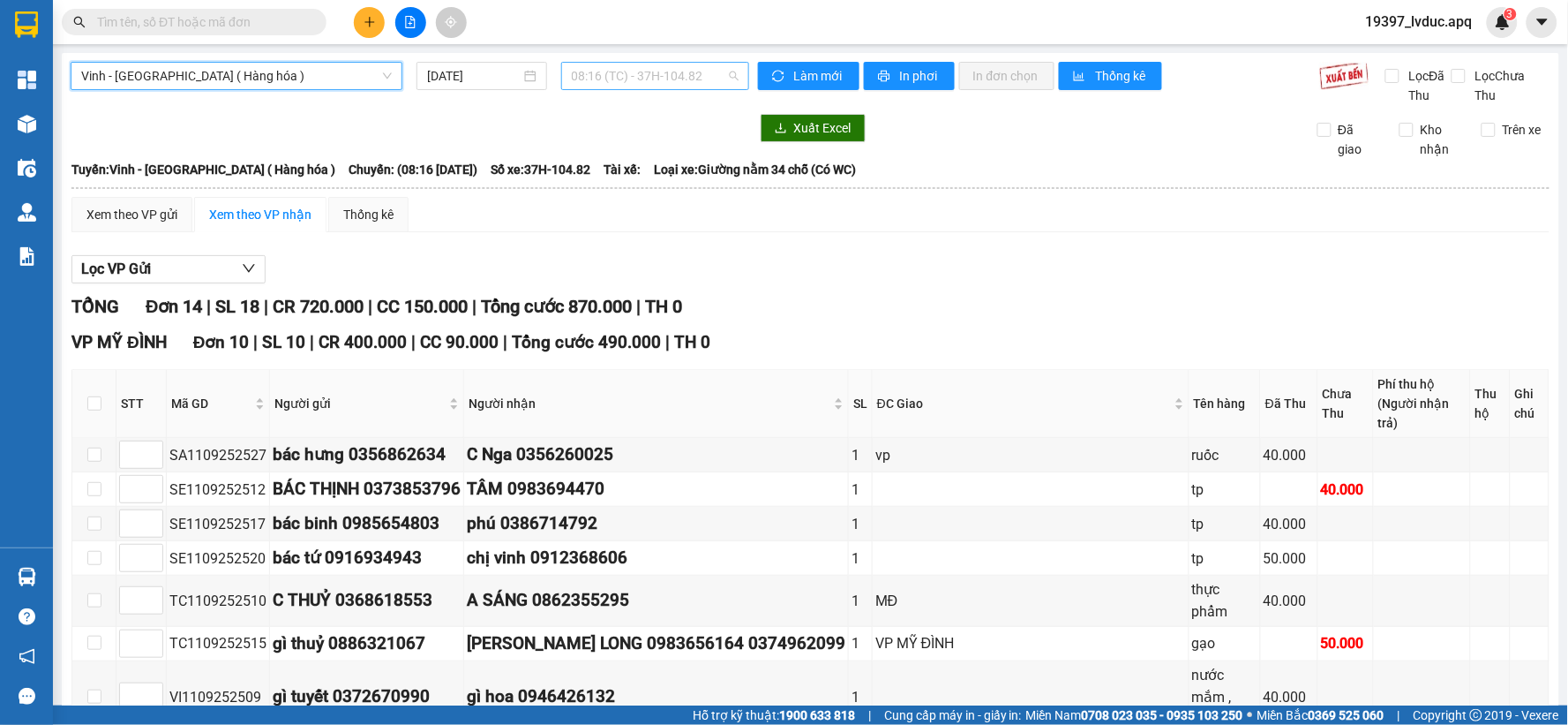
click at [655, 73] on span "08:16 (TC) - 37H-104.82" at bounding box center [655, 76] width 167 height 27
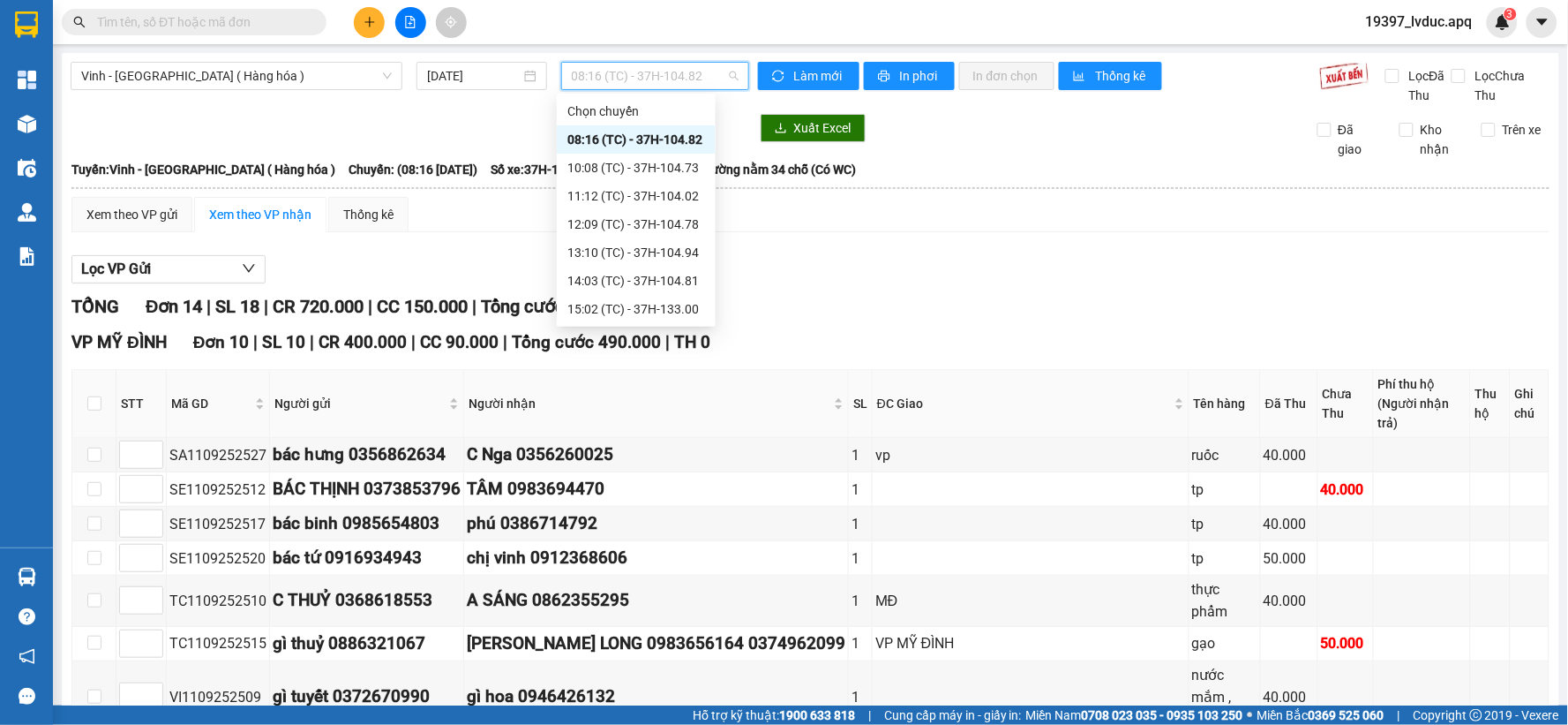
click at [666, 139] on div "08:16 (TC) - 37H-104.82" at bounding box center [636, 139] width 137 height 19
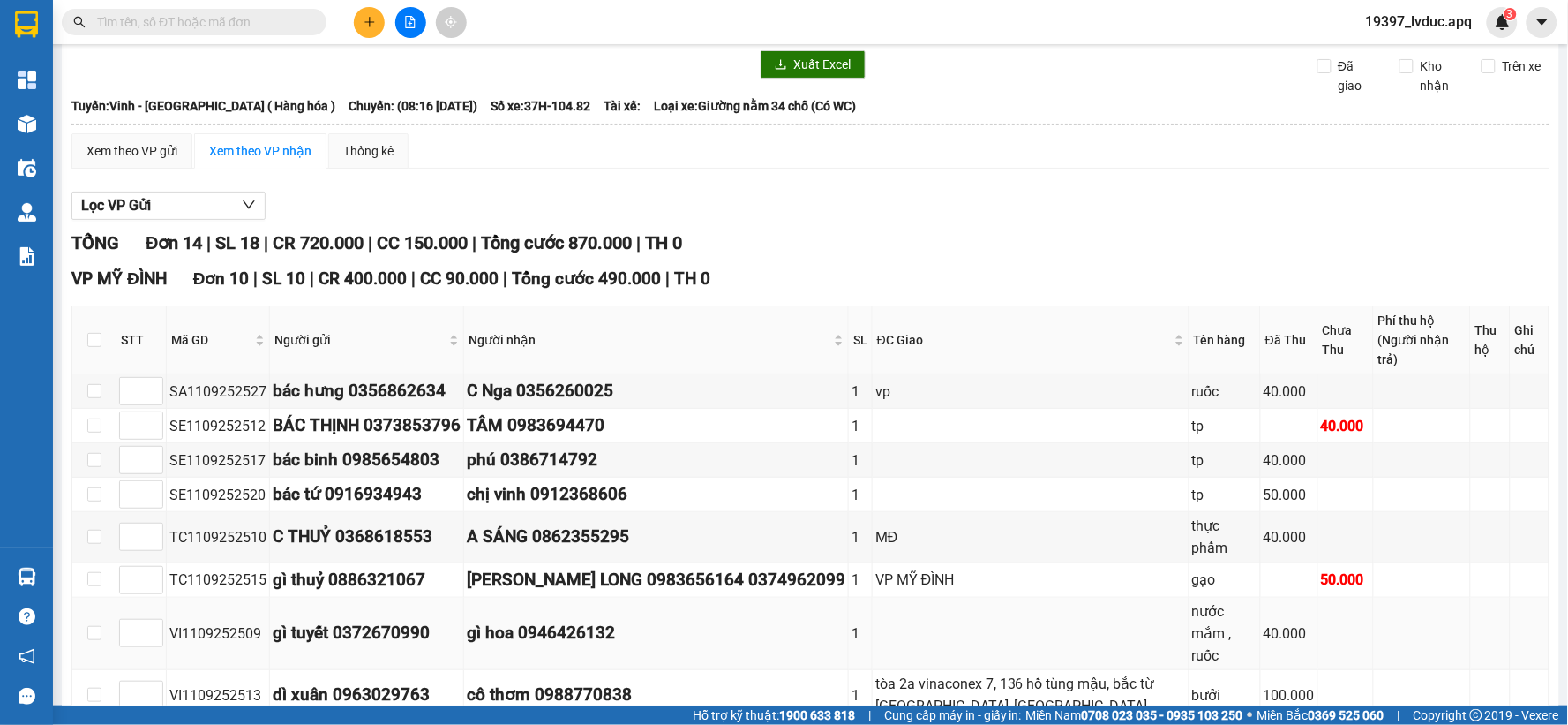
scroll to position [456, 0]
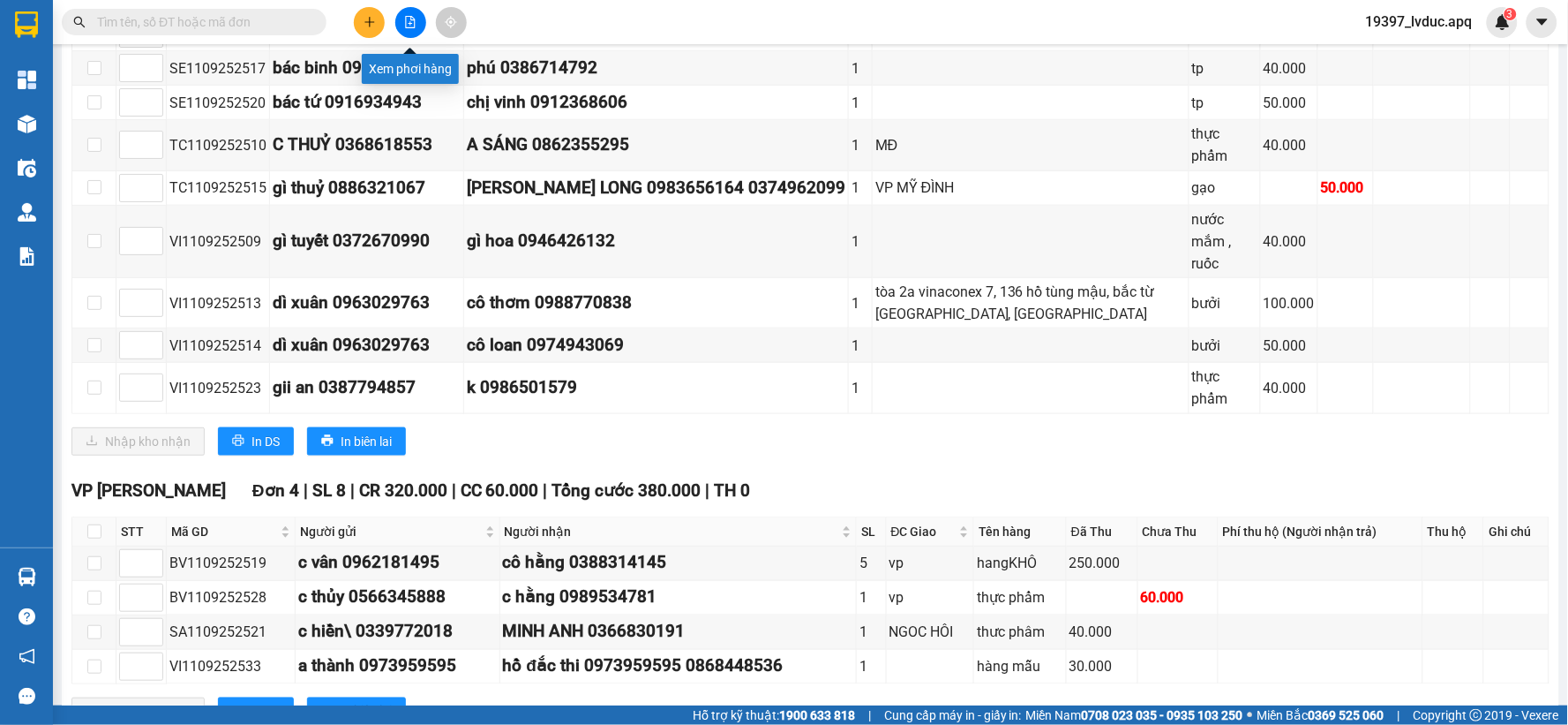
click at [405, 19] on icon "file-add" at bounding box center [410, 21] width 9 height 12
click at [124, 23] on input "text" at bounding box center [201, 21] width 208 height 19
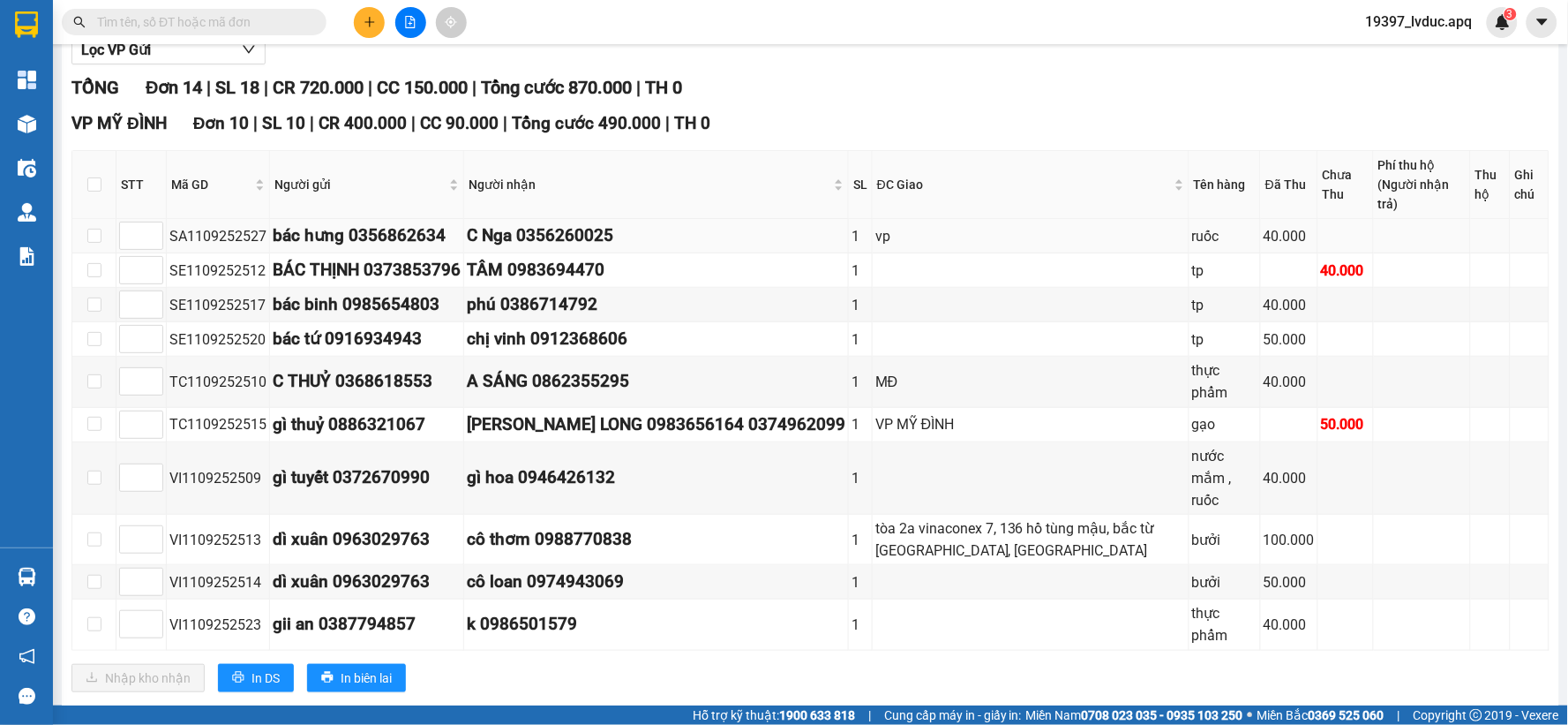
scroll to position [63, 0]
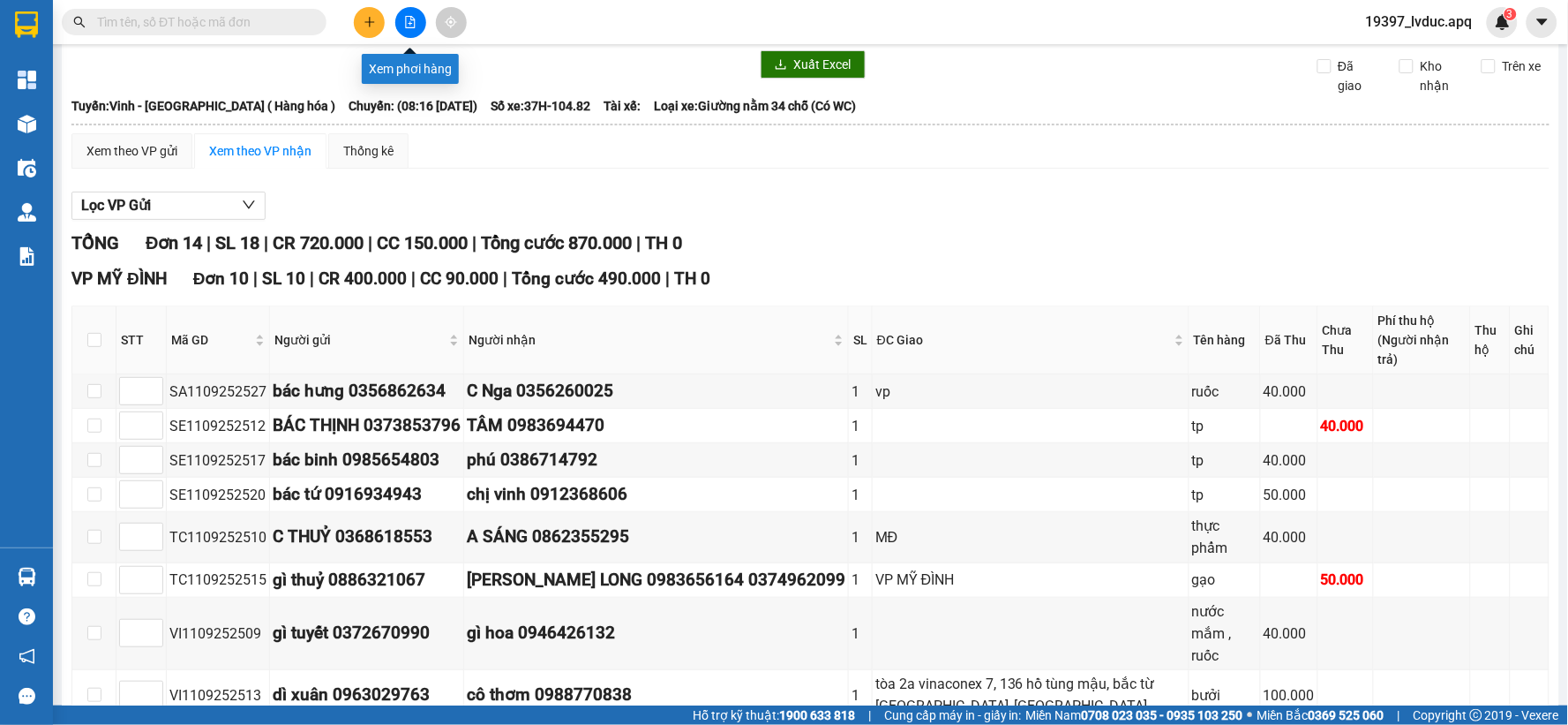
click at [417, 12] on button at bounding box center [410, 22] width 31 height 31
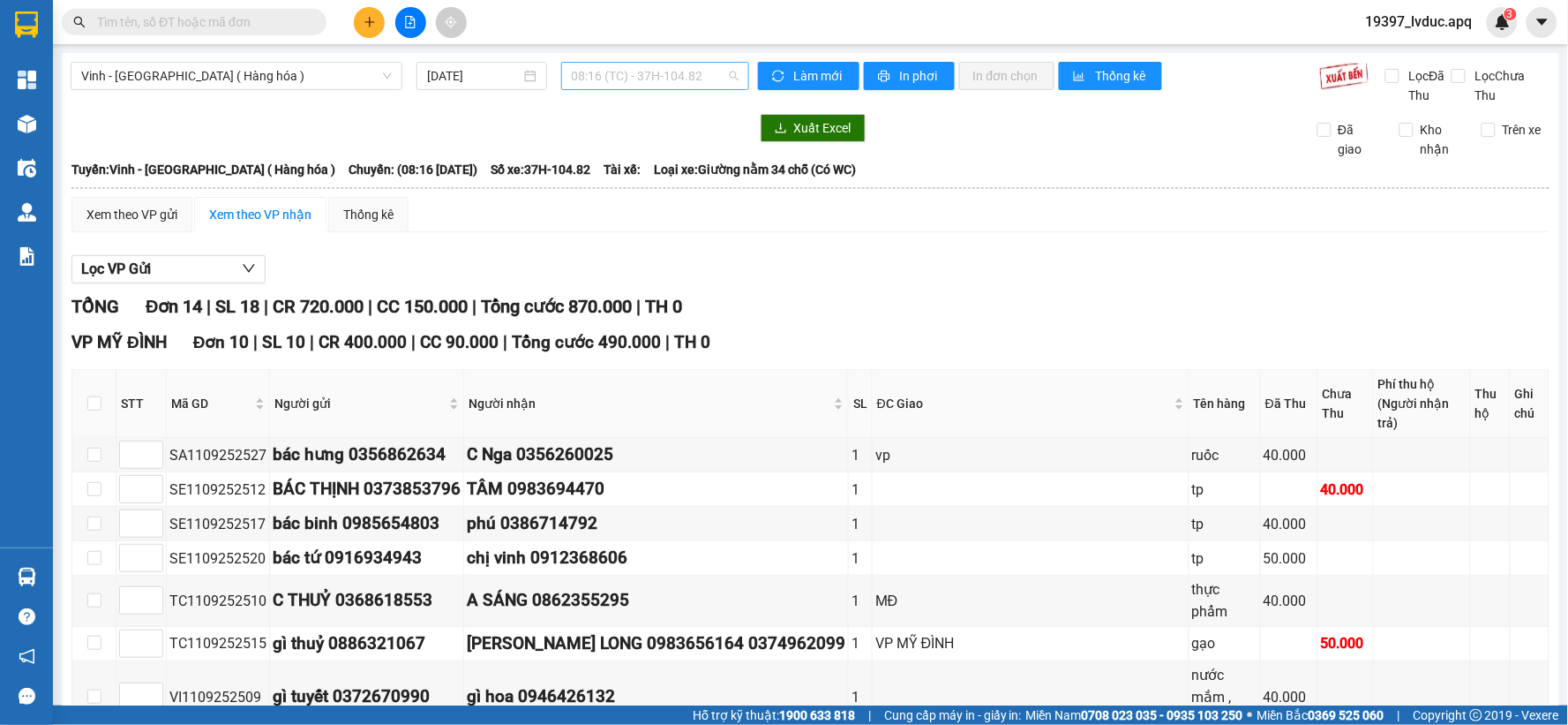
click at [605, 75] on span "08:16 (TC) - 37H-104.82" at bounding box center [655, 76] width 167 height 27
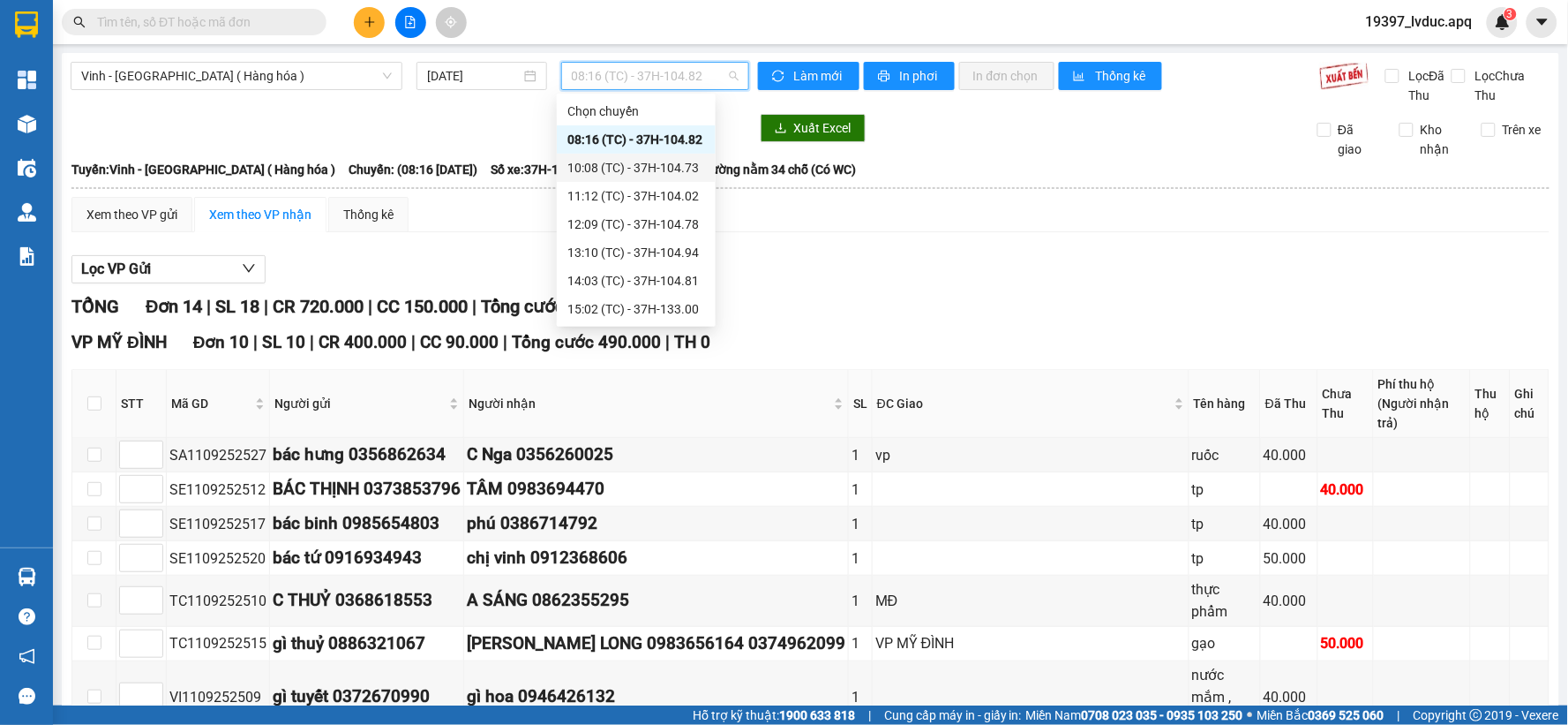
click at [609, 164] on div "10:08 (TC) - 37H-104.73" at bounding box center [636, 167] width 137 height 19
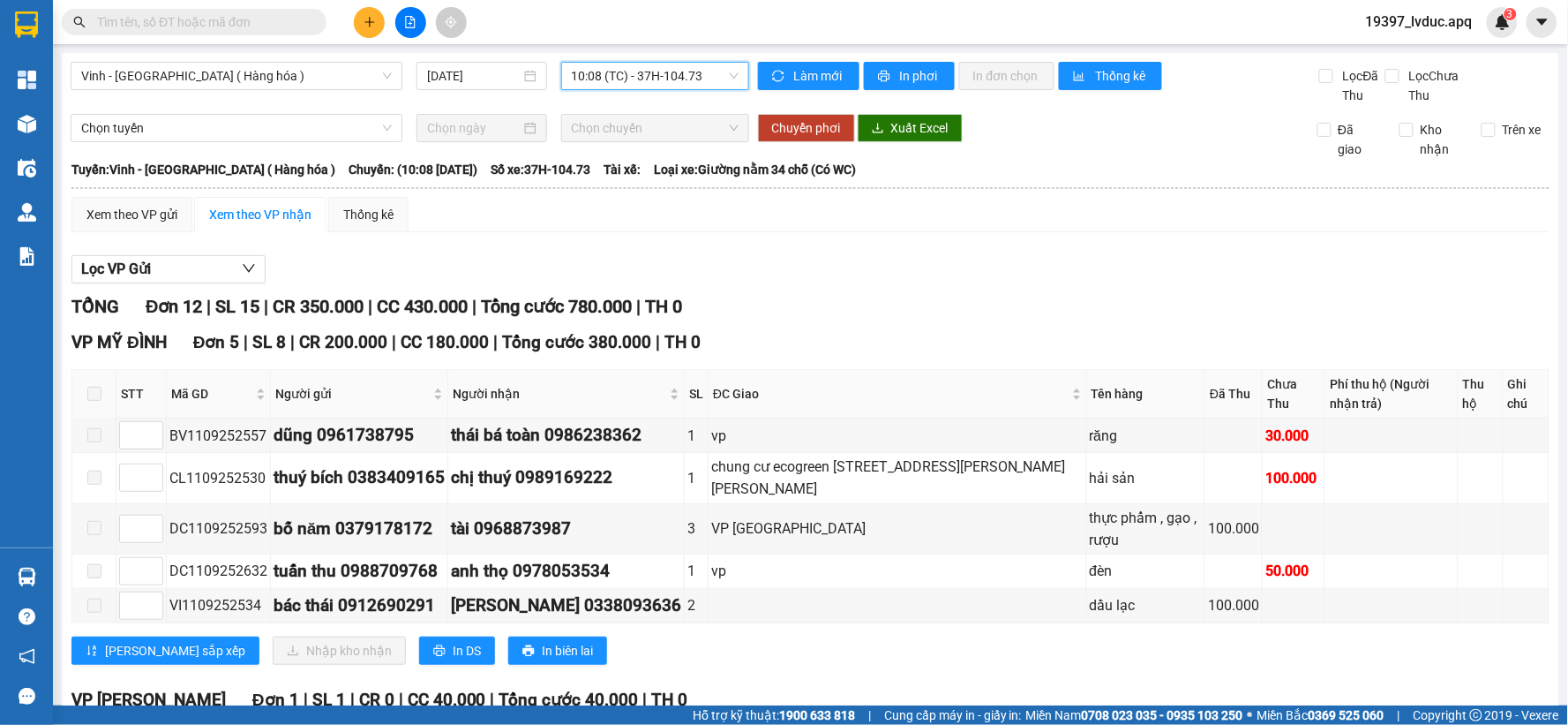
click at [577, 73] on span "10:08 (TC) - 37H-104.73" at bounding box center [655, 76] width 167 height 27
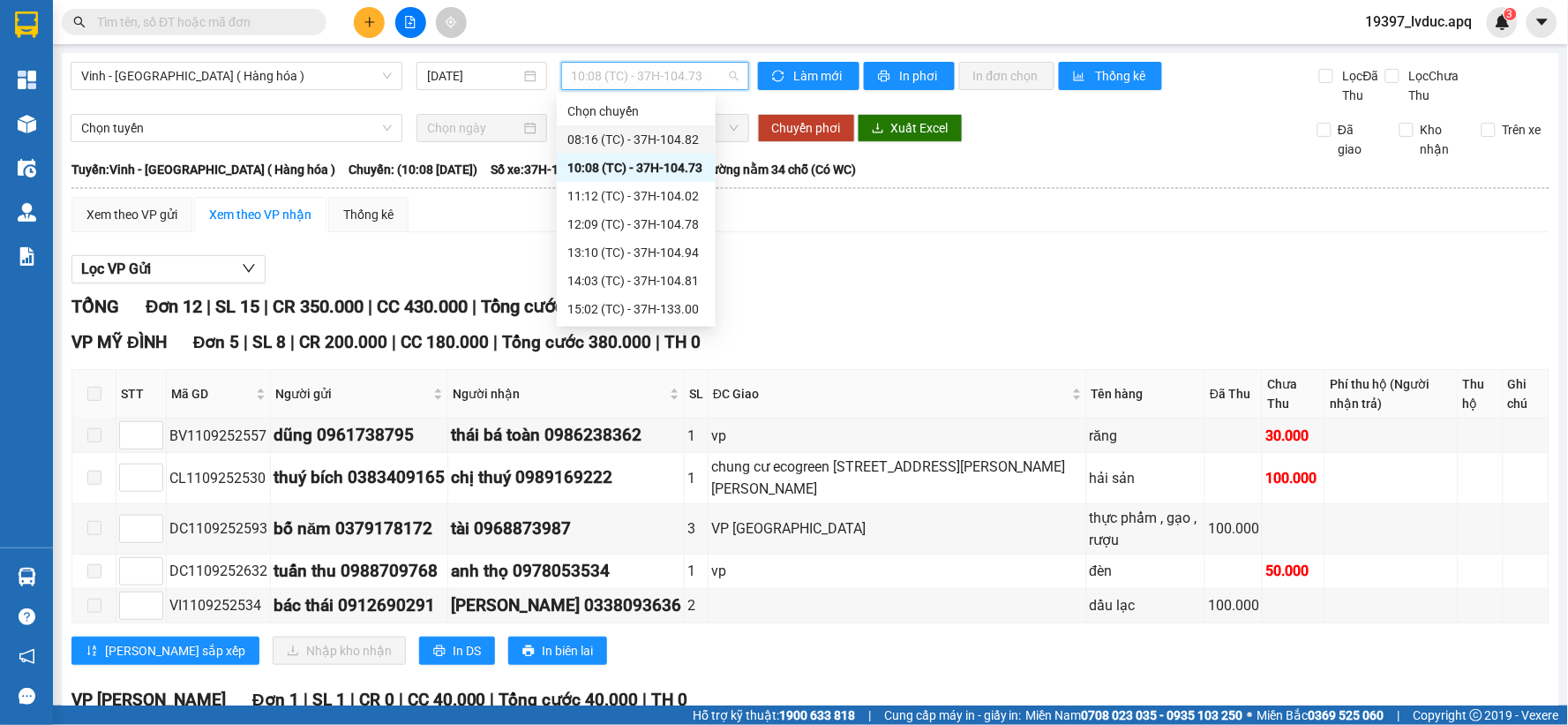
click at [581, 142] on div "08:16 (TC) - 37H-104.82" at bounding box center [636, 139] width 137 height 19
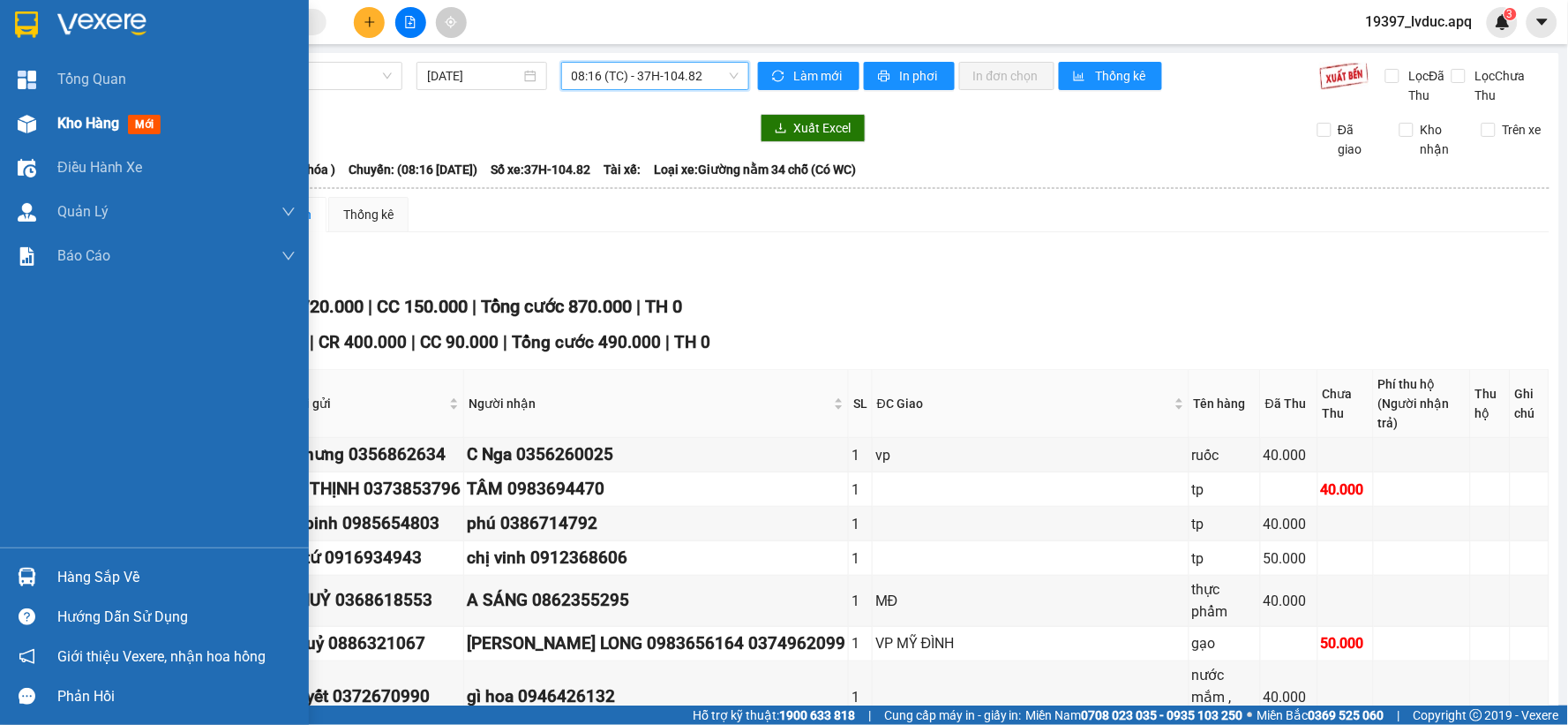
click at [28, 122] on img at bounding box center [27, 124] width 19 height 19
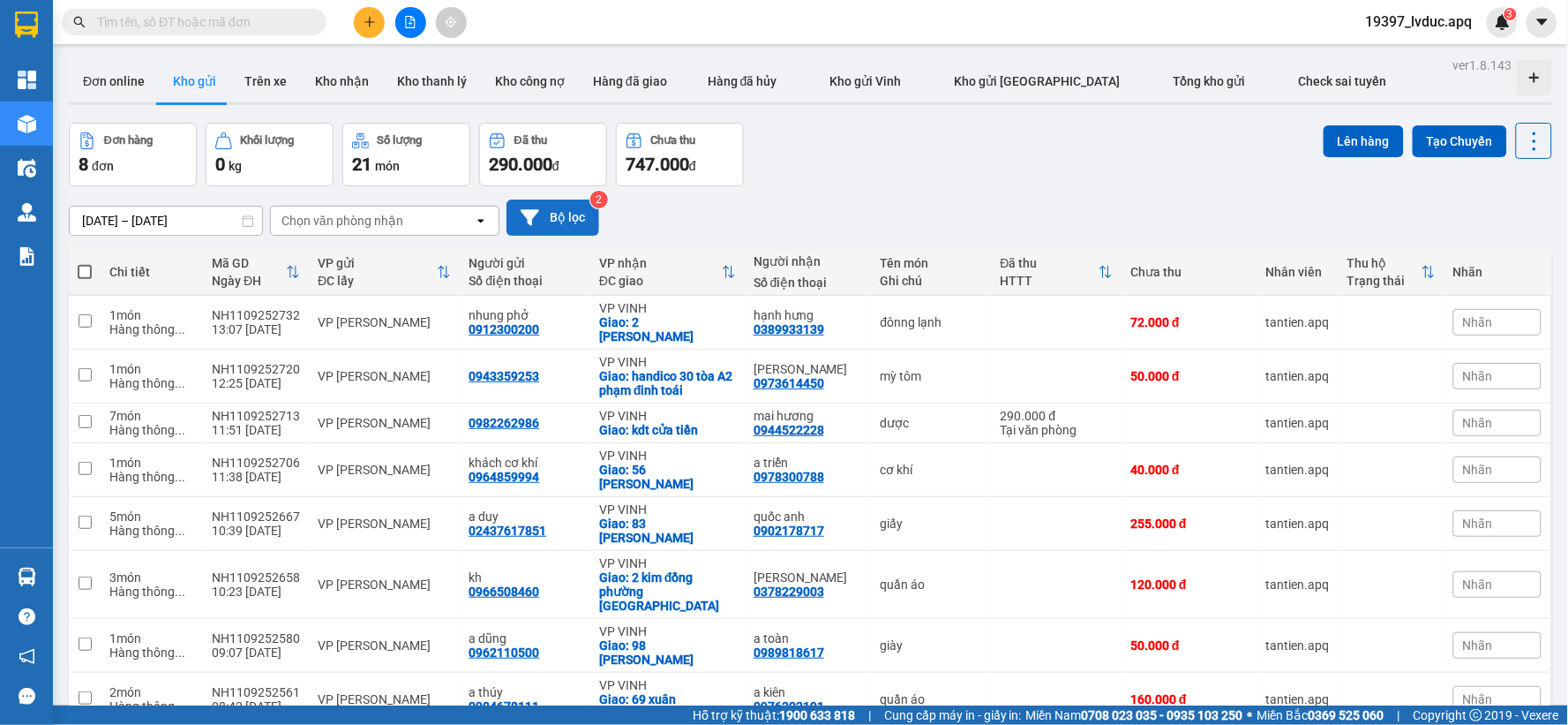
click at [565, 218] on button "Bộ lọc" at bounding box center [553, 217] width 93 height 36
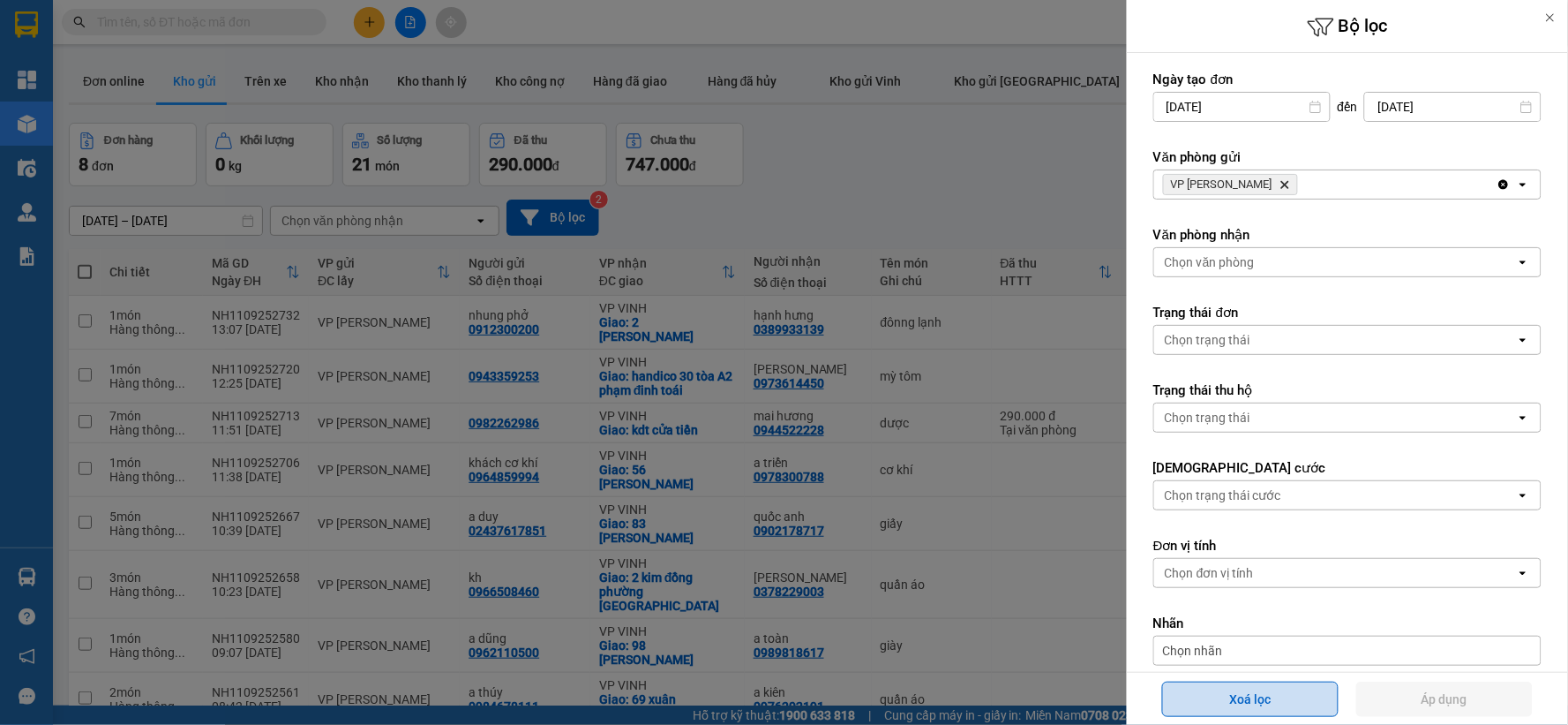
click at [1253, 702] on button "Xoá lọc" at bounding box center [1250, 699] width 176 height 35
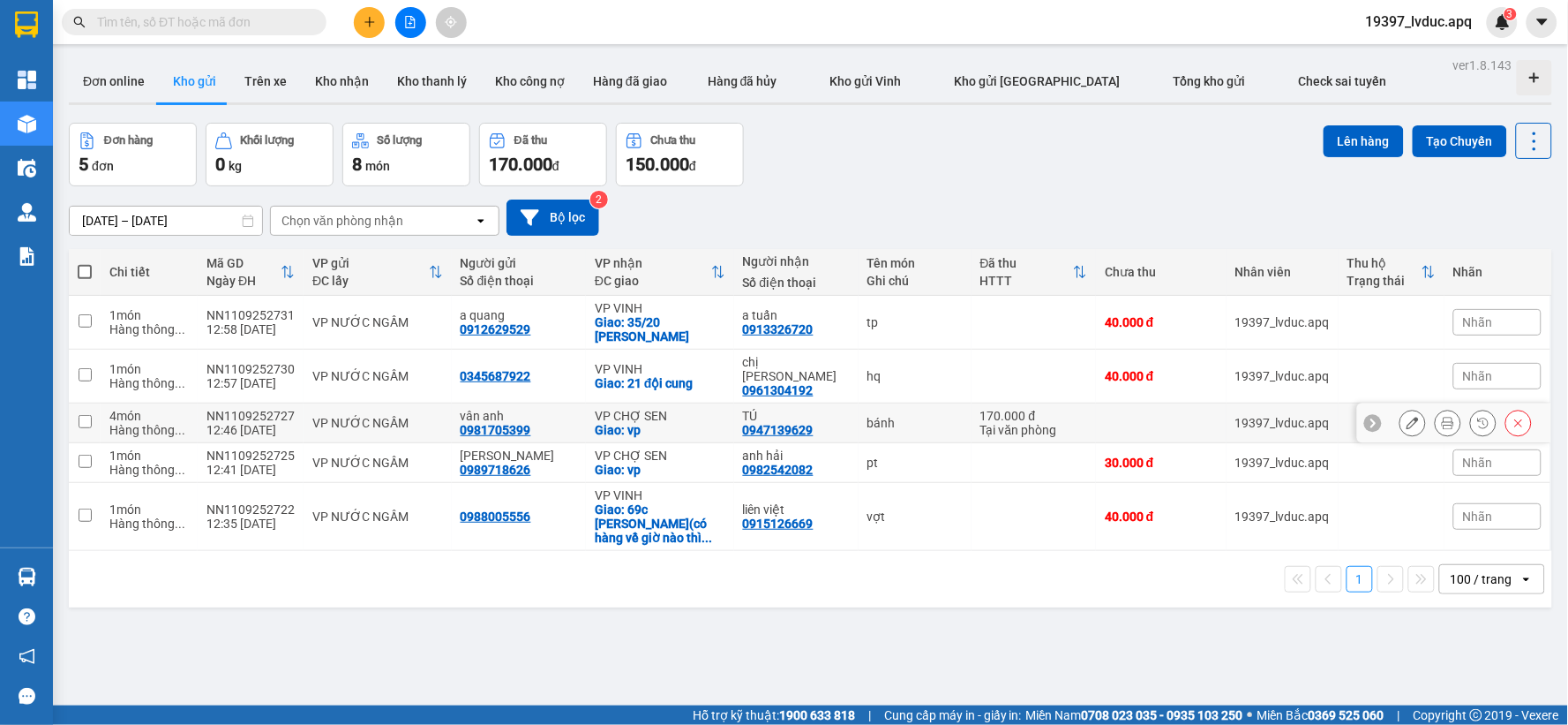
click at [658, 422] on div "Giao: vp" at bounding box center [660, 429] width 131 height 14
checkbox input "true"
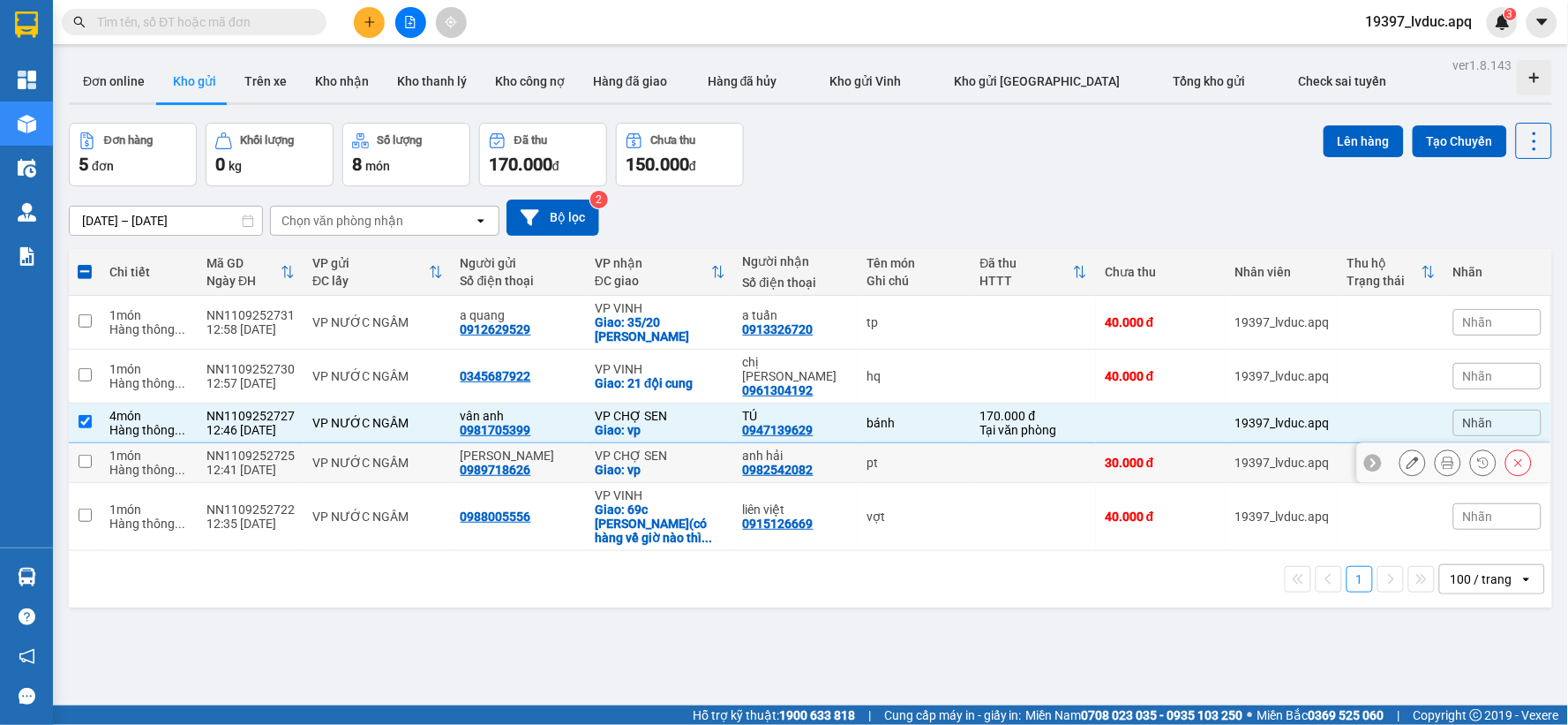
click at [677, 448] on div "VP CHỢ SEN" at bounding box center [660, 455] width 131 height 14
checkbox input "true"
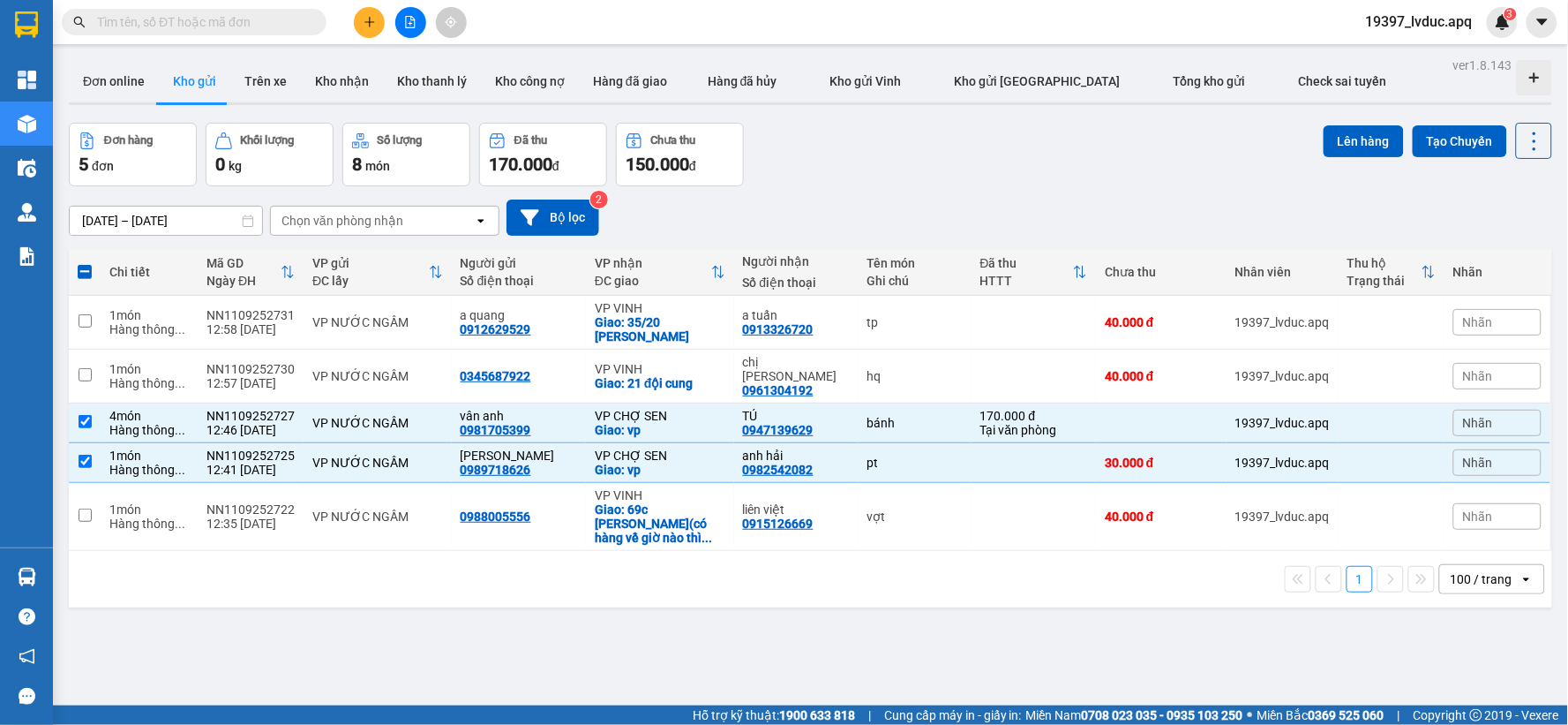
click at [1359, 123] on div "Lên hàng Tạo Chuyến" at bounding box center [1437, 140] width 228 height 36
click at [1355, 129] on button "Lên hàng" at bounding box center [1363, 141] width 81 height 32
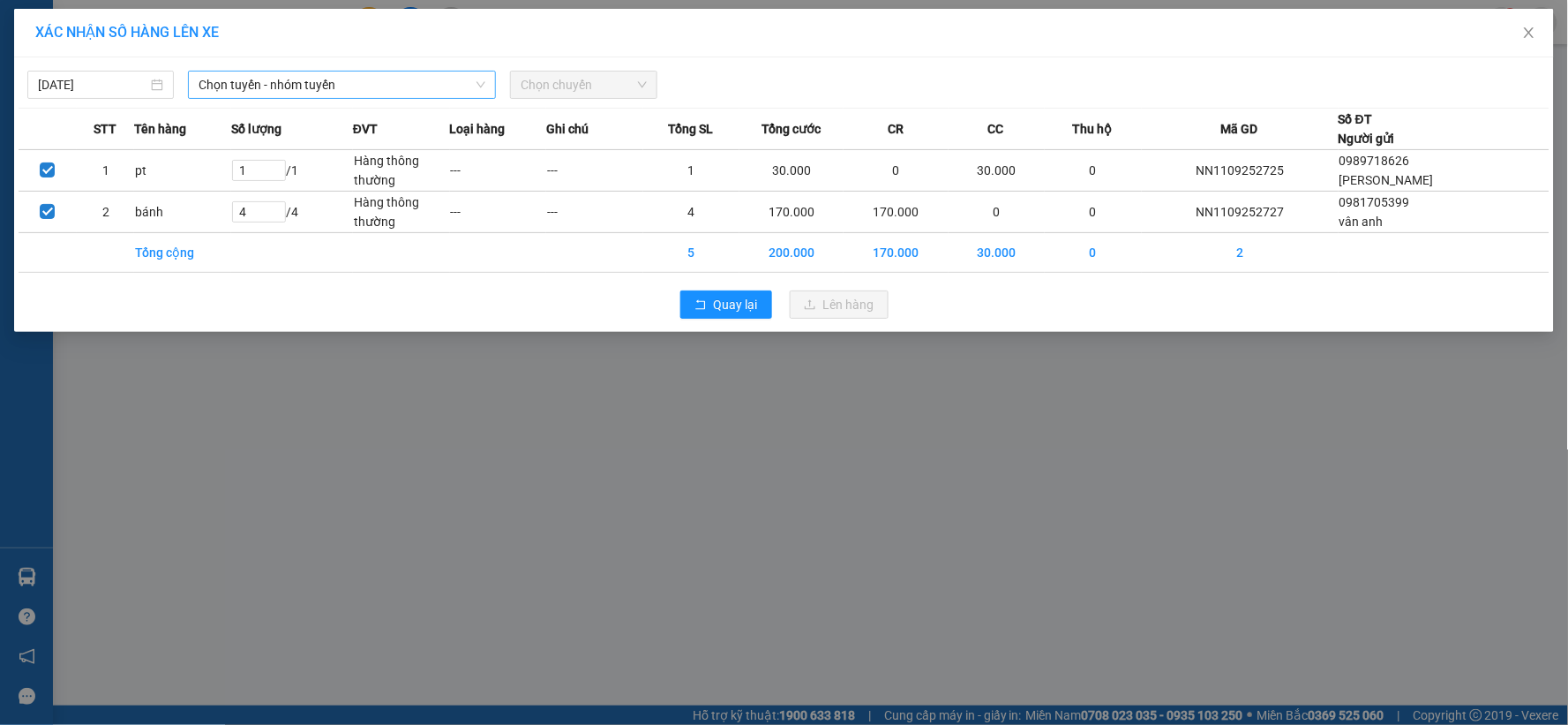
click at [417, 93] on span "Chọn tuyến - nhóm tuyến" at bounding box center [341, 84] width 287 height 27
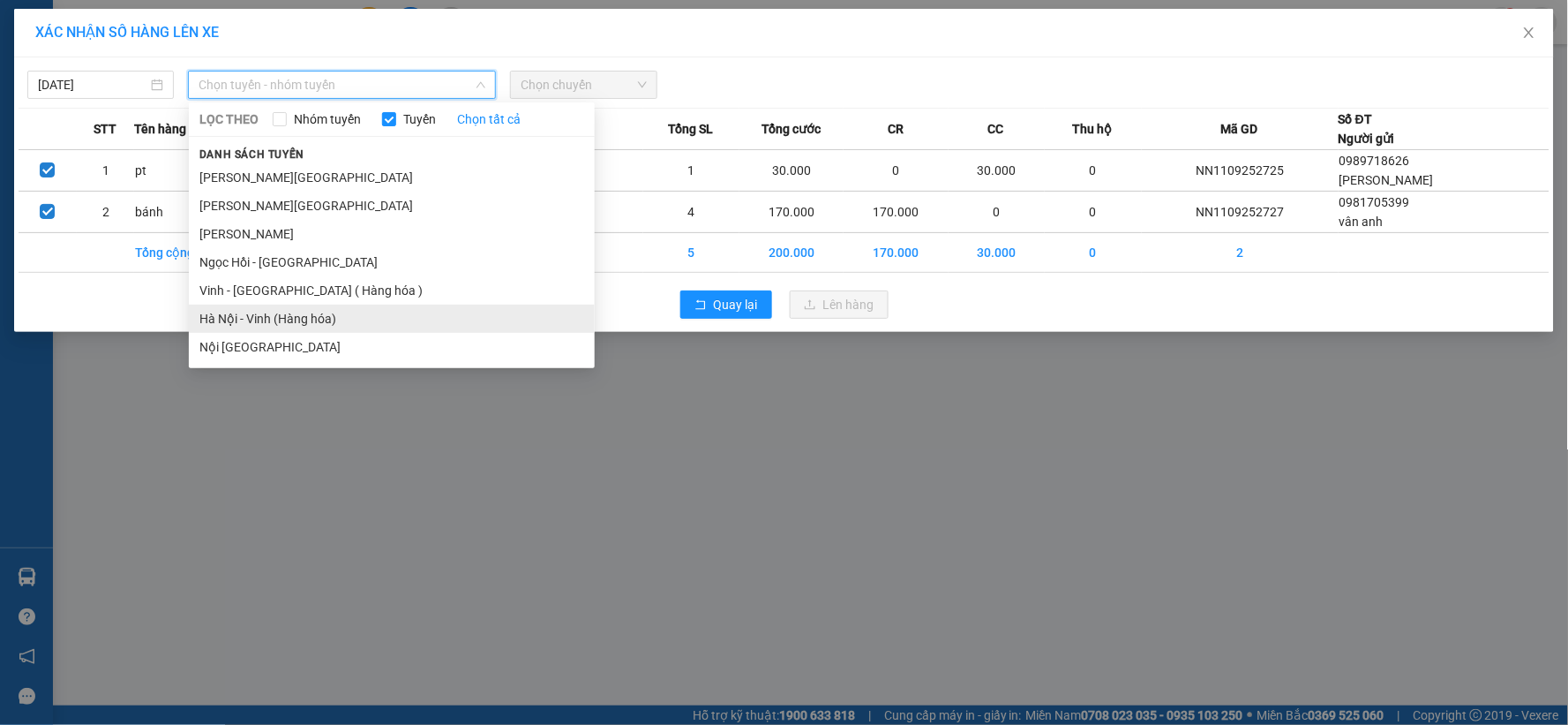
click at [333, 317] on li "Hà Nội - Vinh (Hàng hóa)" at bounding box center [391, 318] width 405 height 28
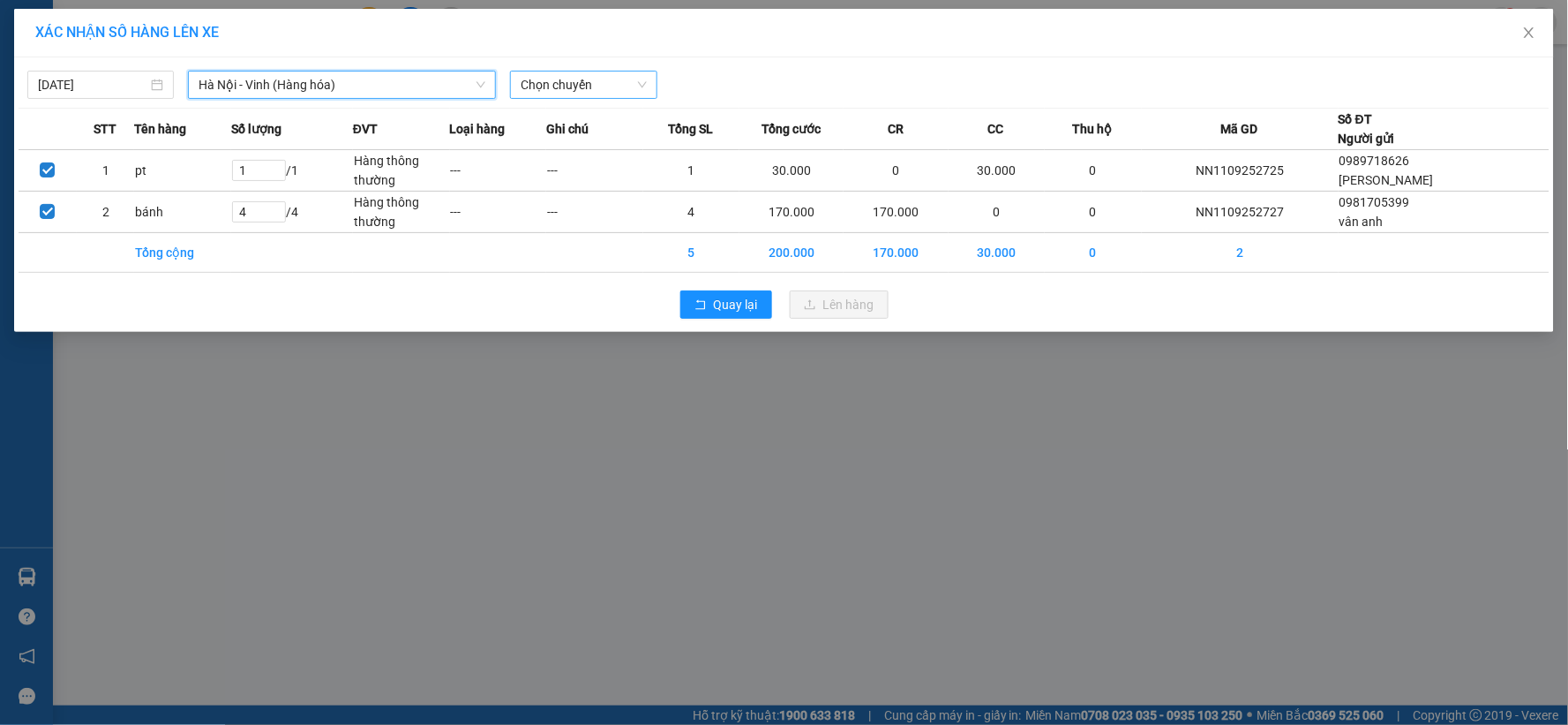
click at [630, 91] on span "Chọn chuyến" at bounding box center [583, 84] width 125 height 27
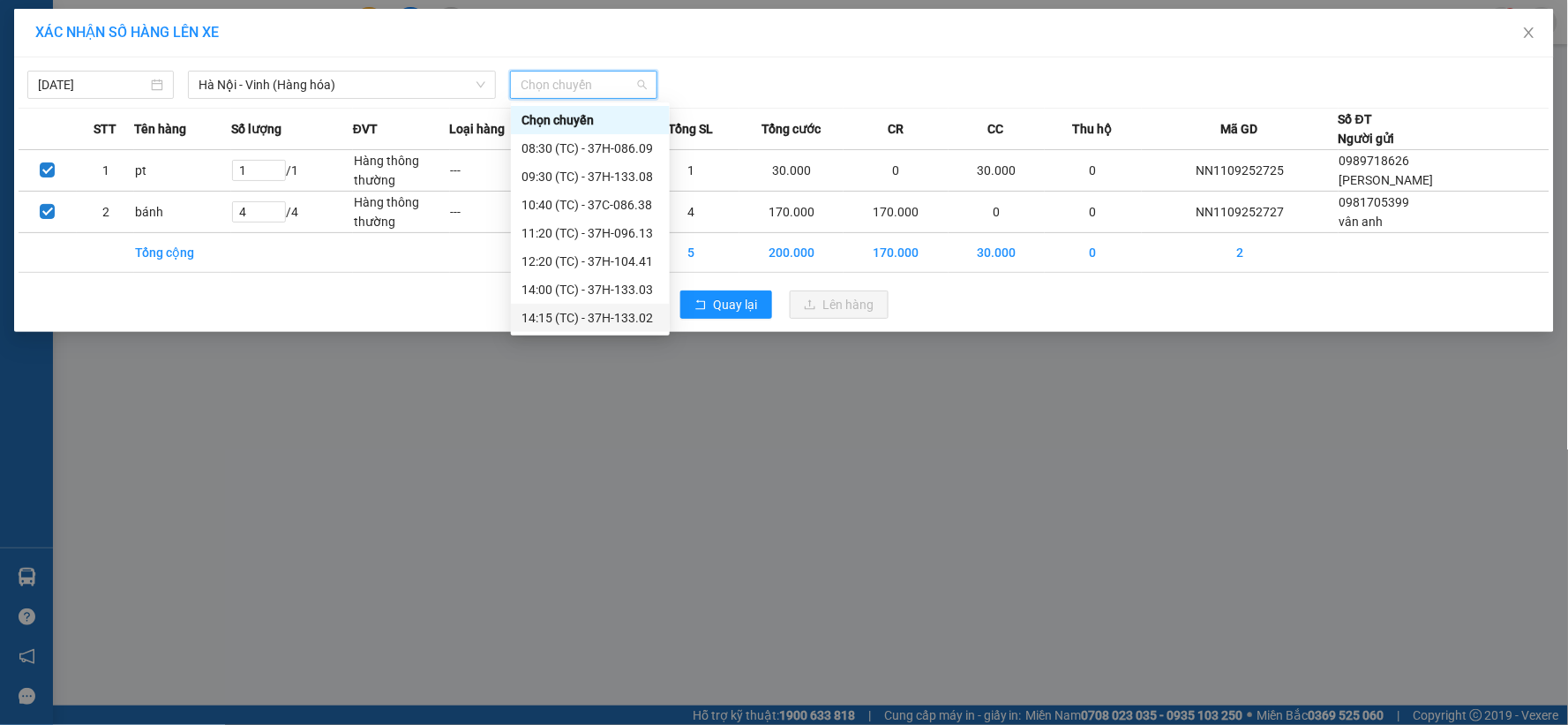
click at [618, 320] on div "14:15 (TC) - 37H-133.02" at bounding box center [590, 317] width 137 height 19
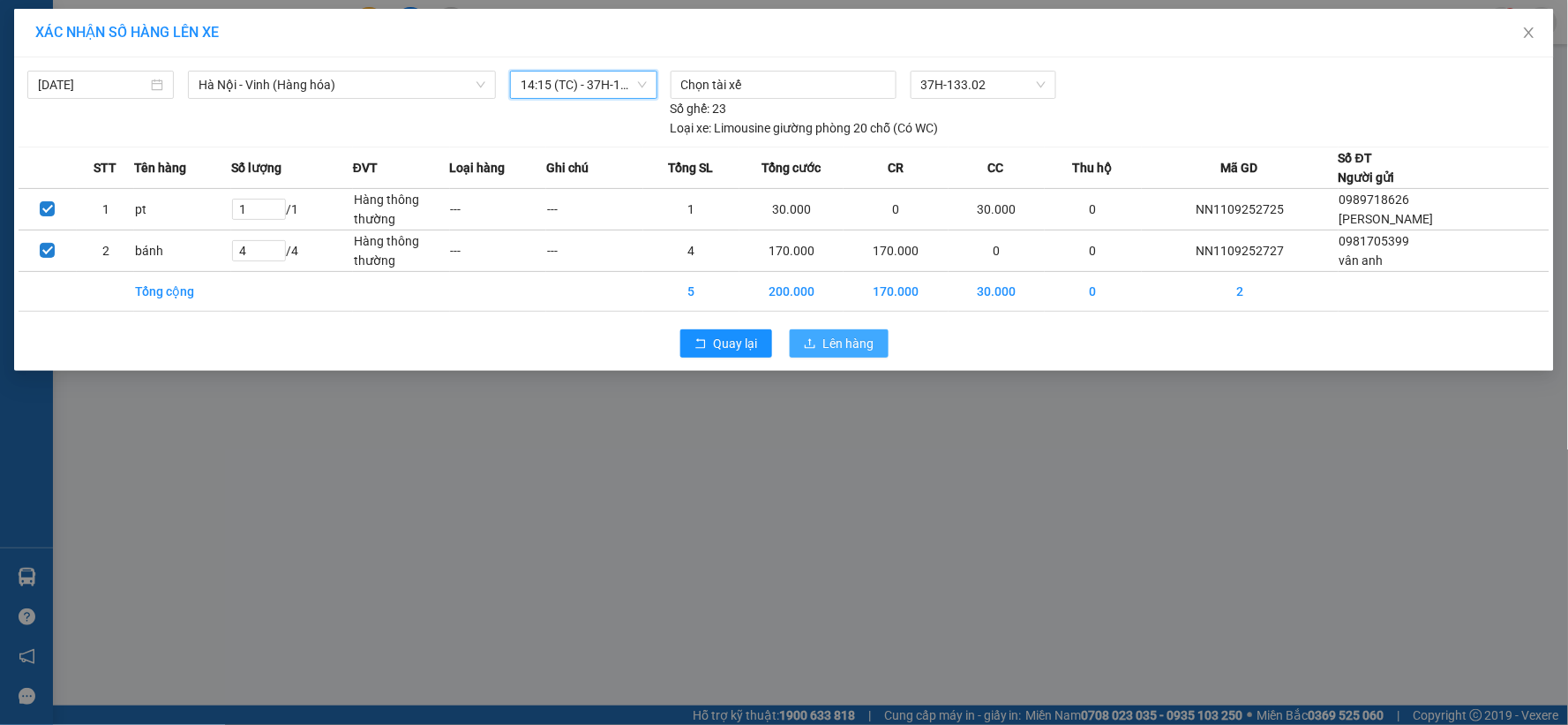
click at [818, 340] on button "Lên hàng" at bounding box center [839, 343] width 98 height 28
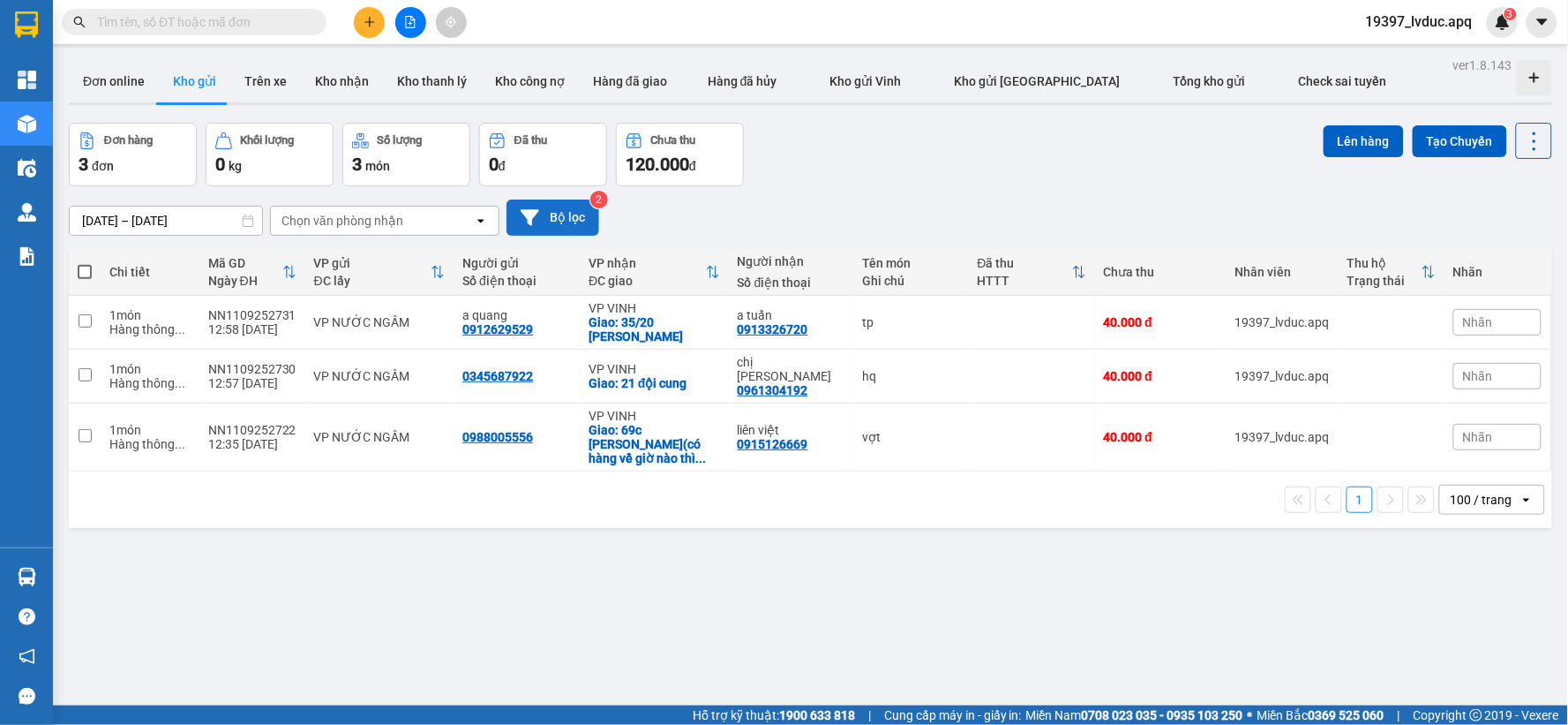
click at [583, 226] on button "Bộ lọc" at bounding box center [553, 217] width 93 height 36
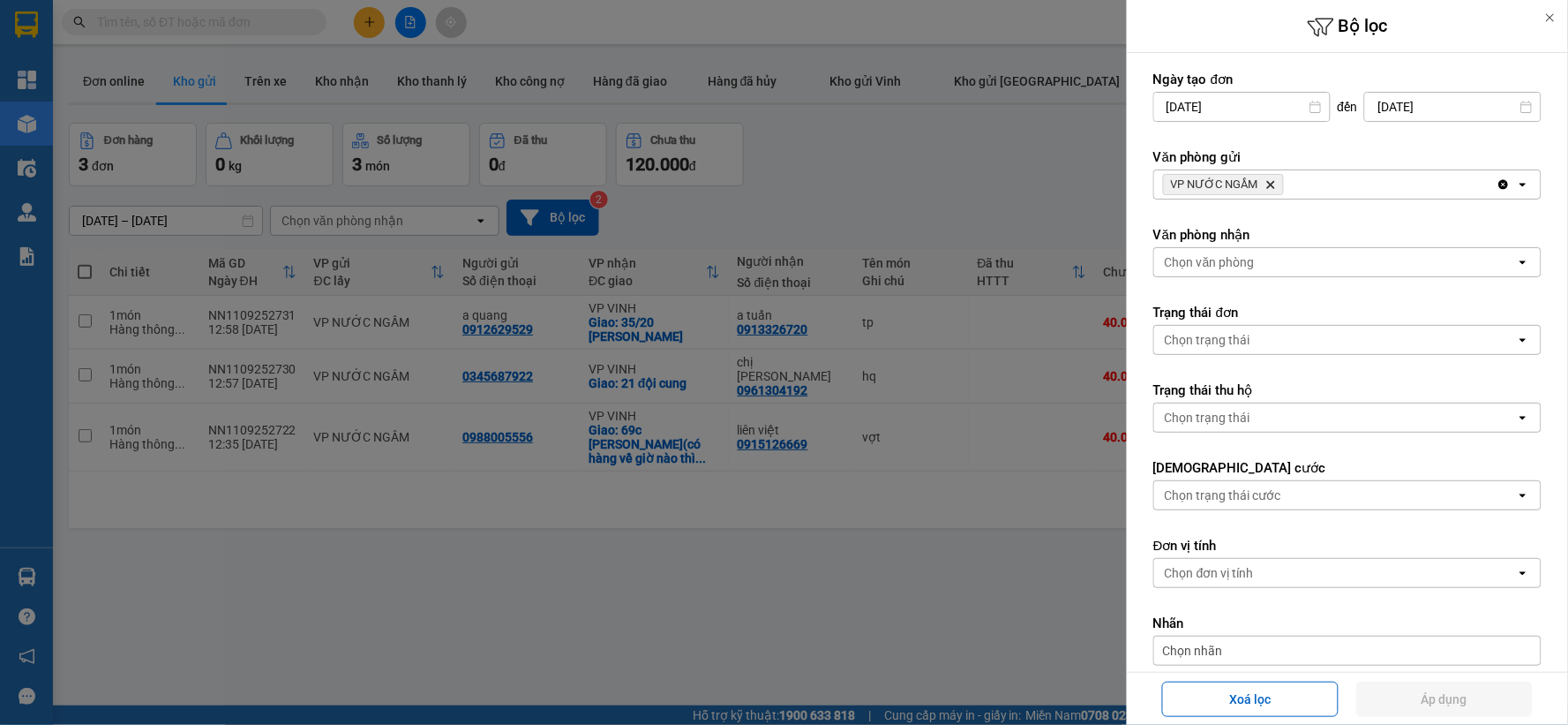
click at [1363, 189] on div "VP NƯỚC NGẦM Delete" at bounding box center [1325, 184] width 342 height 28
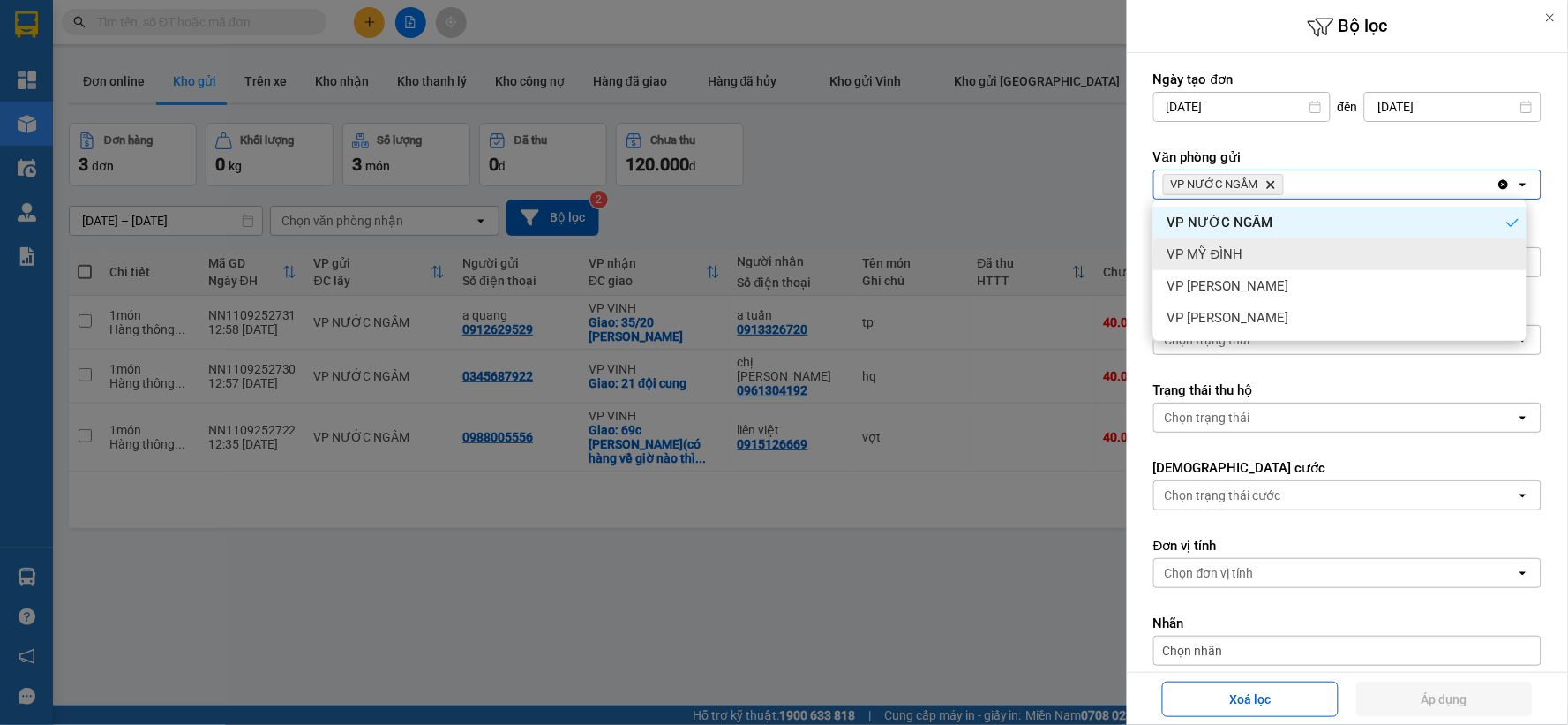
click at [1277, 262] on div "VP MỸ ĐÌNH" at bounding box center [1340, 254] width 373 height 32
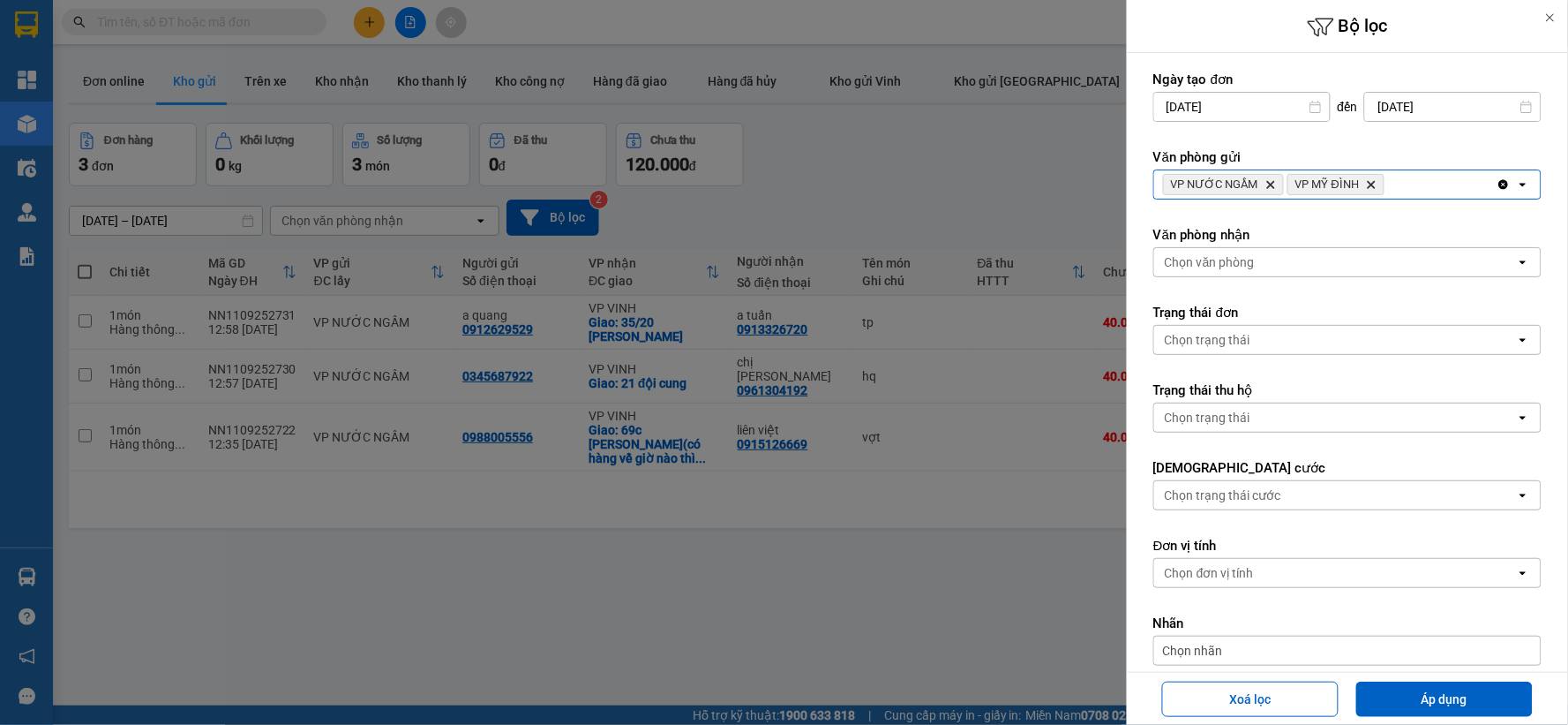
click at [1419, 186] on div "VP NƯỚC NGẦM Delete VP MỸ ĐÌNH Delete" at bounding box center [1325, 184] width 342 height 28
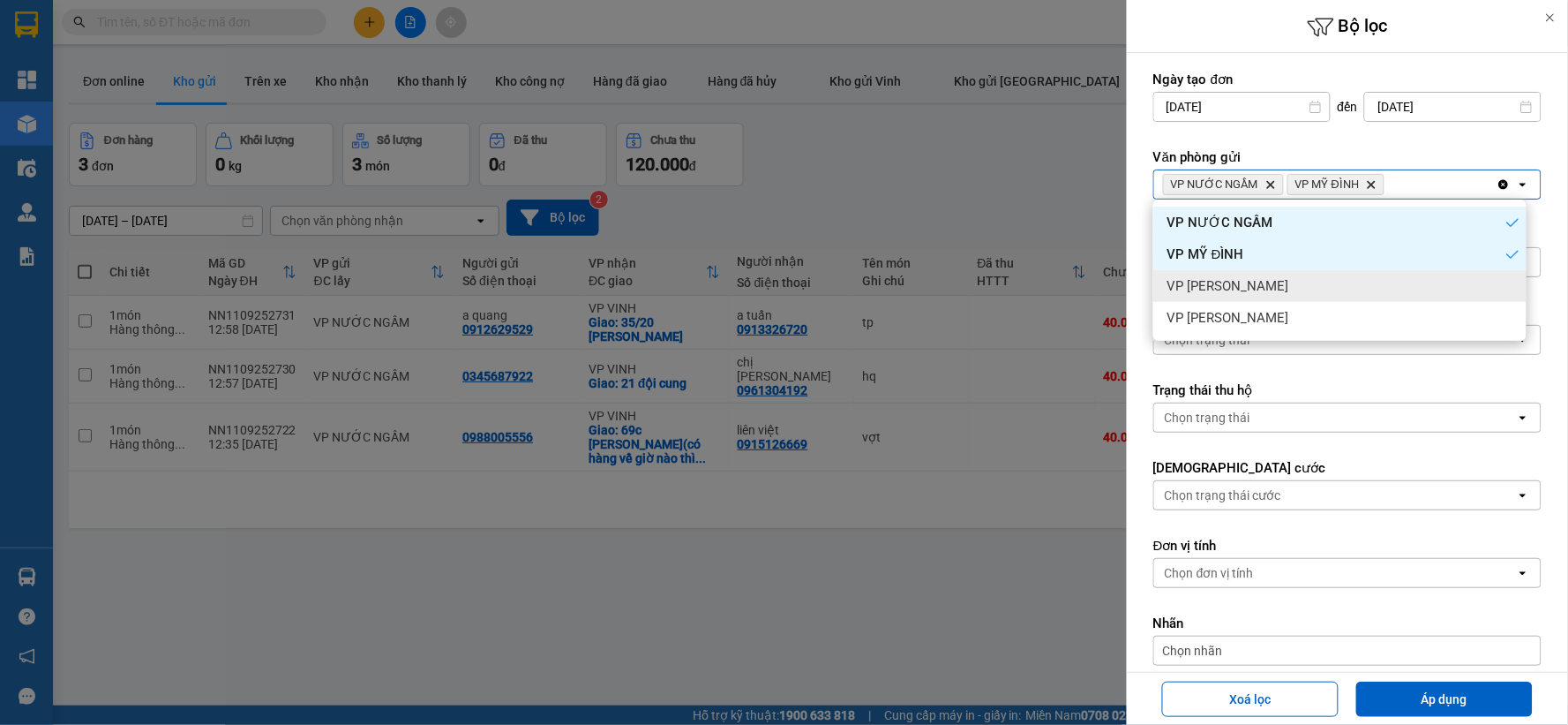
click at [1268, 293] on div "VP [PERSON_NAME]" at bounding box center [1340, 286] width 373 height 32
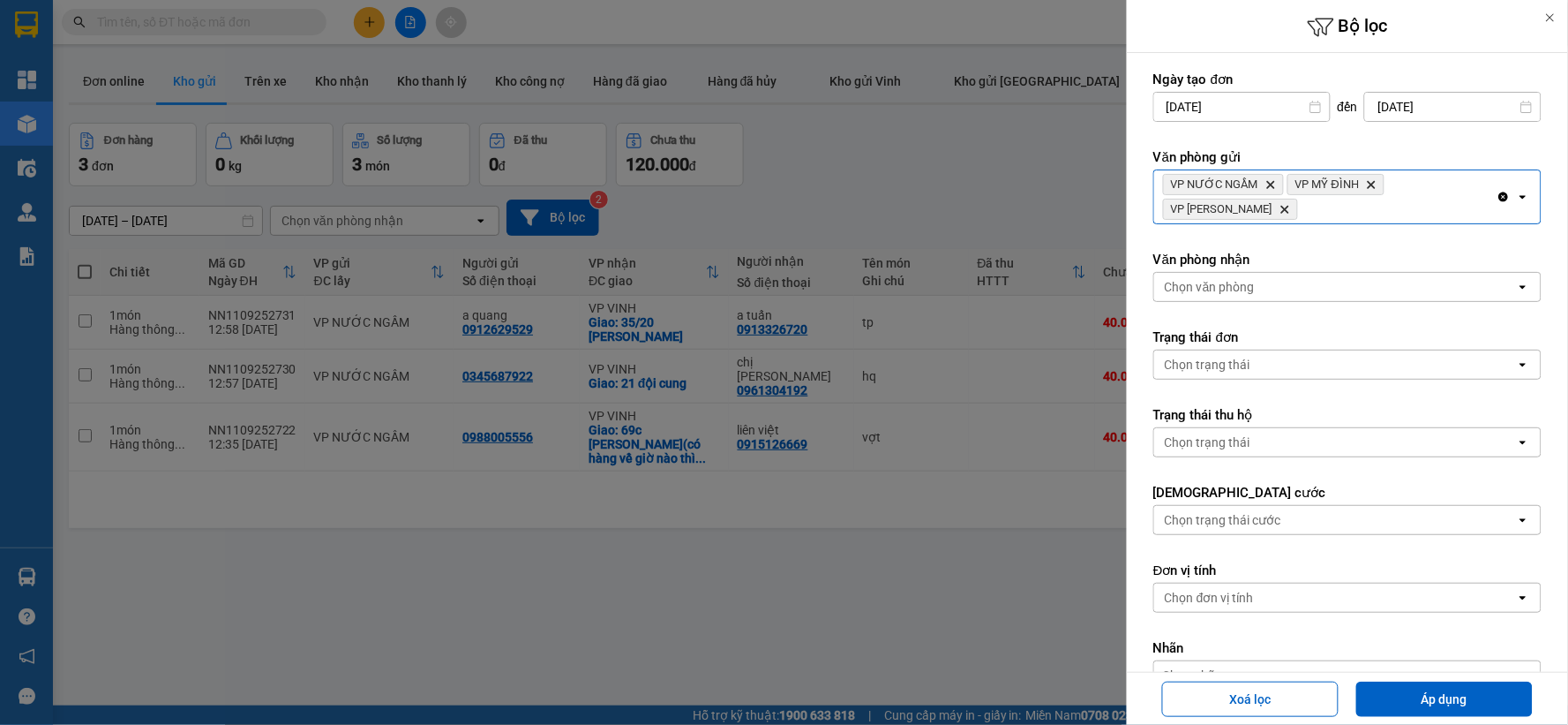
click at [1270, 286] on div "Chọn văn phòng" at bounding box center [1335, 287] width 362 height 28
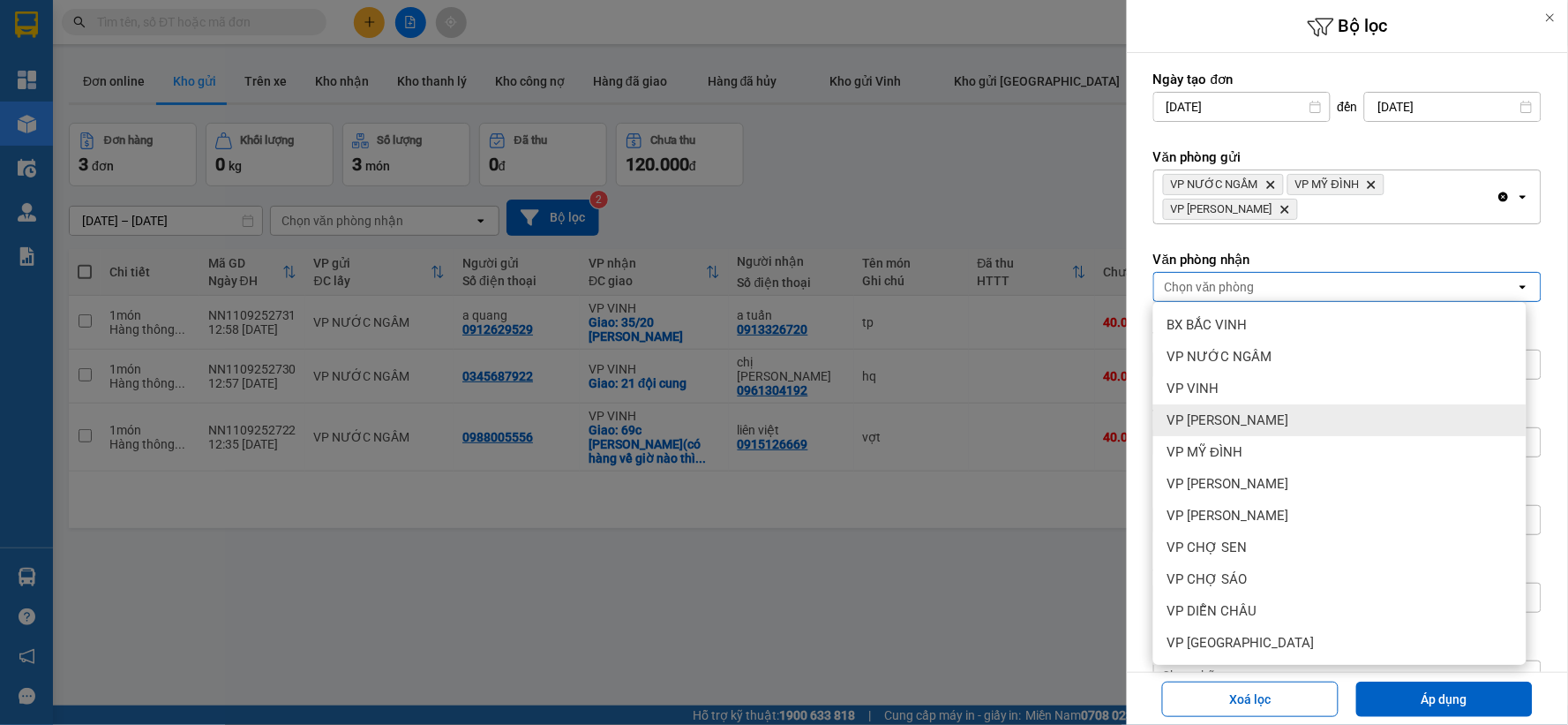
click at [1263, 419] on span "VP [PERSON_NAME]" at bounding box center [1227, 420] width 122 height 18
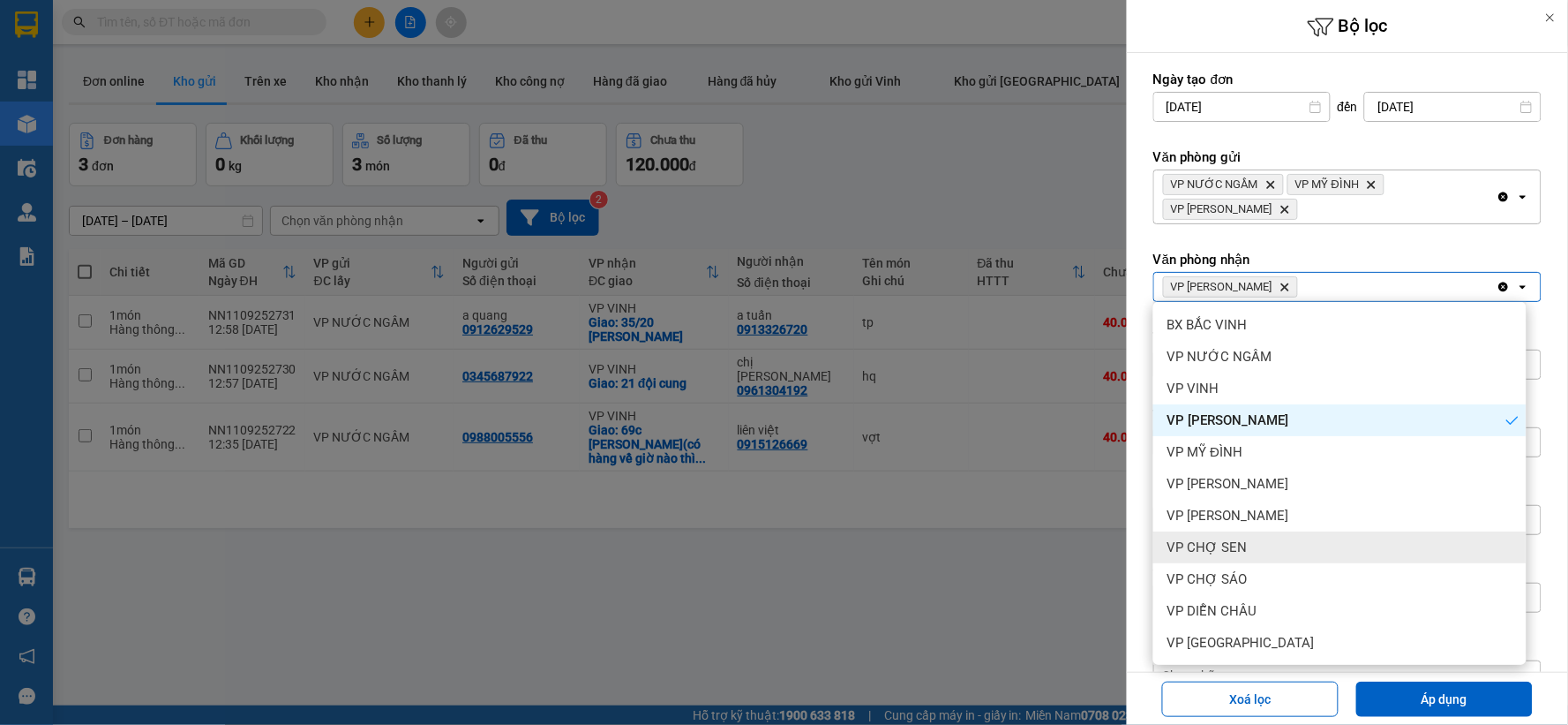
click at [1257, 539] on div "VP CHỢ SEN" at bounding box center [1340, 547] width 373 height 32
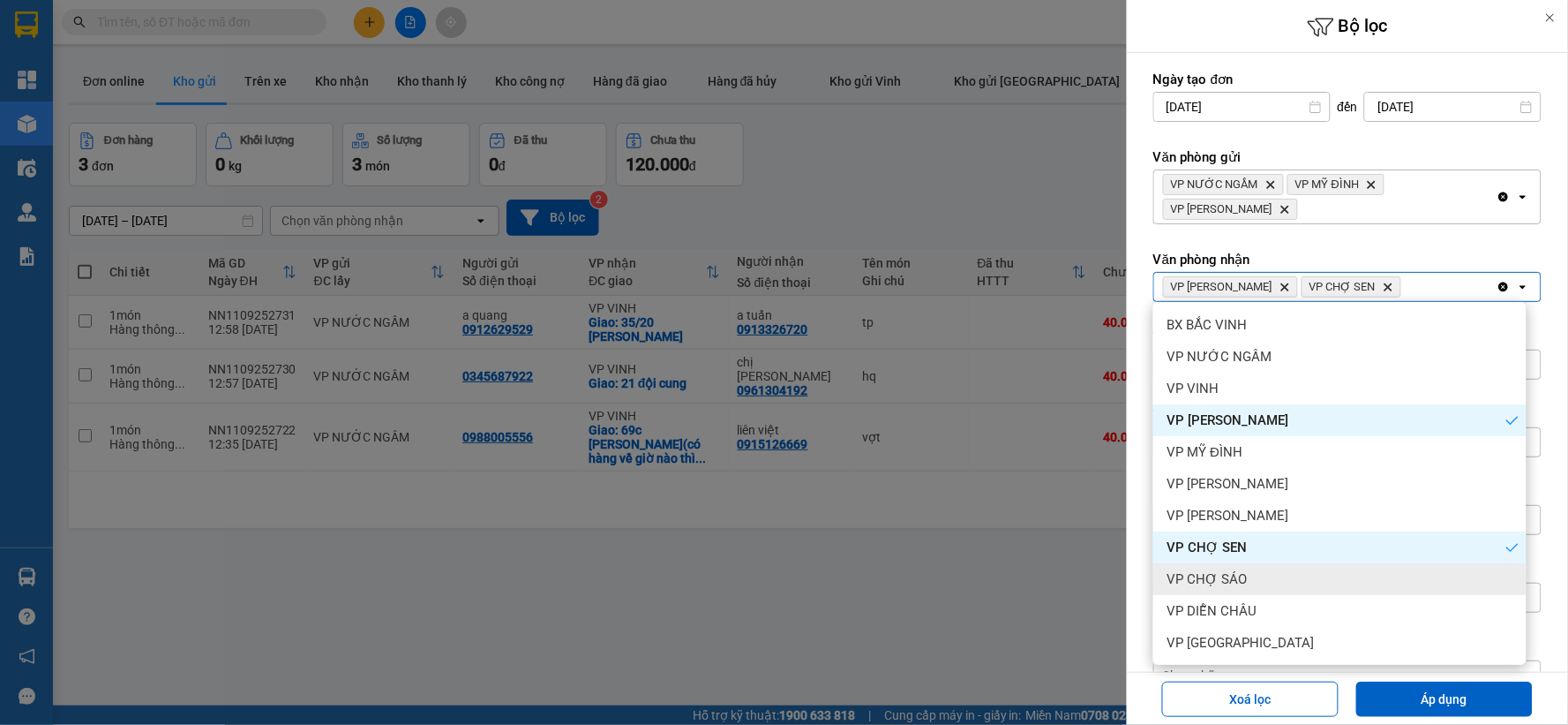
click at [1256, 578] on div "VP CHỢ SÁO" at bounding box center [1340, 579] width 373 height 32
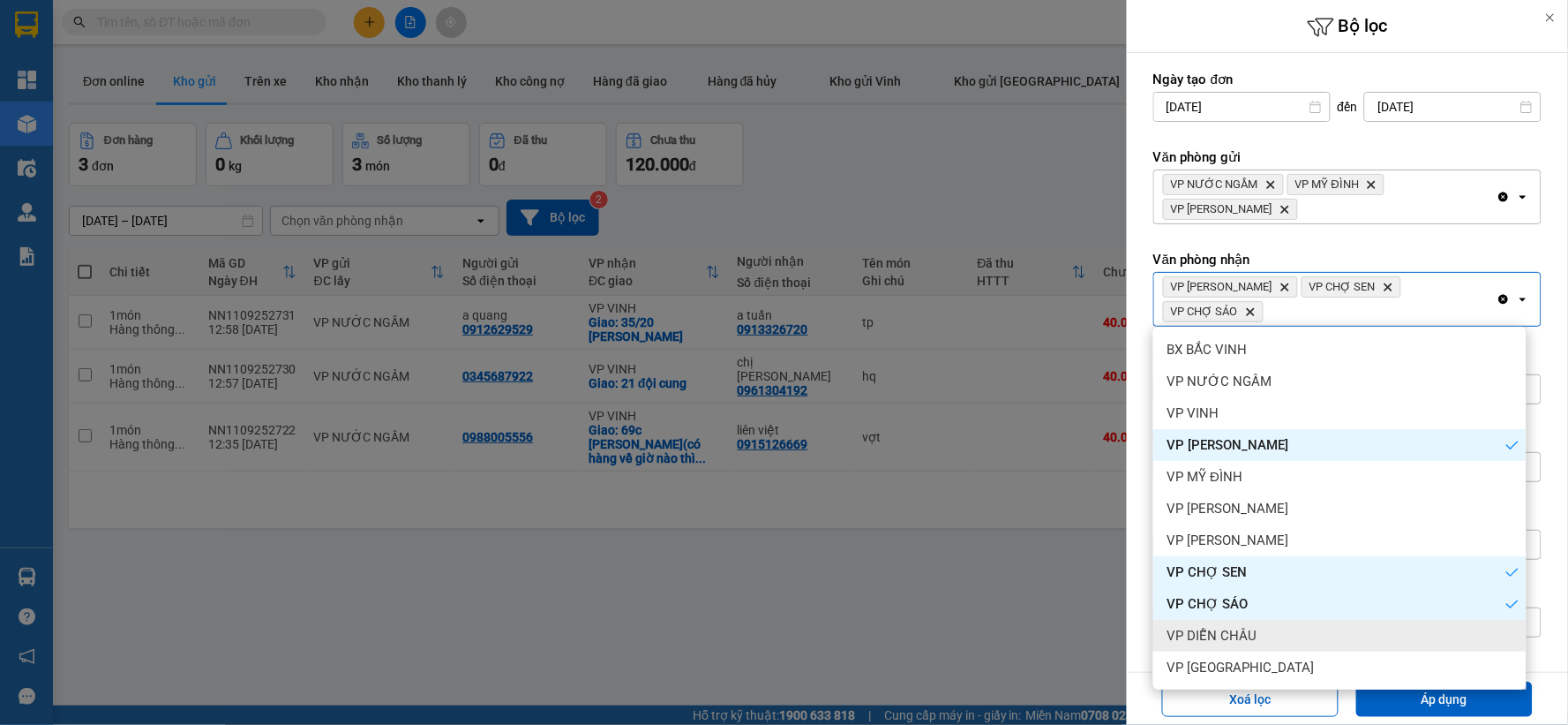
click at [1260, 627] on div "VP DIỄN CHÂU" at bounding box center [1340, 635] width 373 height 32
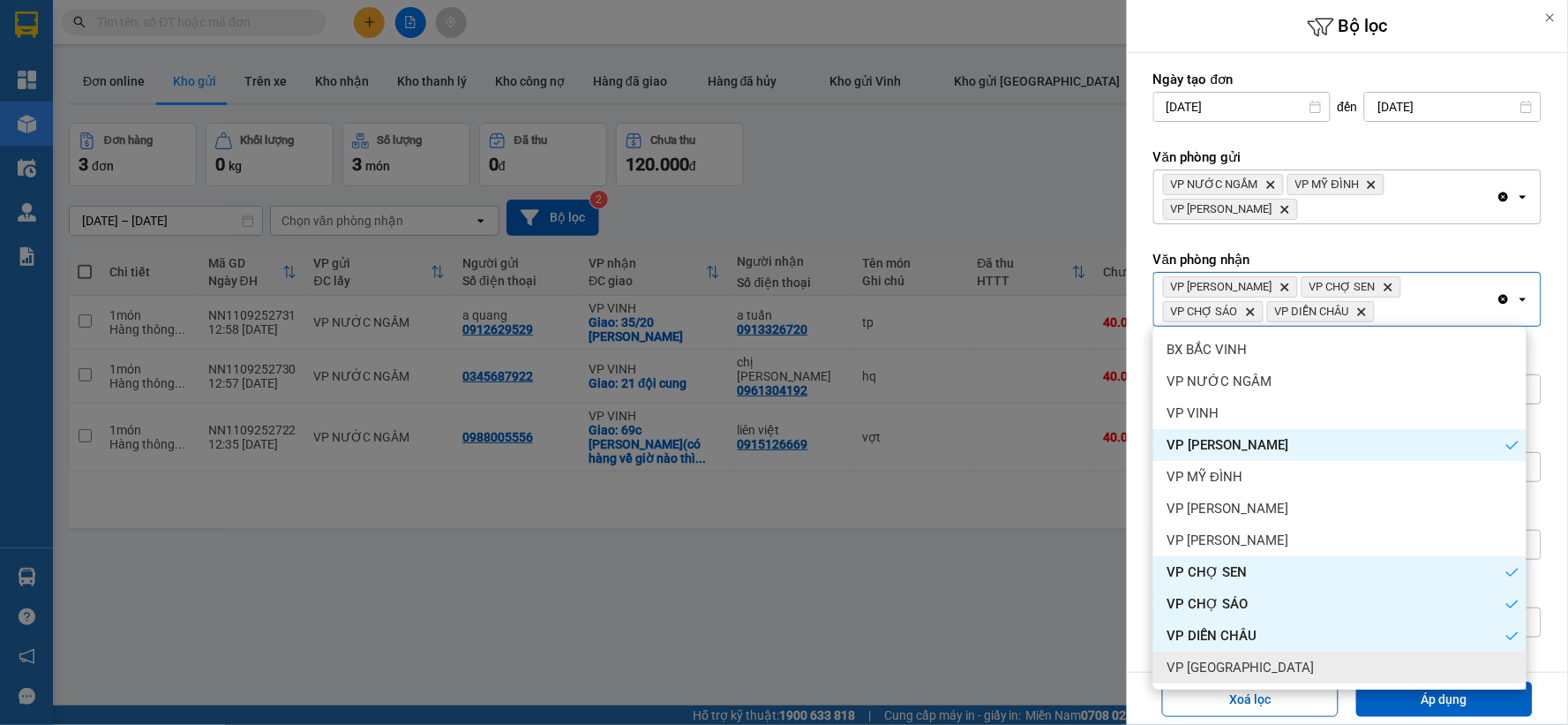
click at [1266, 673] on span "VP [GEOGRAPHIC_DATA]" at bounding box center [1240, 667] width 148 height 18
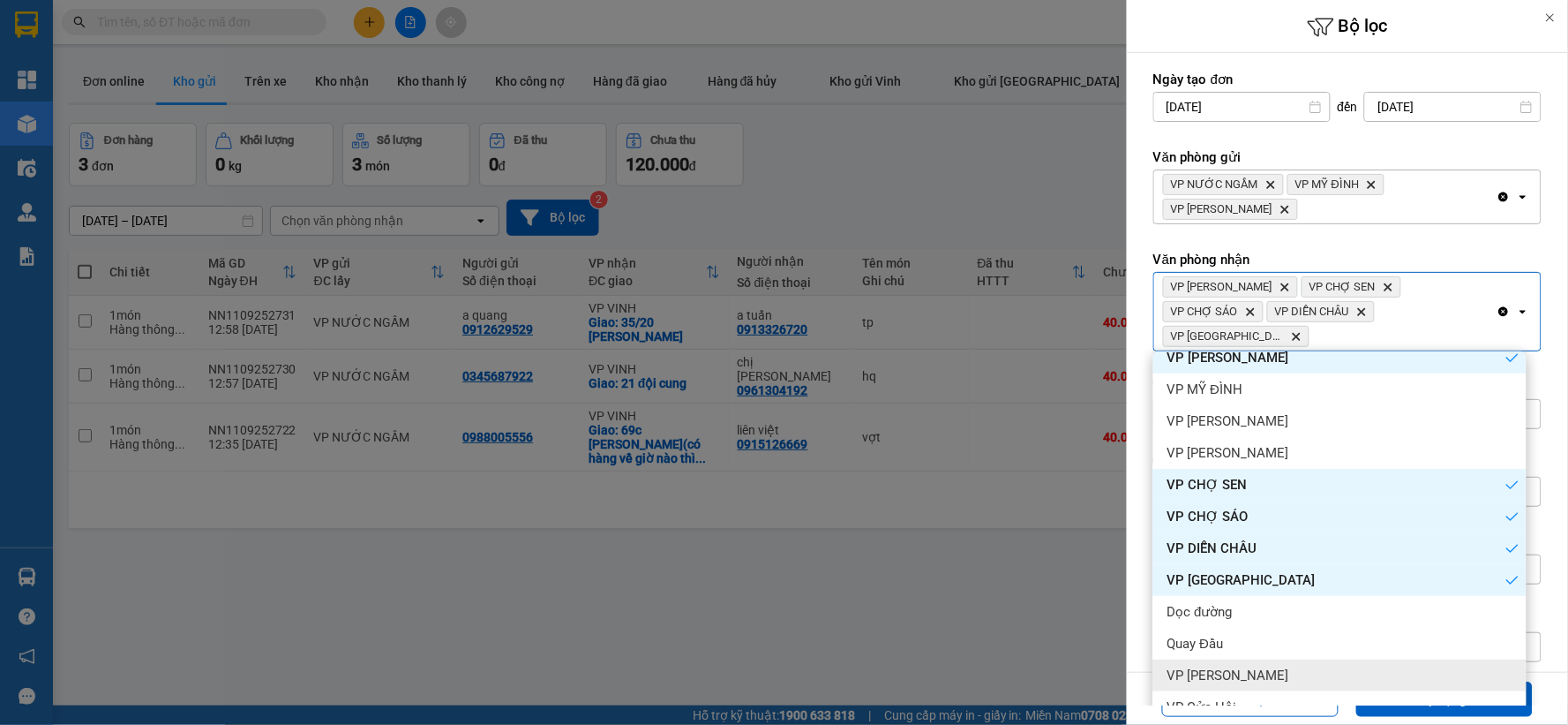
scroll to position [190, 0]
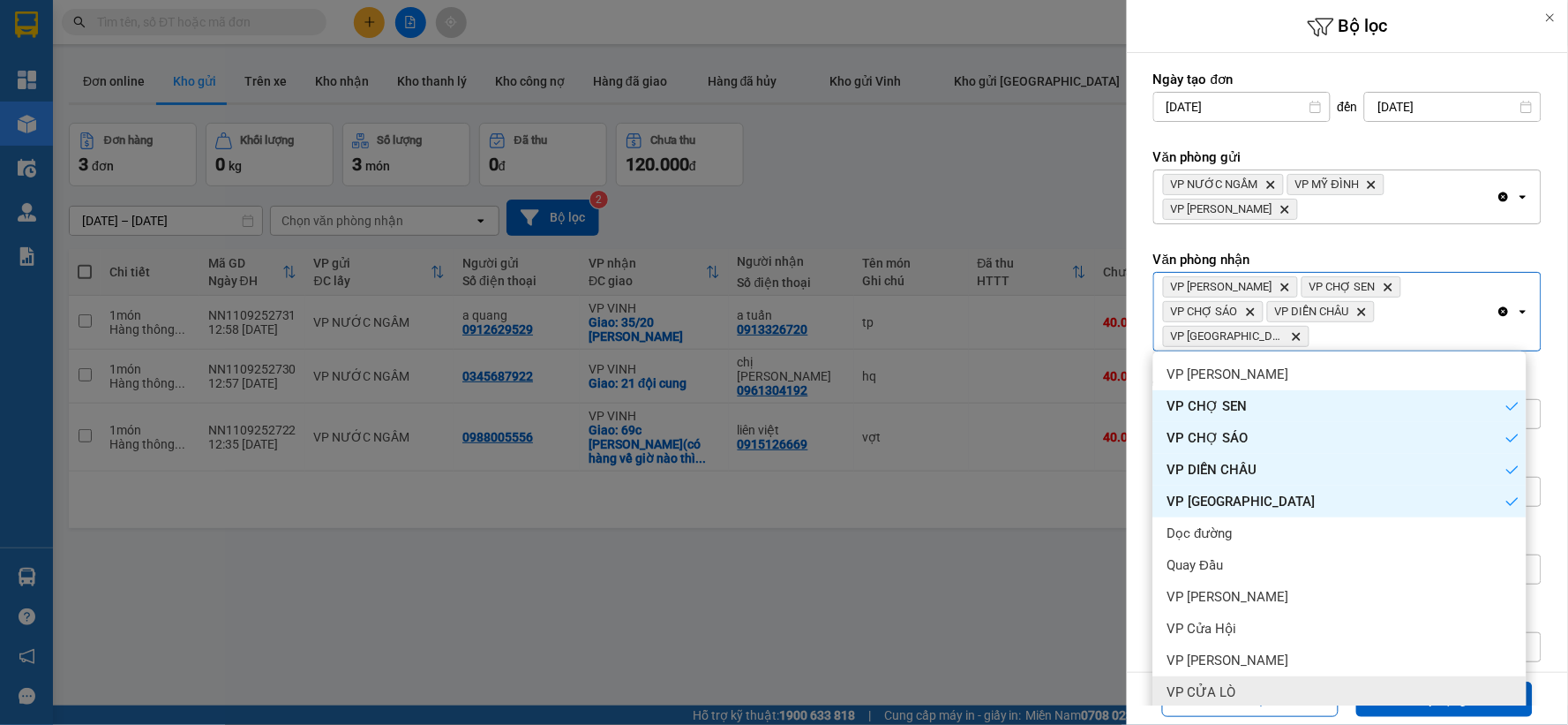
click at [1242, 690] on div "VP CỬA LÒ" at bounding box center [1340, 692] width 373 height 32
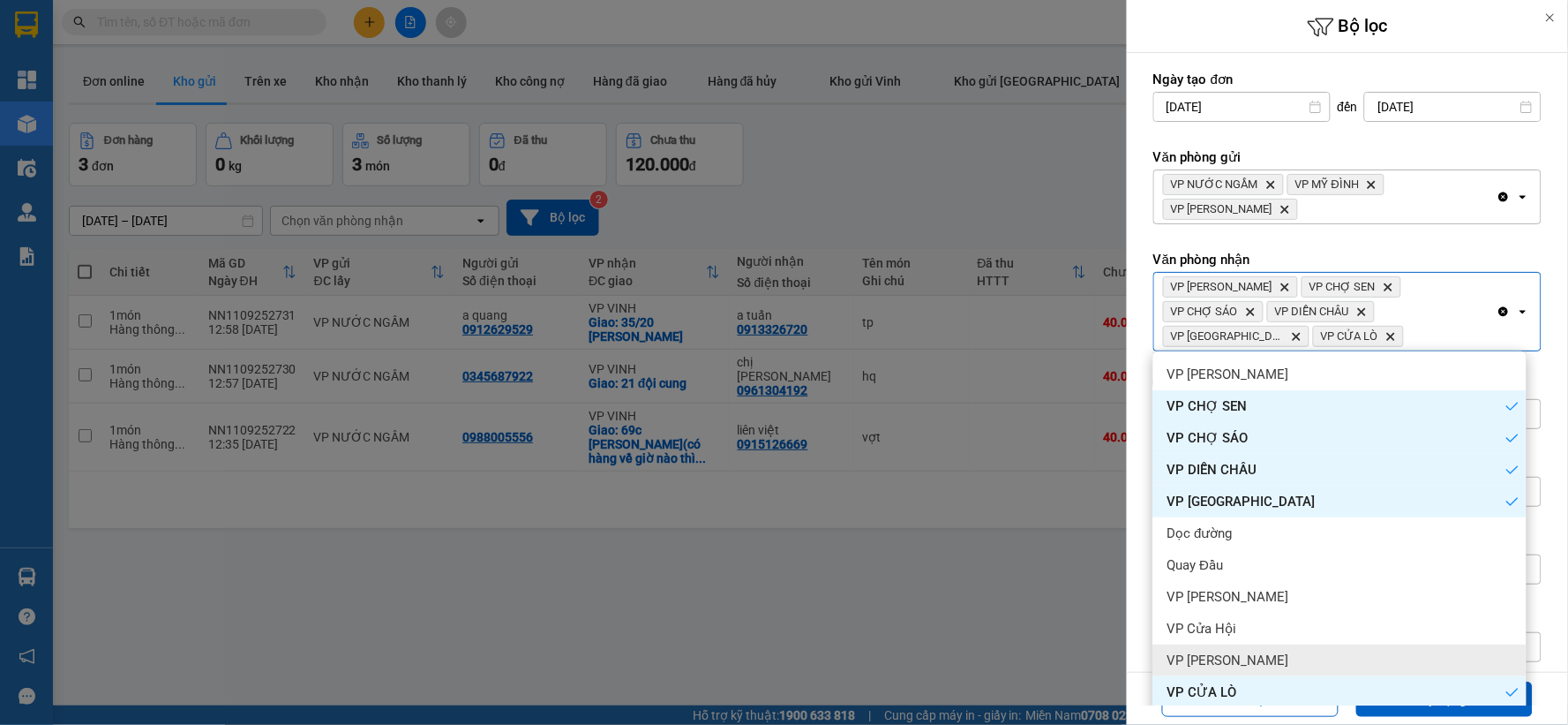
click at [1242, 662] on span "VP [PERSON_NAME]" at bounding box center [1227, 660] width 122 height 18
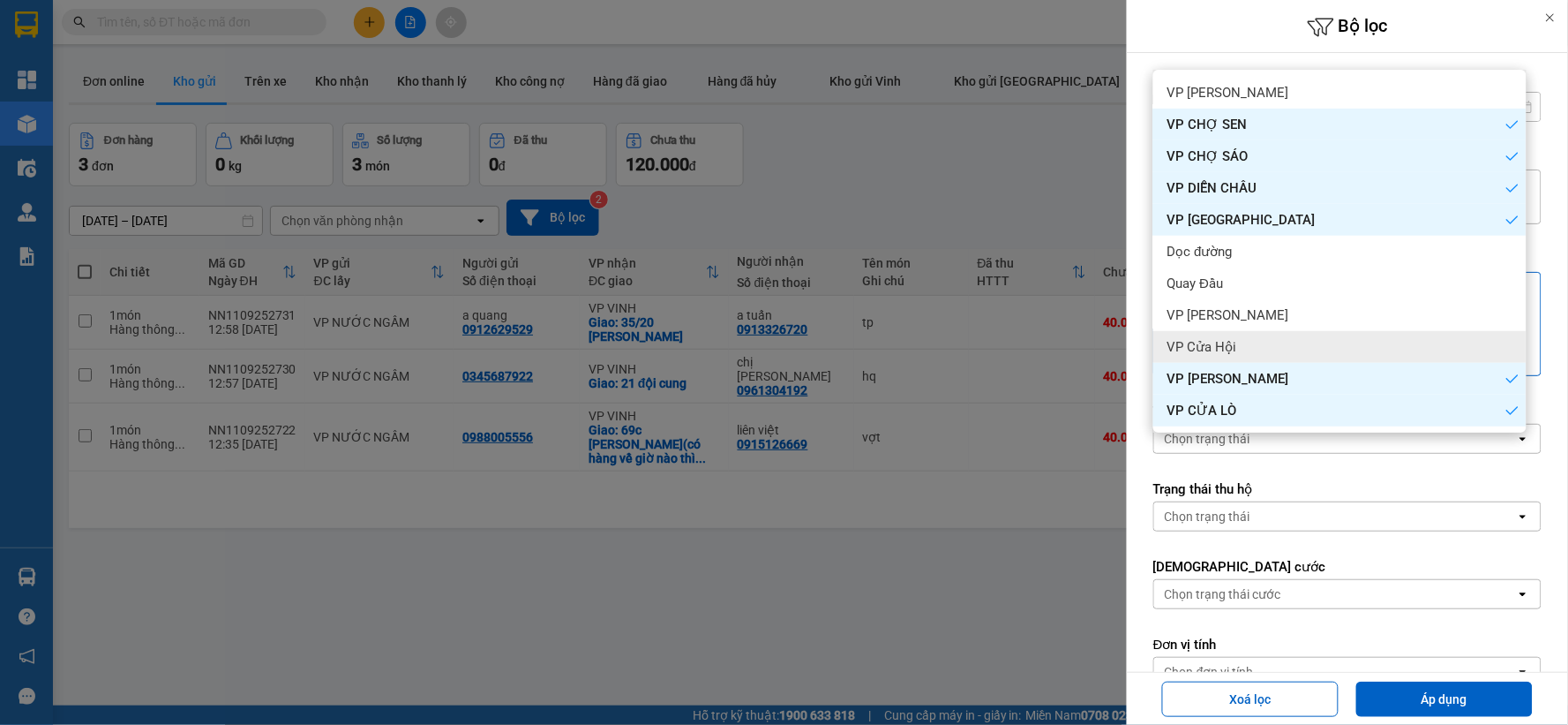
click at [1239, 356] on div "VP Cửa Hội" at bounding box center [1340, 347] width 373 height 32
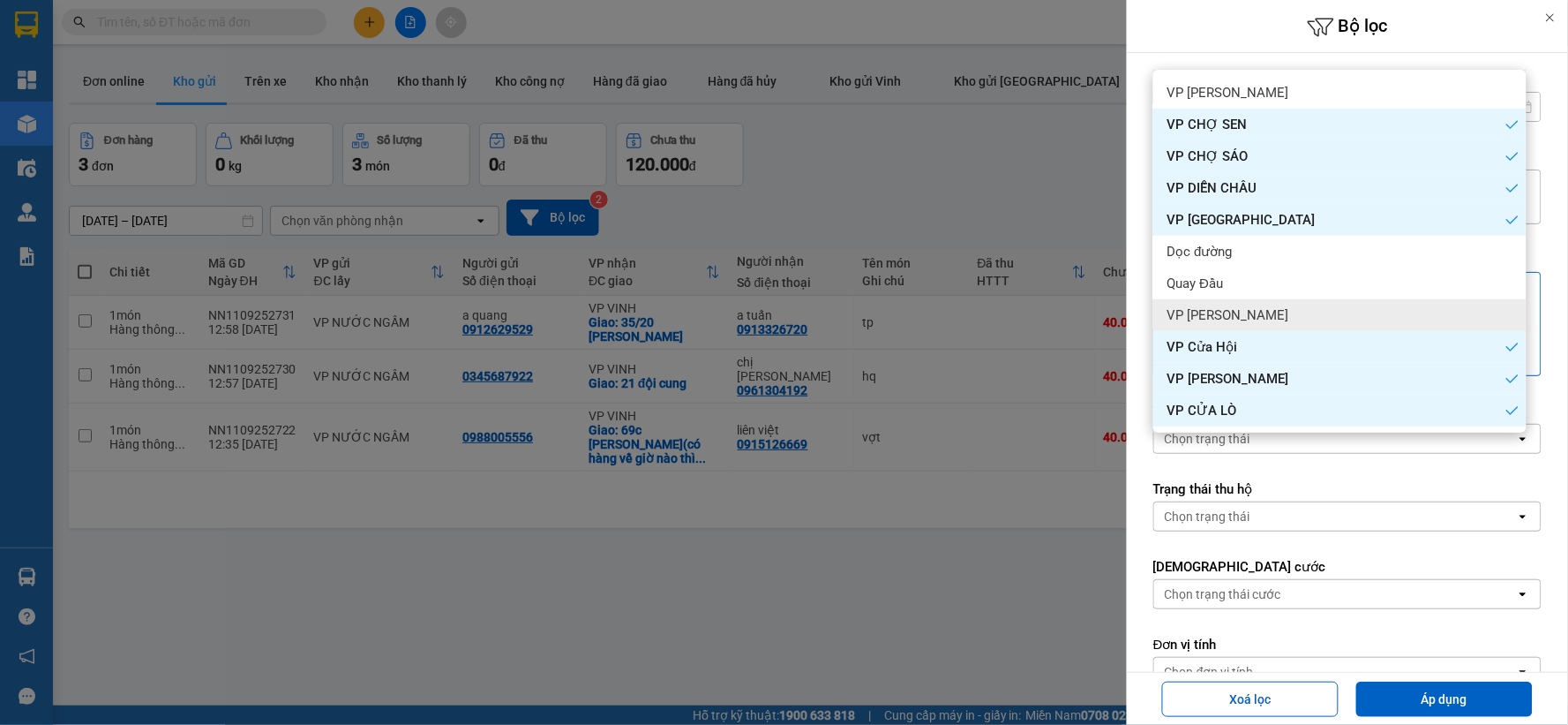
click at [1245, 318] on div "VP [PERSON_NAME]" at bounding box center [1340, 315] width 373 height 32
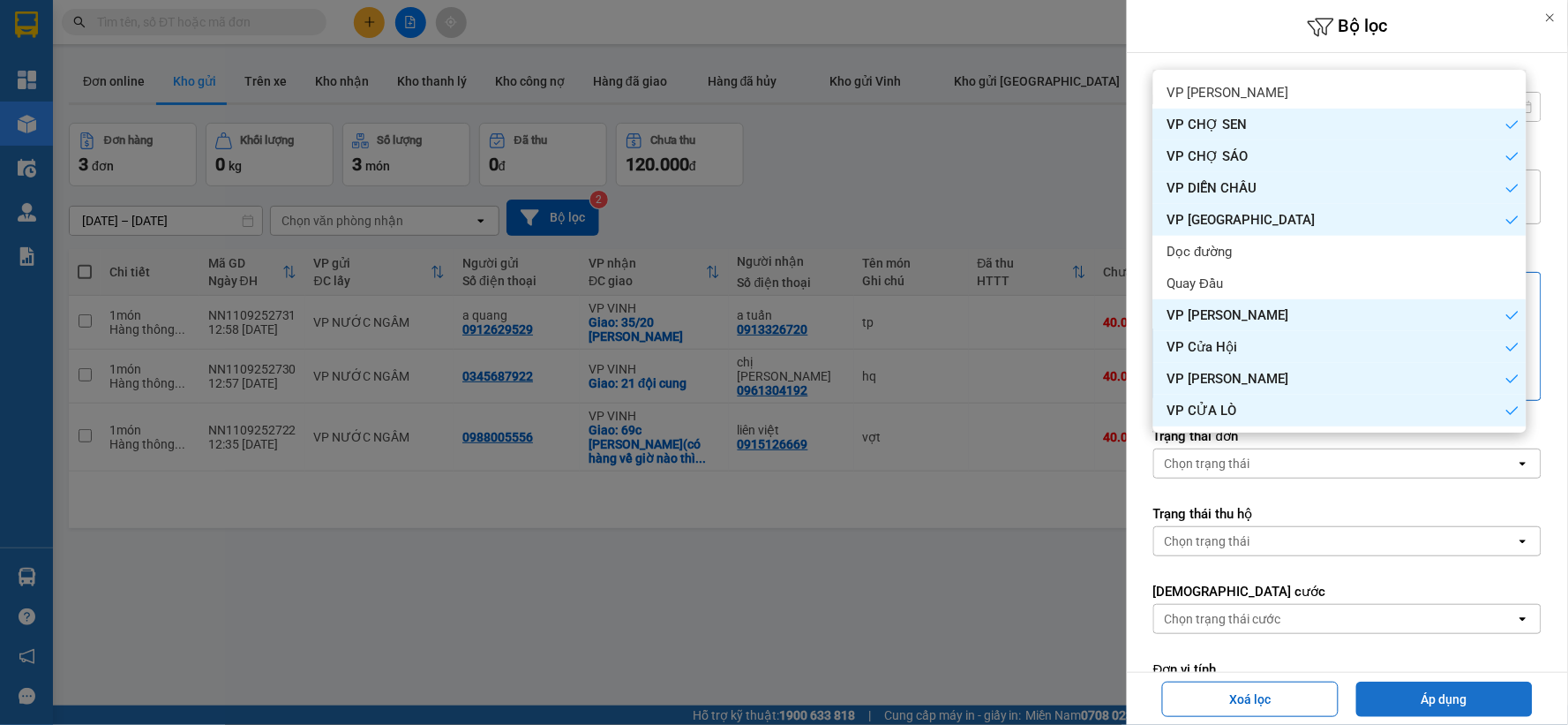
click at [1377, 701] on button "Áp dụng" at bounding box center [1444, 699] width 176 height 35
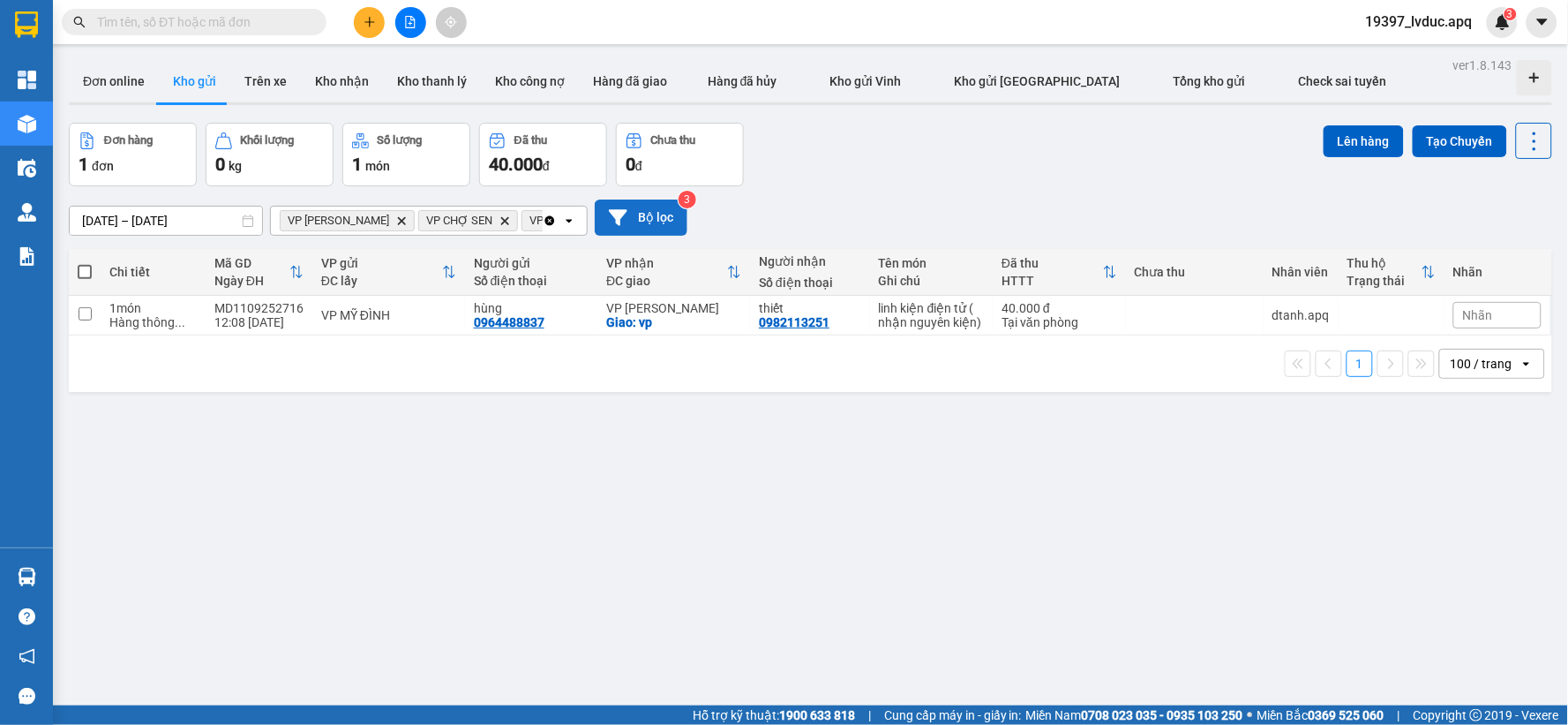
click at [657, 218] on button "Bộ lọc" at bounding box center [641, 217] width 93 height 36
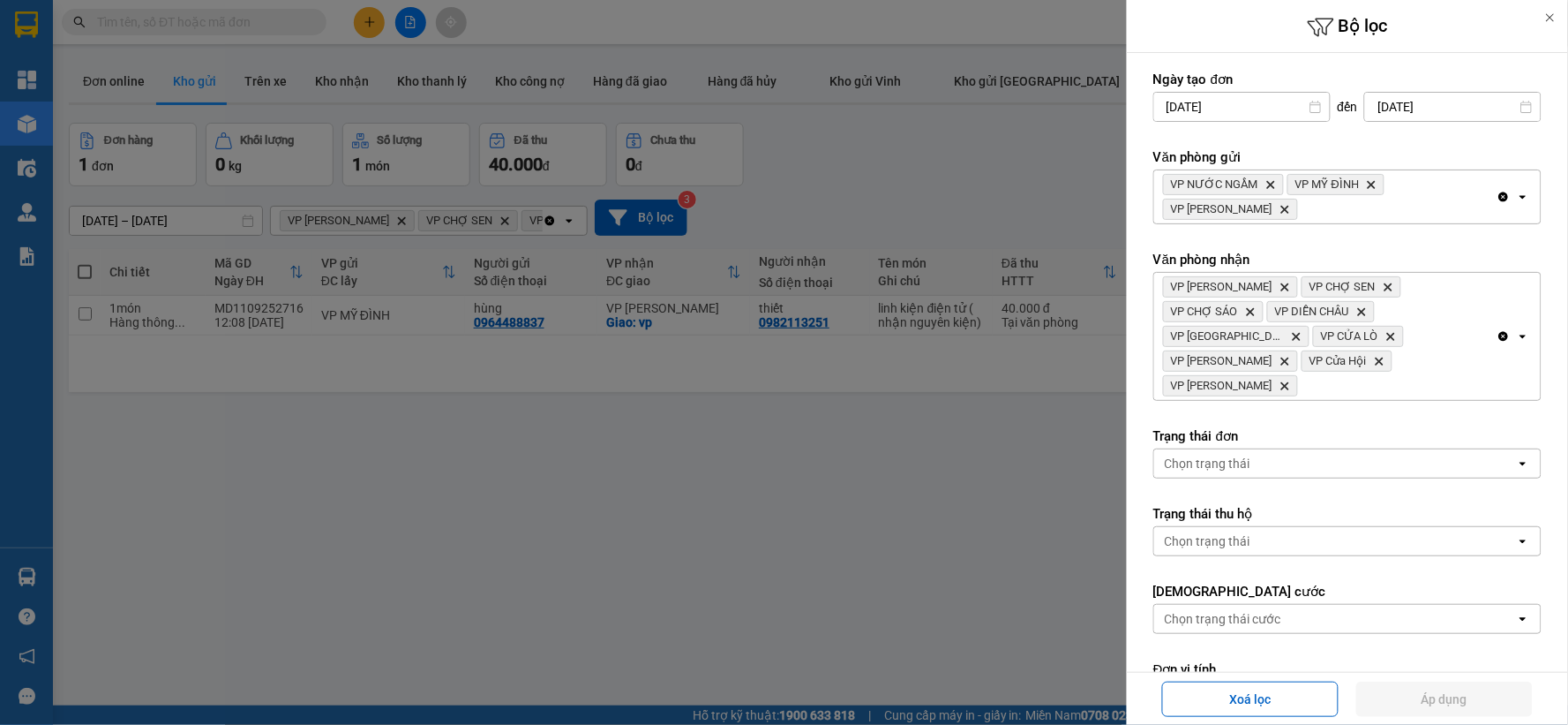
click at [1498, 195] on icon "Clear all" at bounding box center [1503, 197] width 9 height 9
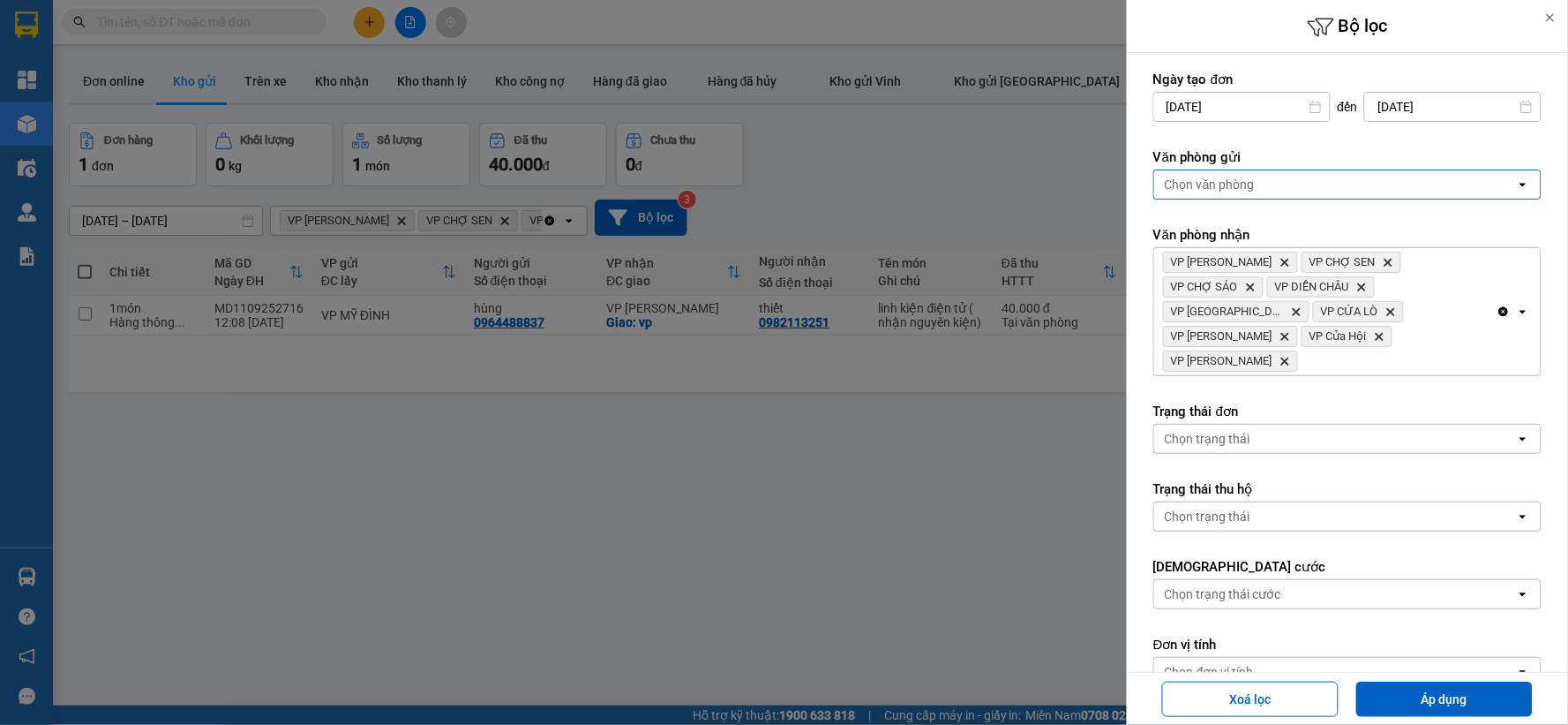
click at [1498, 307] on icon "Clear all" at bounding box center [1503, 312] width 9 height 9
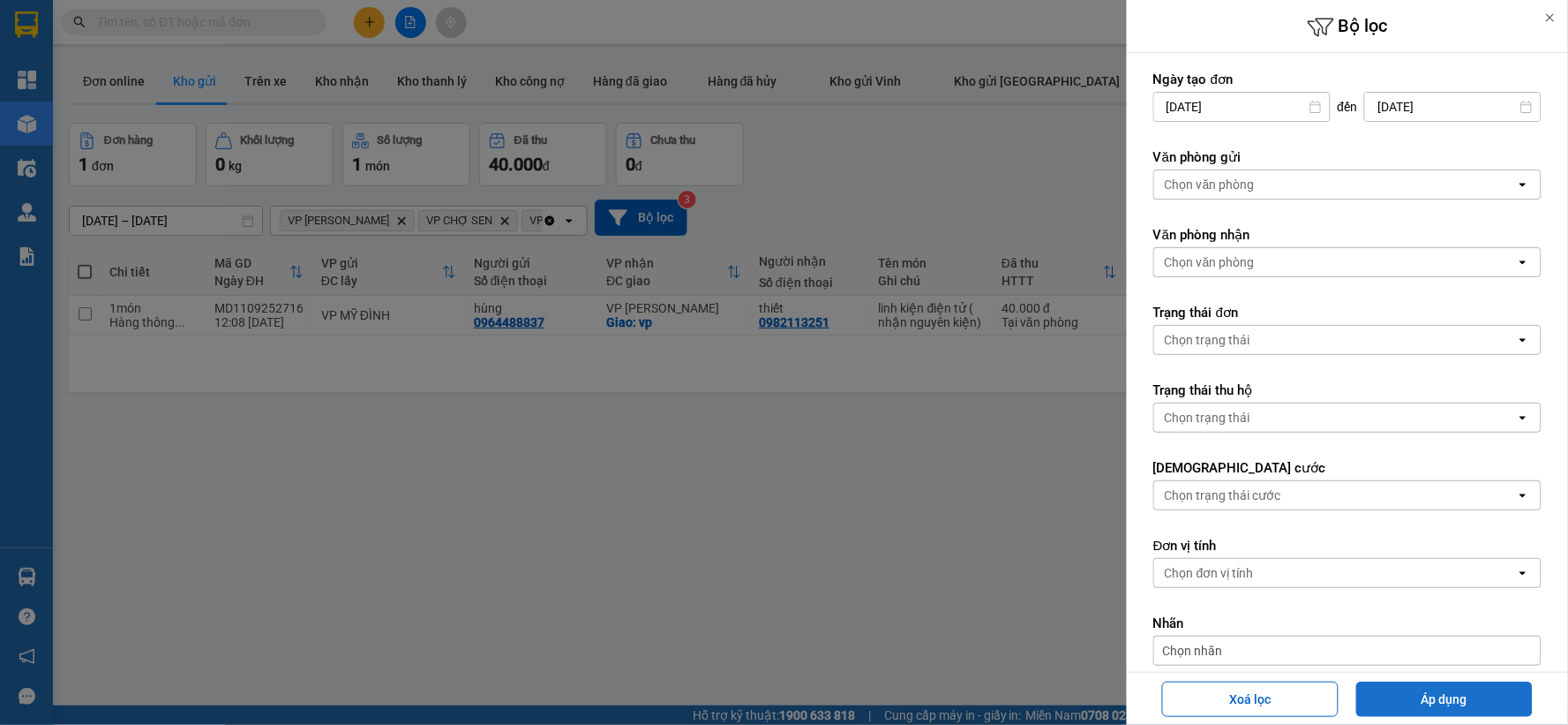
click at [1447, 704] on button "Áp dụng" at bounding box center [1444, 699] width 176 height 35
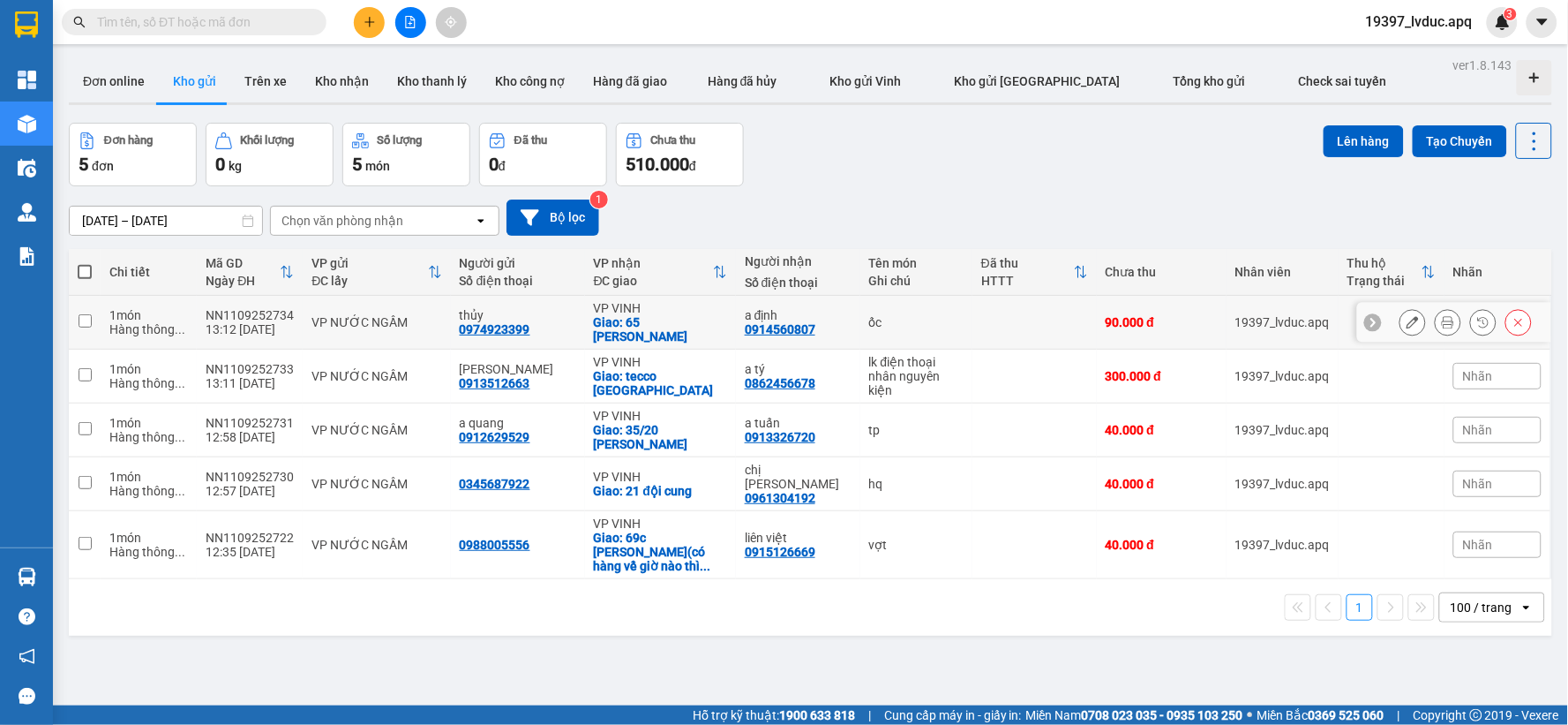
click at [816, 312] on div "a định" at bounding box center [797, 315] width 107 height 14
checkbox input "true"
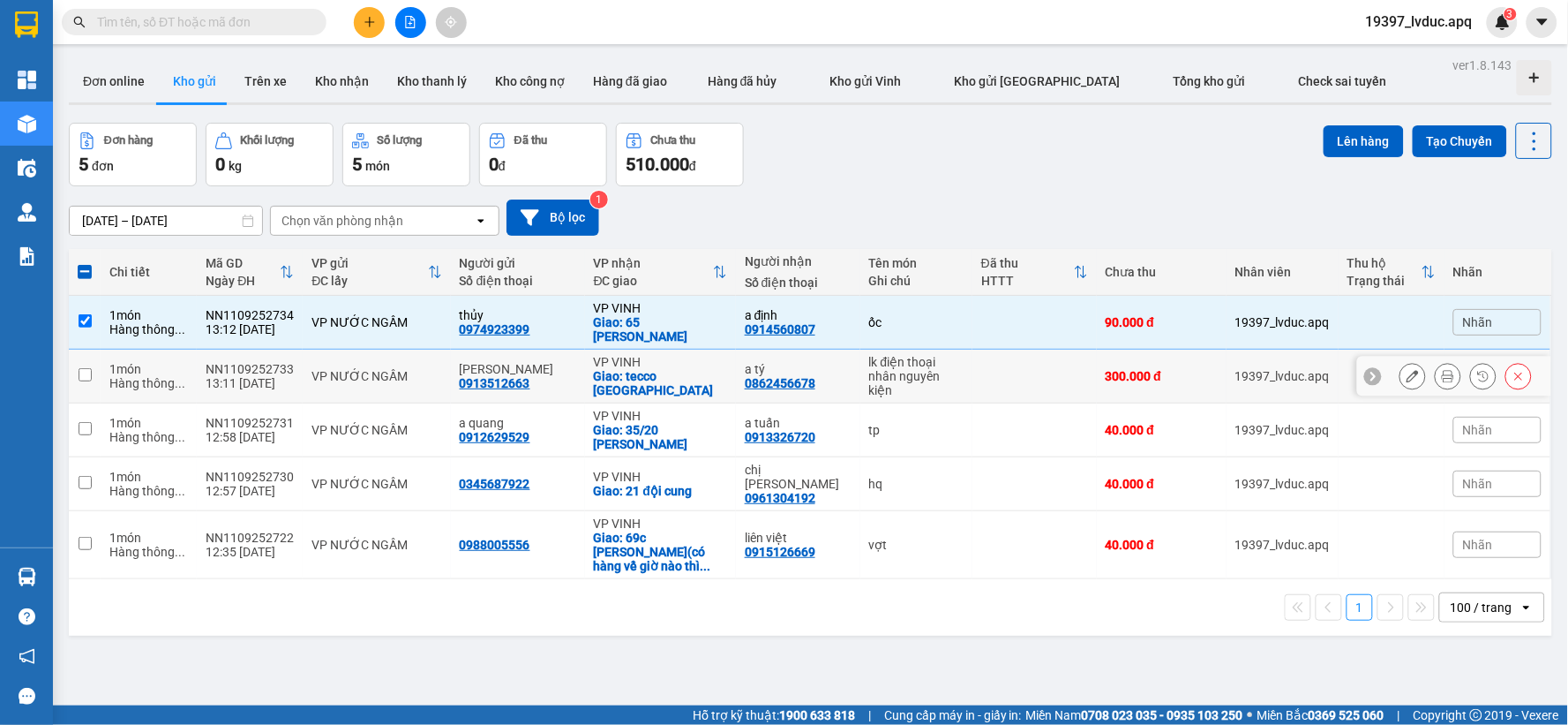
click at [824, 362] on div "a tý 0862456678" at bounding box center [797, 376] width 107 height 28
checkbox input "true"
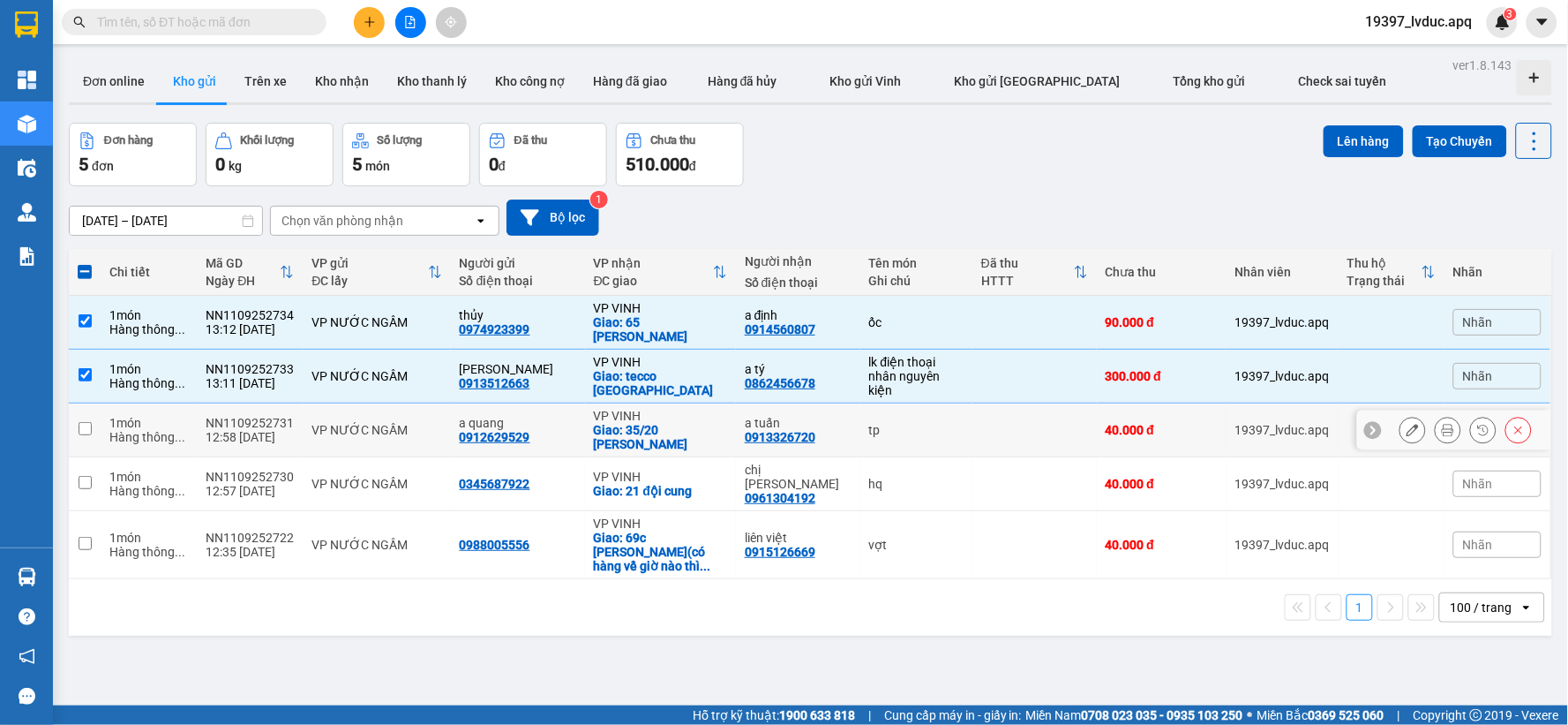
click at [836, 404] on td "a tuấn 0913326720" at bounding box center [798, 431] width 124 height 54
checkbox input "true"
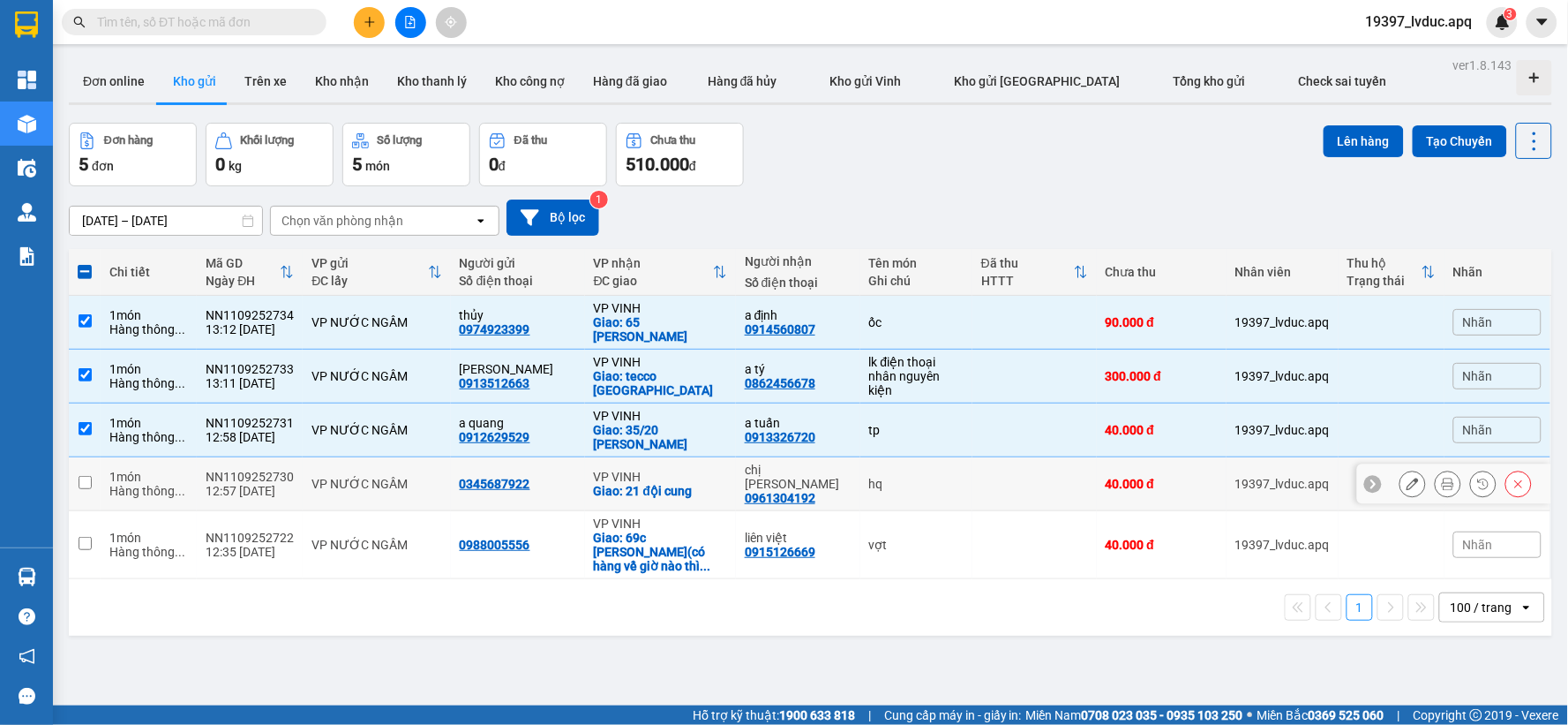
click at [869, 476] on div "hq" at bounding box center [917, 483] width 95 height 14
checkbox input "true"
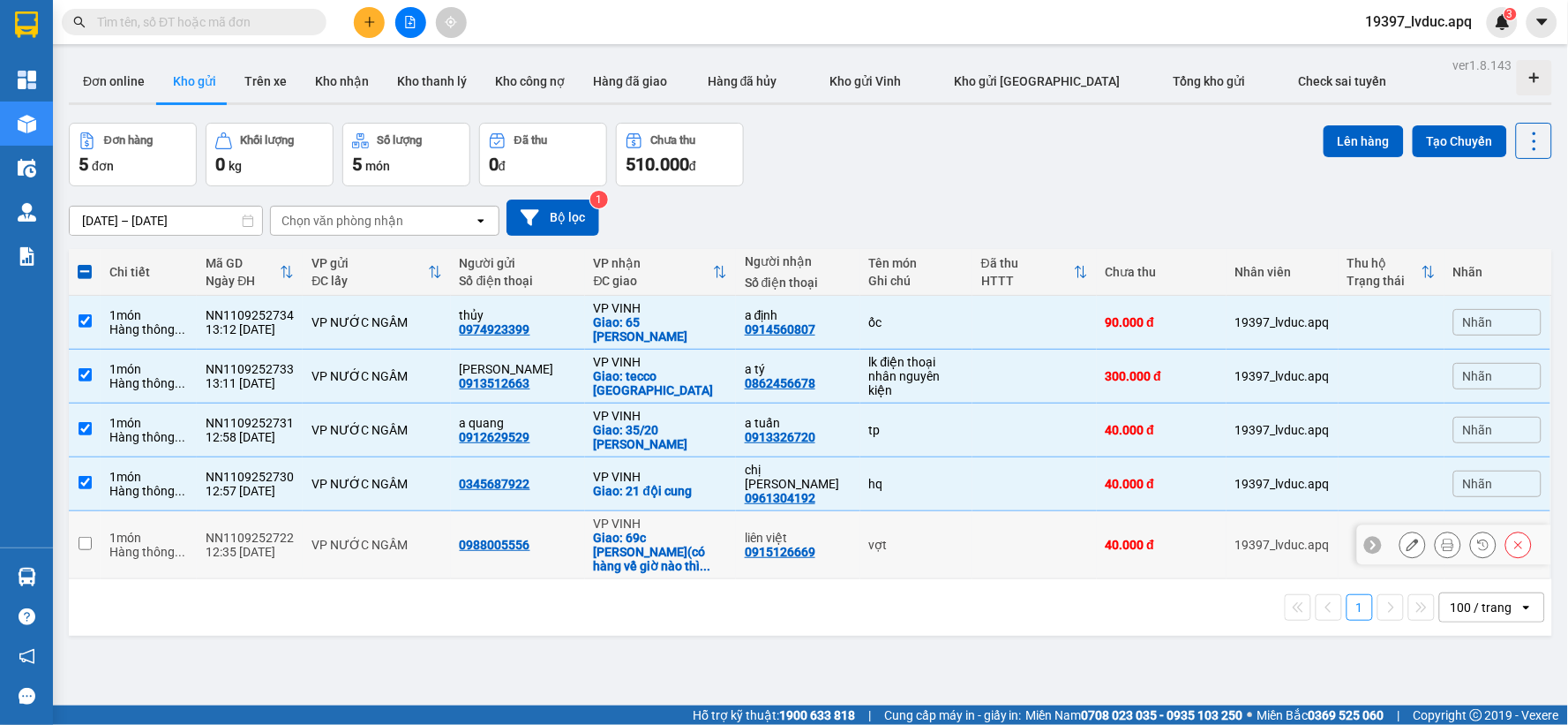
click at [887, 537] on div "vợt" at bounding box center [917, 544] width 95 height 14
checkbox input "true"
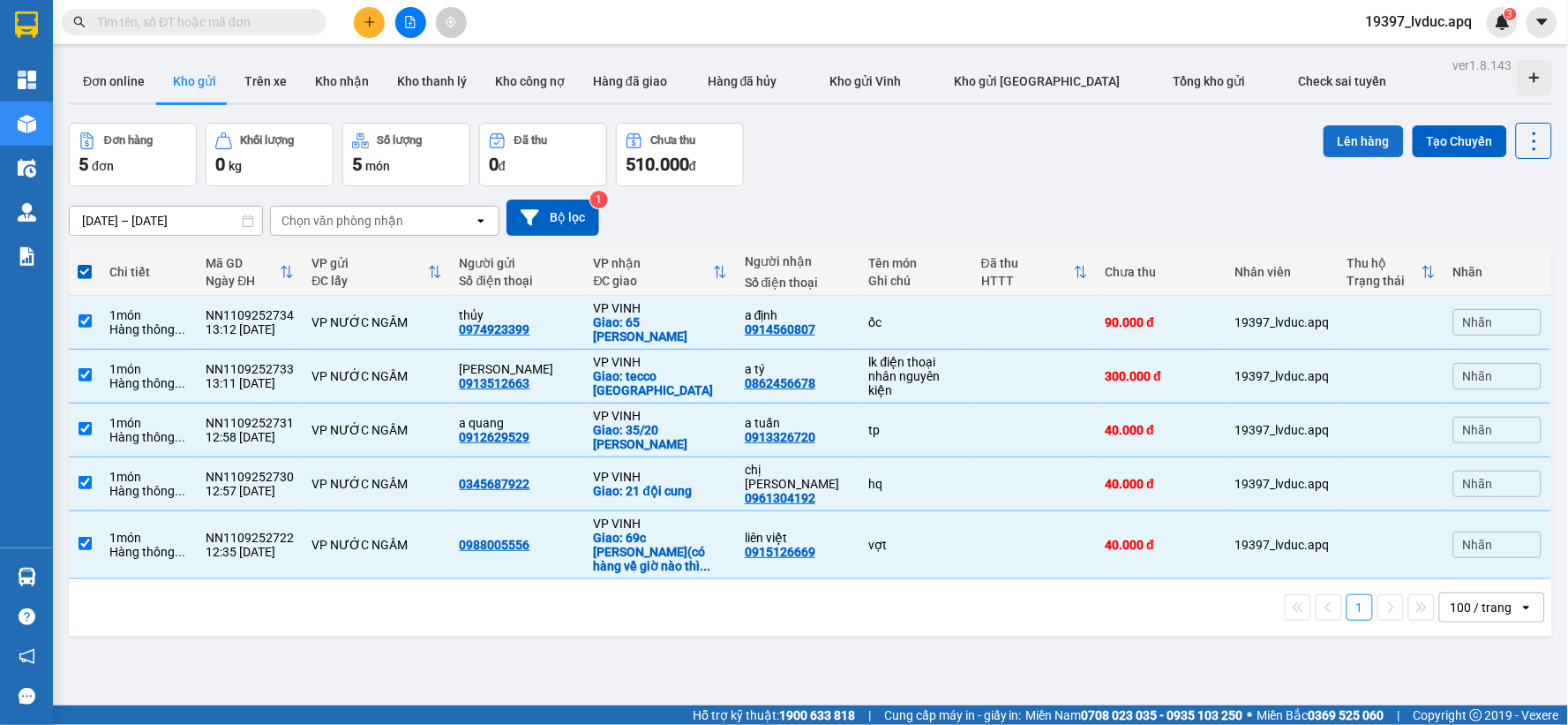
click at [1323, 142] on button "Lên hàng" at bounding box center [1363, 141] width 81 height 32
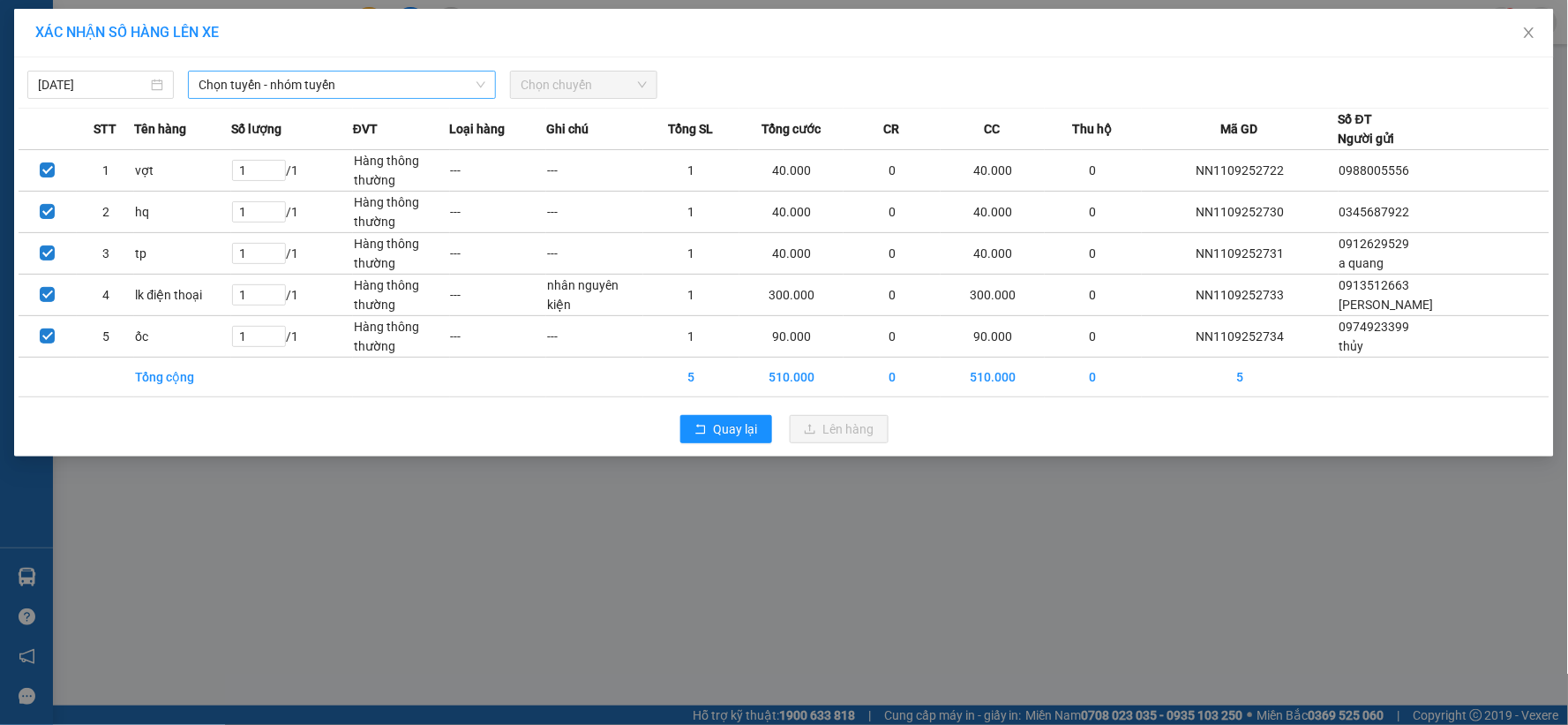
click at [405, 83] on span "Chọn tuyến - nhóm tuyến" at bounding box center [341, 84] width 287 height 27
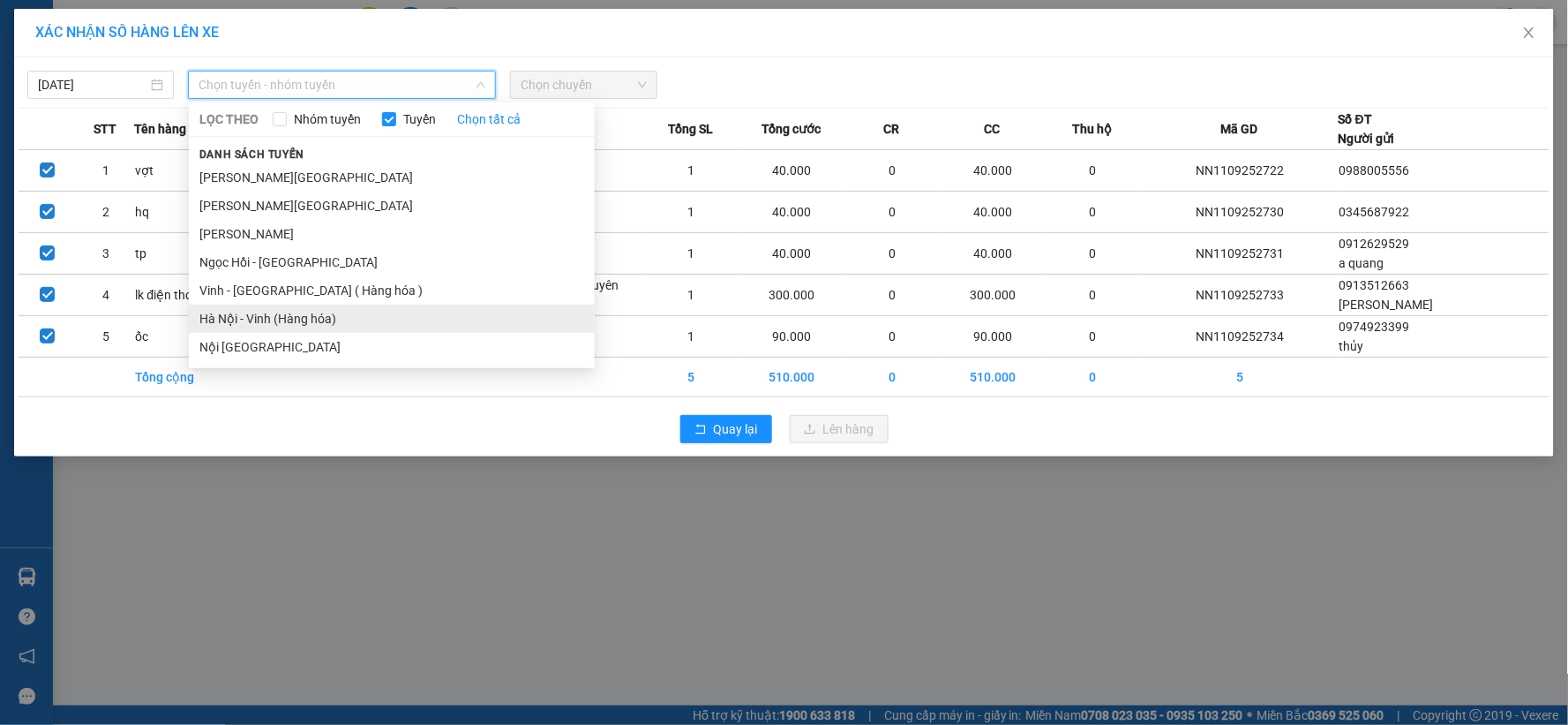
click at [360, 322] on li "Hà Nội - Vinh (Hàng hóa)" at bounding box center [391, 318] width 405 height 28
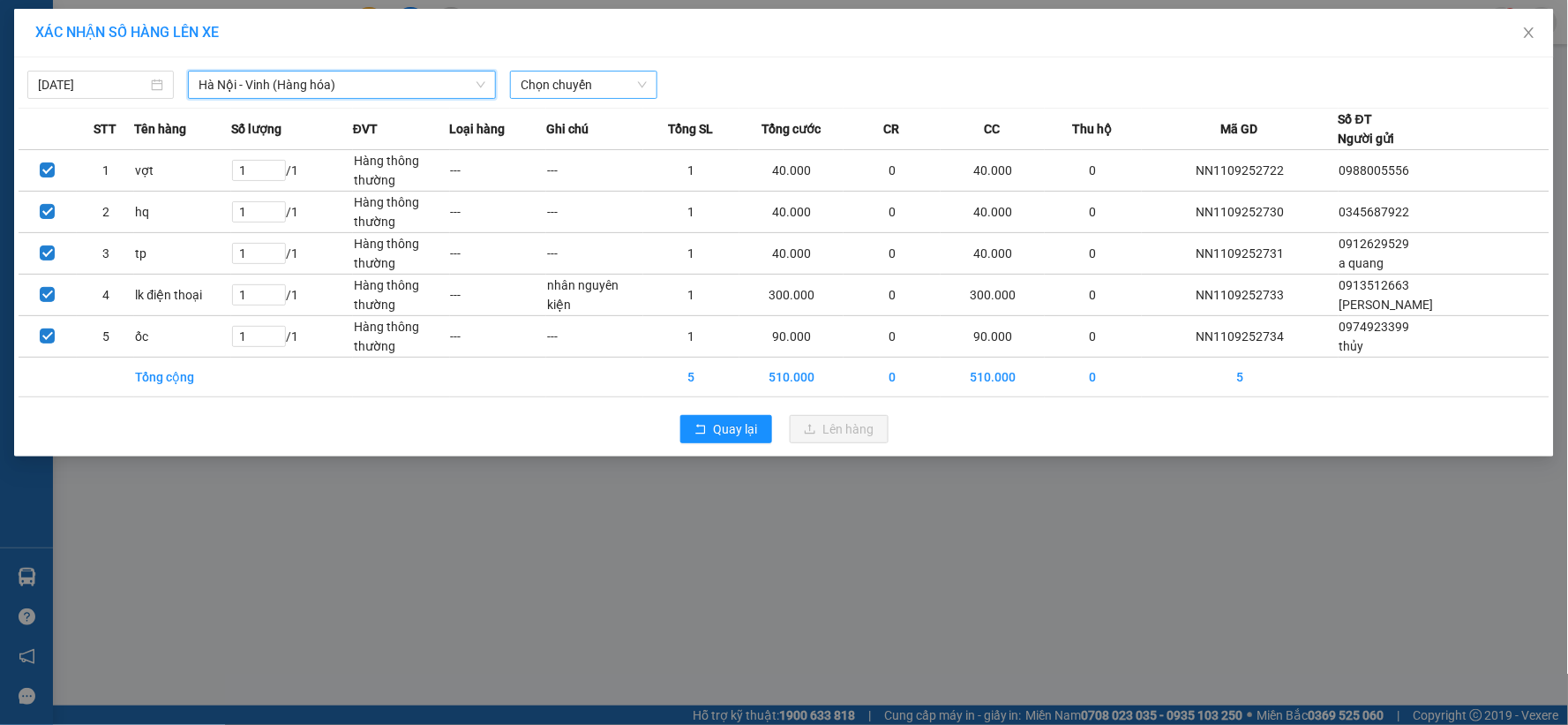
click at [592, 75] on span "Chọn chuyến" at bounding box center [583, 84] width 125 height 27
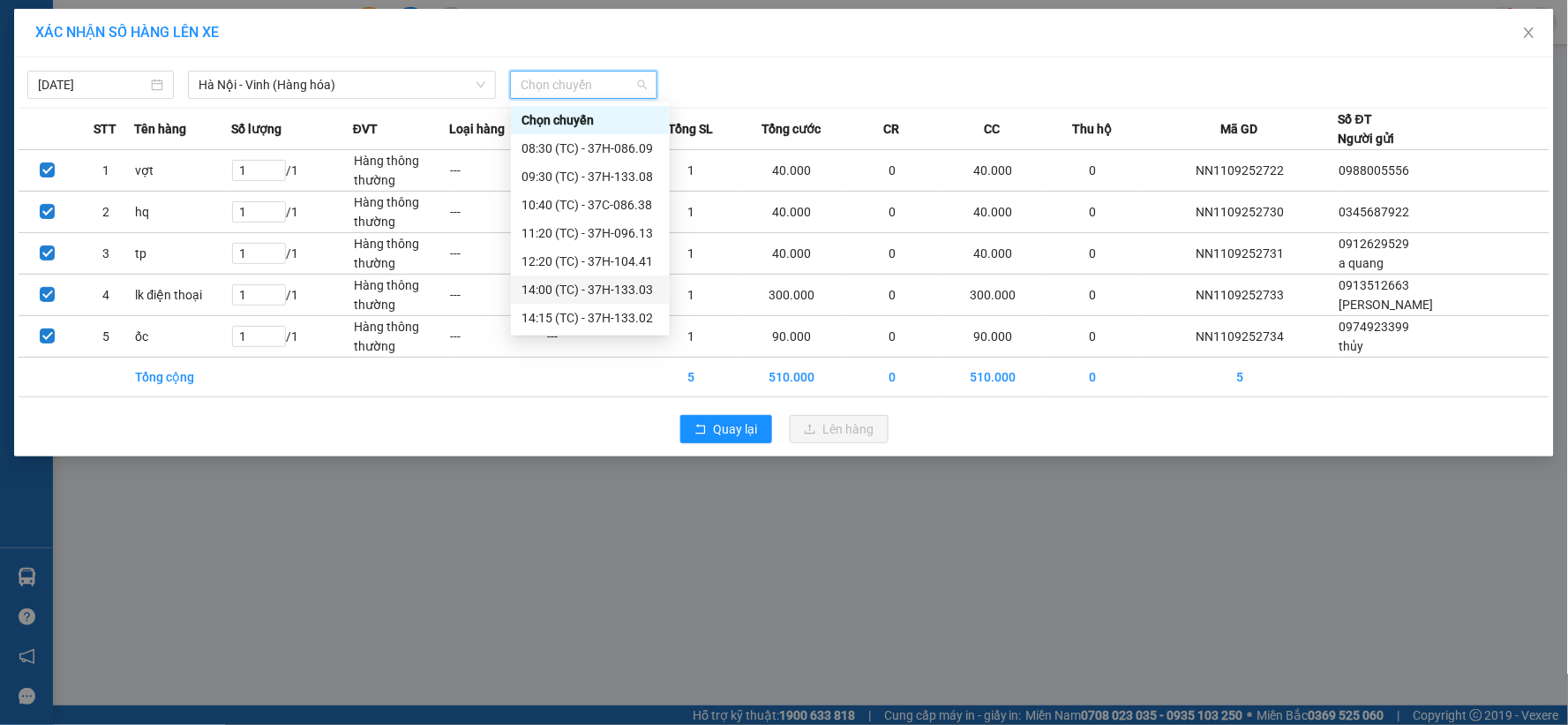
click at [632, 283] on div "14:00 (TC) - 37H-133.03" at bounding box center [590, 289] width 137 height 19
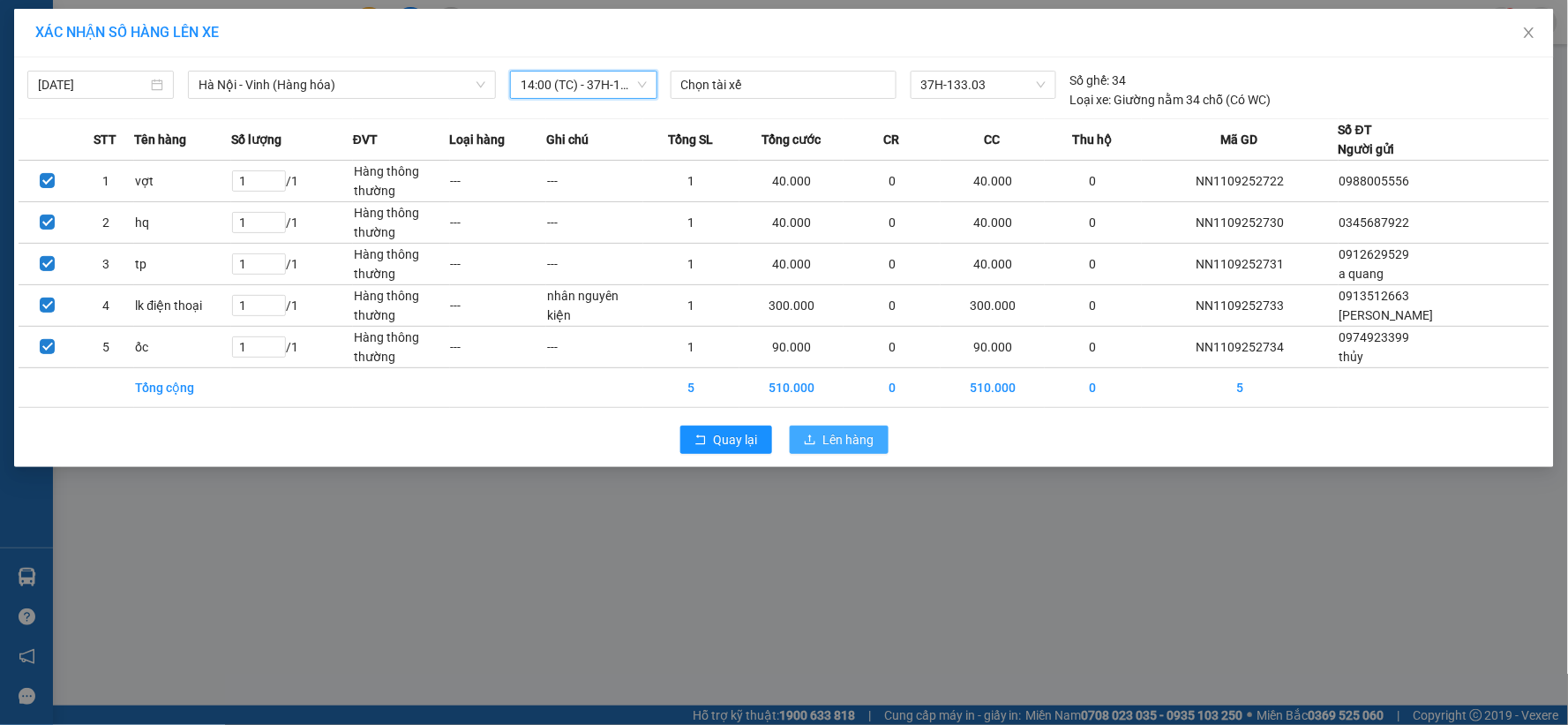
click at [816, 437] on button "Lên hàng" at bounding box center [839, 439] width 98 height 28
